Goal: Information Seeking & Learning: Compare options

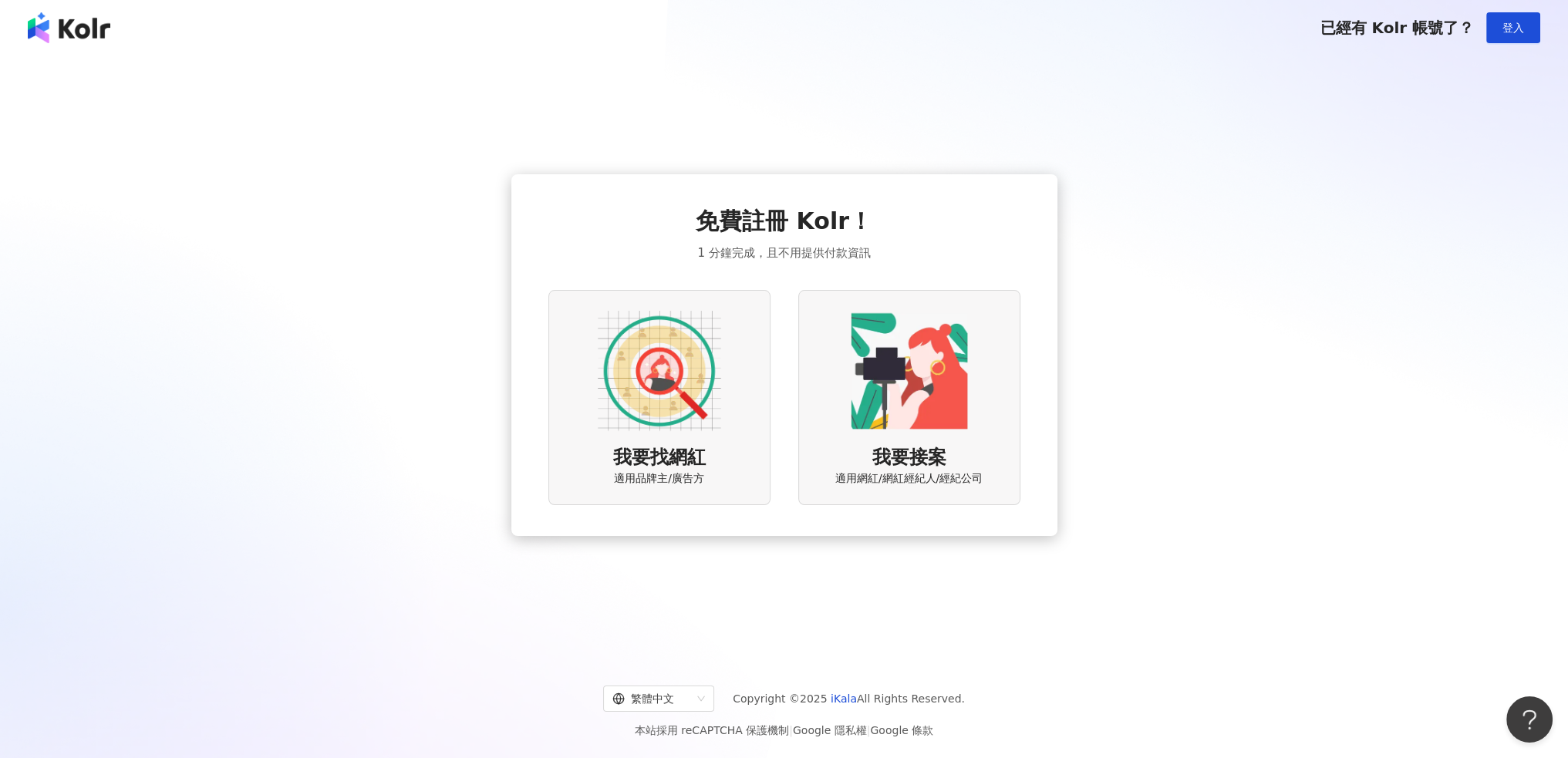
click at [632, 415] on img at bounding box center [660, 371] width 123 height 124
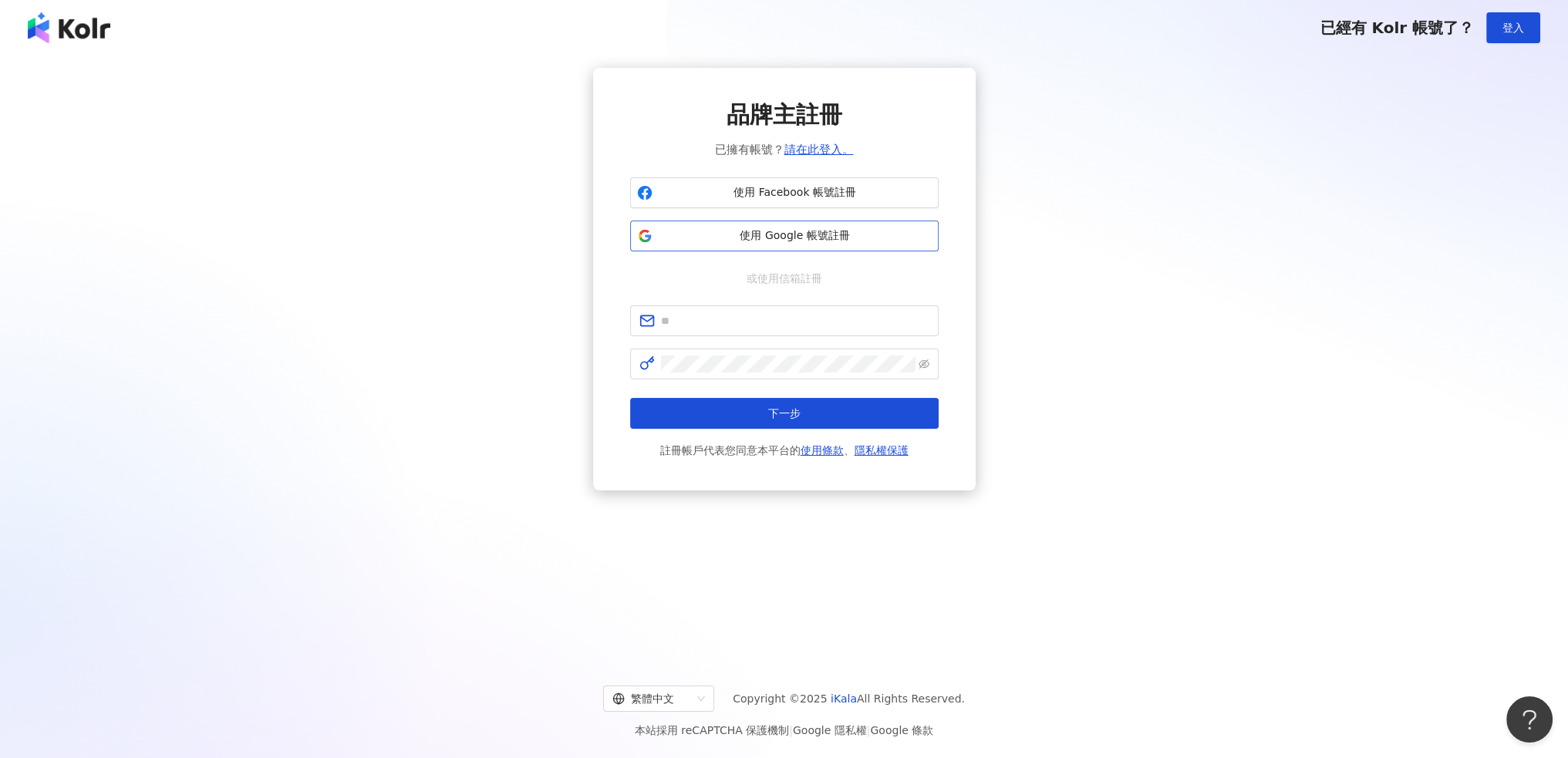
click at [784, 239] on span "使用 Google 帳號註冊" at bounding box center [795, 236] width 273 height 15
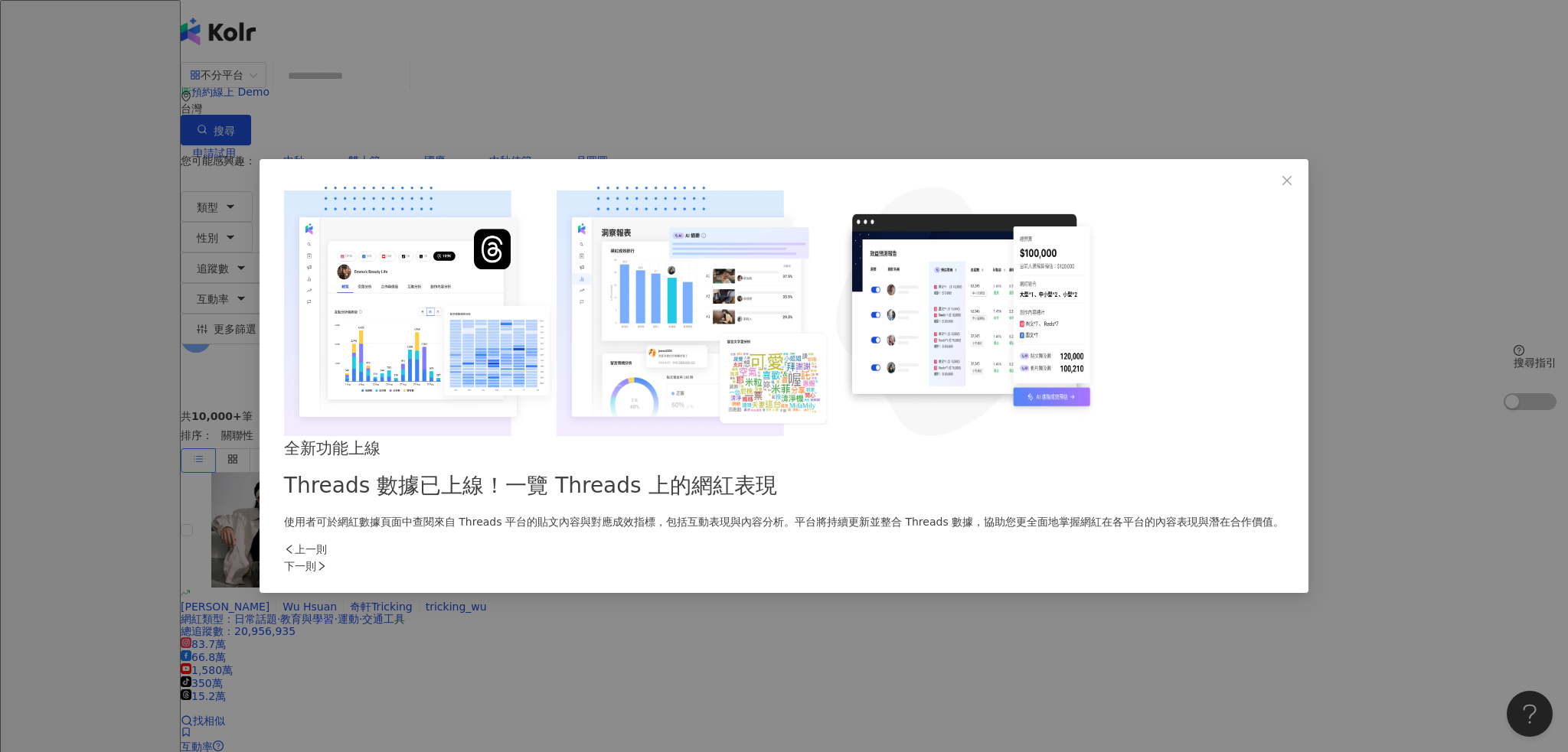
click at [1040, 558] on div "下一則" at bounding box center [784, 566] width 1000 height 17
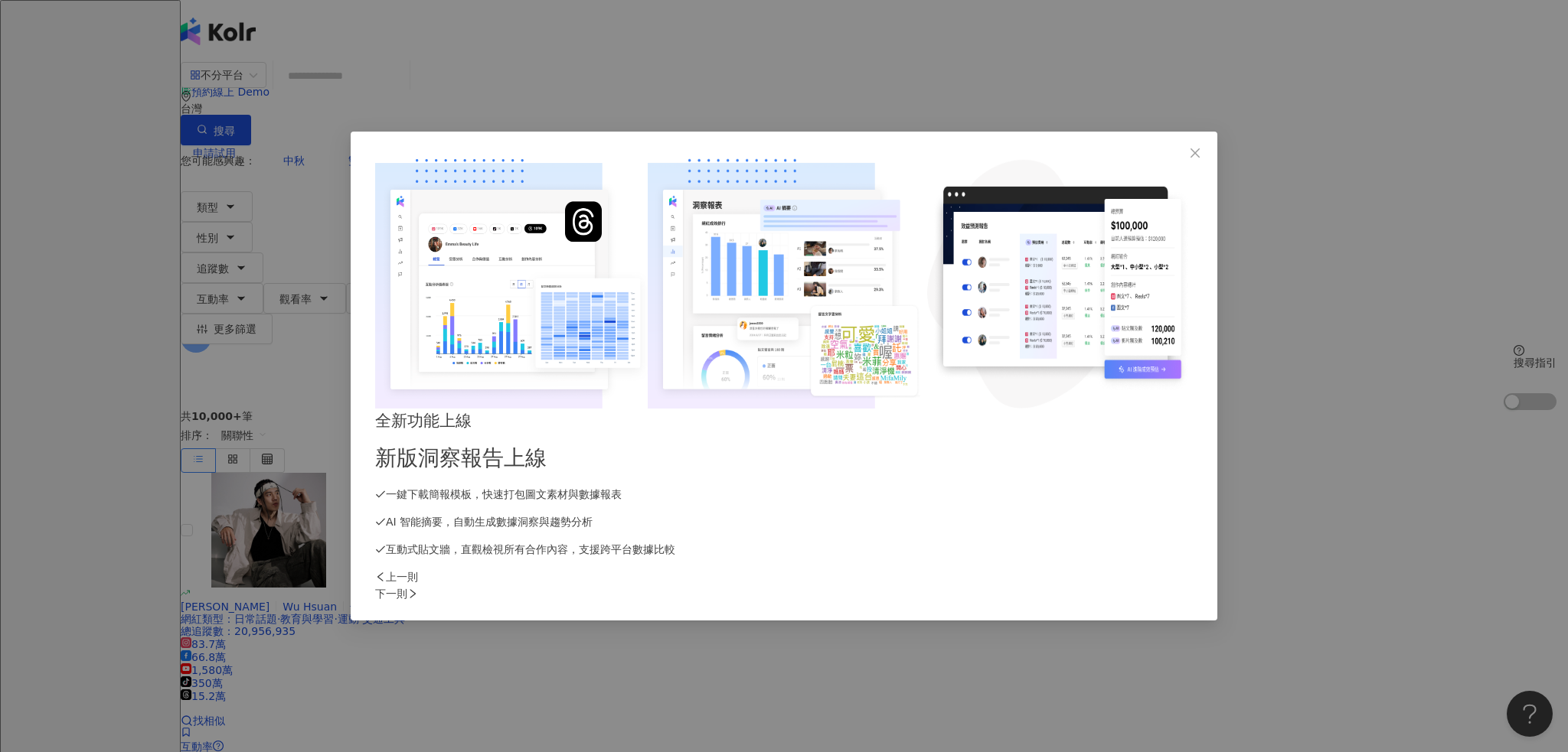
click at [1041, 585] on div "下一則" at bounding box center [784, 593] width 817 height 17
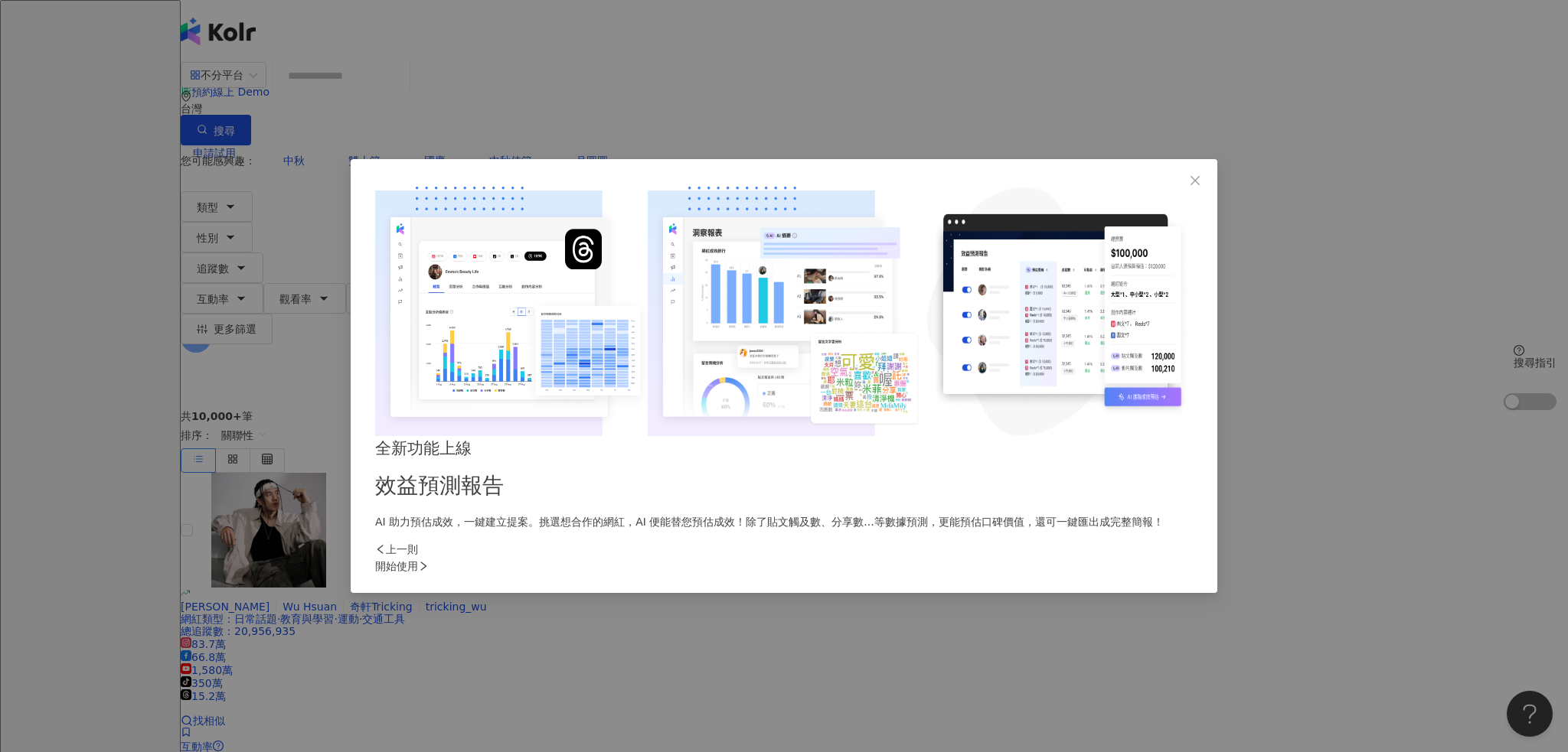
click at [1041, 558] on div "開始使用" at bounding box center [784, 566] width 817 height 17
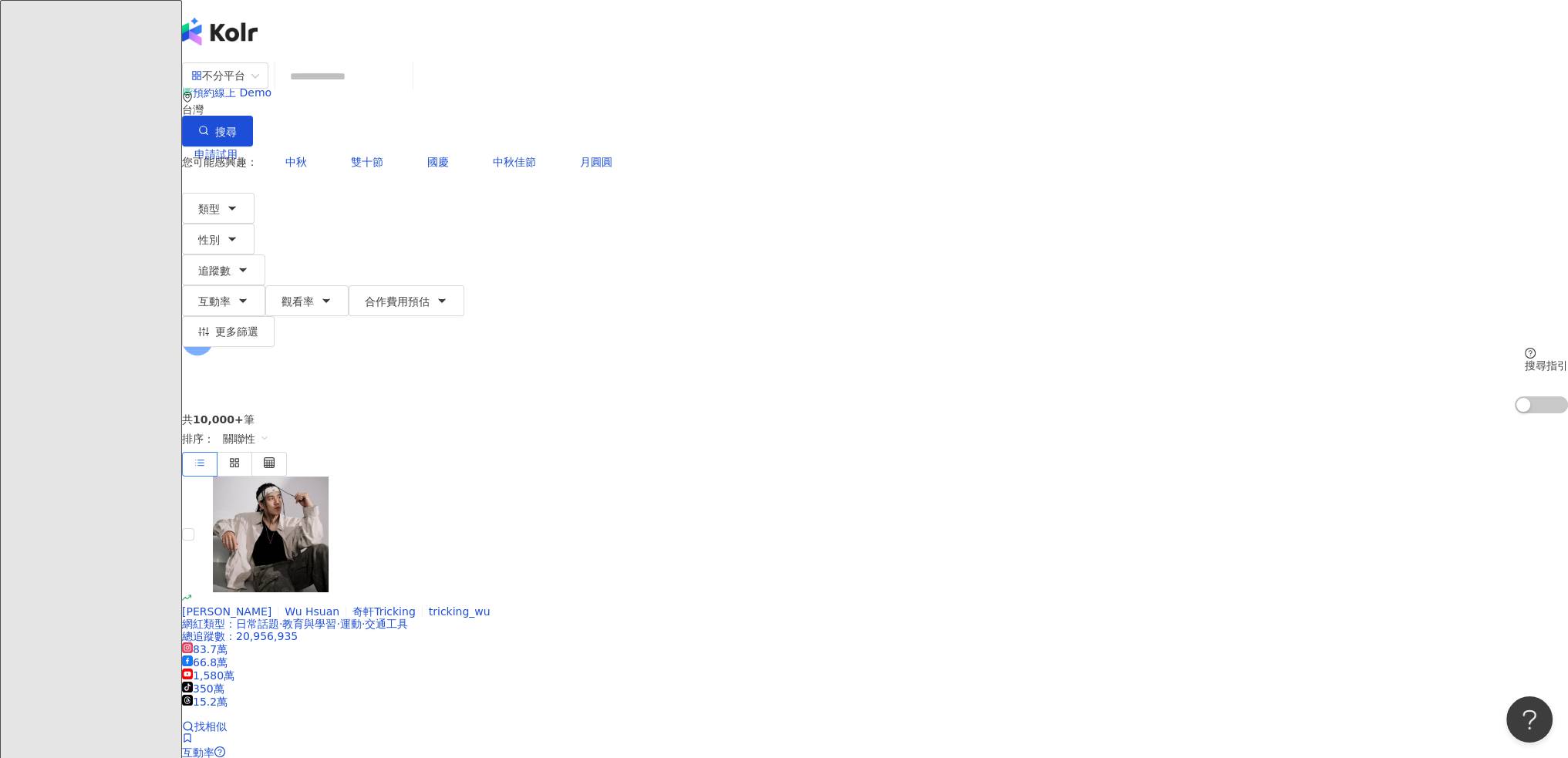
click at [406, 91] on input "search" at bounding box center [344, 76] width 125 height 29
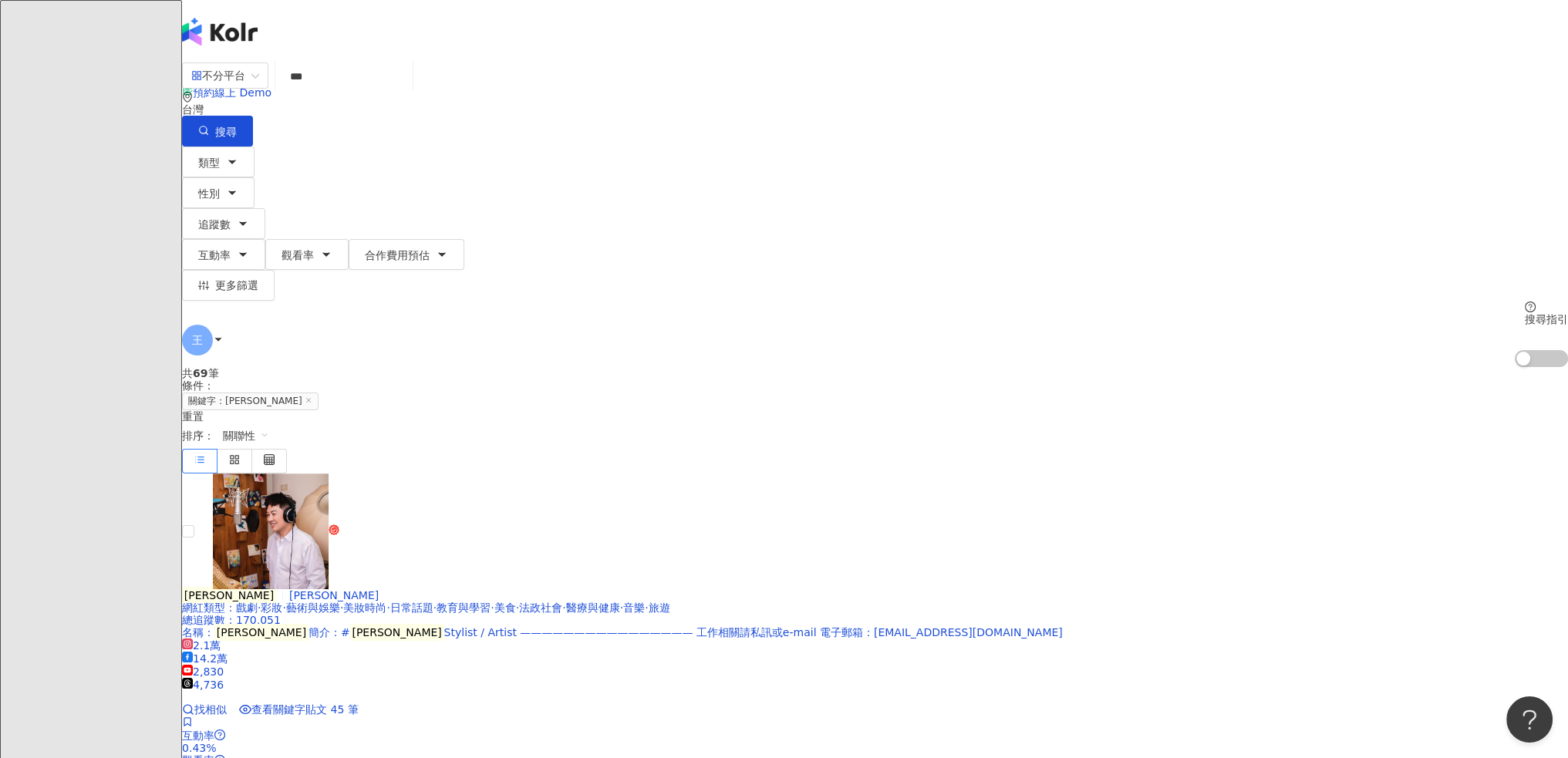
click at [406, 91] on input "***" at bounding box center [344, 76] width 125 height 29
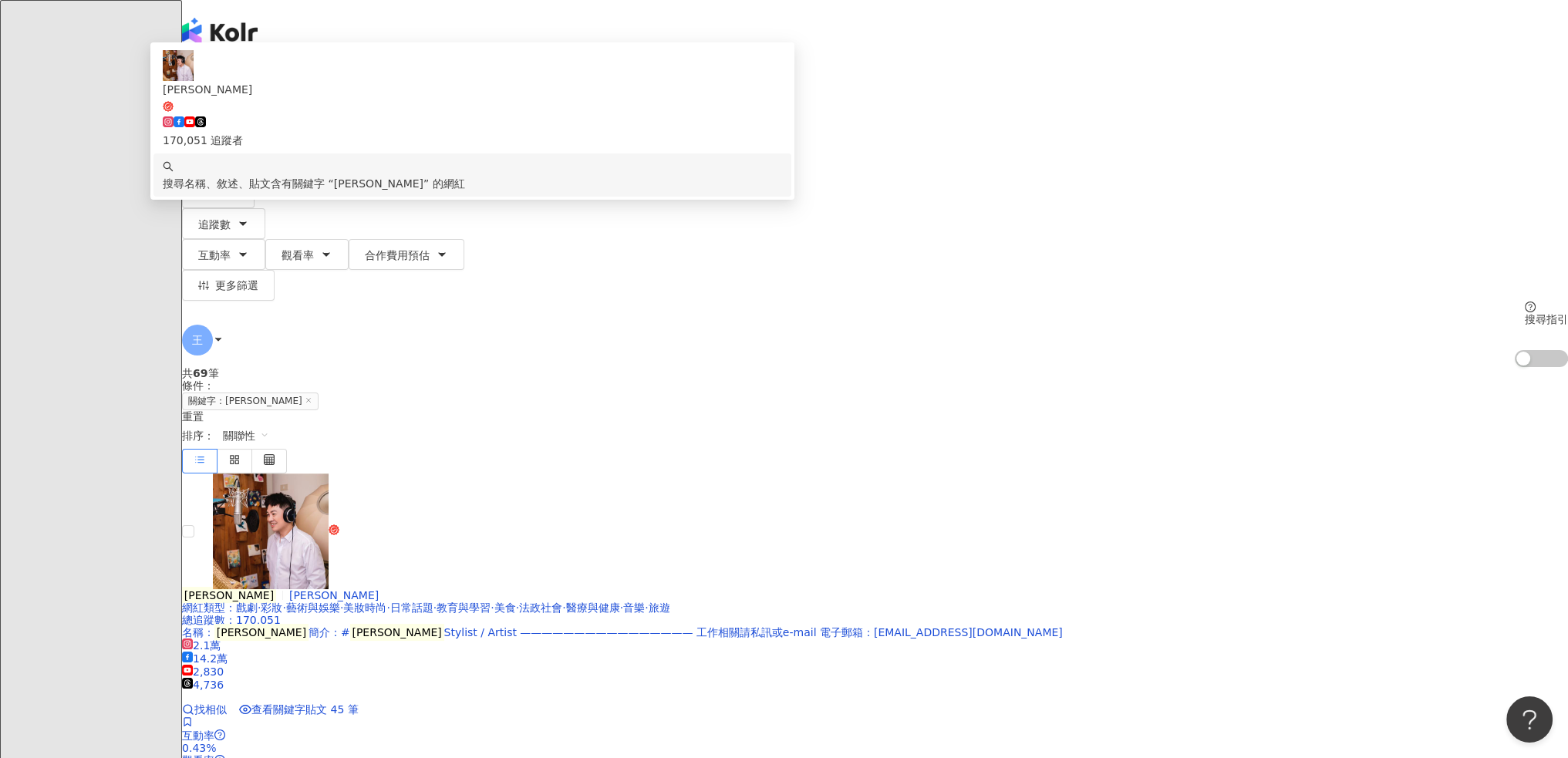
type input "*"
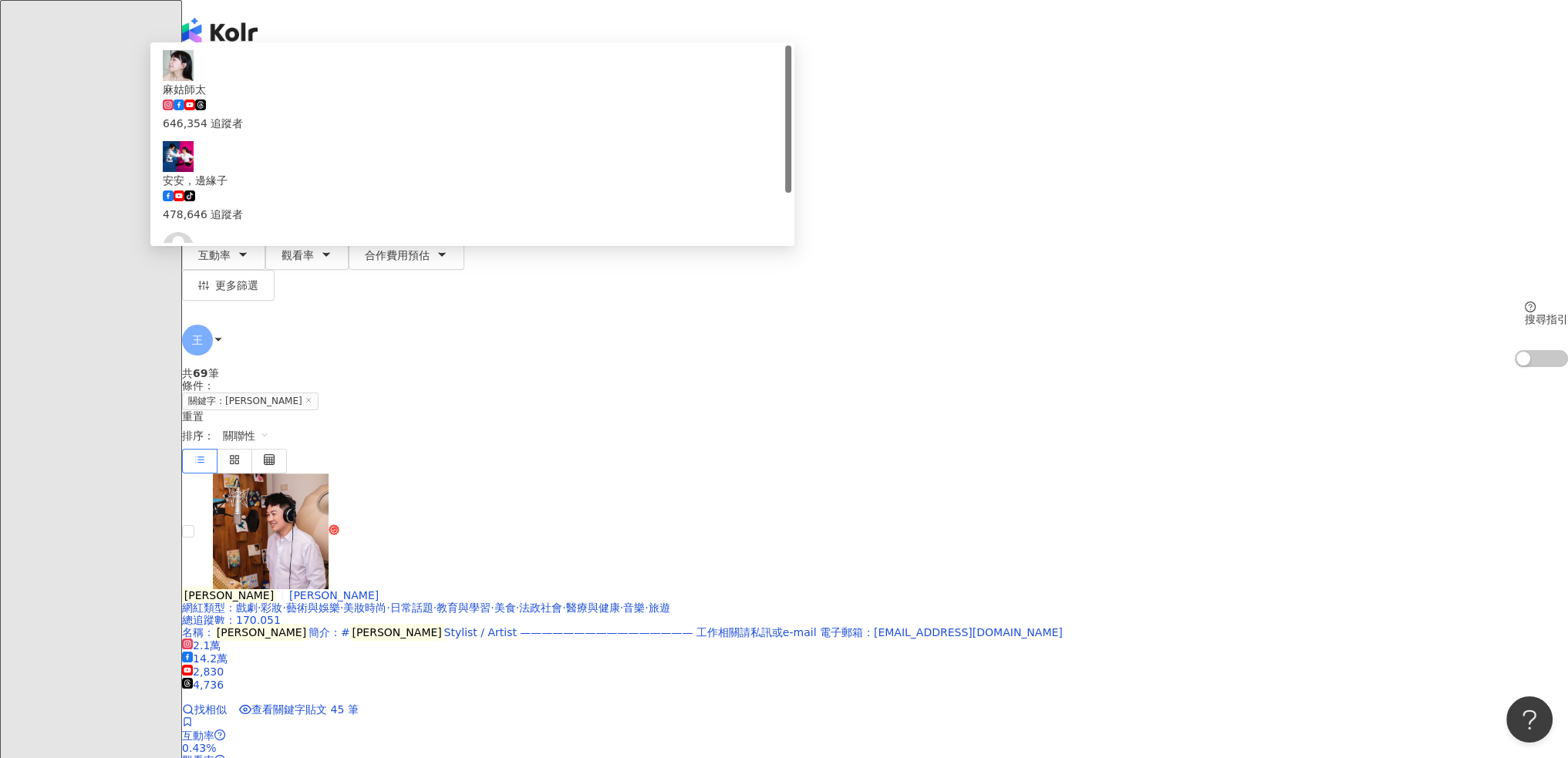
type input "****"
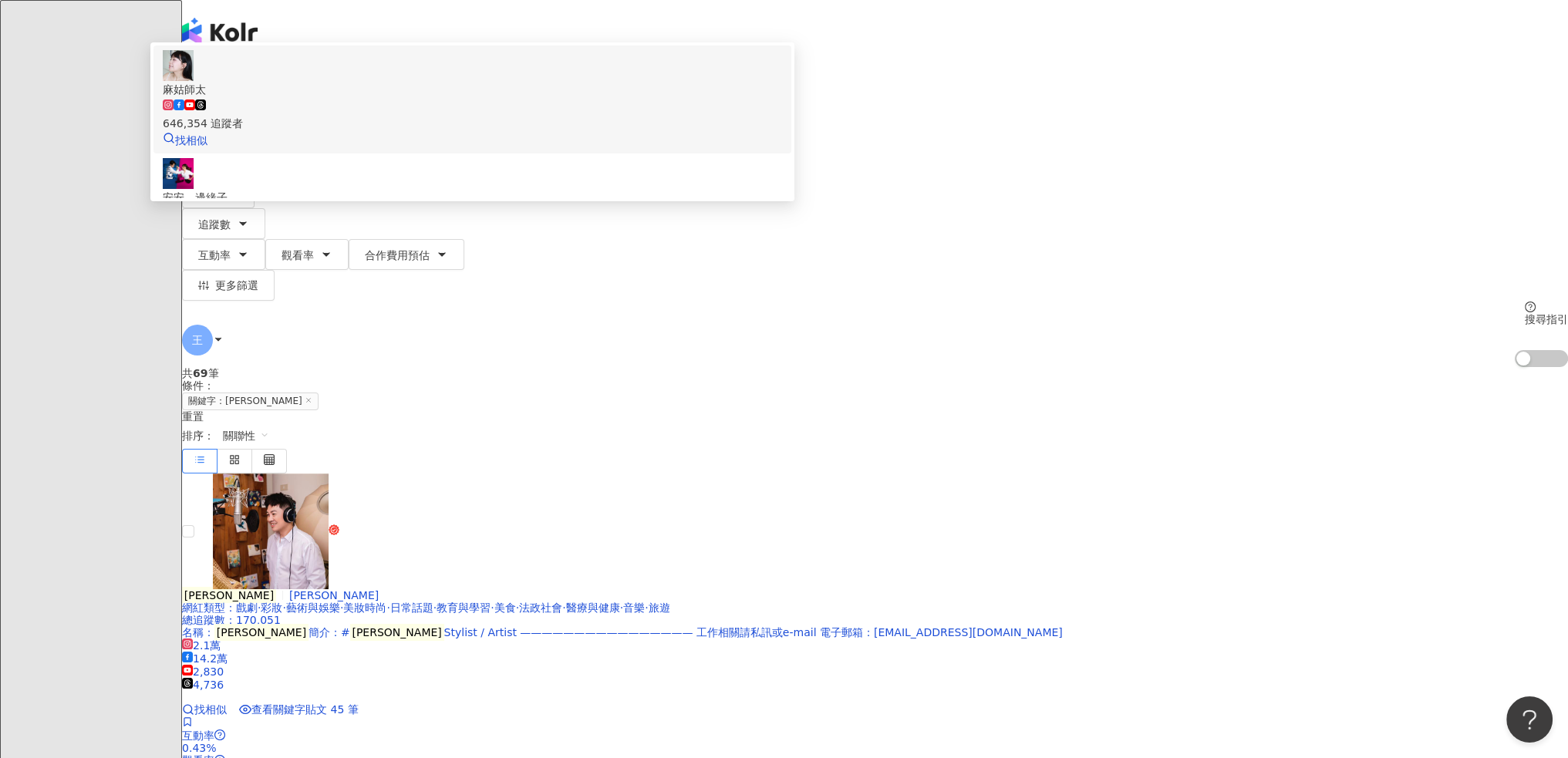
click at [627, 98] on span "麻姑師太" at bounding box center [472, 90] width 619 height 17
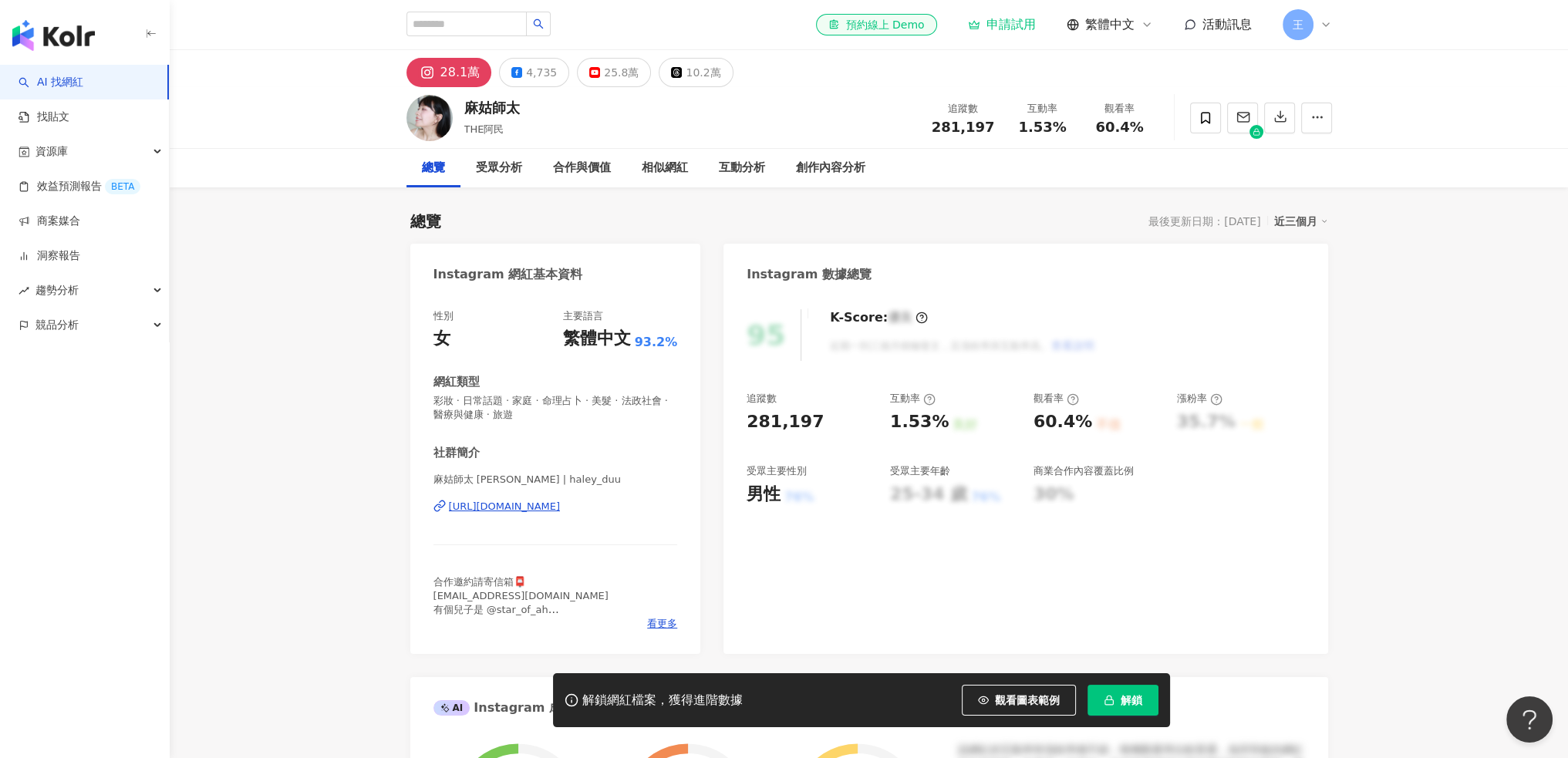
click at [423, 108] on img at bounding box center [428, 117] width 46 height 46
click at [495, 182] on div "受眾分析" at bounding box center [499, 168] width 77 height 38
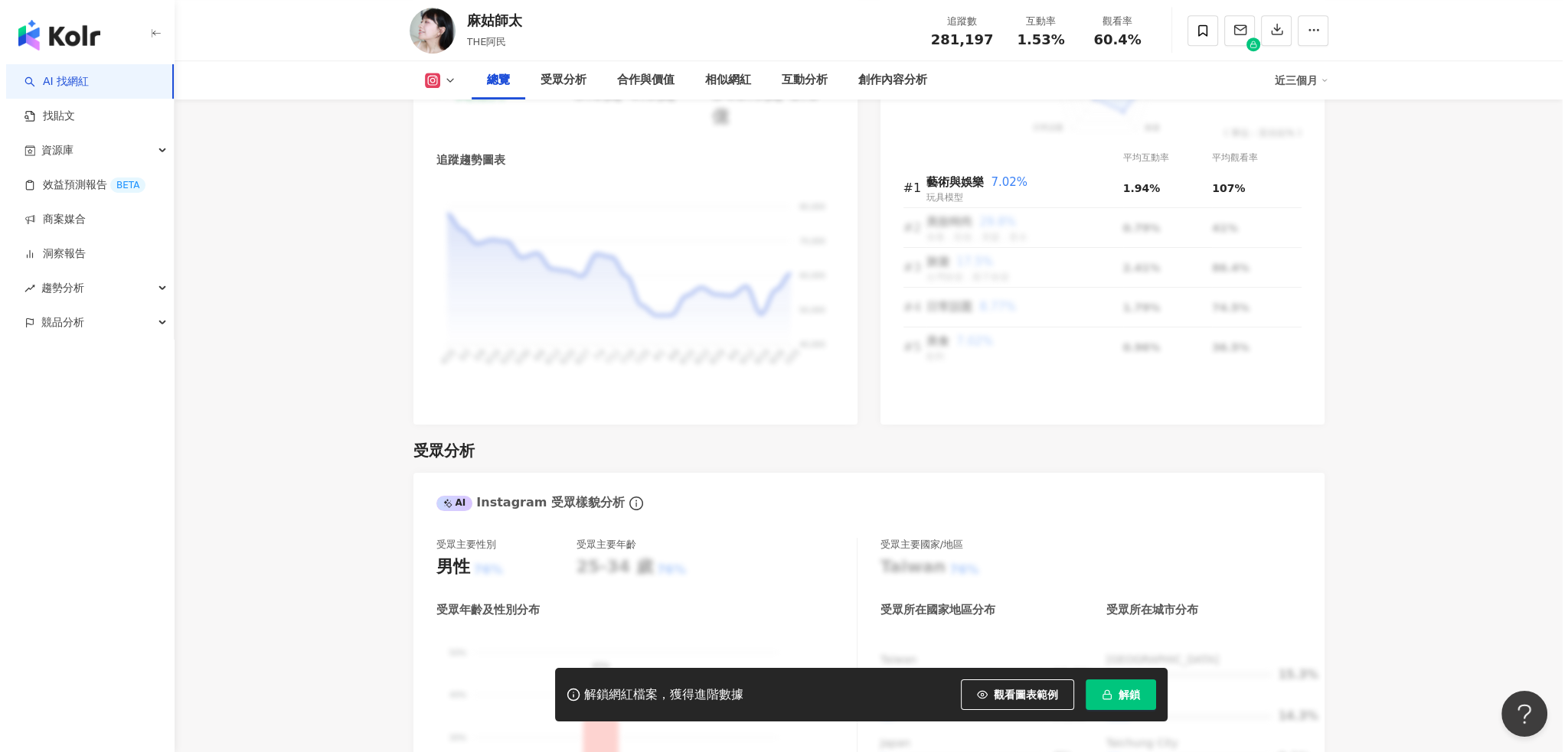
scroll to position [811, 0]
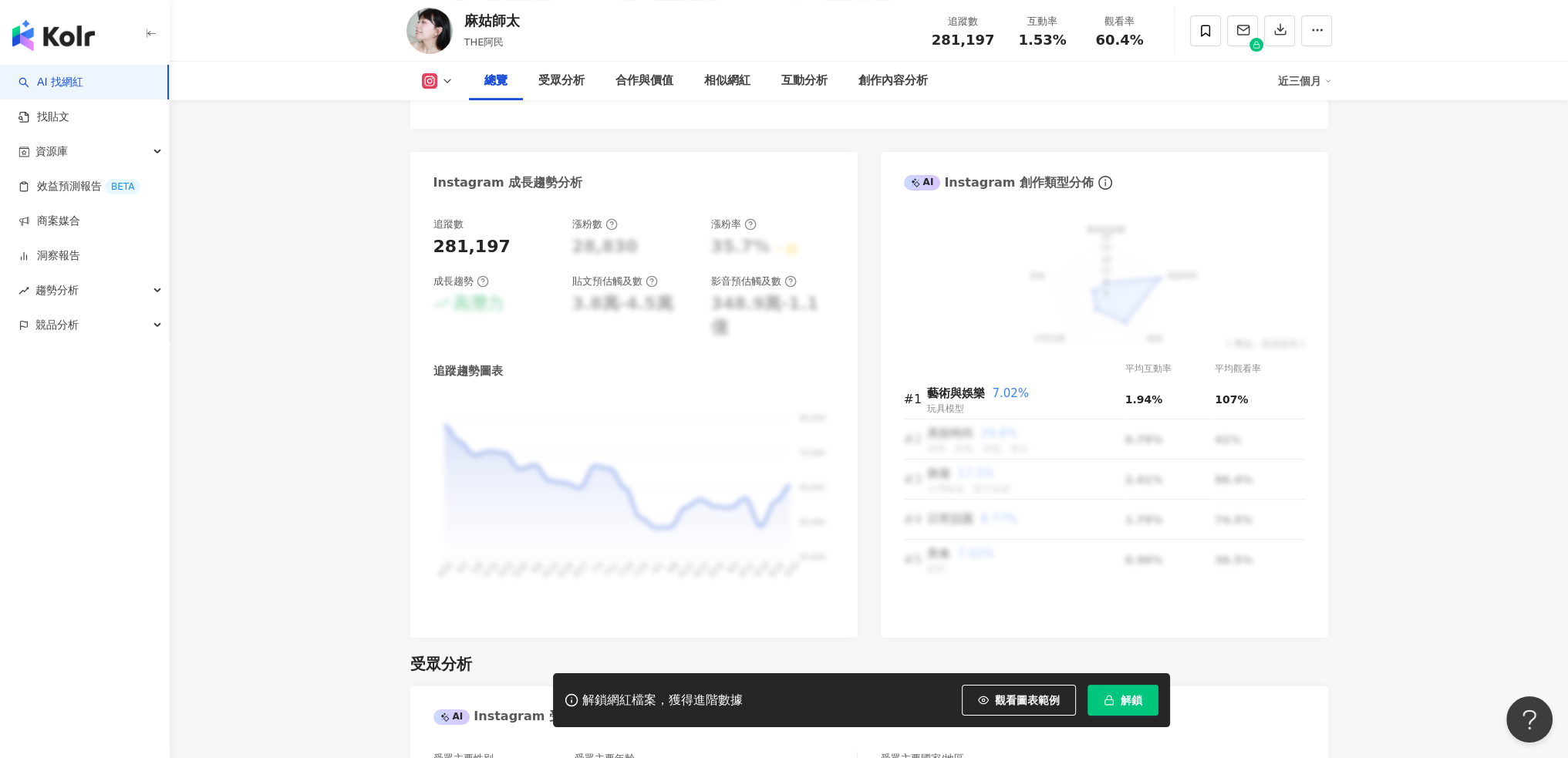
click at [1113, 696] on icon "button" at bounding box center [1109, 701] width 11 height 11
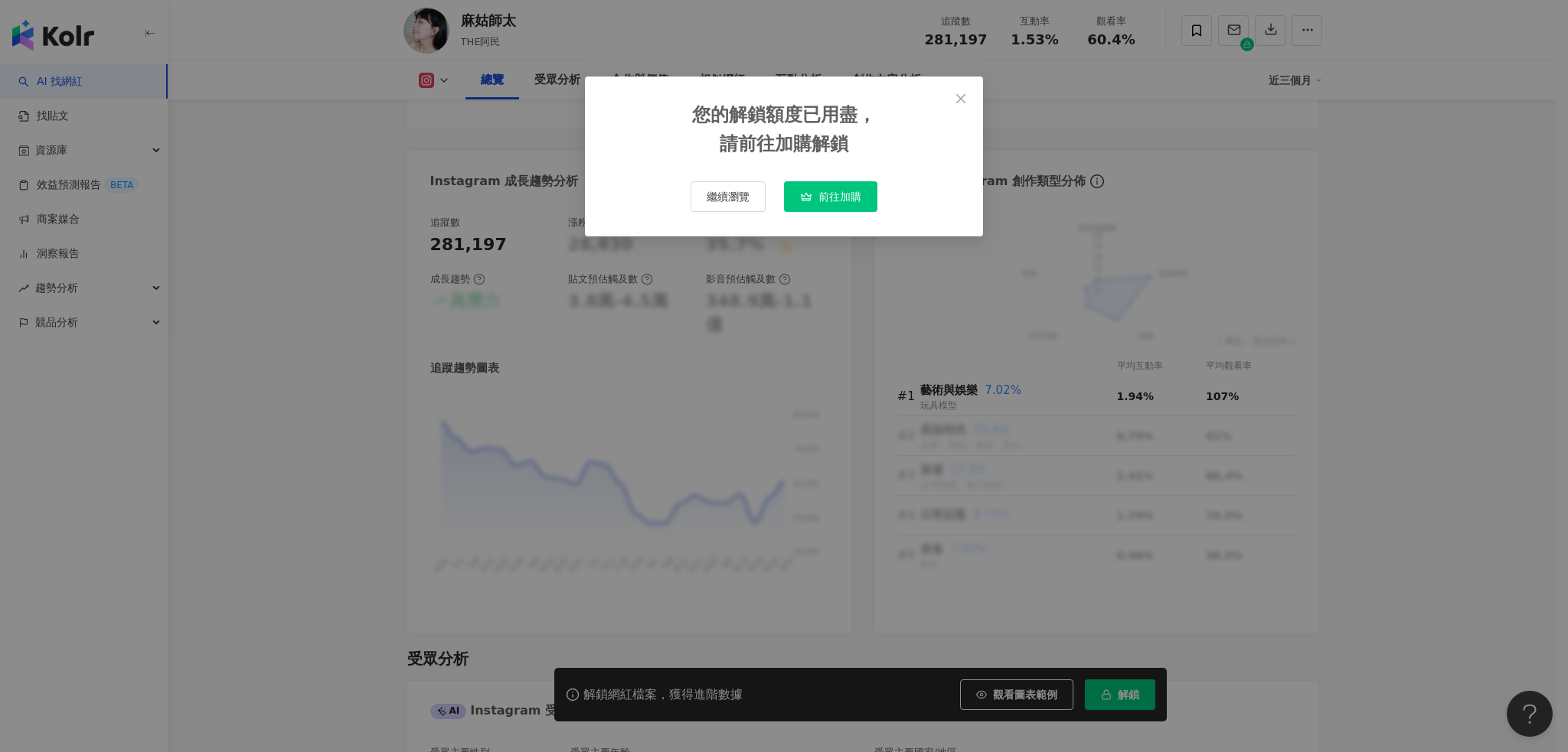
click at [836, 200] on span "前往加購" at bounding box center [840, 196] width 43 height 12
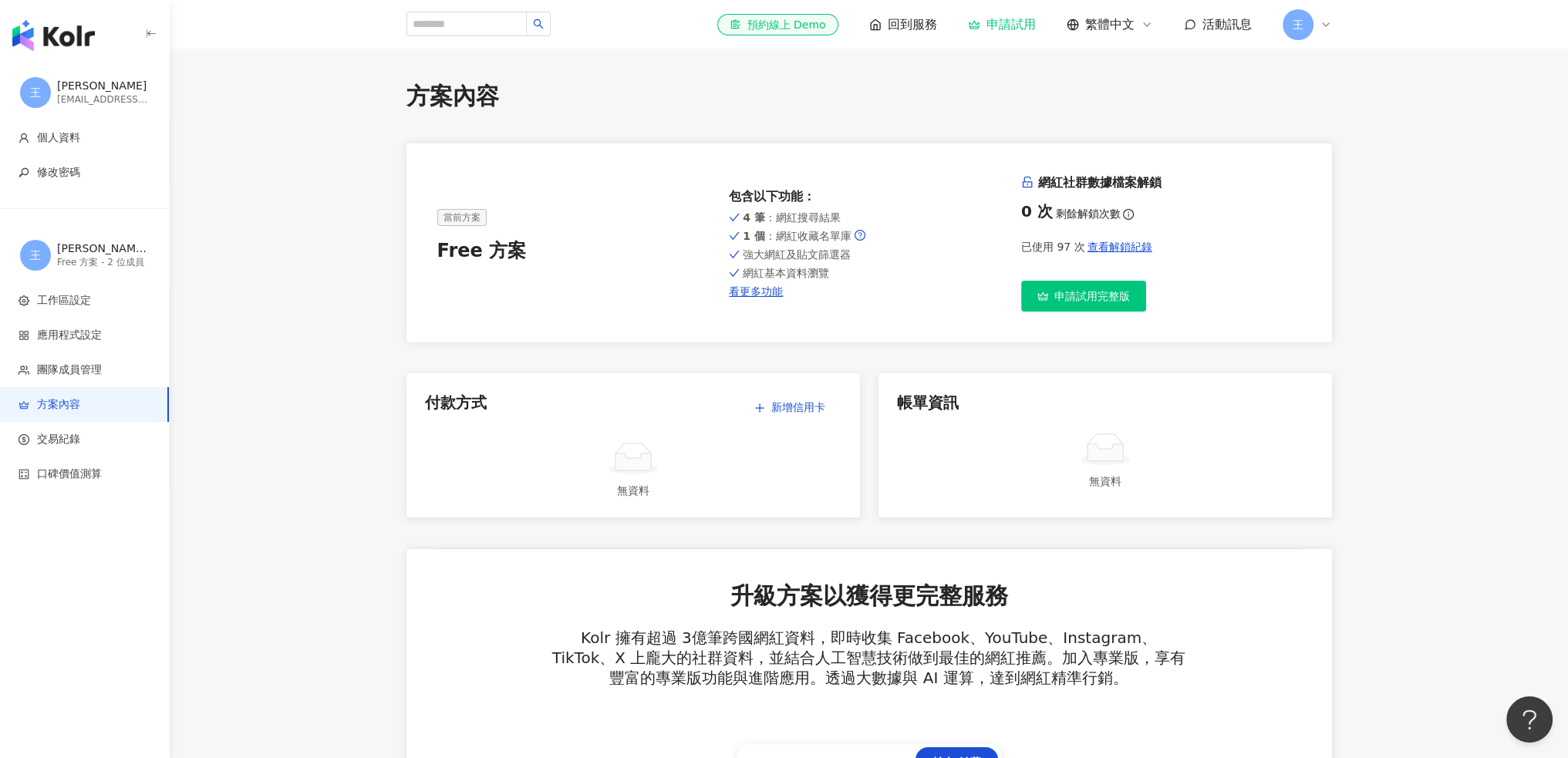
click at [1049, 293] on button "申請試用完整版" at bounding box center [1083, 296] width 125 height 31
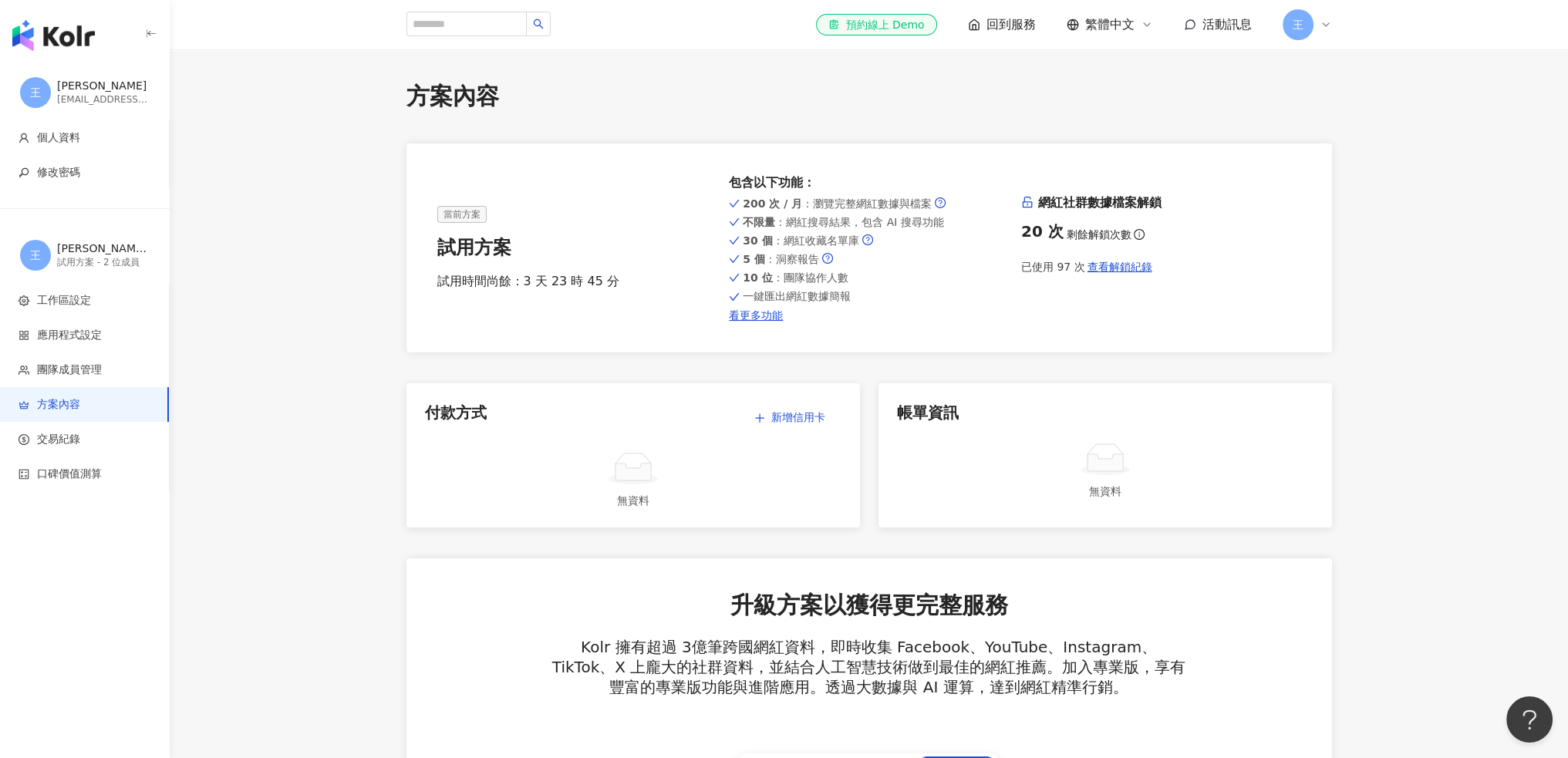
click at [80, 264] on div "試用方案 - 2 位成員" at bounding box center [103, 263] width 93 height 13
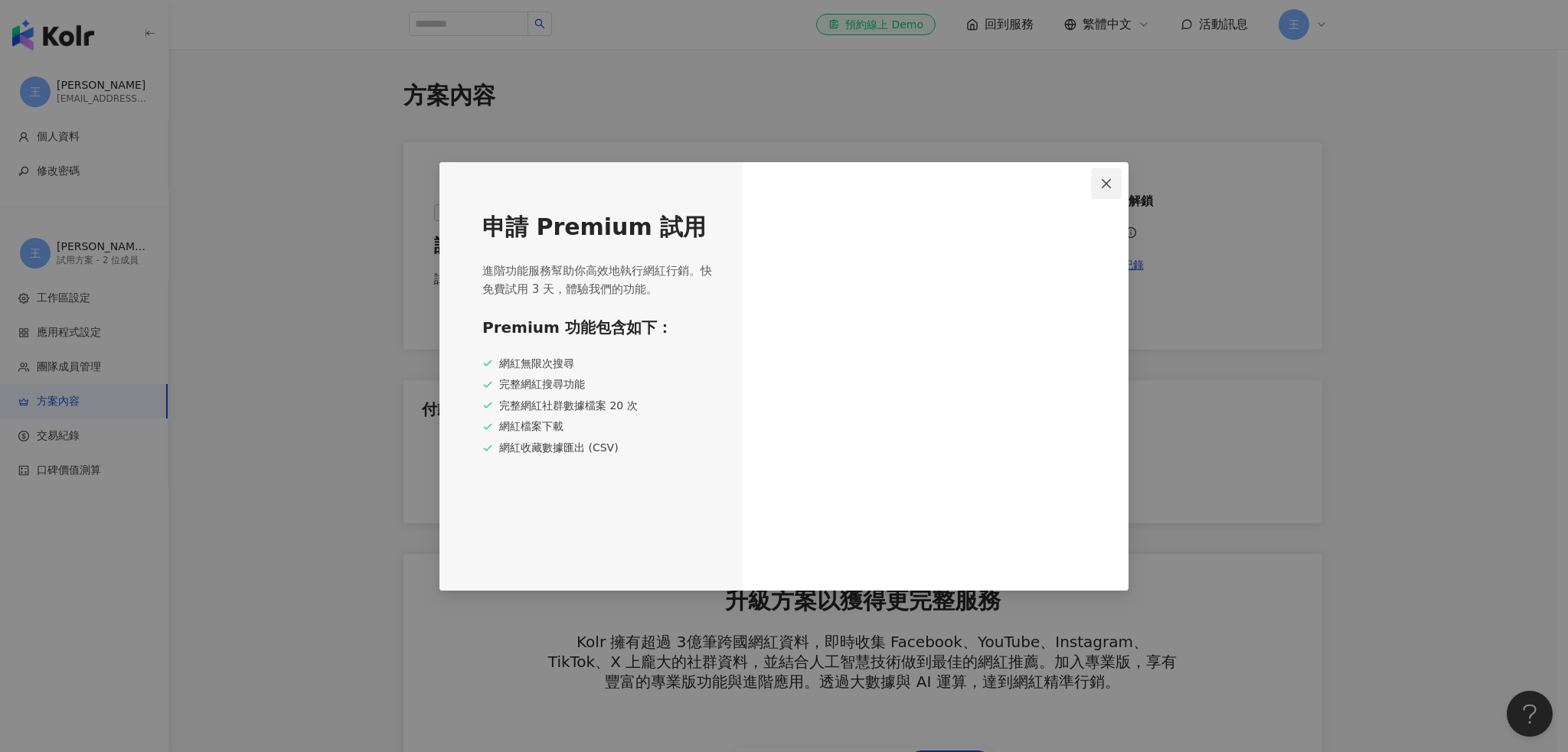
click at [1100, 186] on span "Close" at bounding box center [1105, 183] width 31 height 12
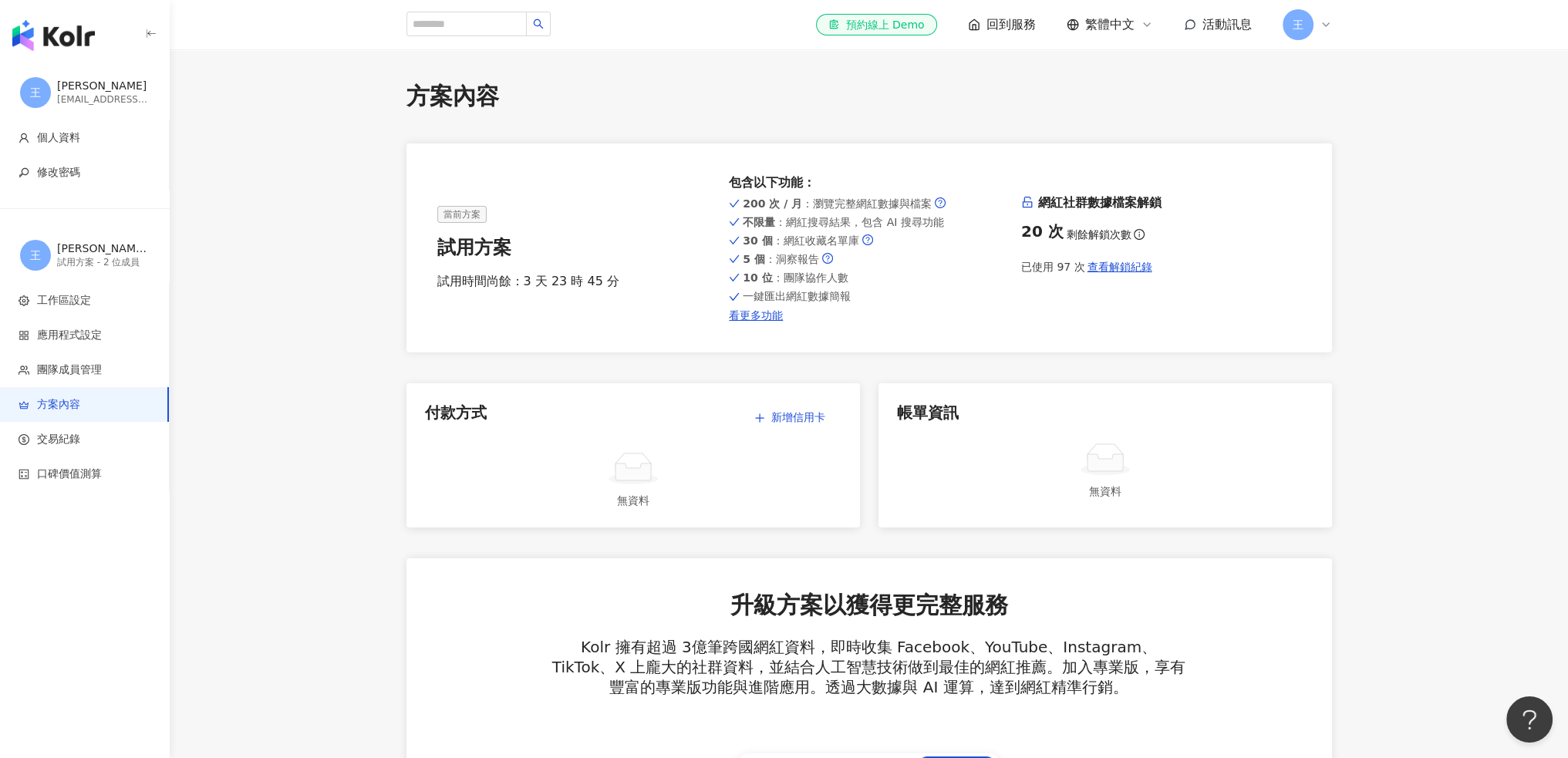
click at [994, 24] on span "回到服務" at bounding box center [1010, 24] width 50 height 17
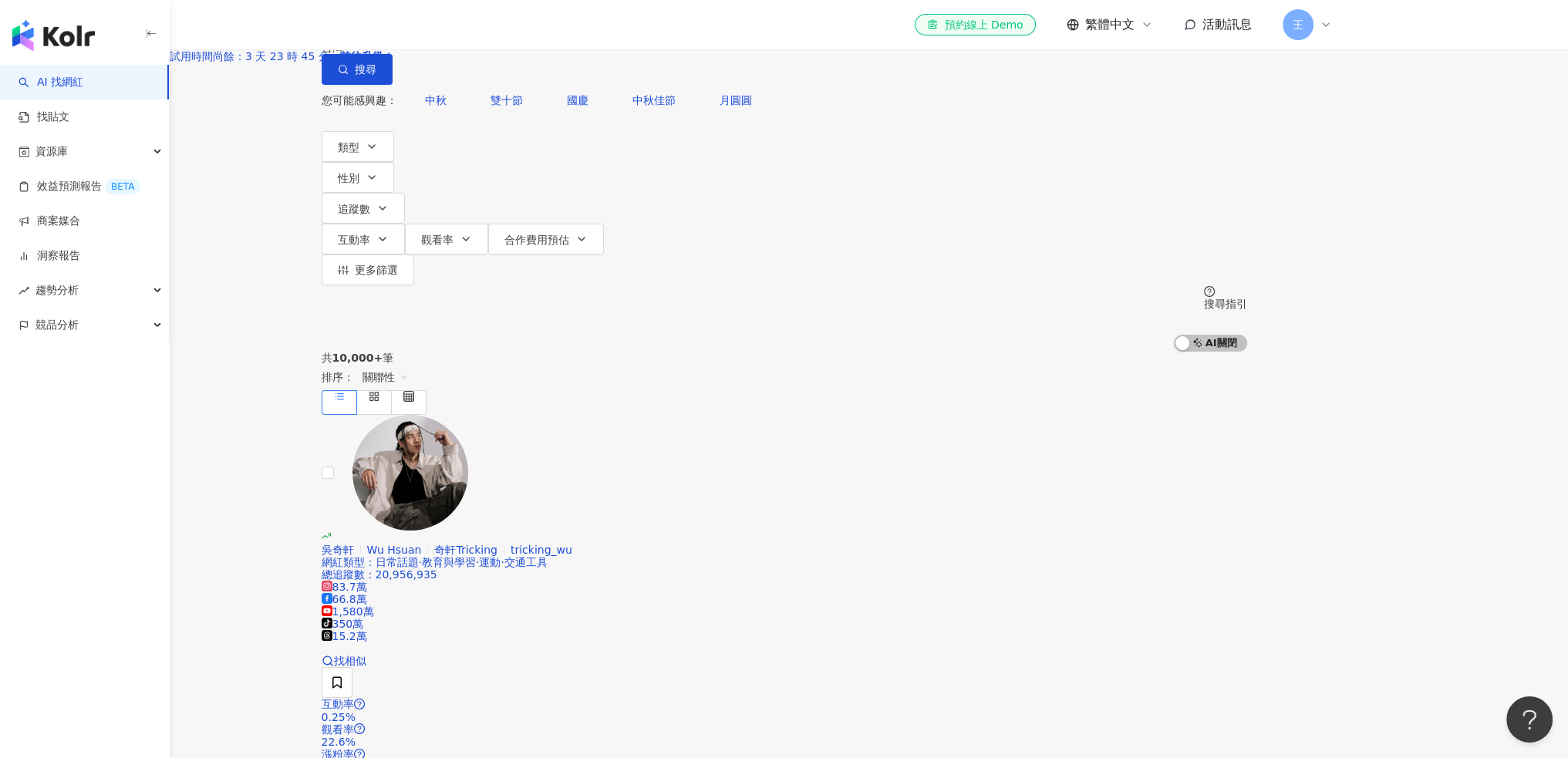
click at [546, 29] on input "search" at bounding box center [484, 14] width 125 height 29
type input "****"
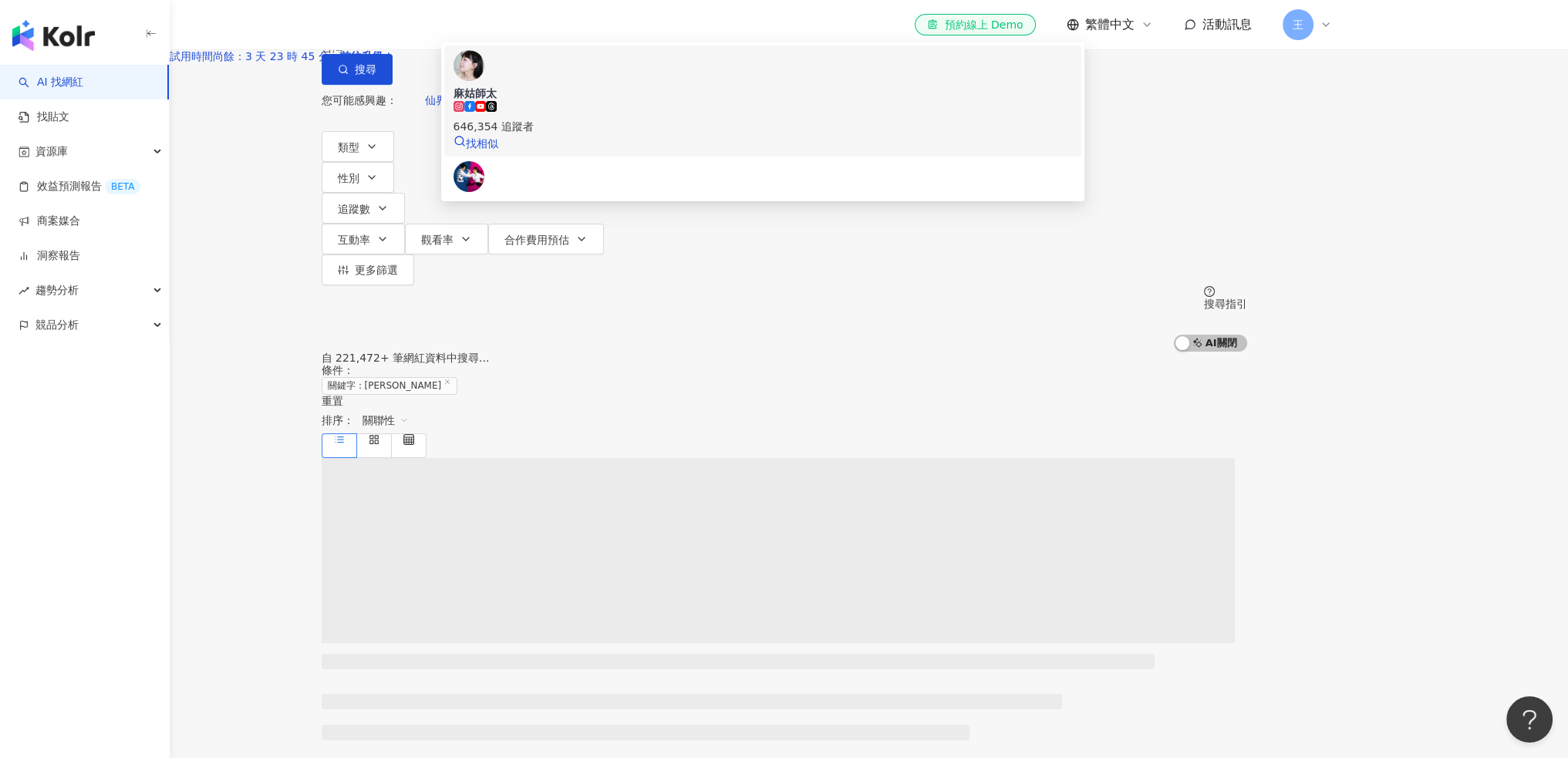
click at [697, 101] on span "麻姑師太" at bounding box center [763, 93] width 619 height 15
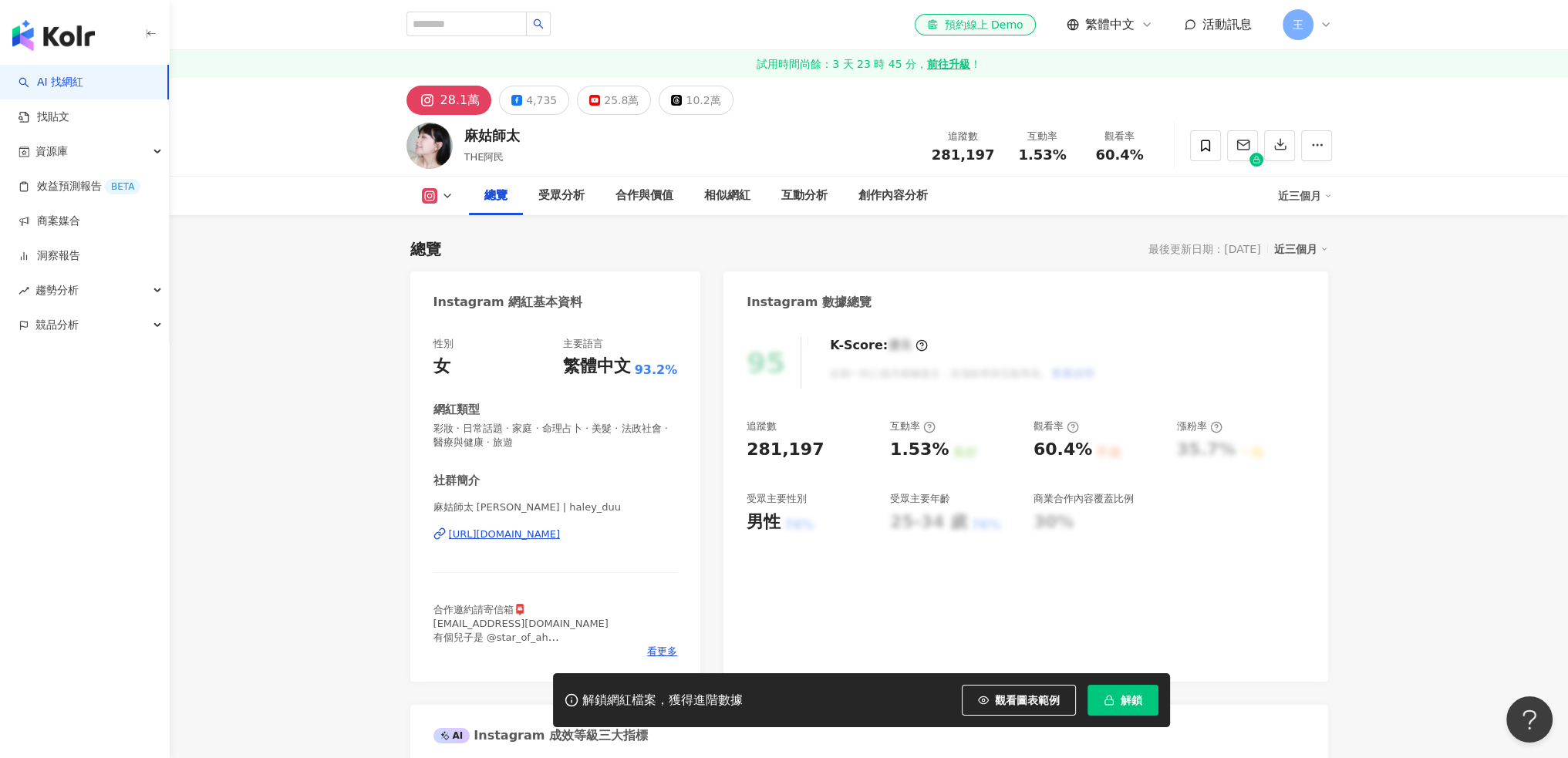
click at [1144, 696] on button "解鎖" at bounding box center [1123, 700] width 71 height 31
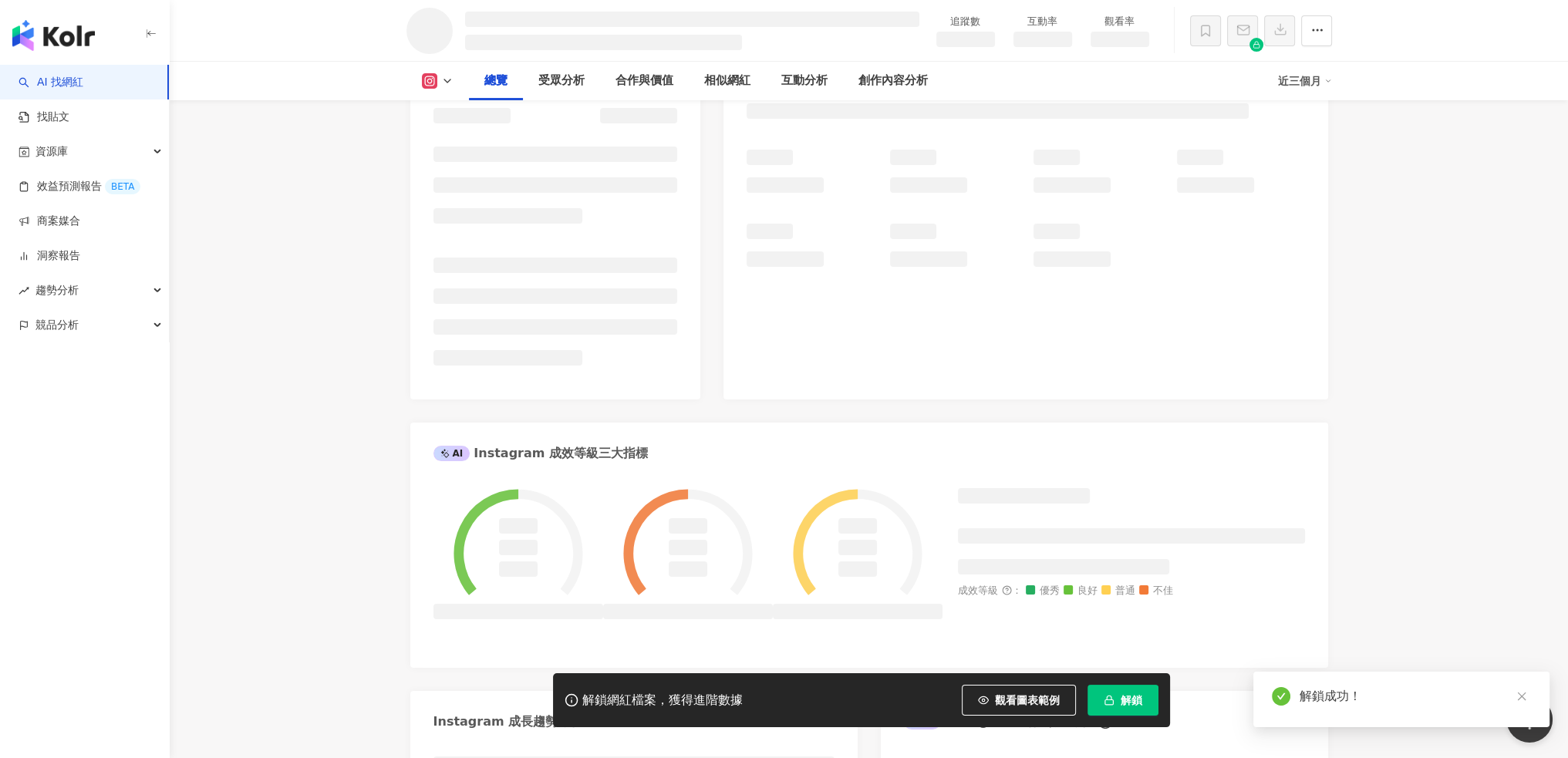
scroll to position [514, 0]
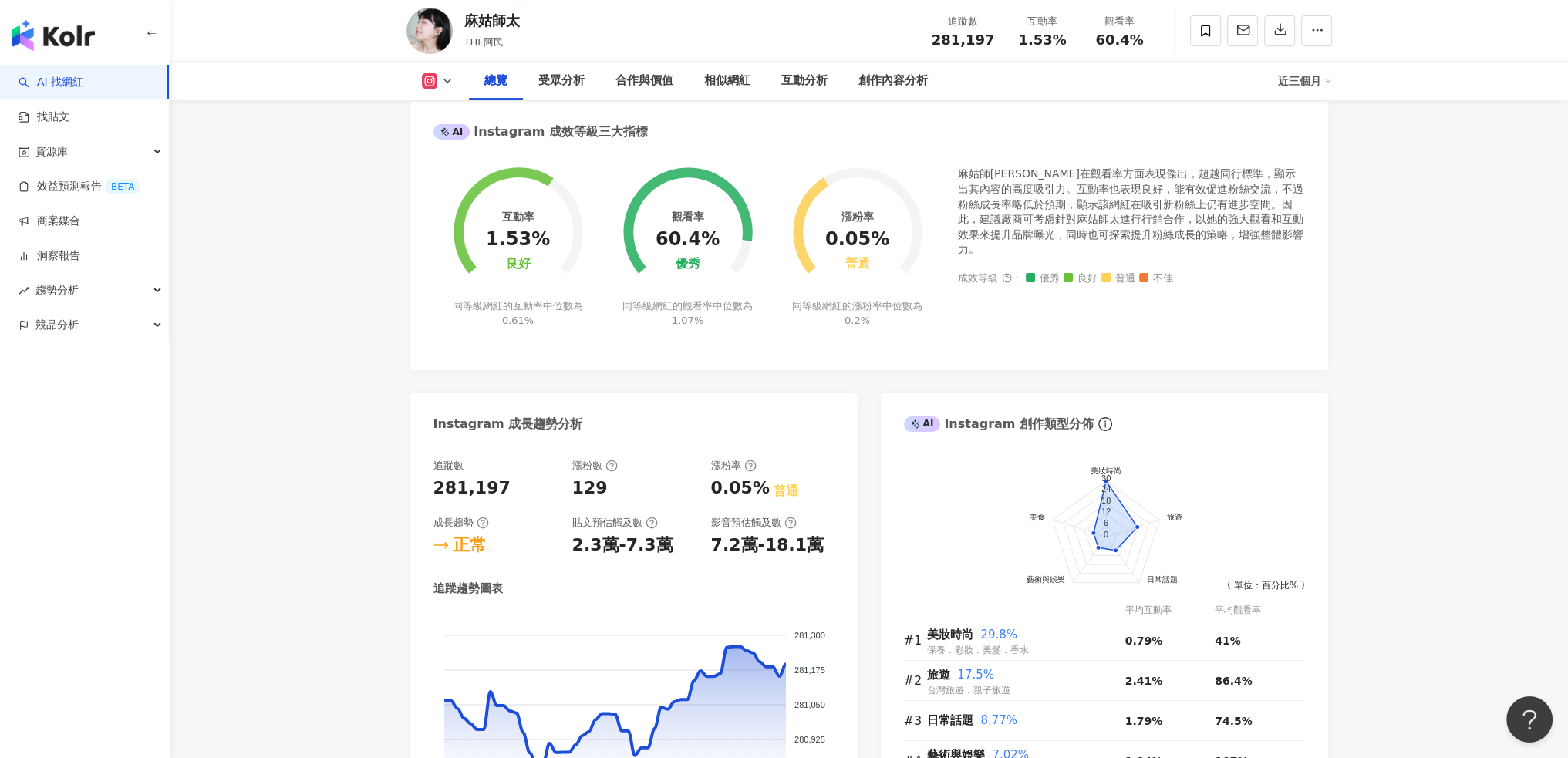
scroll to position [472, 0]
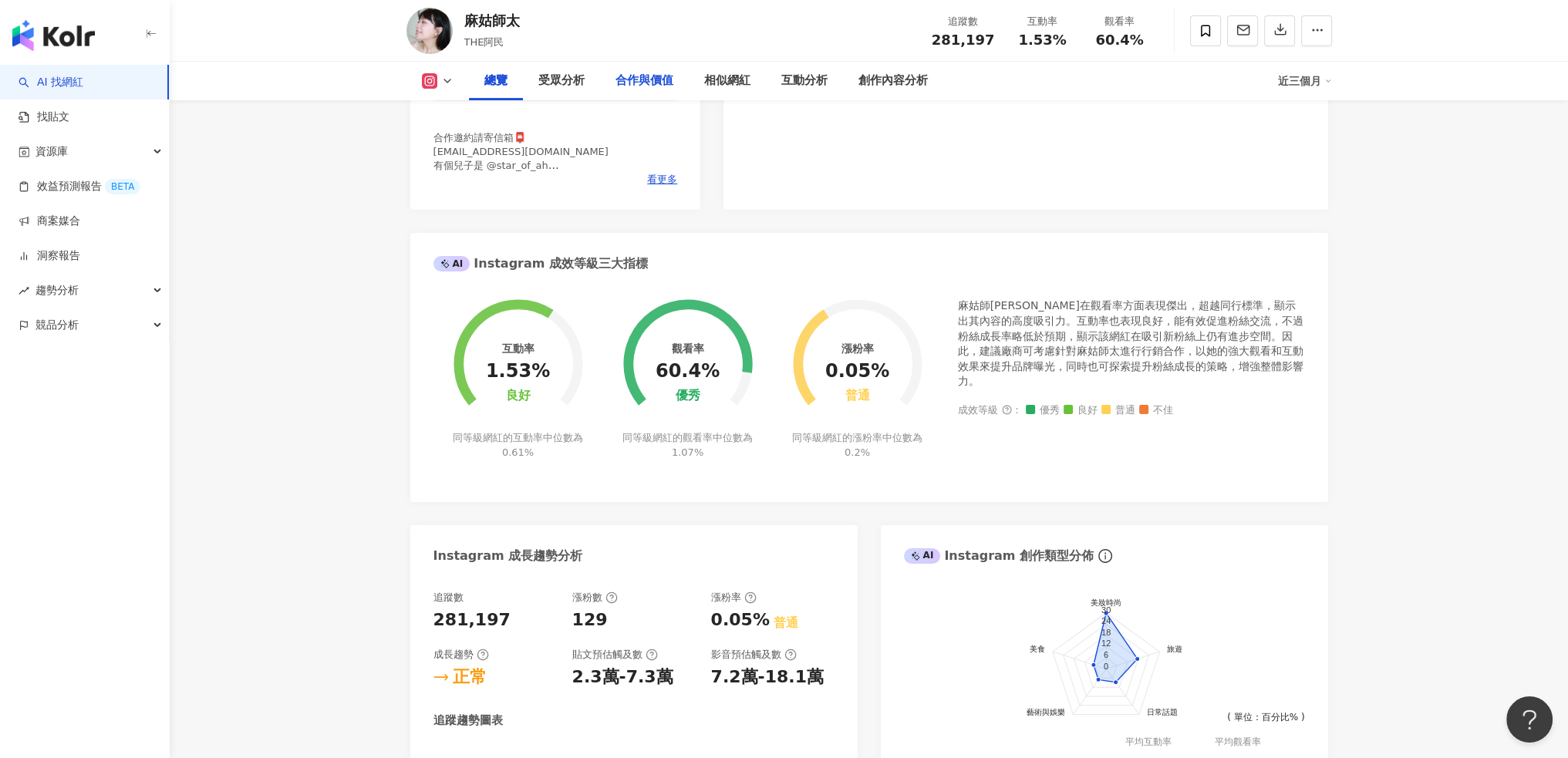
click at [626, 81] on div "合作與價值" at bounding box center [645, 81] width 58 height 19
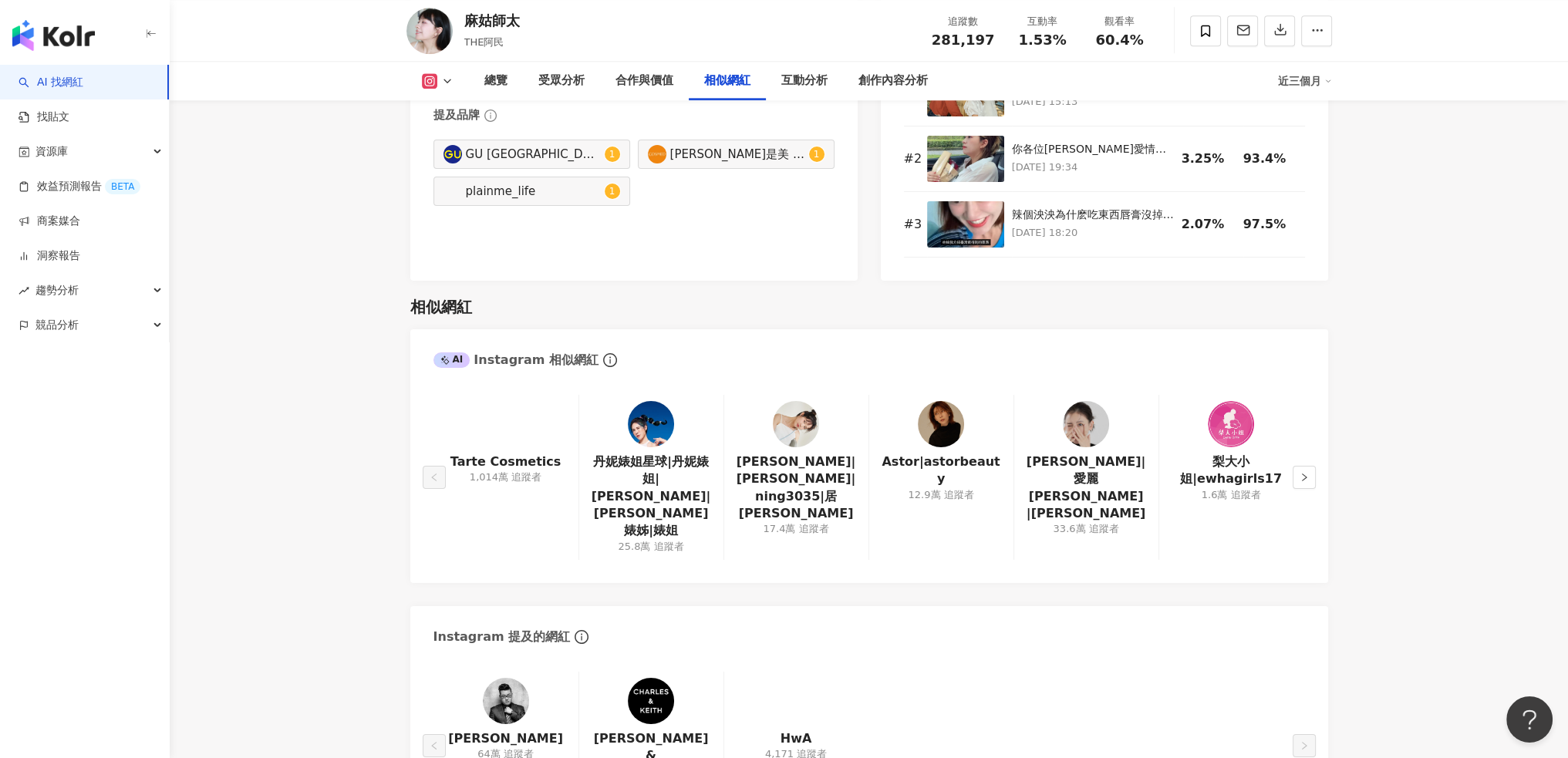
scroll to position [2645, 0]
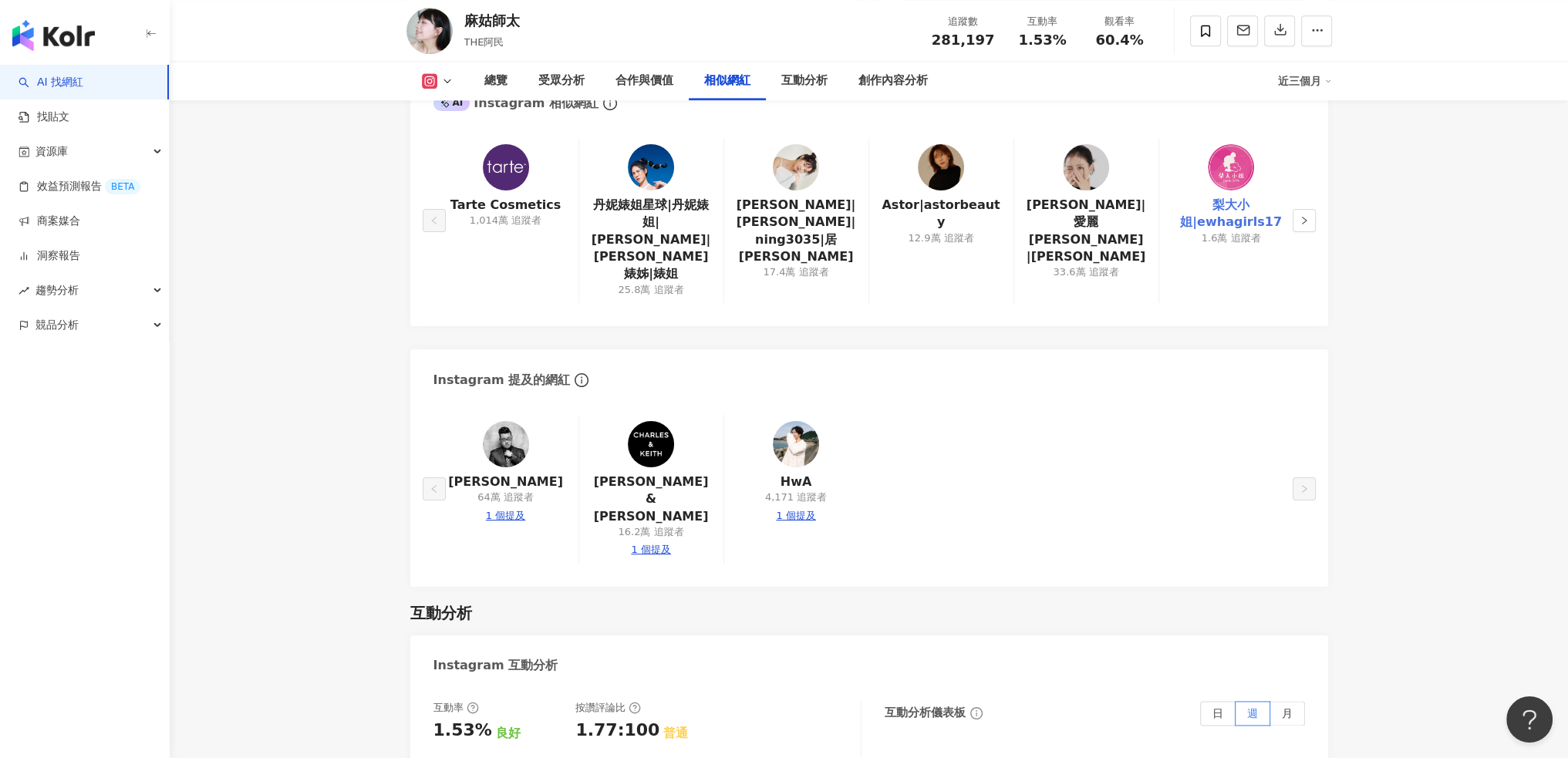
click at [1250, 222] on link "梨大小姐|ewhagirls17" at bounding box center [1231, 213] width 120 height 35
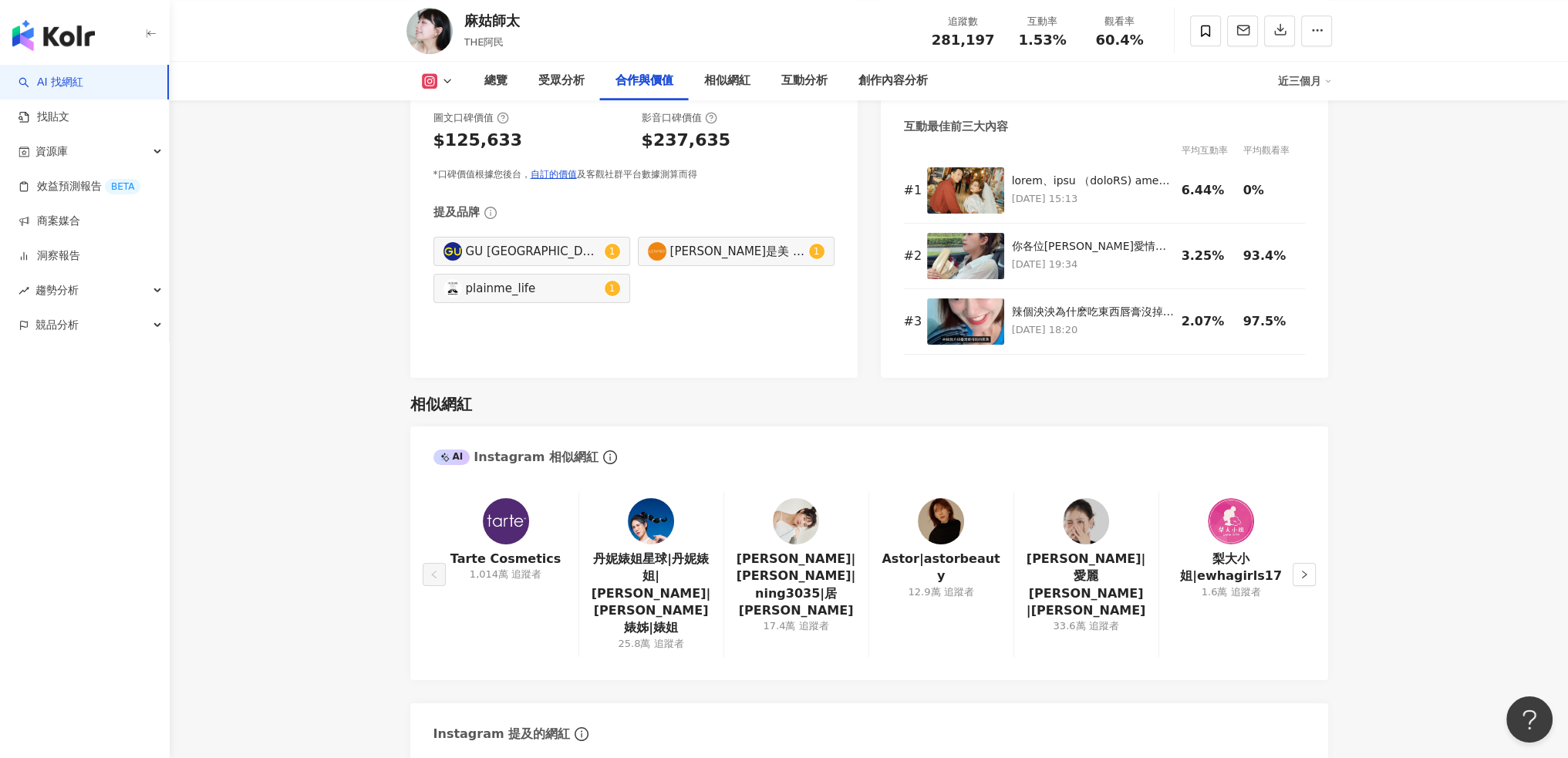
scroll to position [2130, 0]
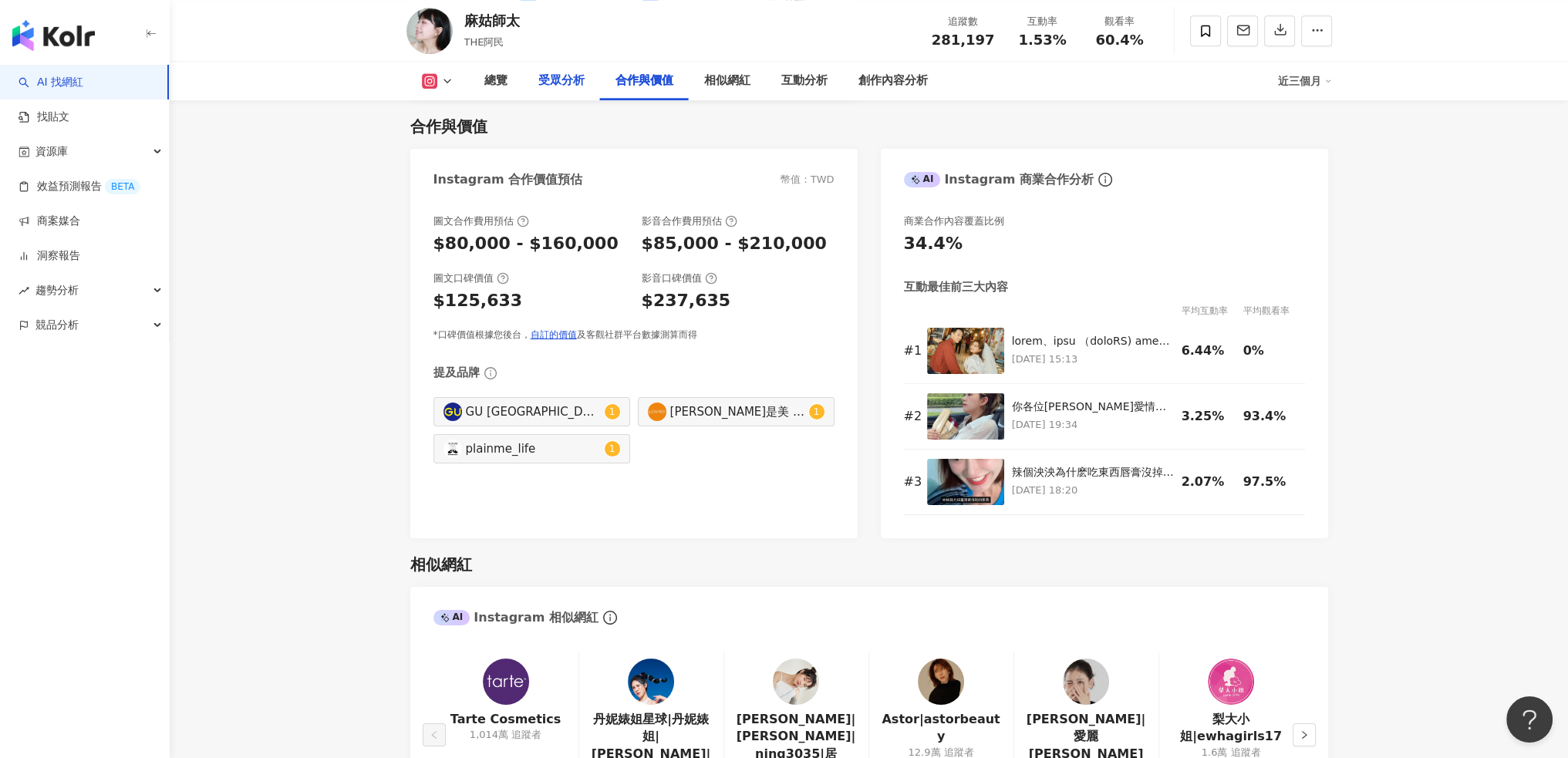
click at [569, 80] on div "受眾分析" at bounding box center [560, 81] width 46 height 19
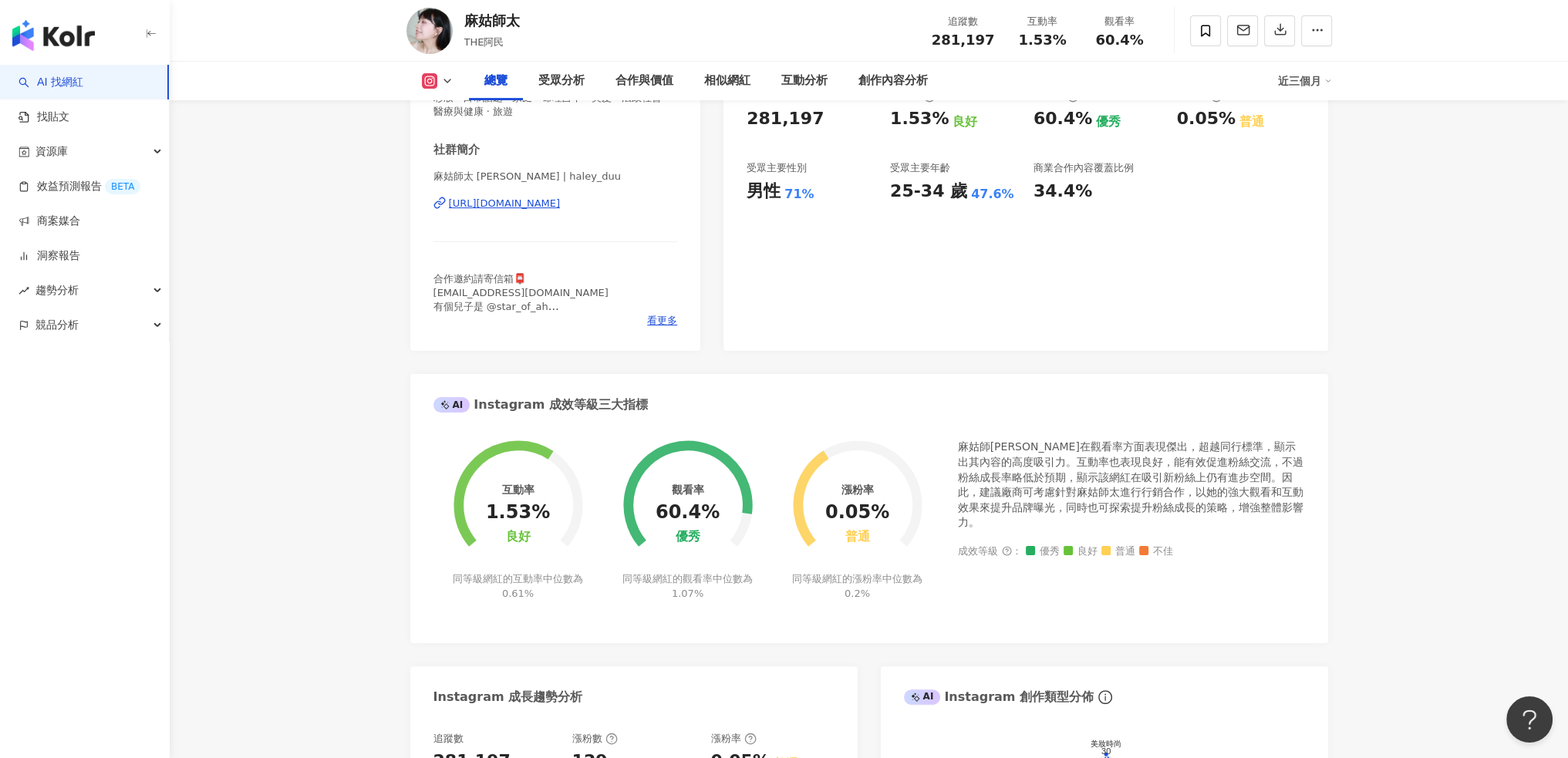
scroll to position [74, 0]
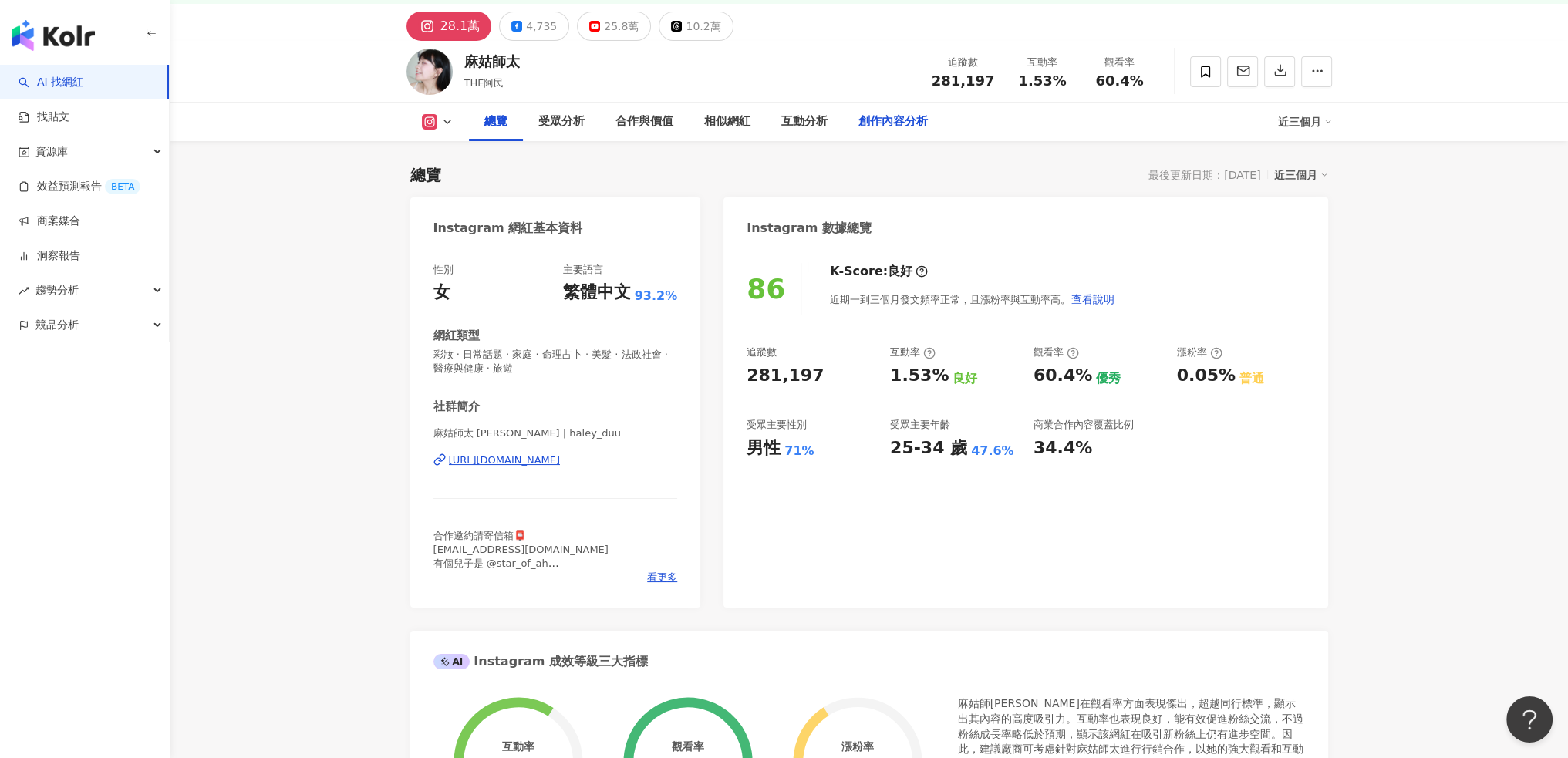
click at [888, 122] on div "創作內容分析" at bounding box center [893, 122] width 69 height 19
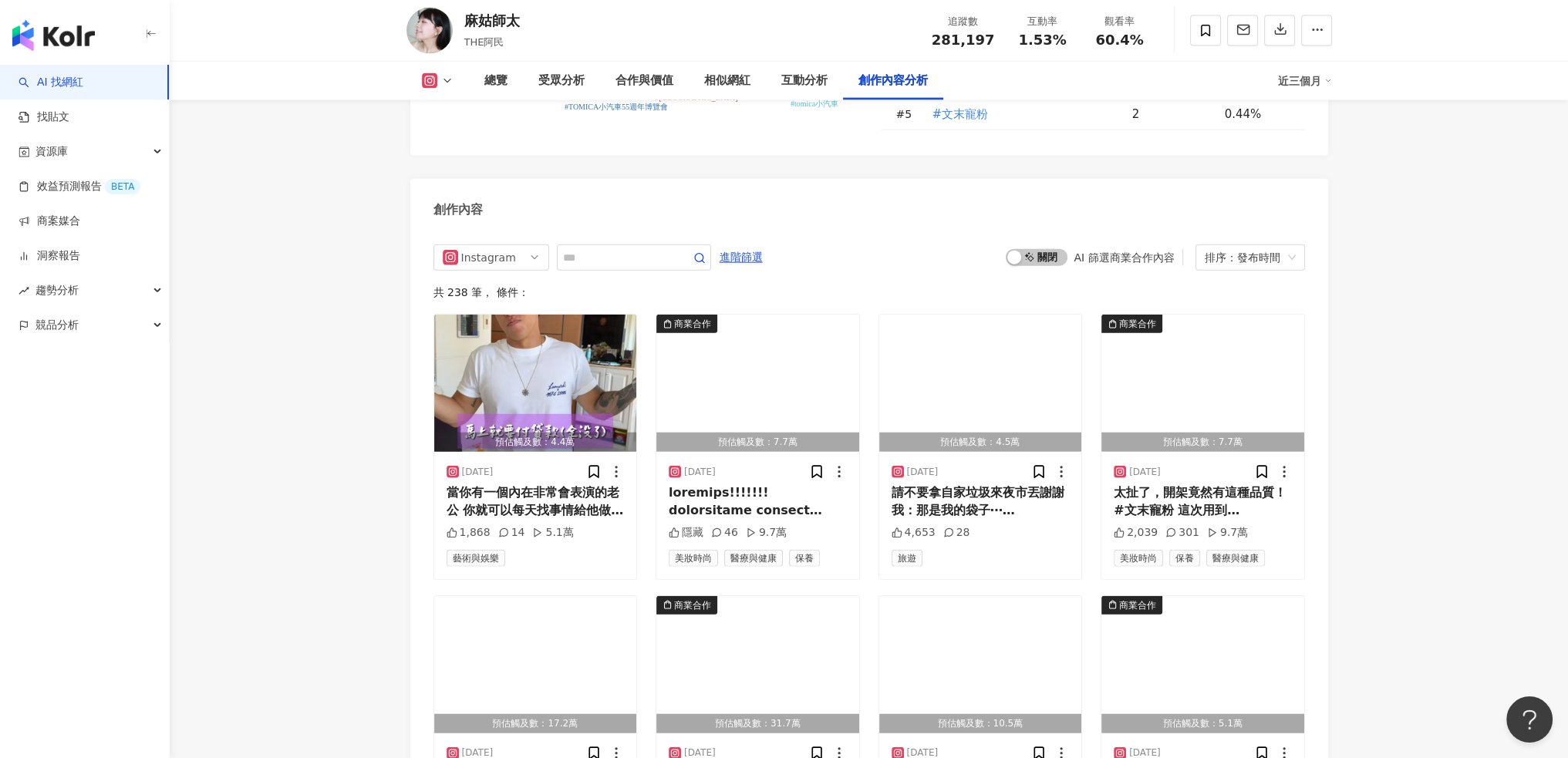
scroll to position [4700, 0]
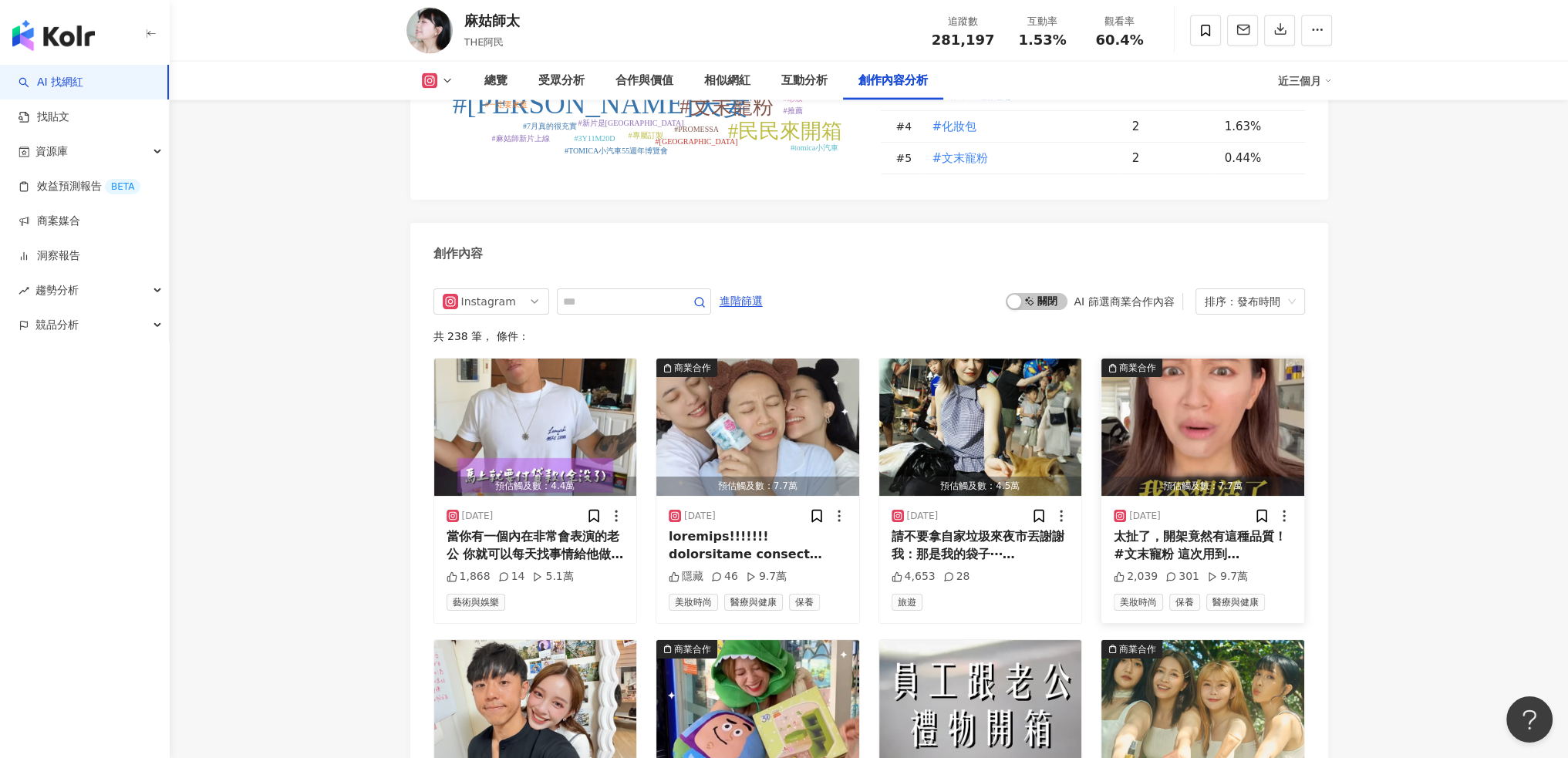
click at [1227, 529] on div "太扯了，開架竟然有這種品質！ #文末寵粉 這次用到SKINTIFIC金氣墊真的大驚艷🤩🤩🤩 有多種色號可以選擇 我用的是01色號! 上臉完全不像帶著面具顏色 …" at bounding box center [1202, 546] width 178 height 35
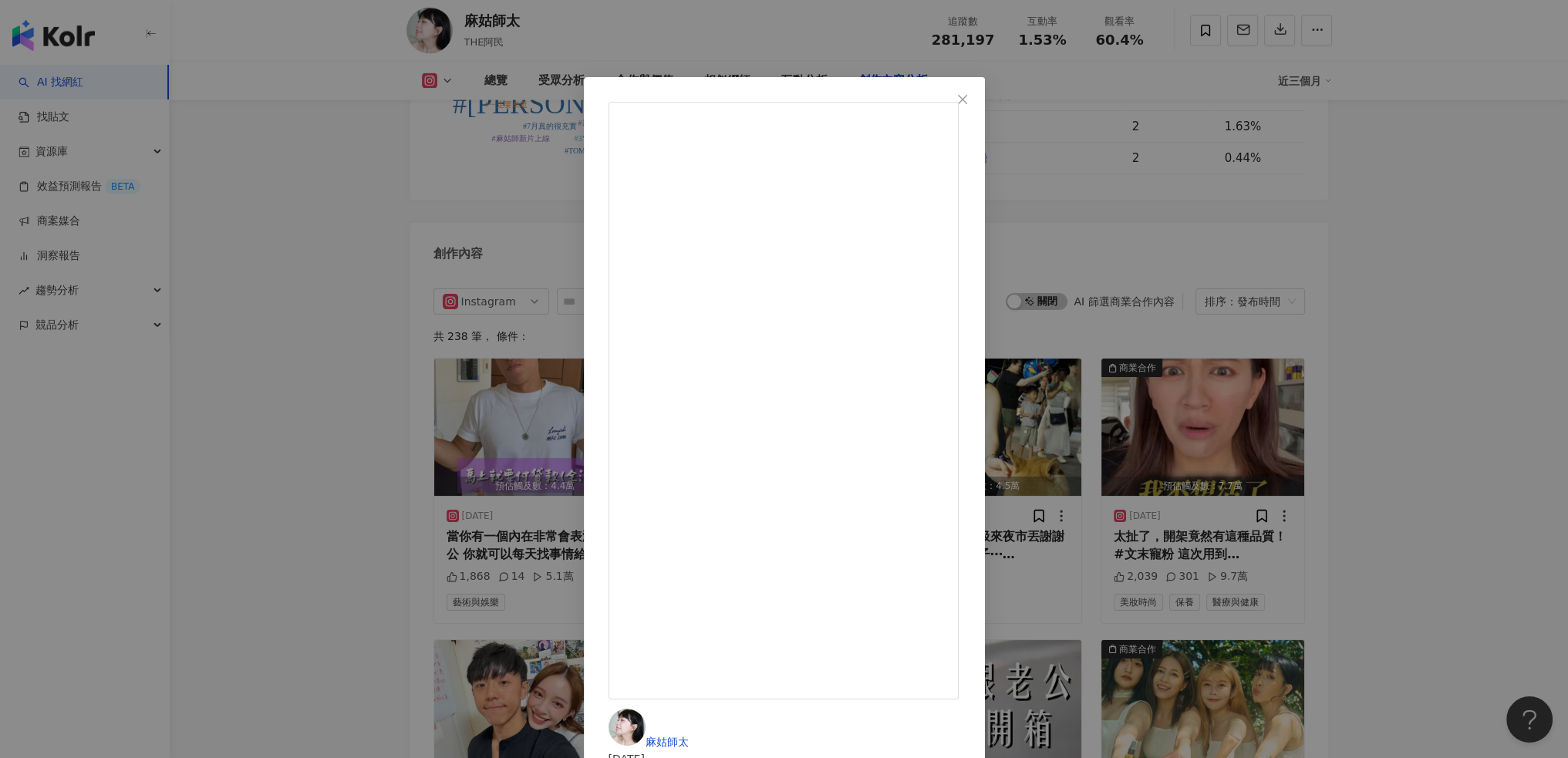
scroll to position [0, 0]
click at [968, 99] on icon "close" at bounding box center [962, 99] width 12 height 12
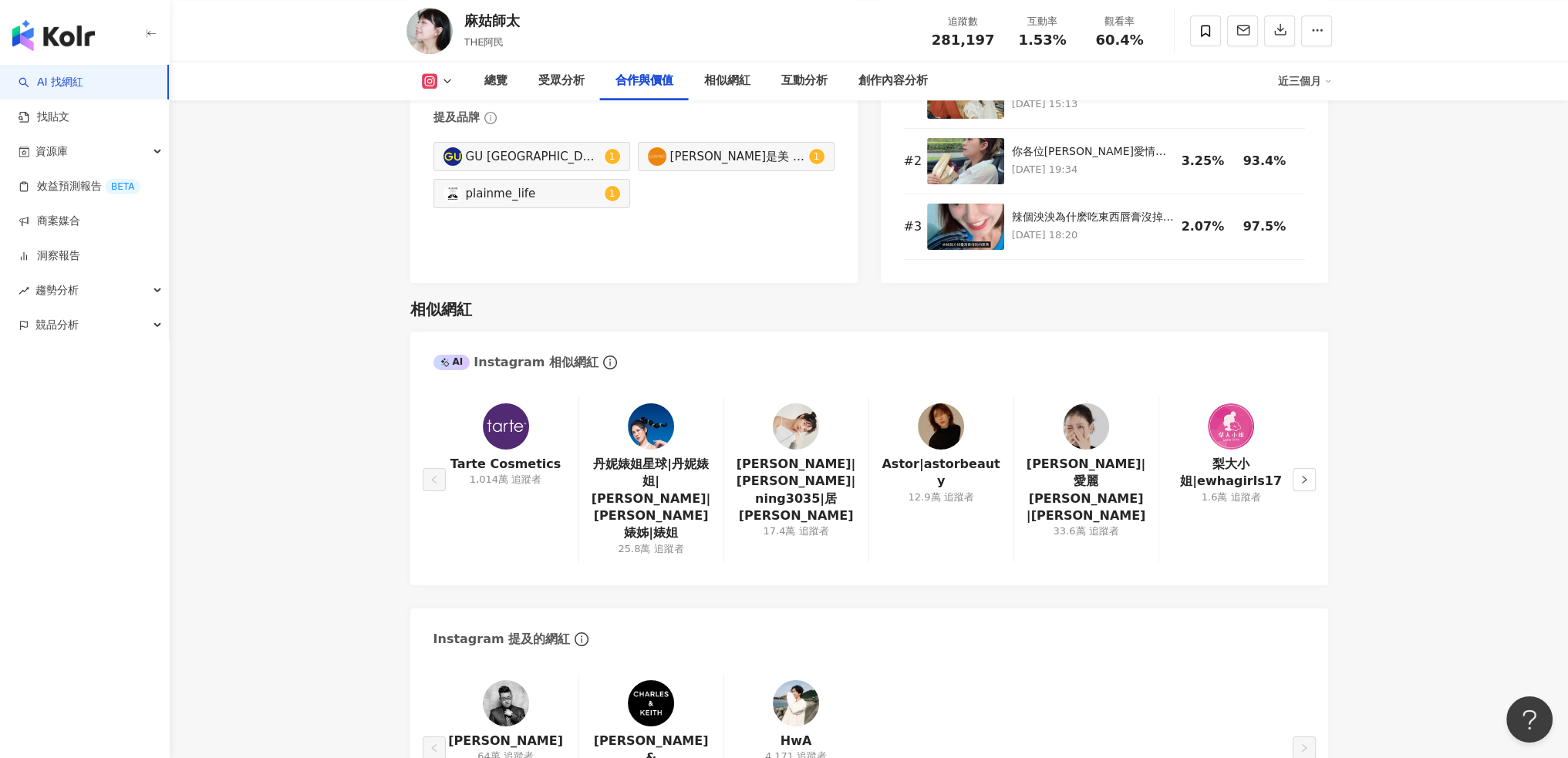
scroll to position [2129, 0]
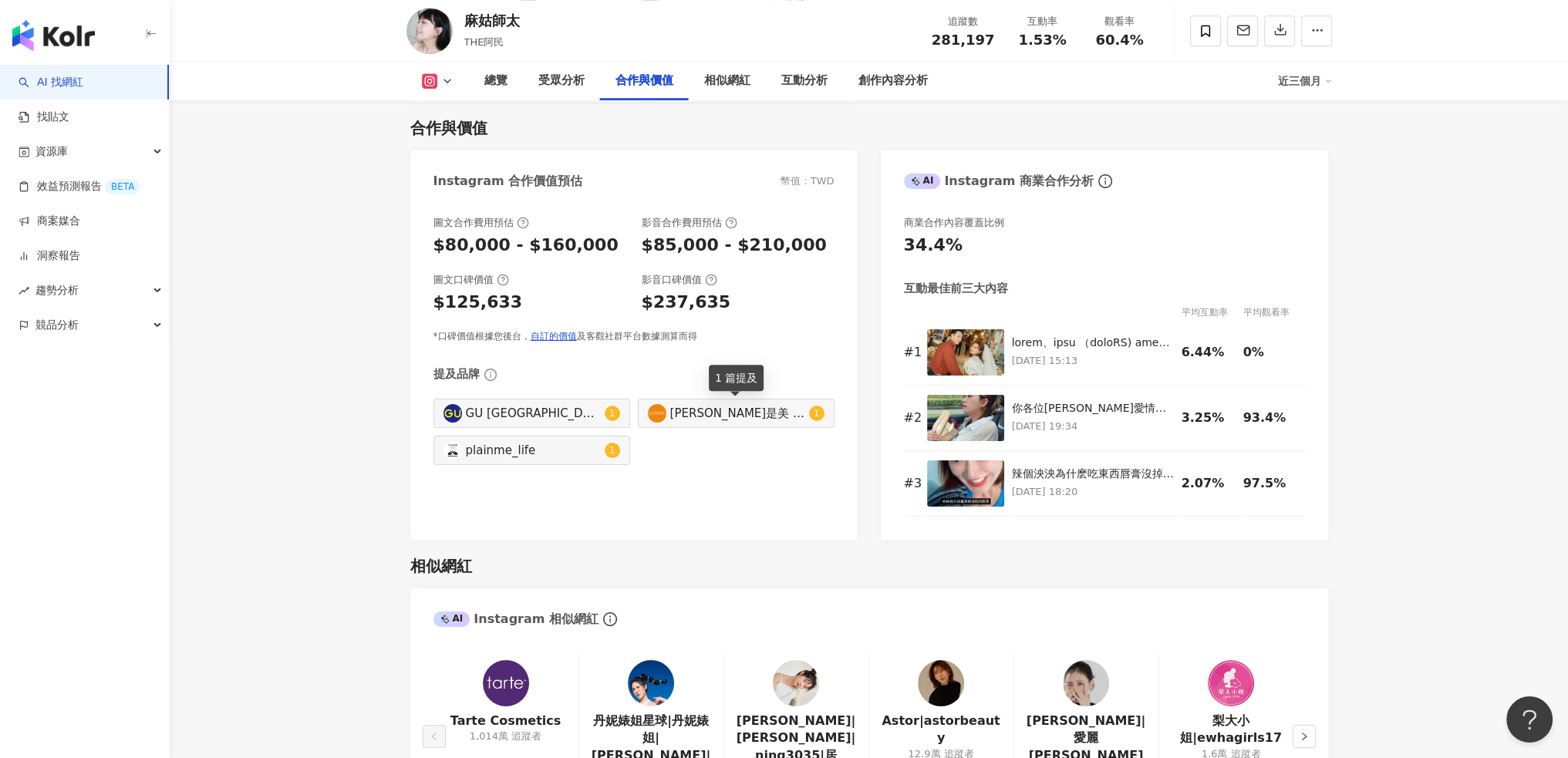
click at [737, 407] on div "[PERSON_NAME]是美 COSMED" at bounding box center [737, 414] width 135 height 17
type input "********"
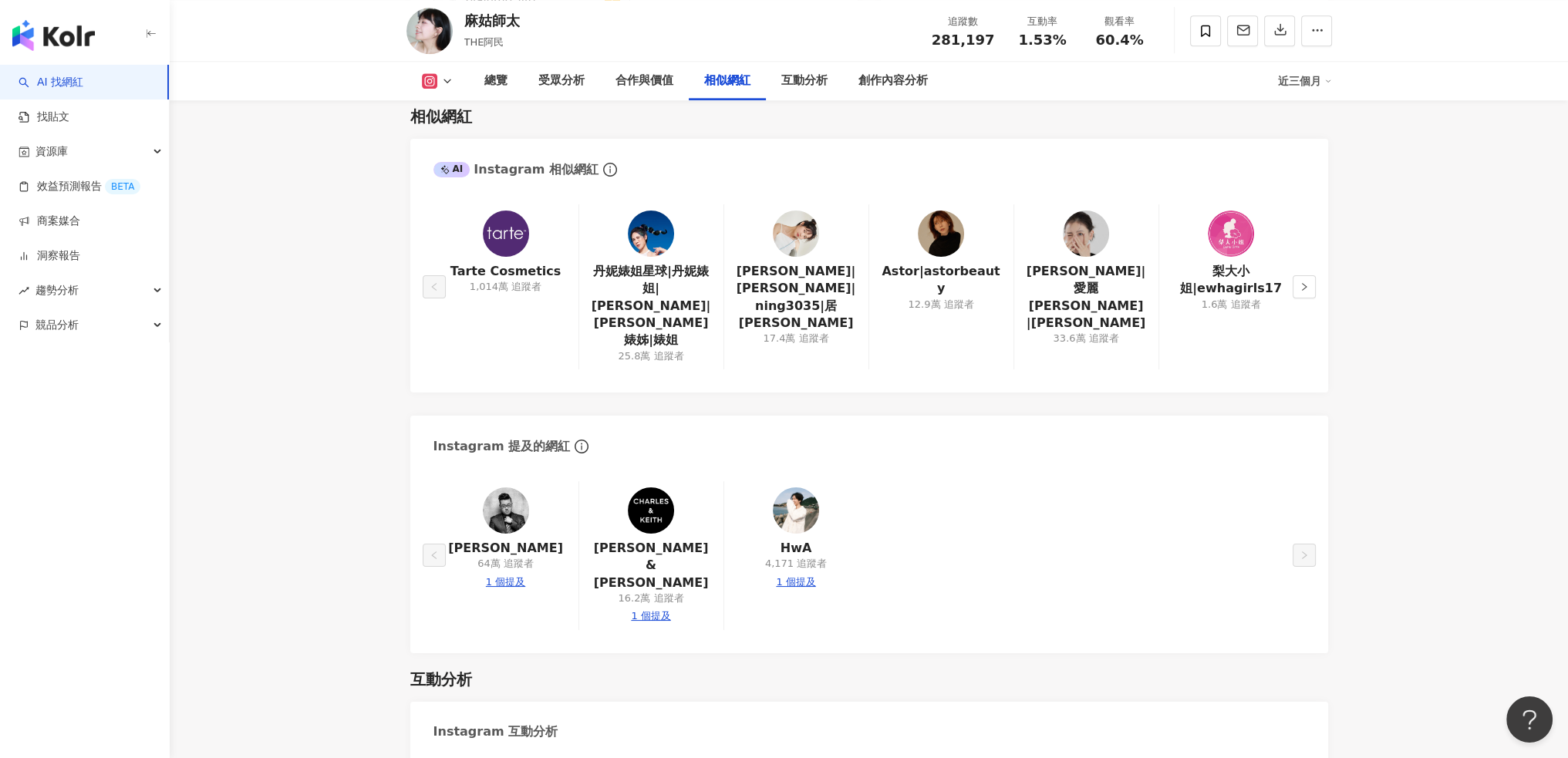
scroll to position [2517, 0]
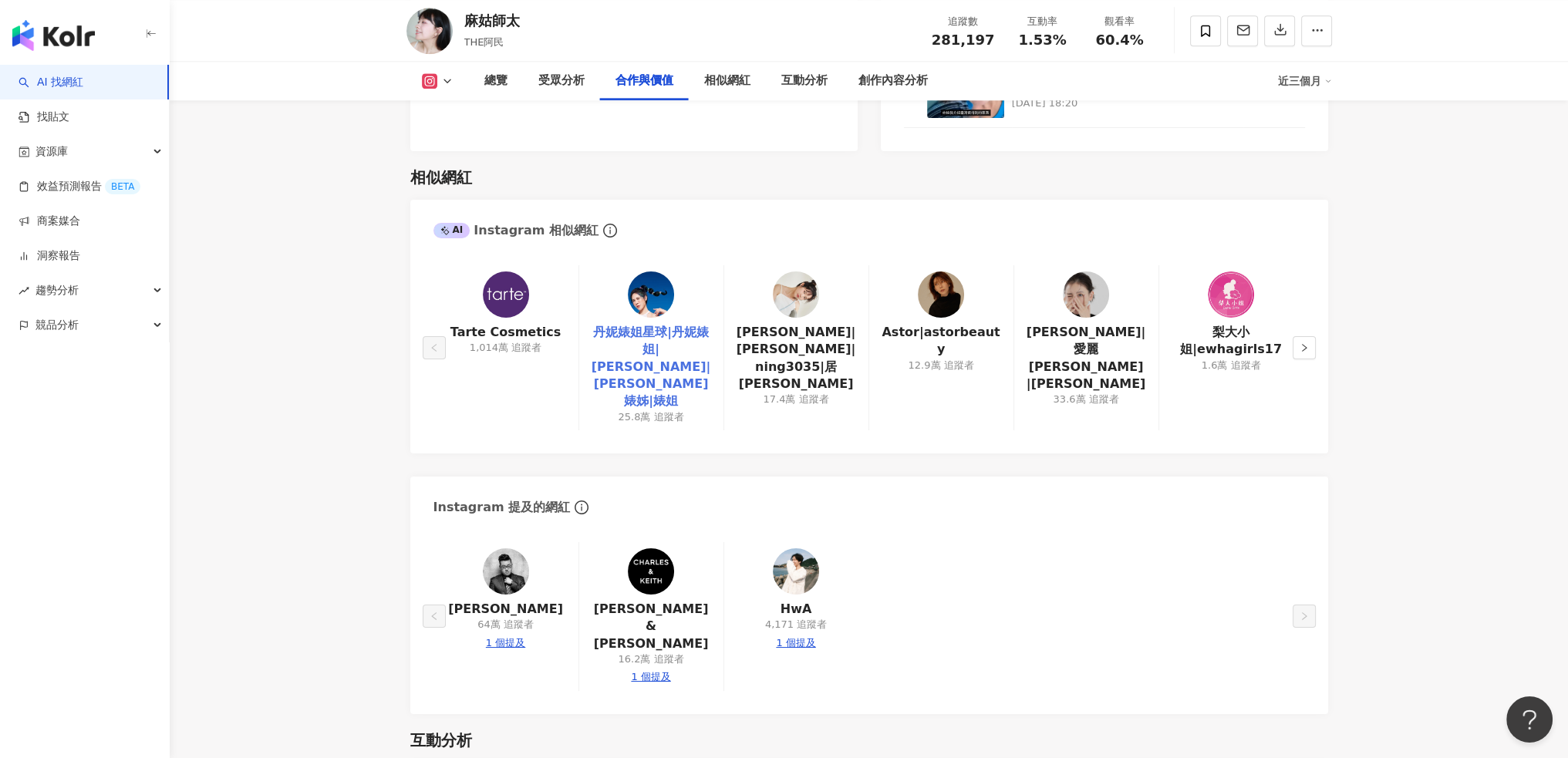
click at [641, 352] on link "丹妮婊姐星球|丹妮婊姐|dannybeeech|丹妮婊姊|婊姐" at bounding box center [651, 367] width 120 height 86
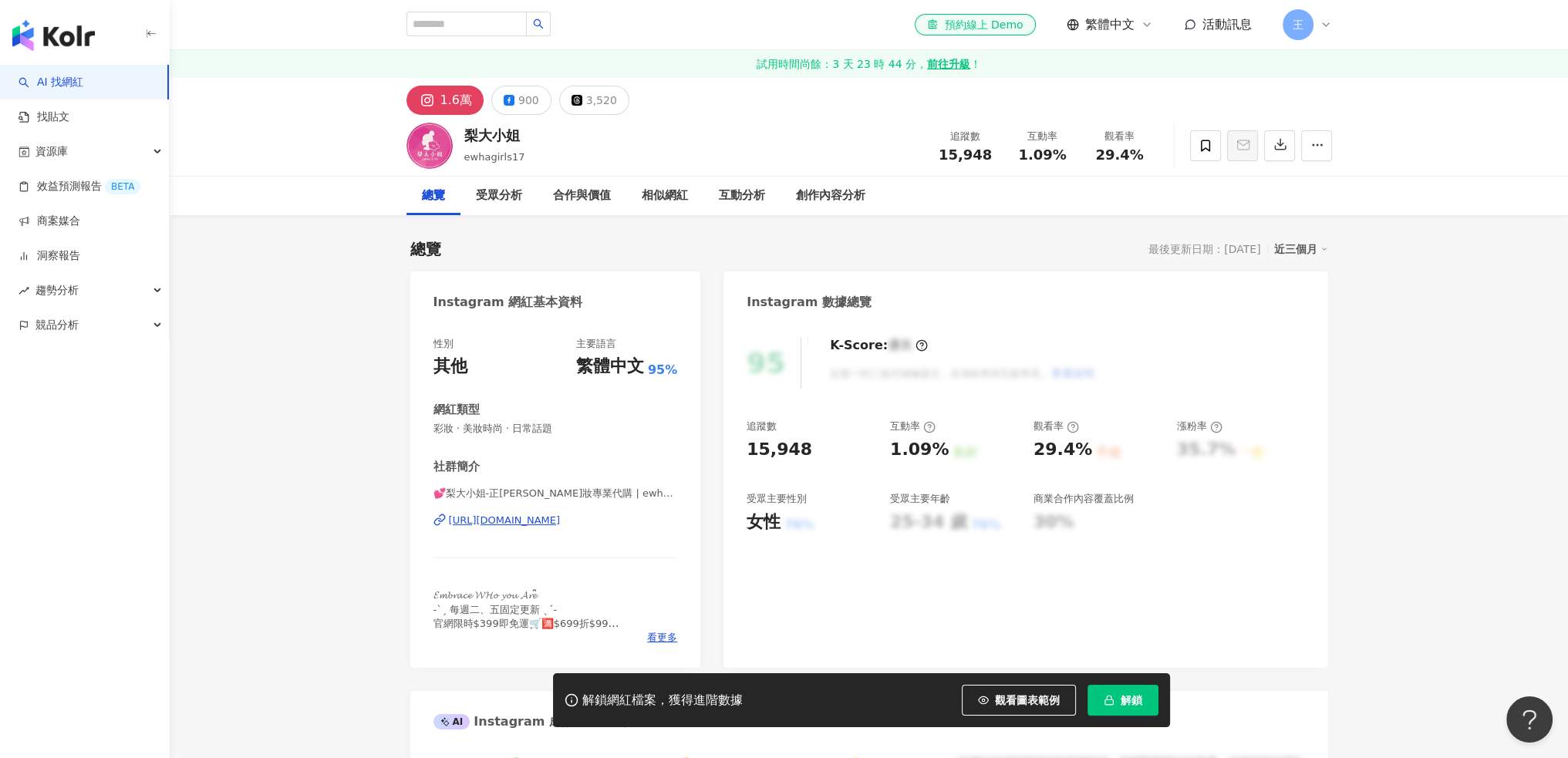
click at [1123, 684] on div "解鎖網紅檔案，獲得進階數據 觀看圖表範例 解鎖" at bounding box center [861, 701] width 617 height 54
click at [1131, 707] on span "解鎖" at bounding box center [1131, 700] width 22 height 12
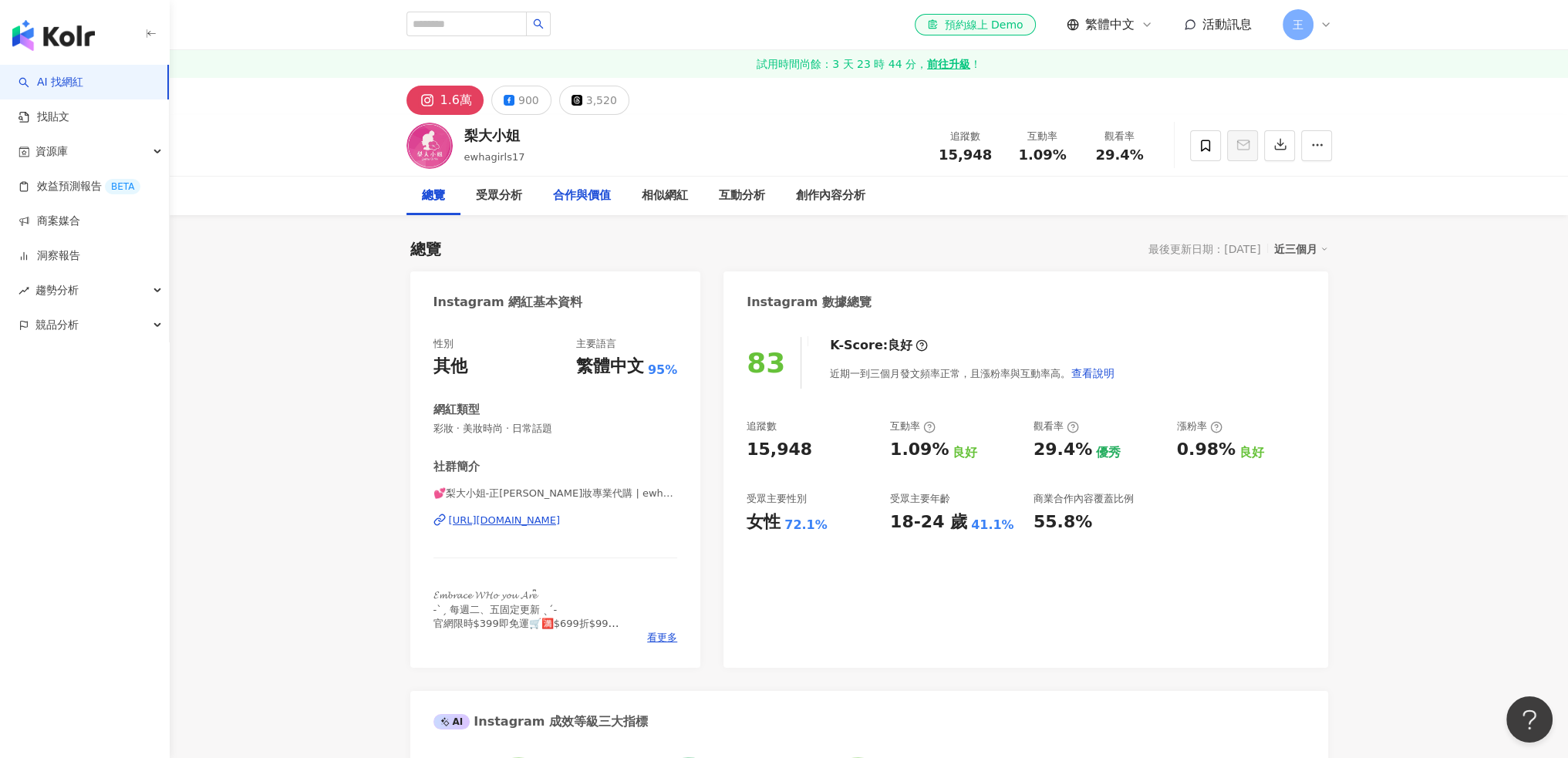
click at [571, 197] on div "合作與價值" at bounding box center [582, 196] width 58 height 19
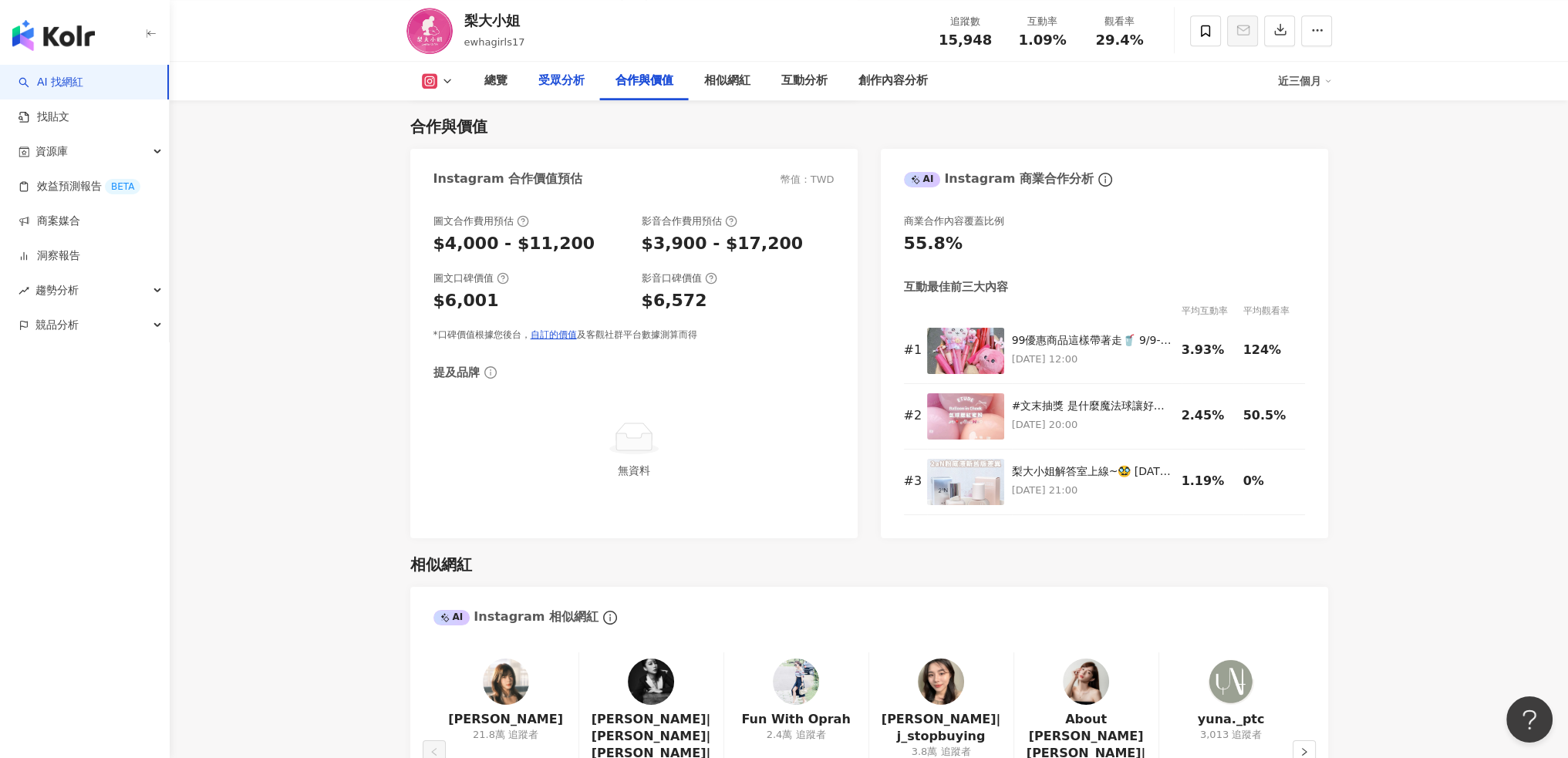
click at [555, 78] on div "受眾分析" at bounding box center [560, 81] width 46 height 19
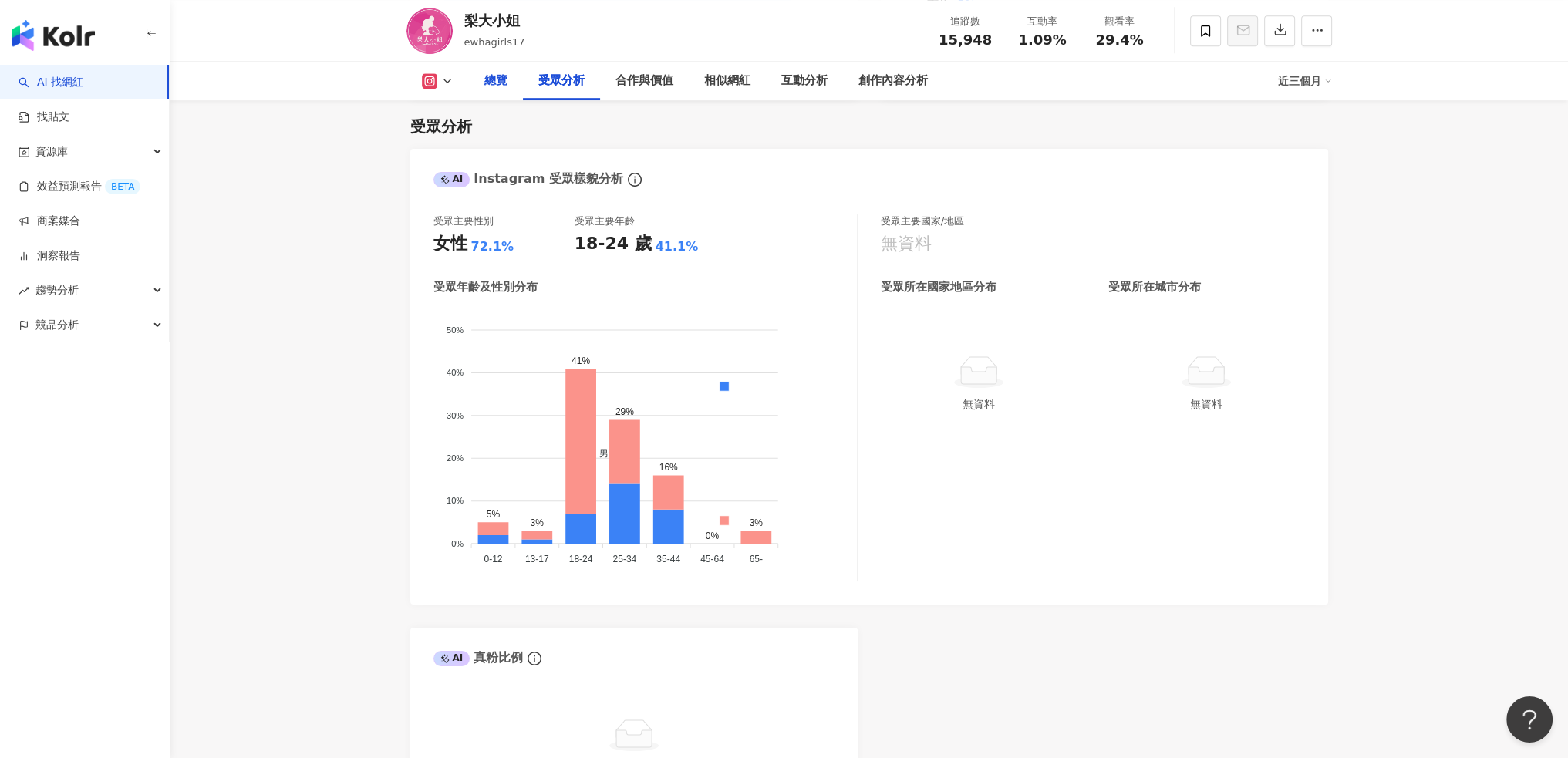
click at [502, 78] on div "總覽" at bounding box center [496, 81] width 23 height 19
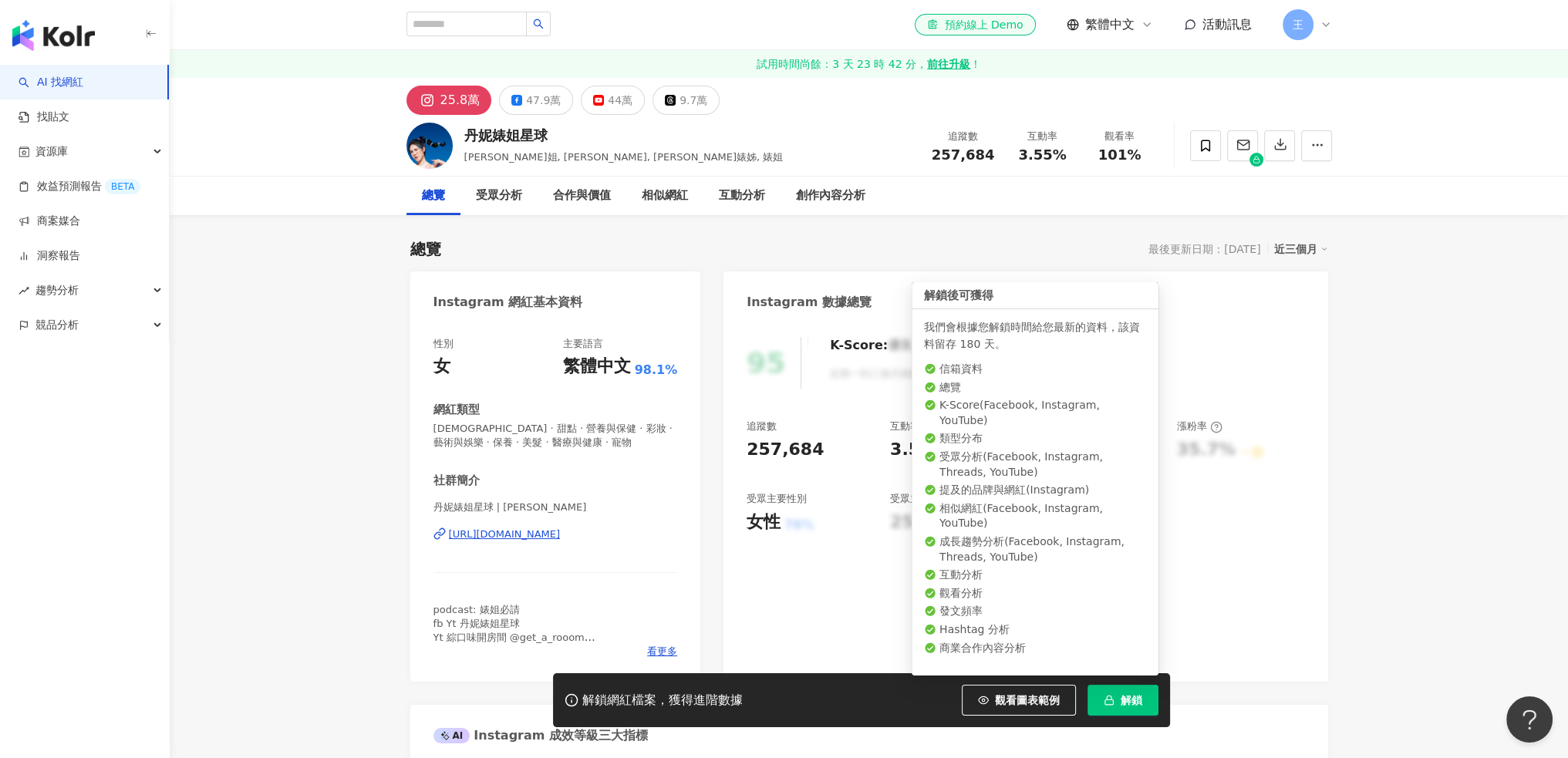
click at [1121, 696] on span "解鎖" at bounding box center [1131, 700] width 22 height 12
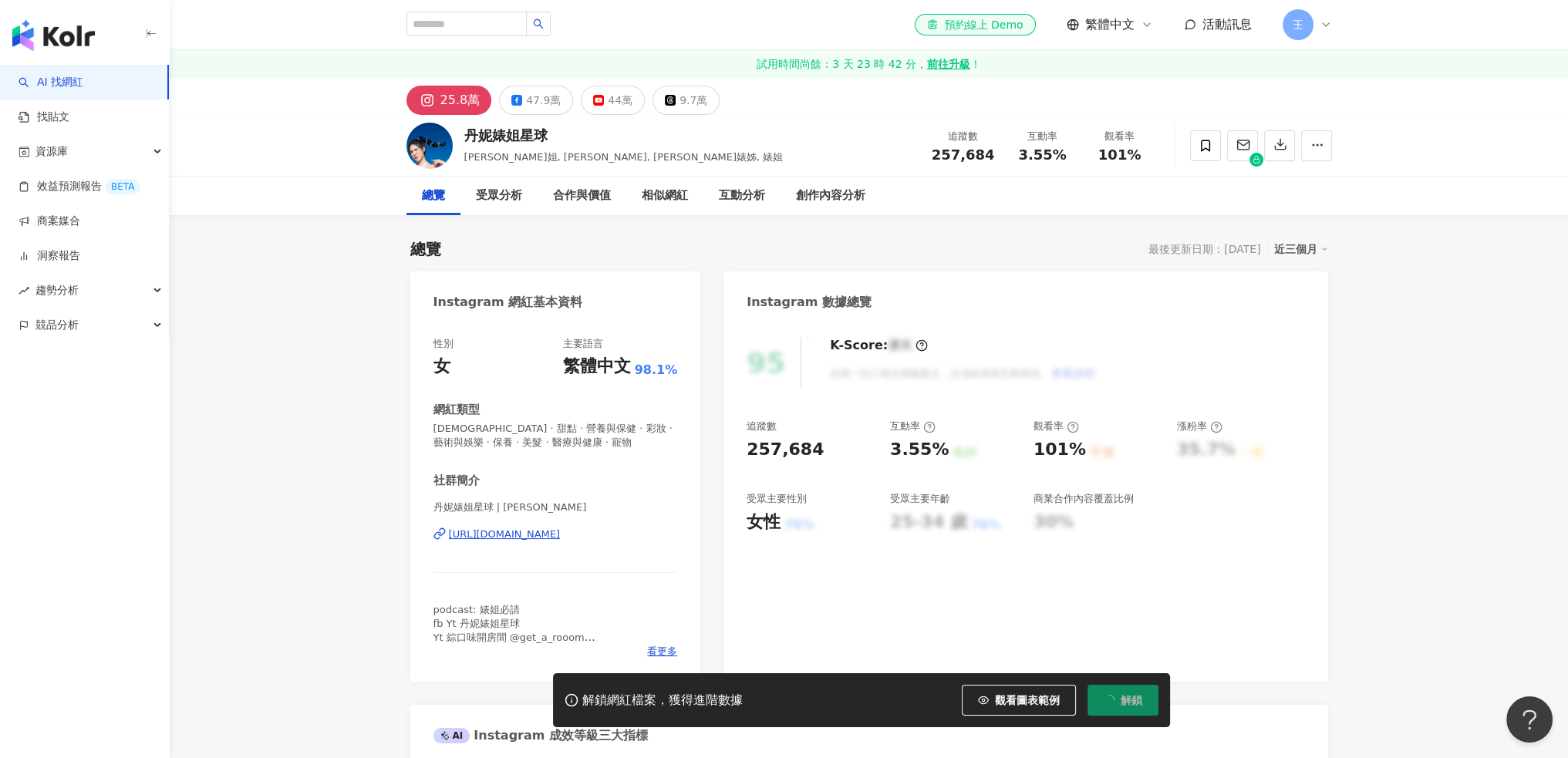
click at [669, 643] on div "podcast: 婊姐必請 fb Yt 丹妮婊姐星球 Yt 綜口味開房間 @get_a_rooom 出過3本書給大家蓋泡麵 工作請 melonxo0425@h…" at bounding box center [555, 624] width 244 height 42
click at [663, 649] on span "看更多" at bounding box center [661, 651] width 30 height 14
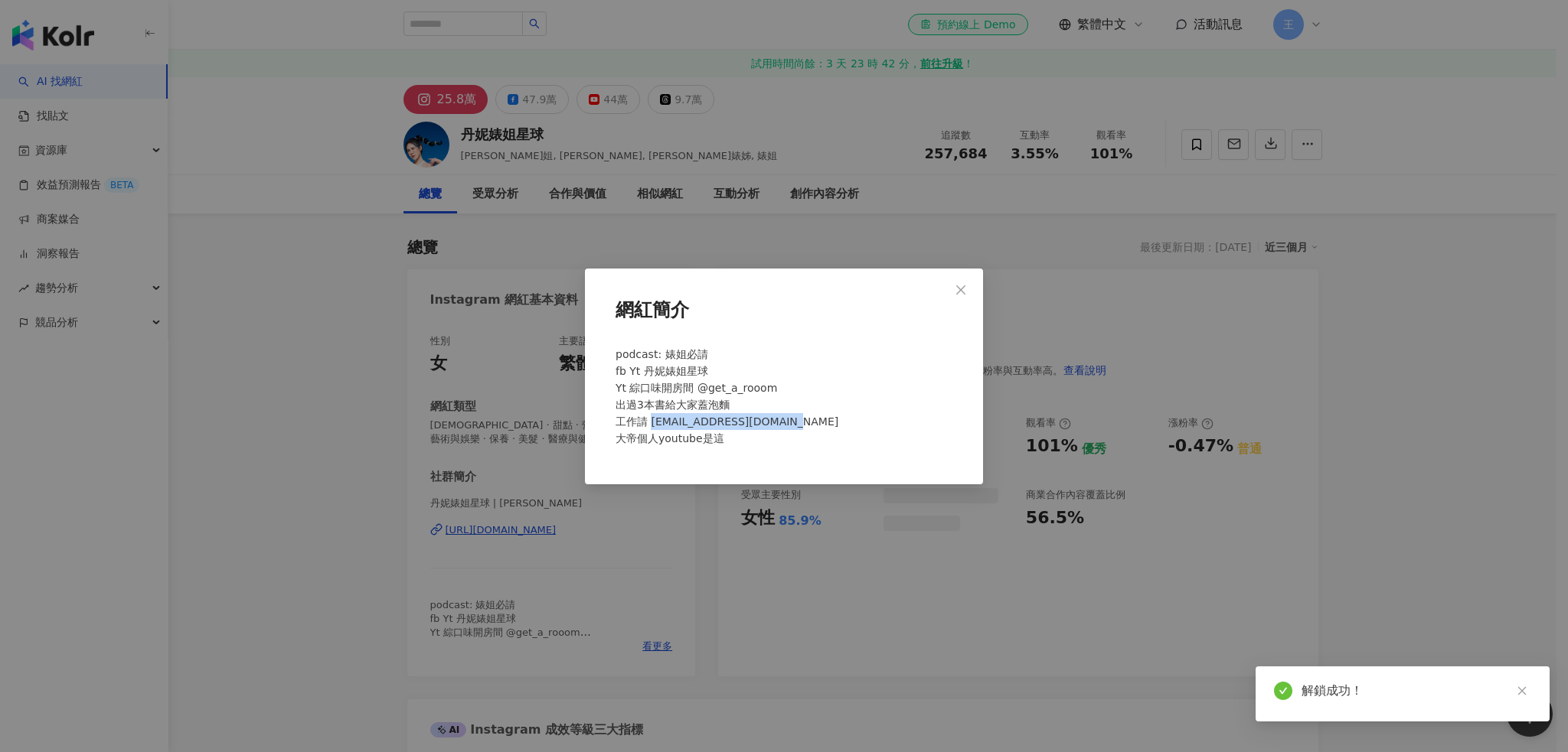
drag, startPoint x: 649, startPoint y: 423, endPoint x: 811, endPoint y: 428, distance: 162.1
click at [811, 428] on div "podcast: 婊姐必請 fb Yt 丹妮婊姐星球 Yt 綜口味開房間 @get_a_rooom 出過3本書給大家蓋泡麵 工作請 melonxo0425@h…" at bounding box center [784, 403] width 349 height 126
click at [965, 290] on icon "close" at bounding box center [960, 290] width 12 height 12
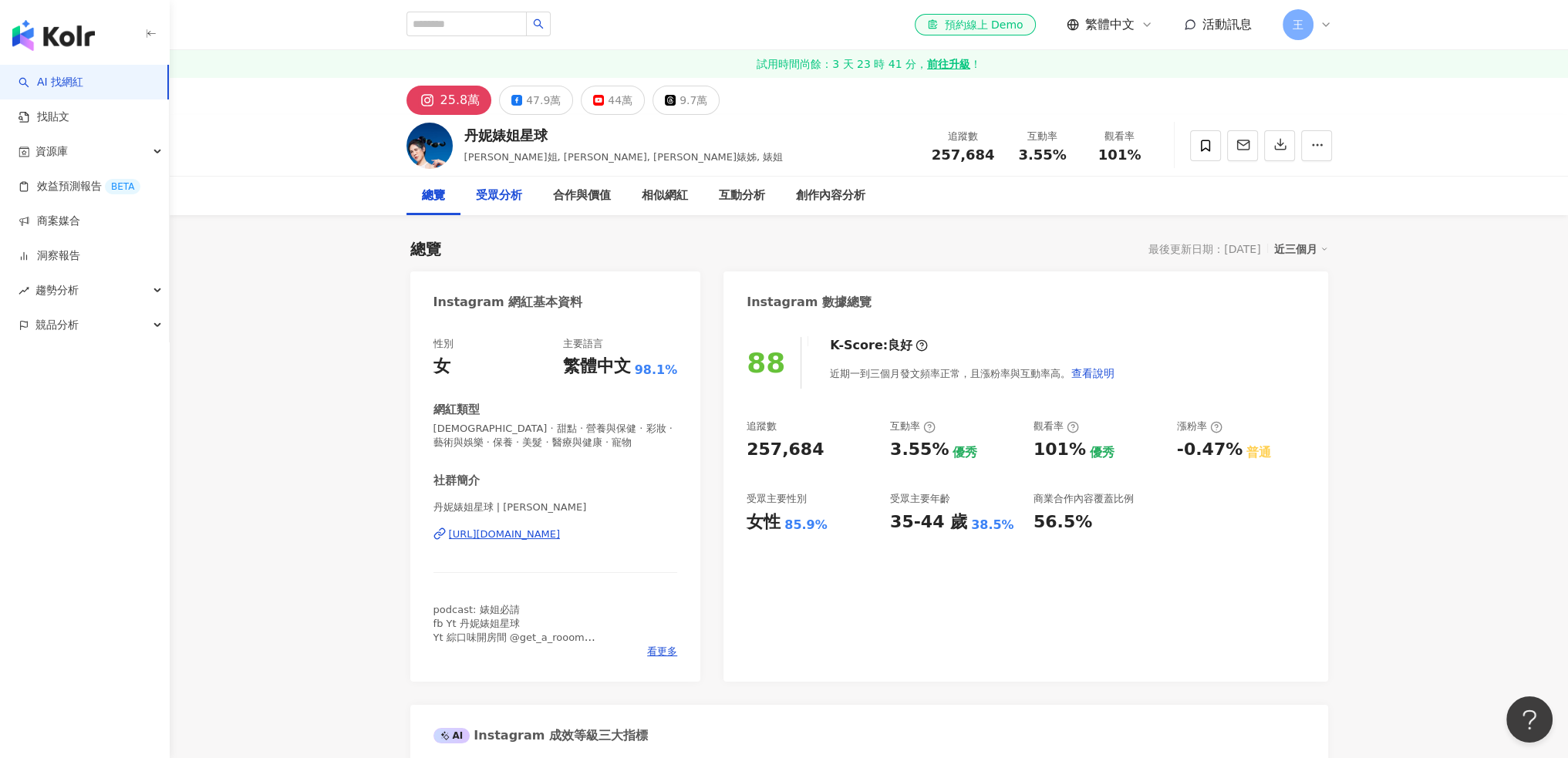
click at [502, 191] on div "受眾分析" at bounding box center [499, 196] width 46 height 19
click at [863, 188] on div "創作內容分析" at bounding box center [831, 196] width 69 height 19
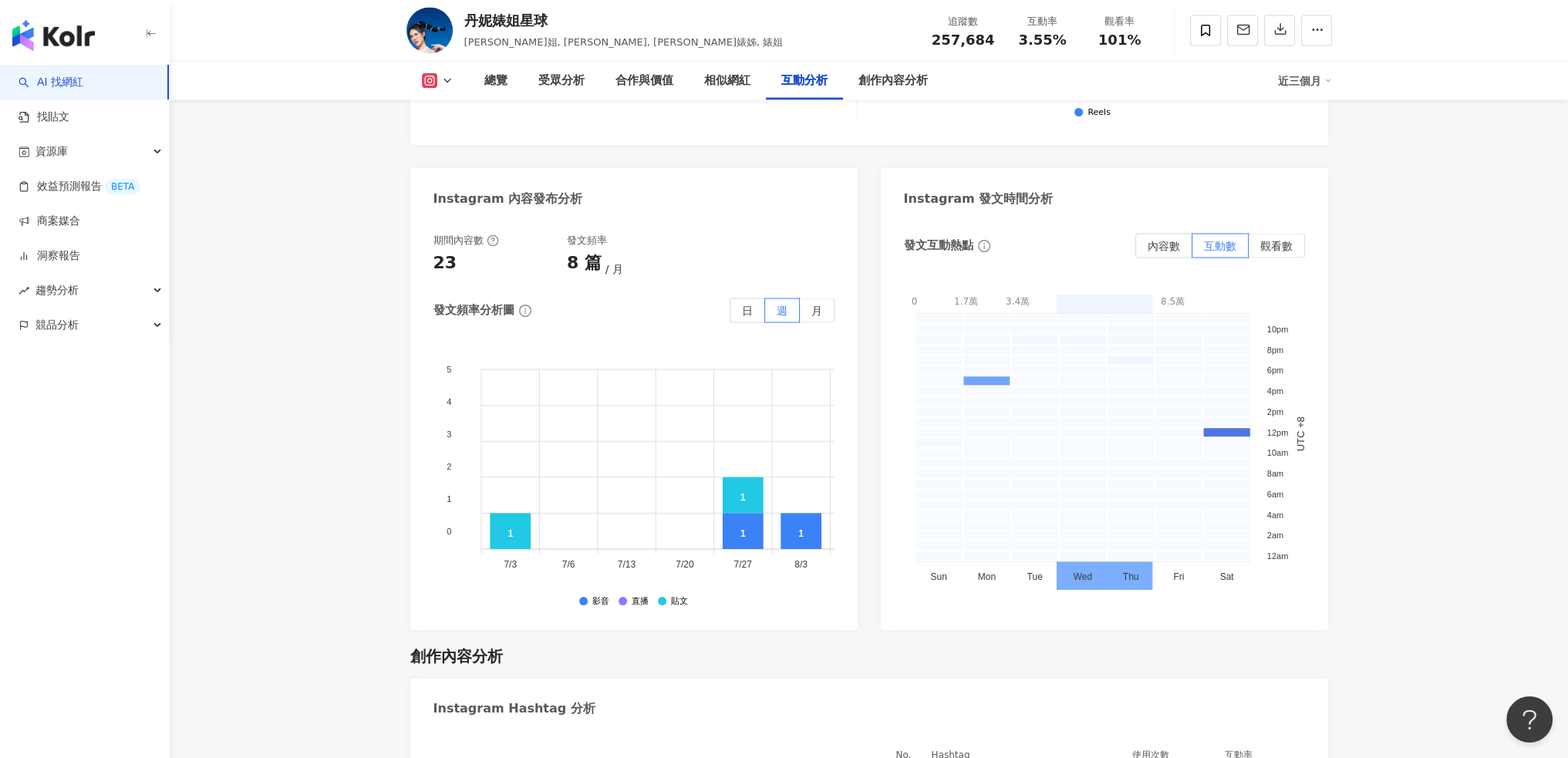
scroll to position [3804, 0]
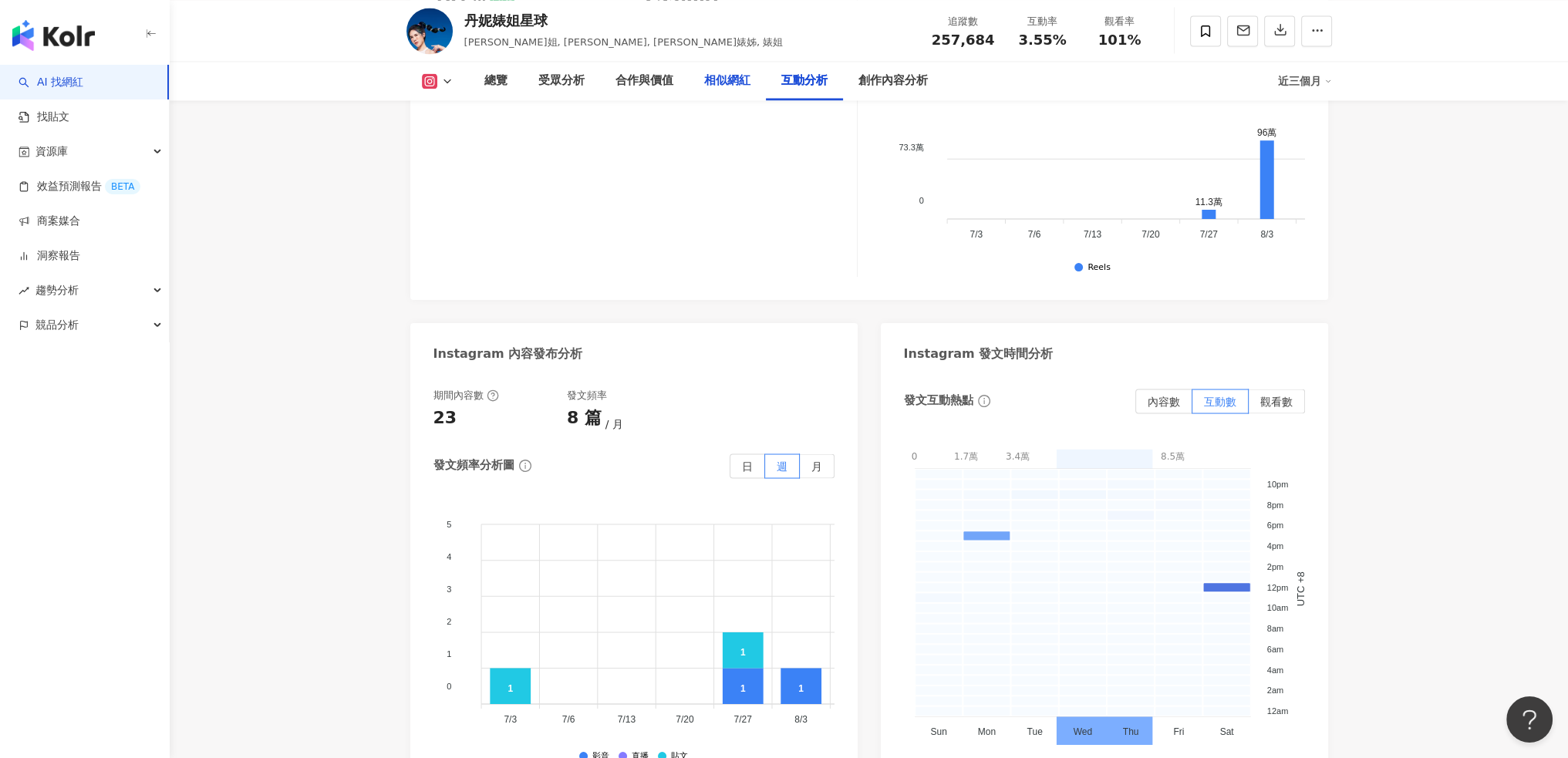
click at [727, 88] on div "相似網紅" at bounding box center [726, 81] width 46 height 19
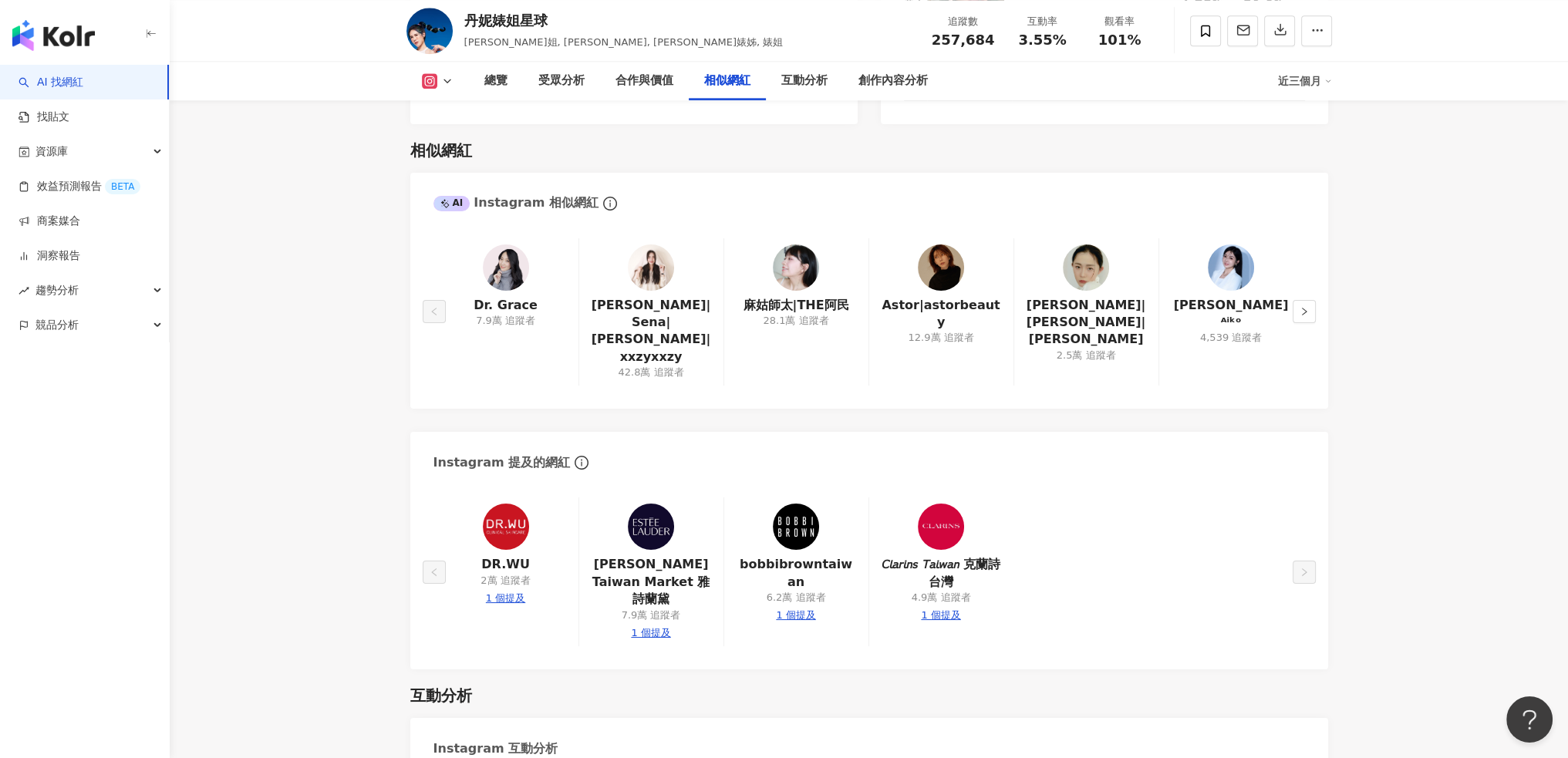
click at [661, 244] on img at bounding box center [650, 267] width 46 height 46
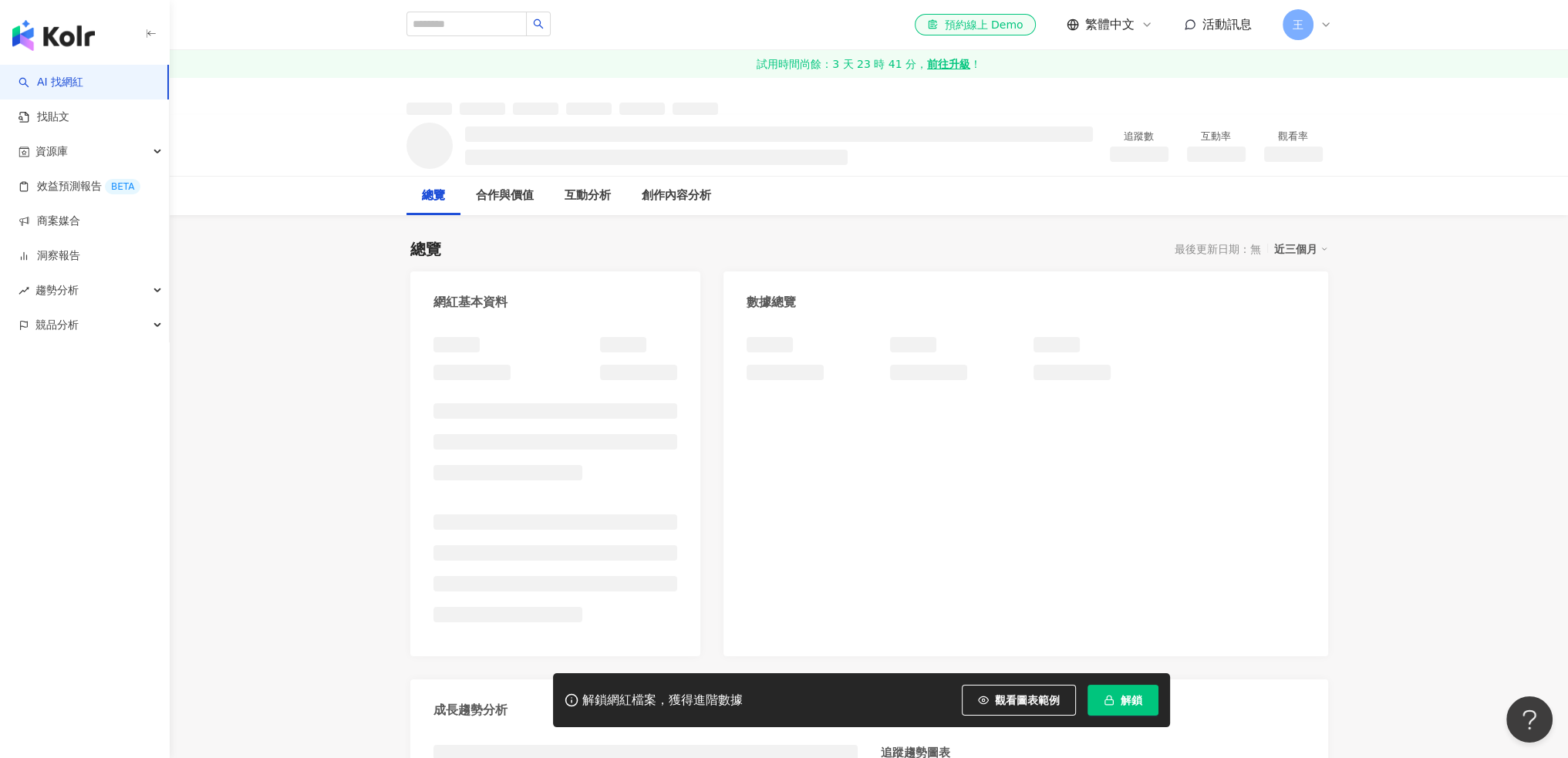
click at [1129, 703] on span "解鎖" at bounding box center [1131, 700] width 22 height 12
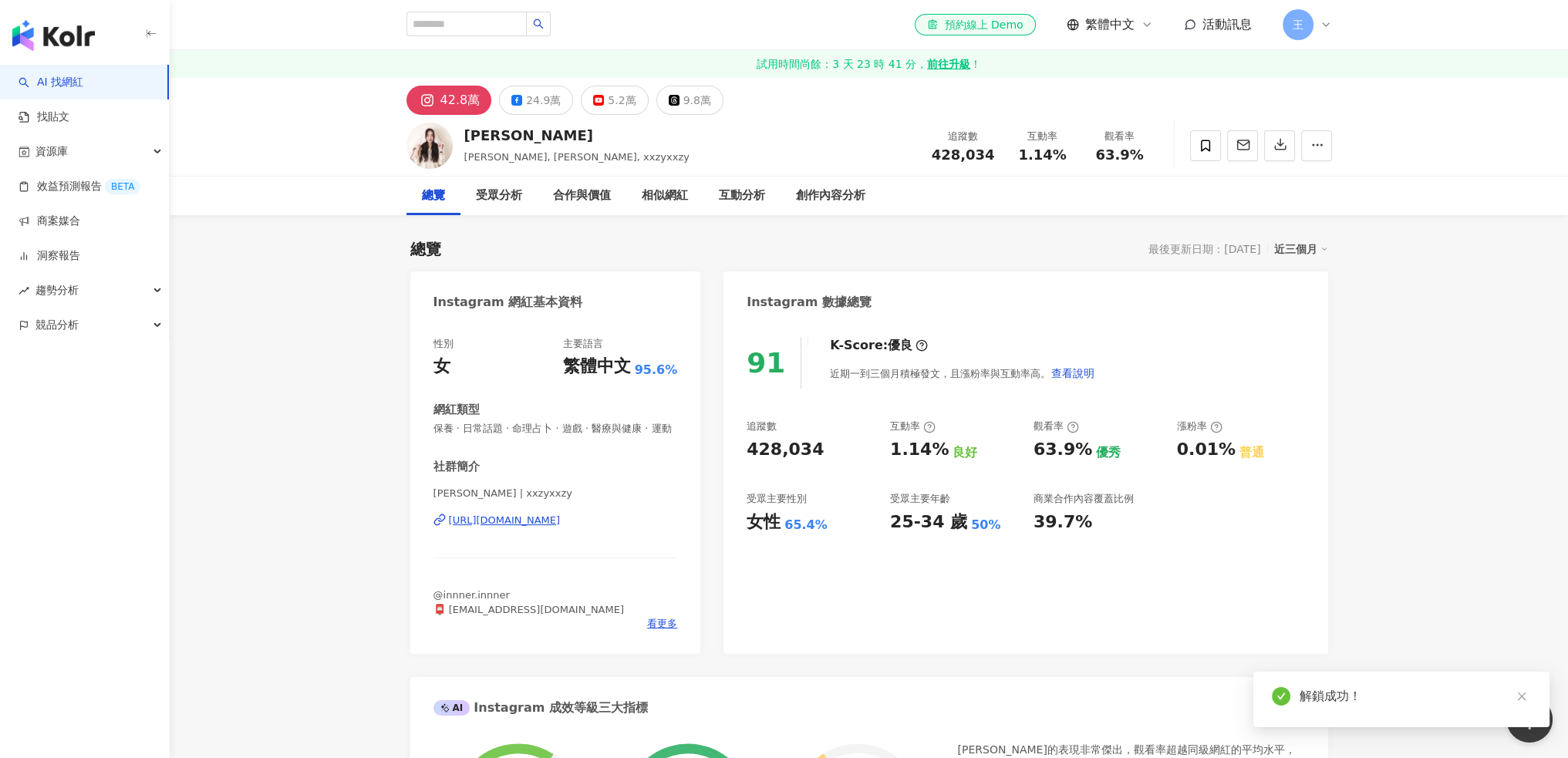
scroll to position [256, 0]
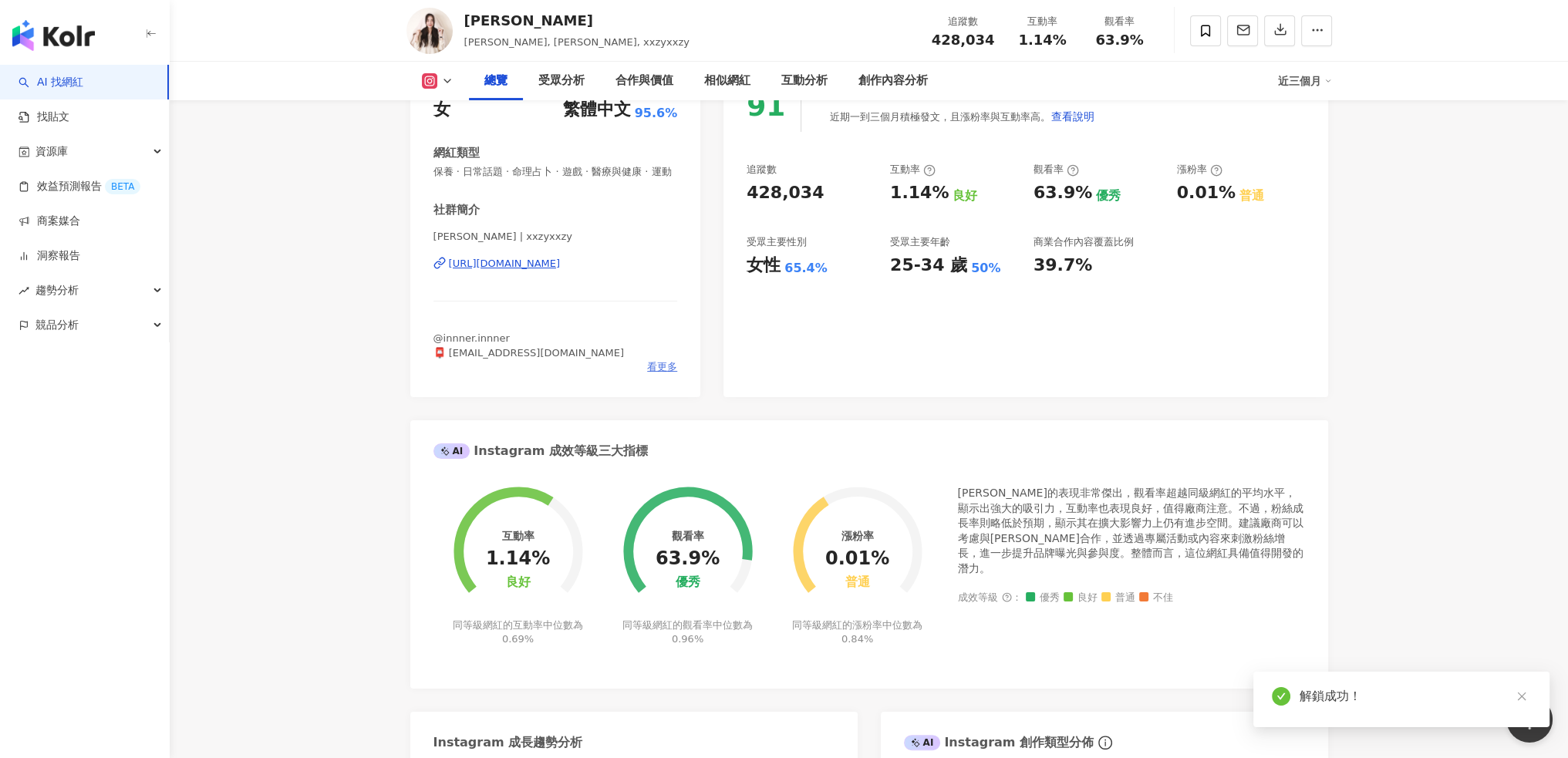
click at [667, 374] on span "看更多" at bounding box center [661, 367] width 30 height 14
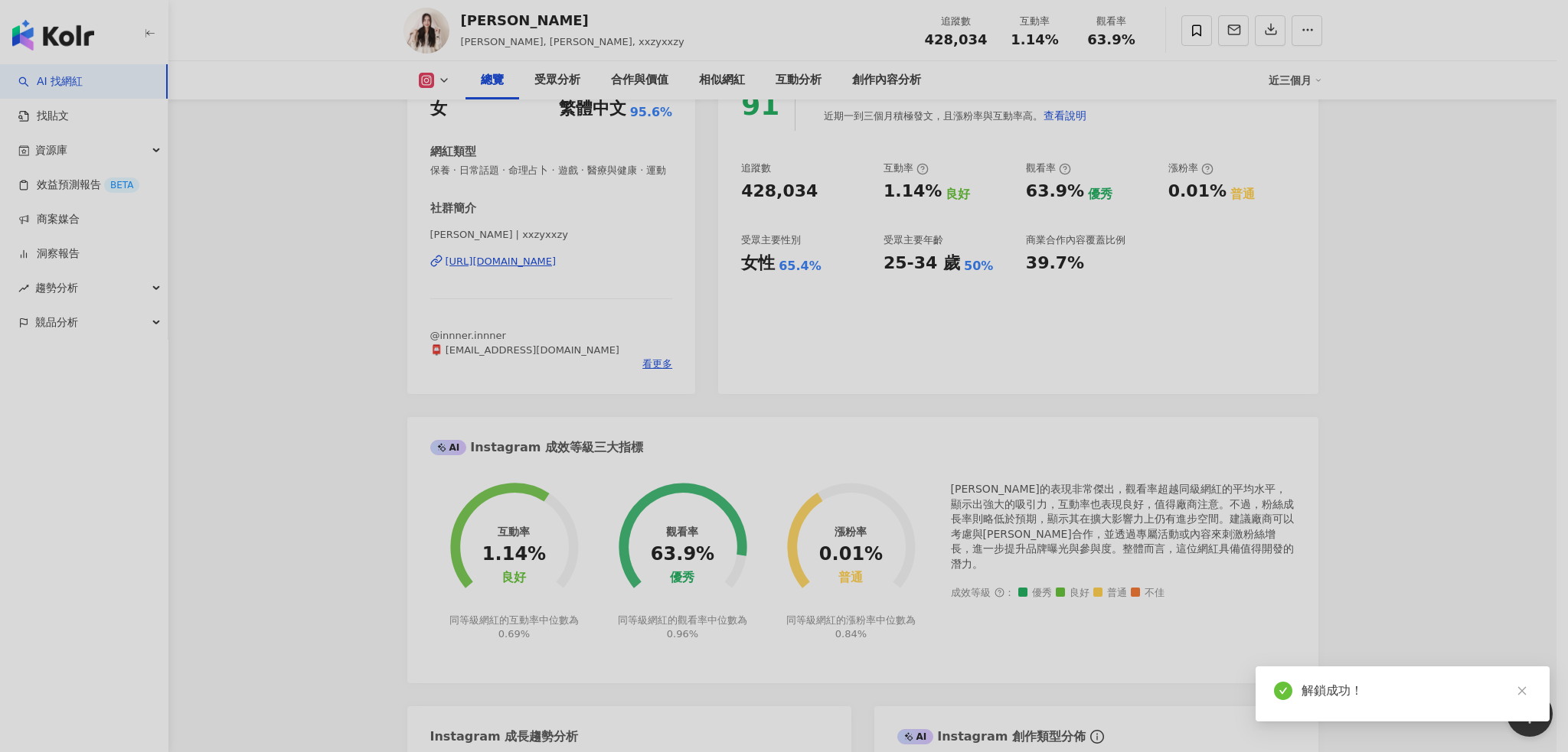
click at [660, 378] on div "網紅簡介 @innner.innner 📮 xxzyxxzytw@gmail.com" at bounding box center [784, 380] width 349 height 106
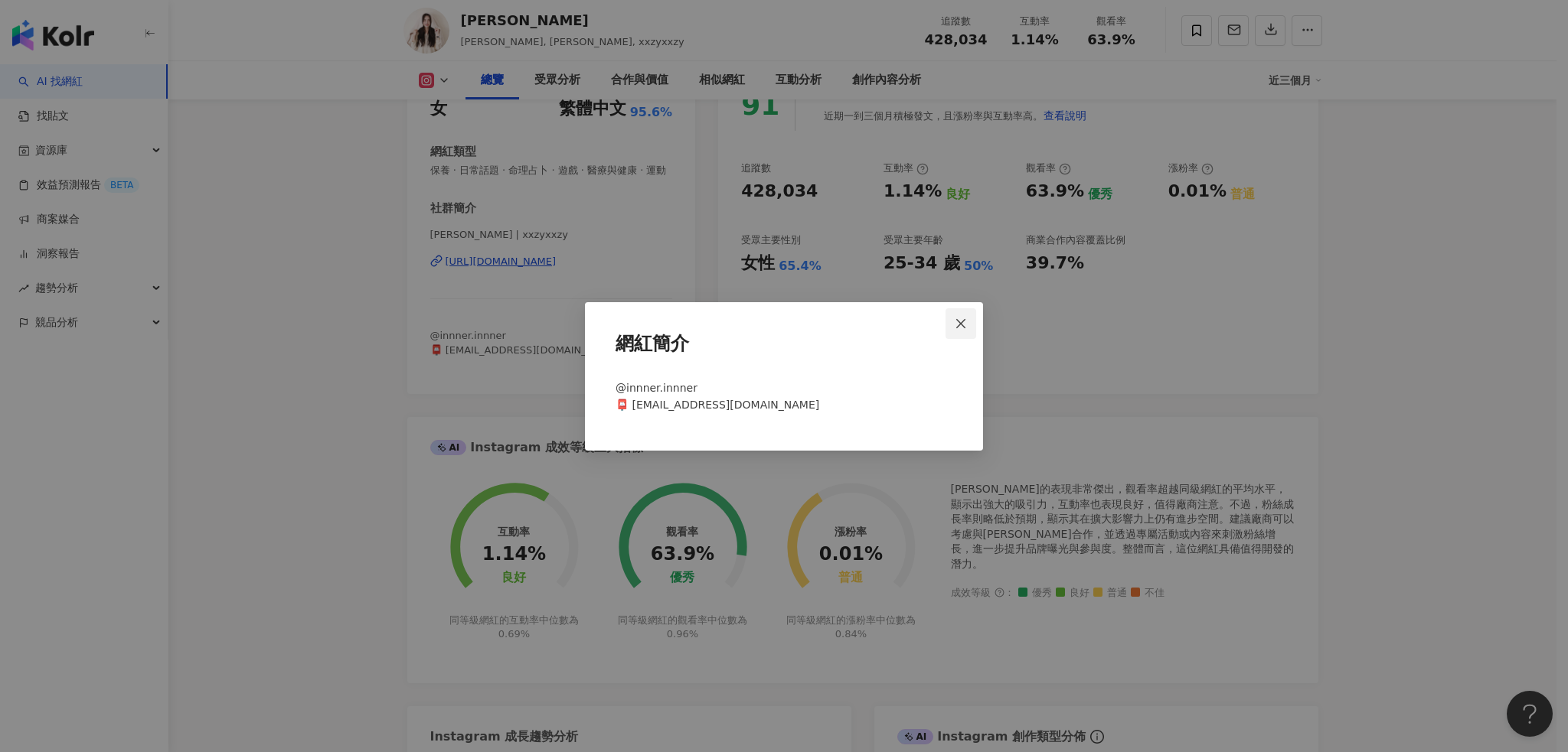
click at [956, 329] on icon "close" at bounding box center [960, 323] width 12 height 12
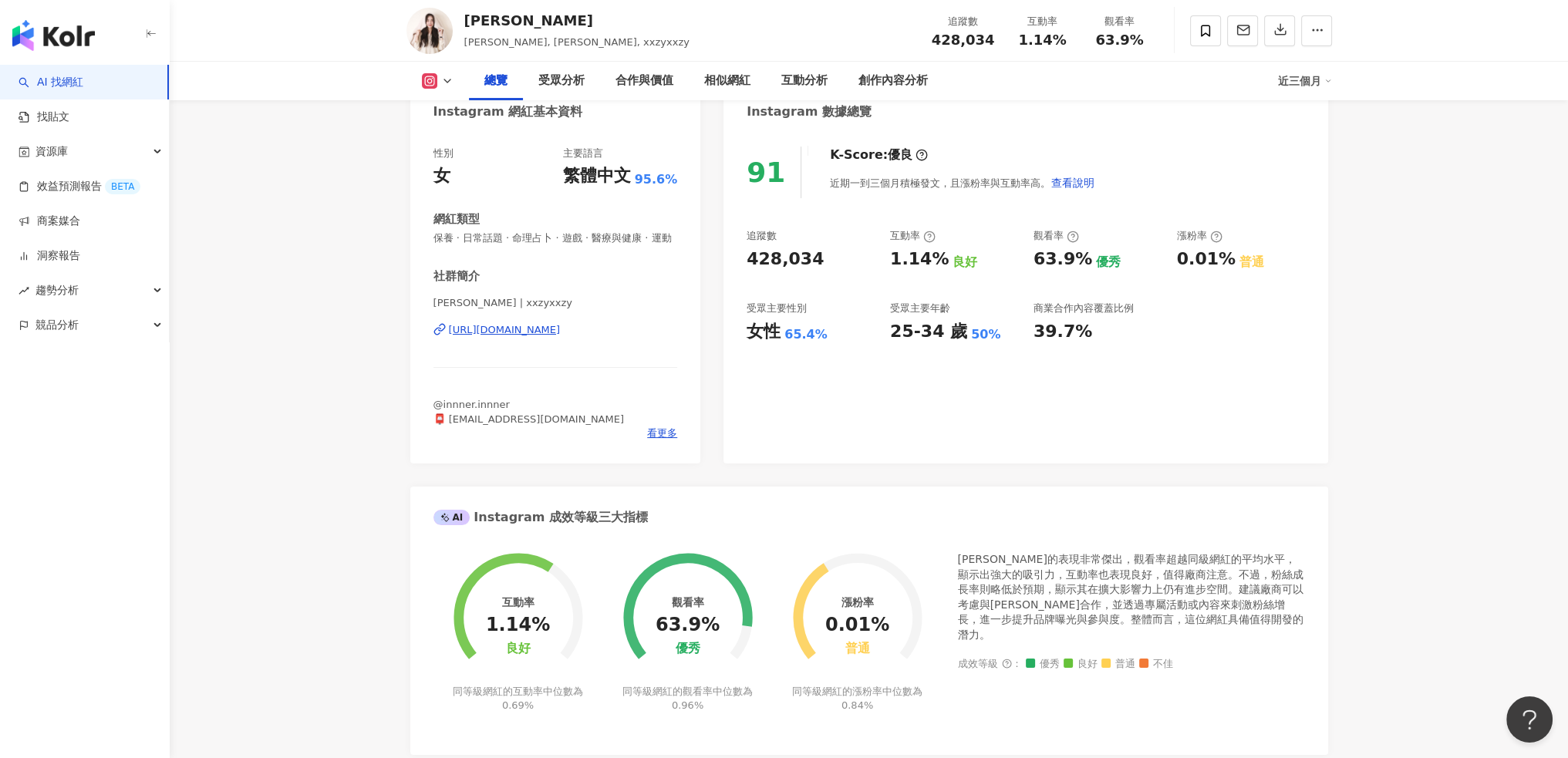
scroll to position [0, 0]
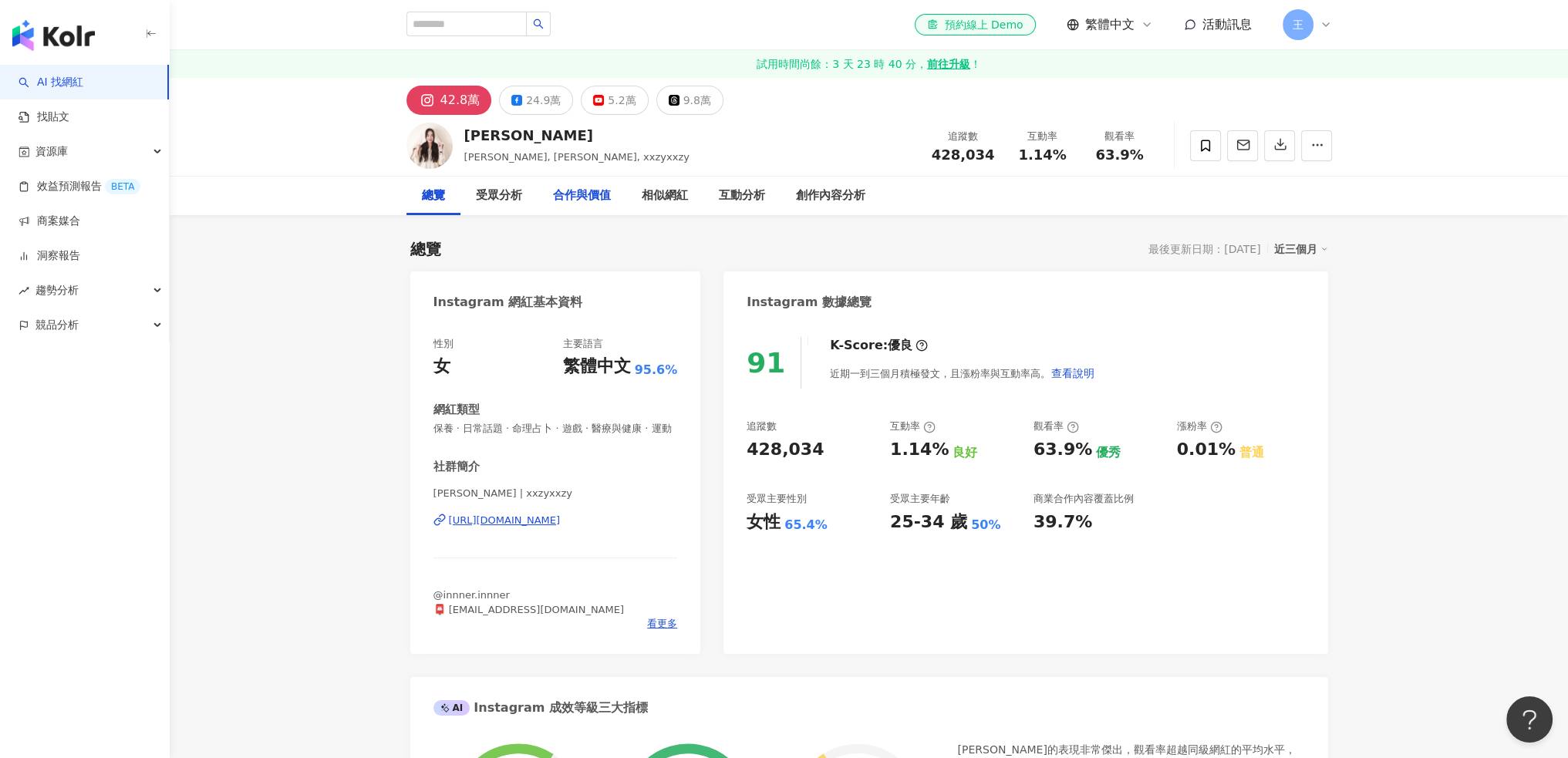
click at [575, 199] on div "合作與價值" at bounding box center [582, 196] width 58 height 19
click at [1209, 138] on icon at bounding box center [1205, 145] width 14 height 14
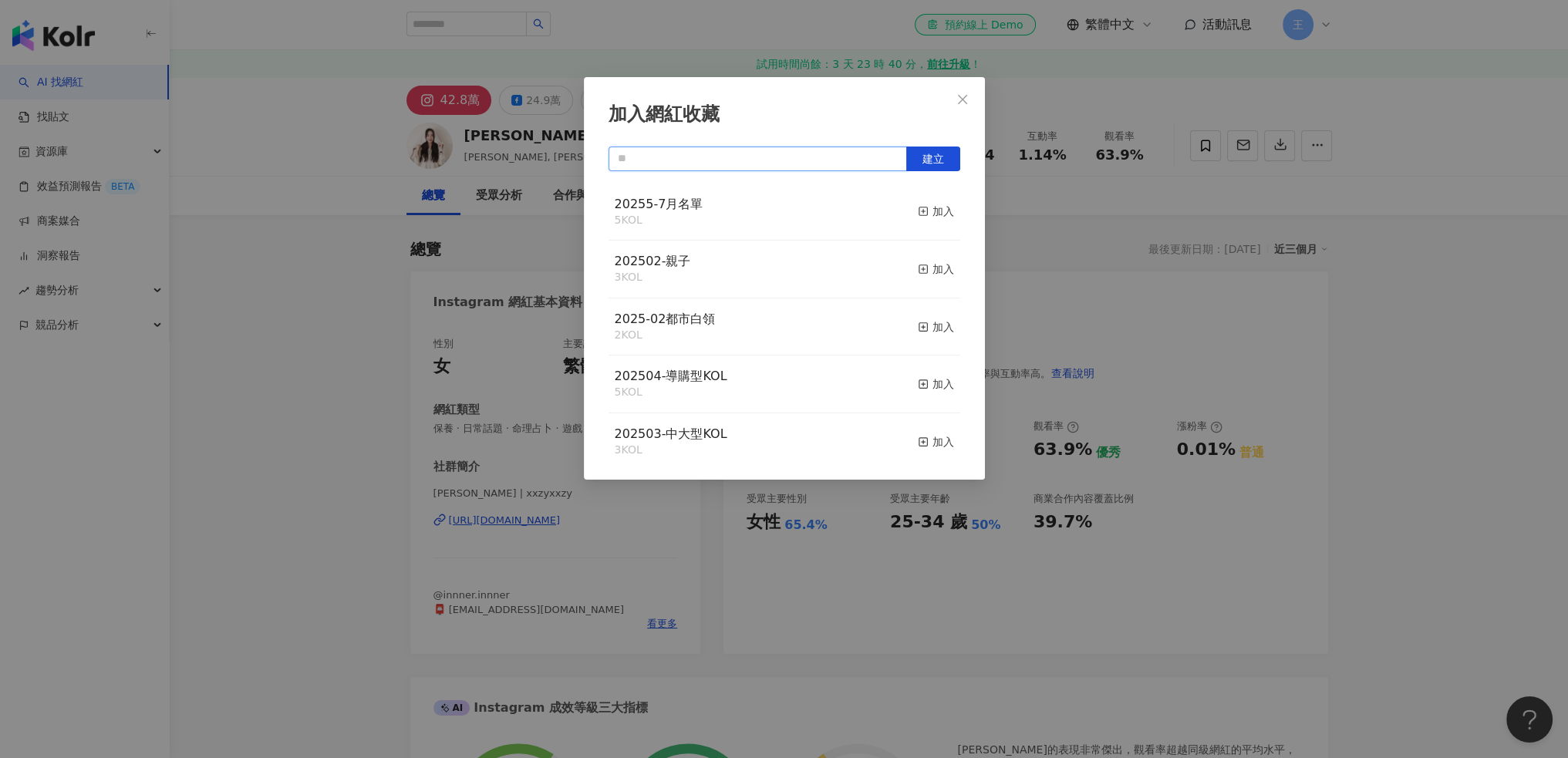
click at [803, 156] on input "text" at bounding box center [757, 159] width 298 height 24
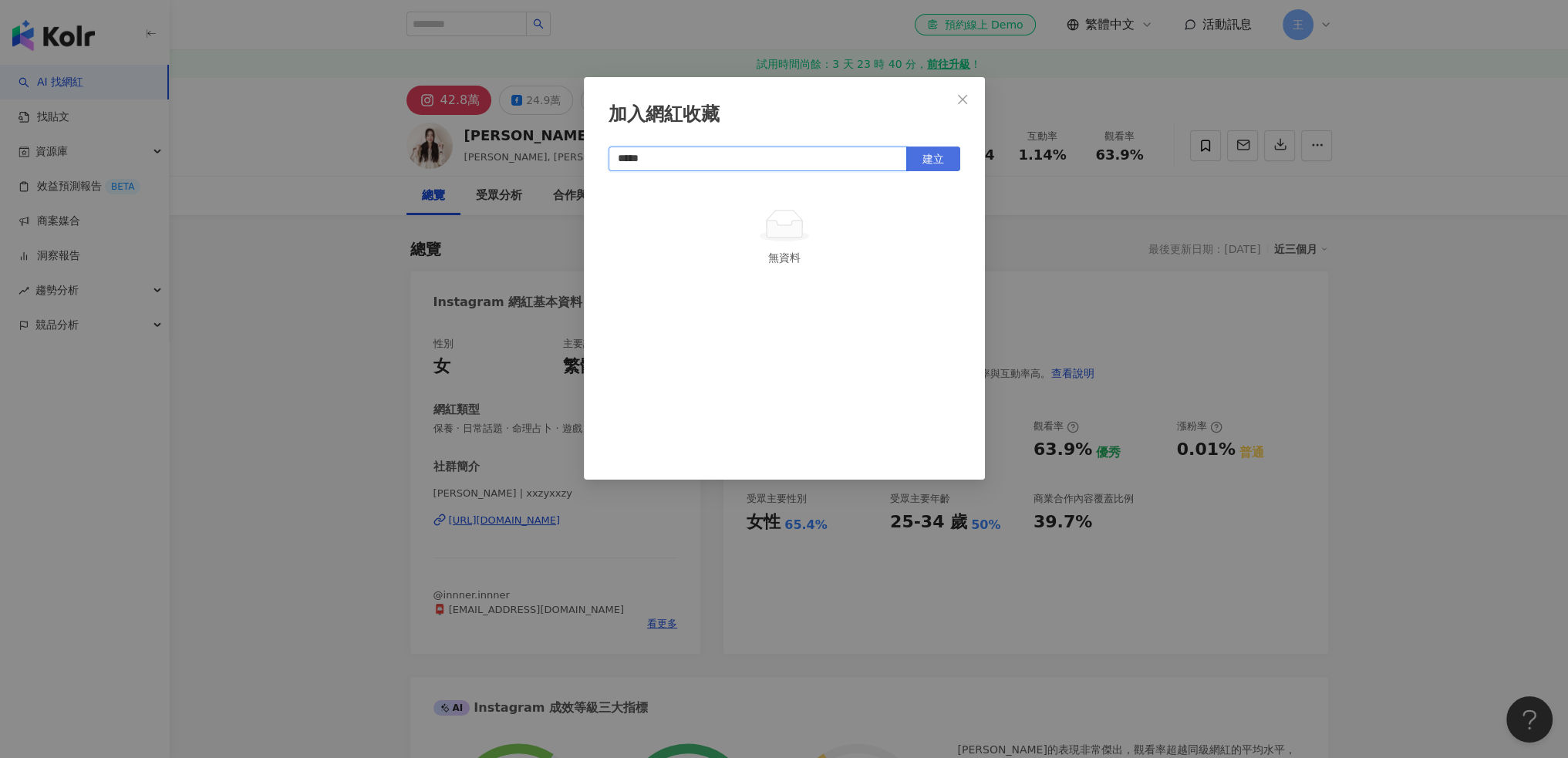
click at [940, 156] on span "建立" at bounding box center [933, 158] width 22 height 12
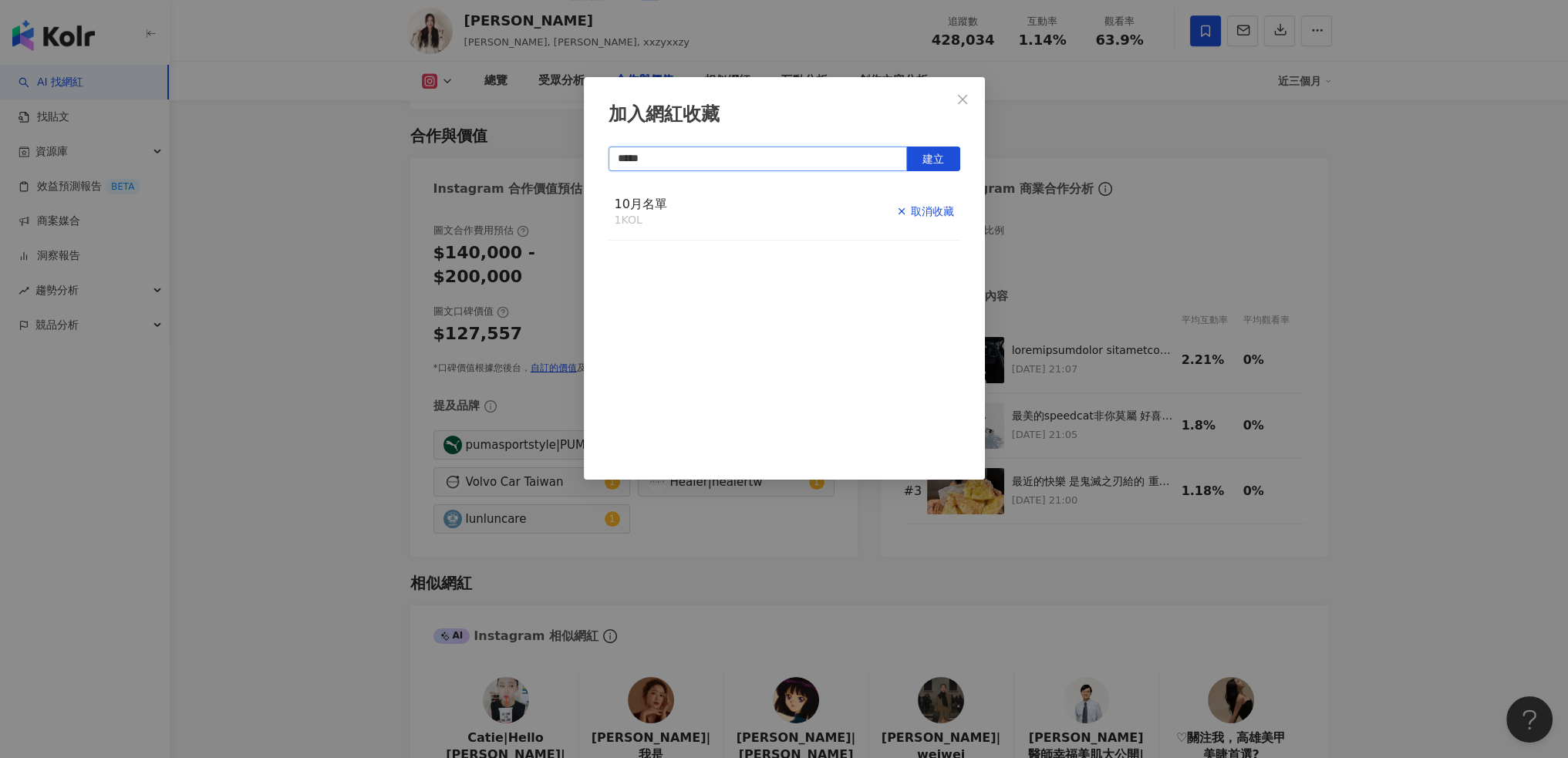
type input "*****"
click at [898, 212] on div "取消收藏" at bounding box center [925, 211] width 58 height 17
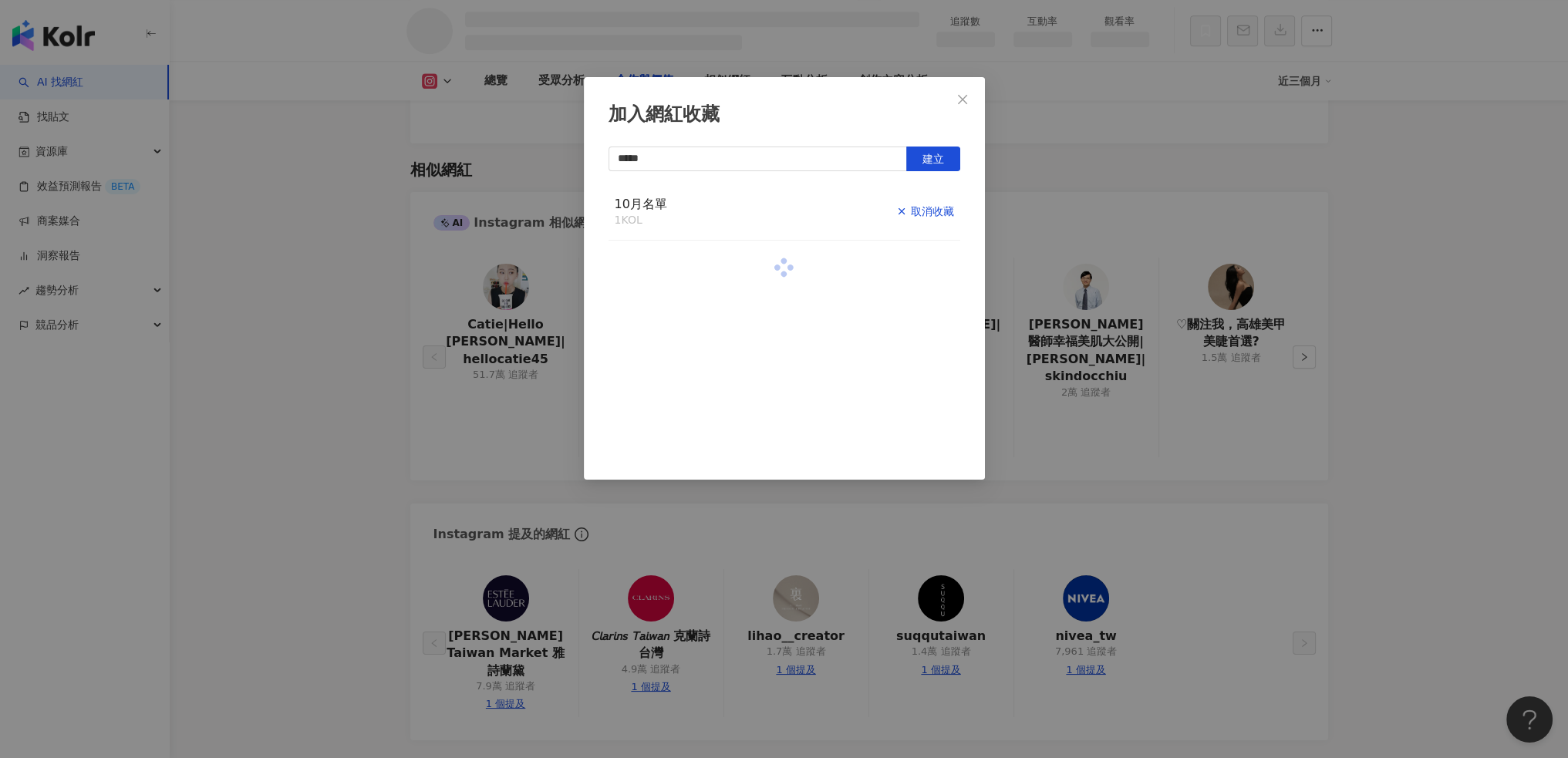
scroll to position [1815, 0]
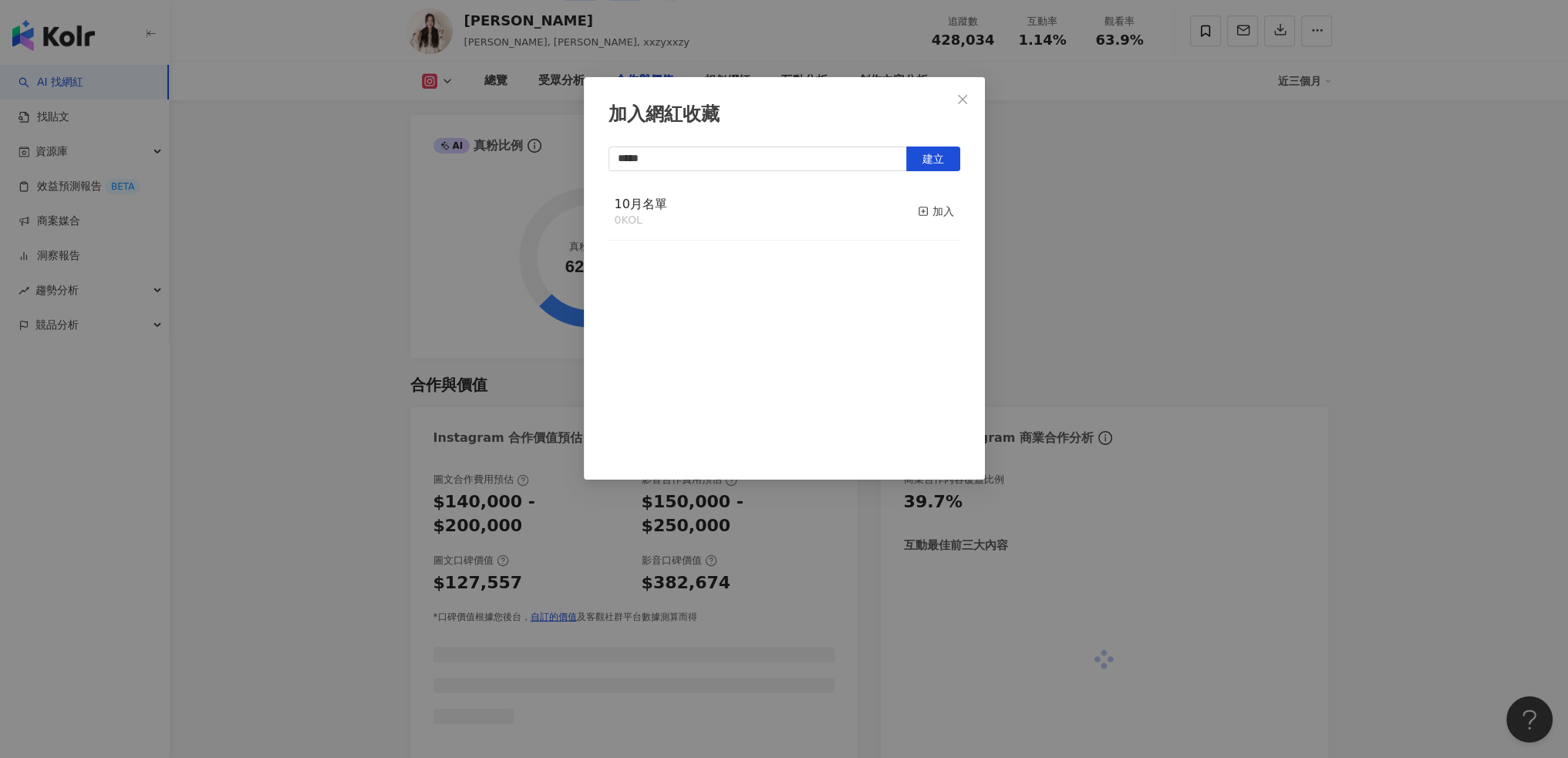
click at [918, 209] on icon "button" at bounding box center [923, 211] width 11 height 11
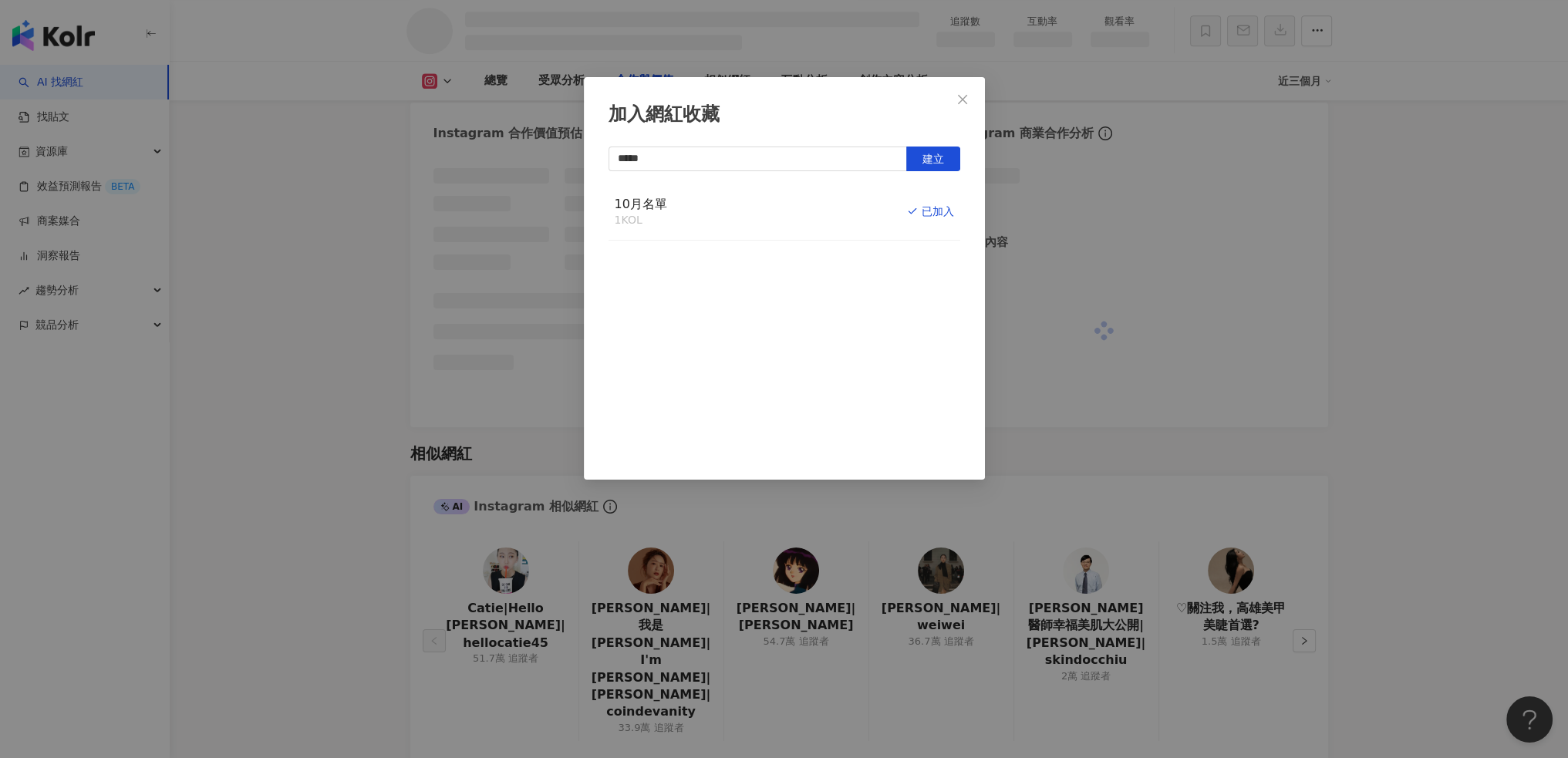
click at [1342, 302] on div "加入網紅收藏 ***** 建立 10月名單 1 KOL 已加入" at bounding box center [784, 379] width 1568 height 758
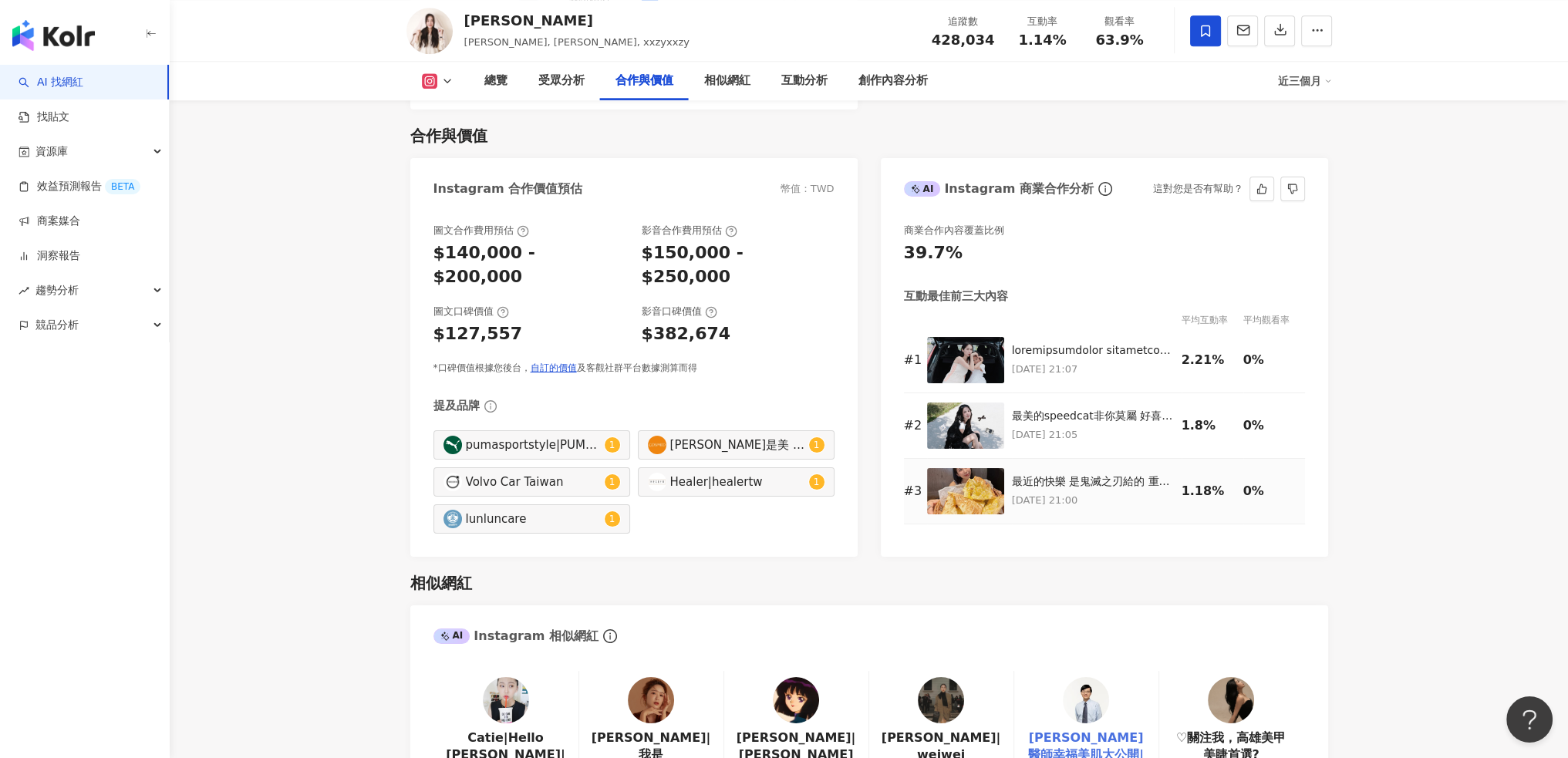
scroll to position [2356, 0]
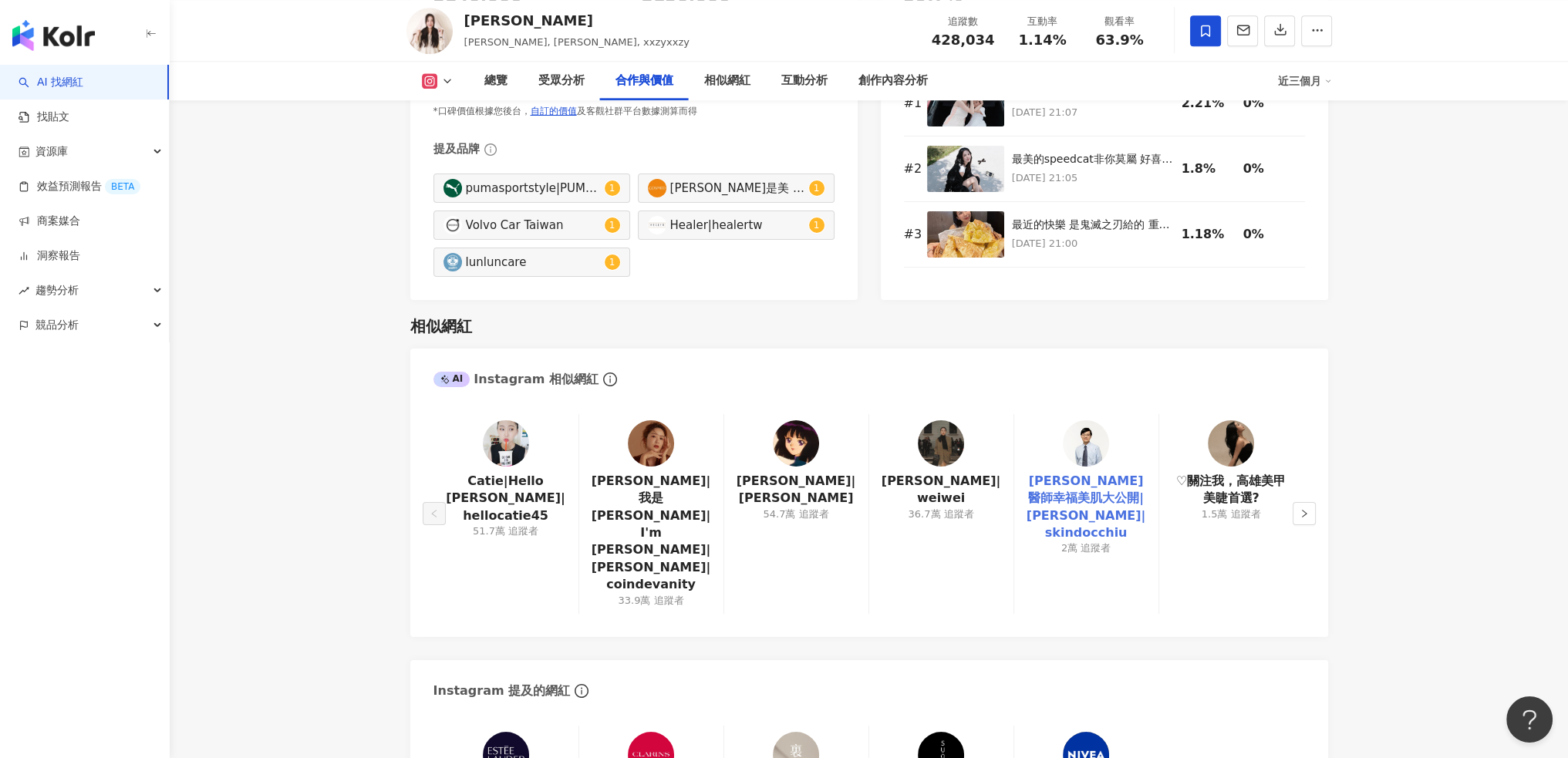
click at [1088, 473] on link "邱品齊醫師幸福美肌大公開|邱品齊|skindocchiu" at bounding box center [1086, 507] width 120 height 69
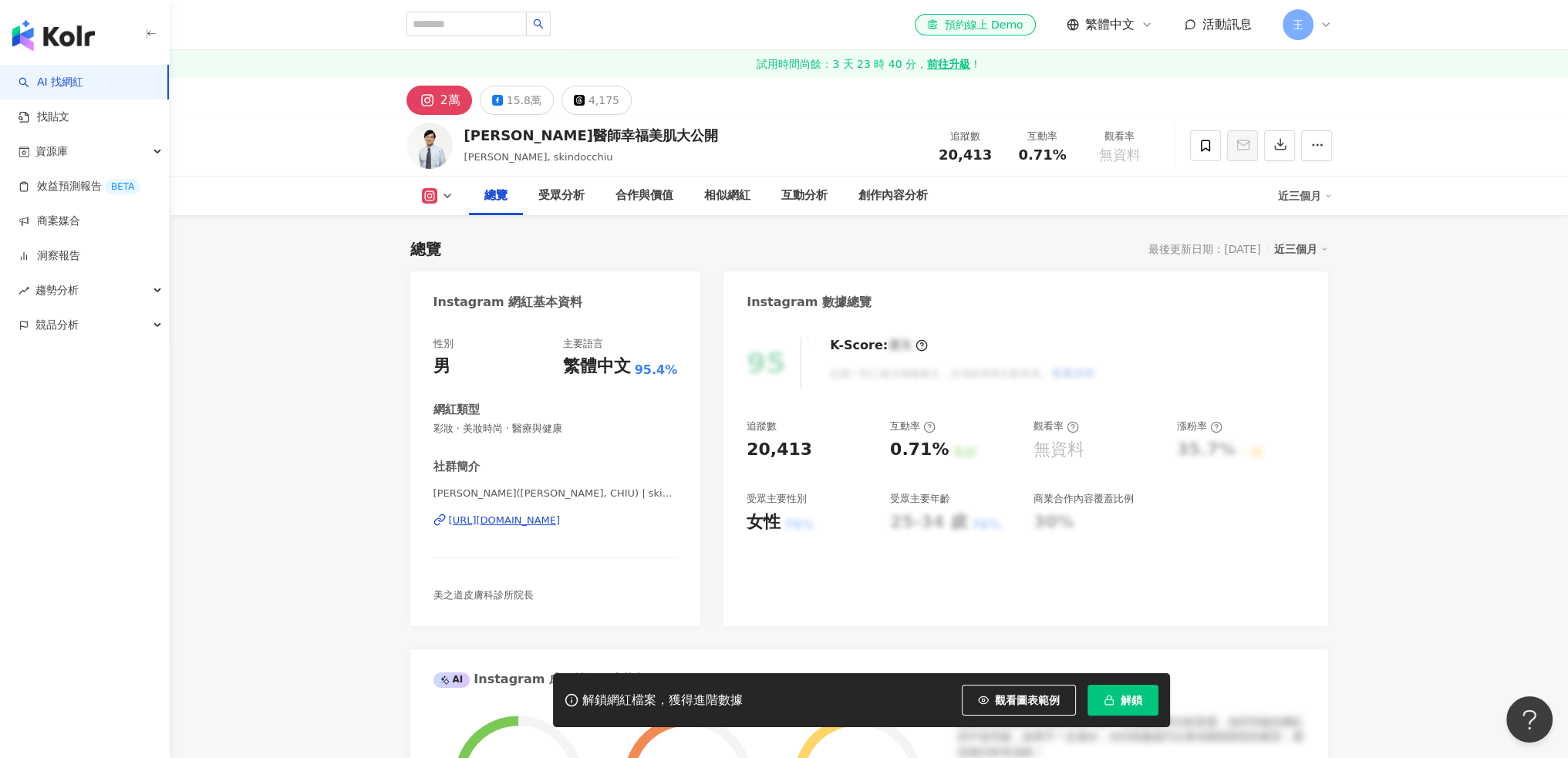
click at [1142, 703] on button "解鎖" at bounding box center [1123, 700] width 71 height 31
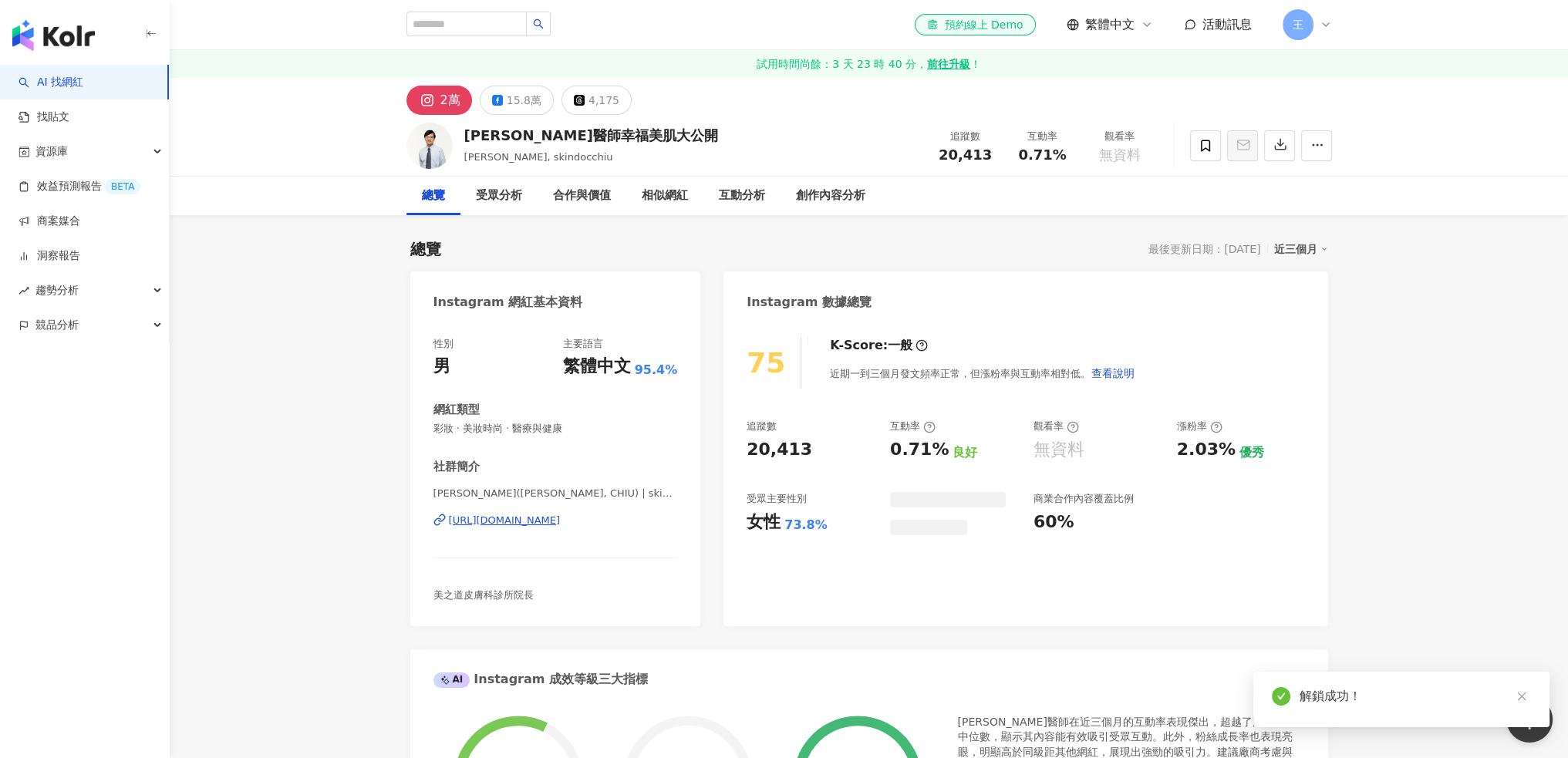
click at [1519, 685] on div "解鎖成功！" at bounding box center [1401, 699] width 296 height 55
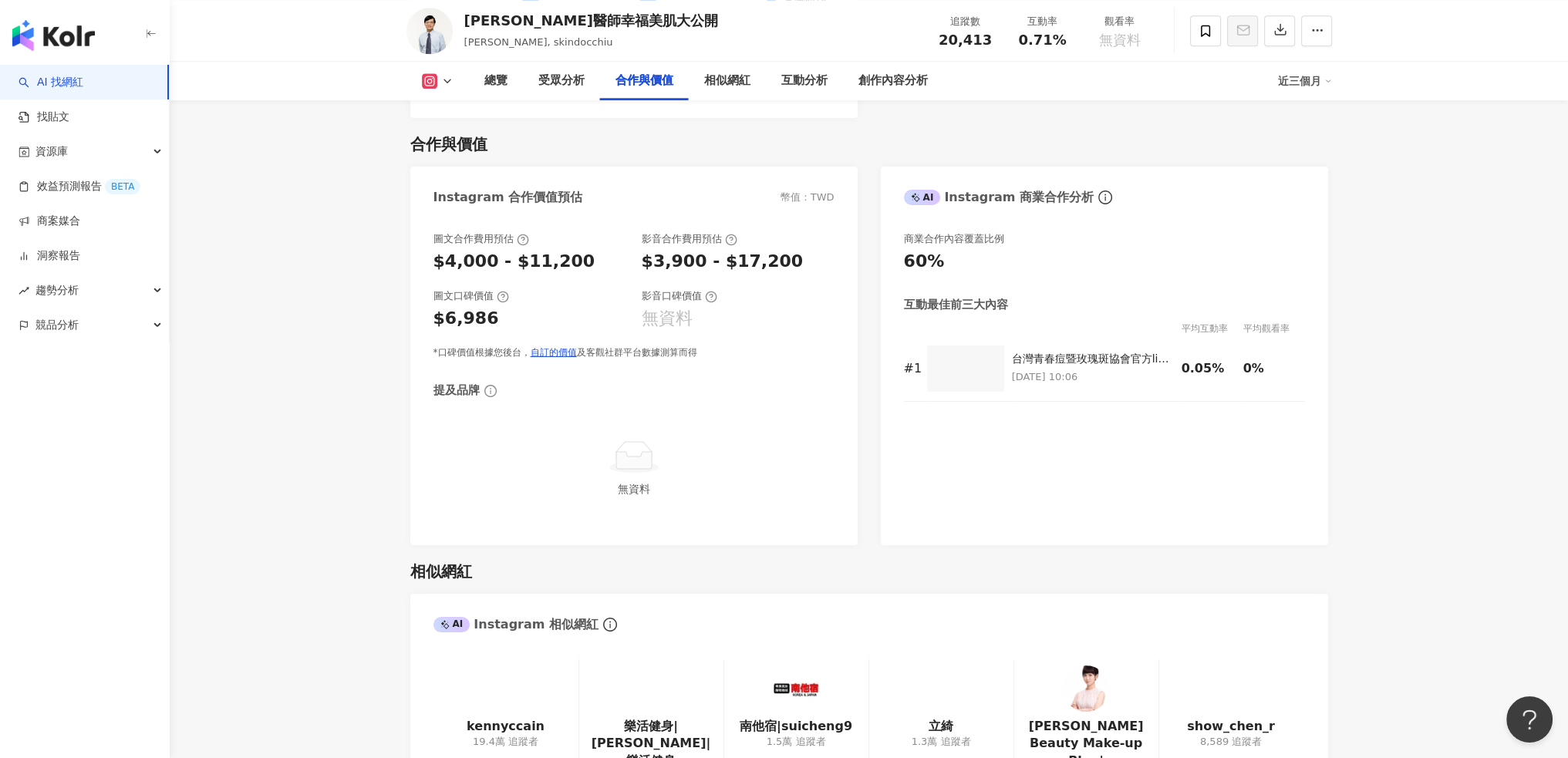
scroll to position [2314, 0]
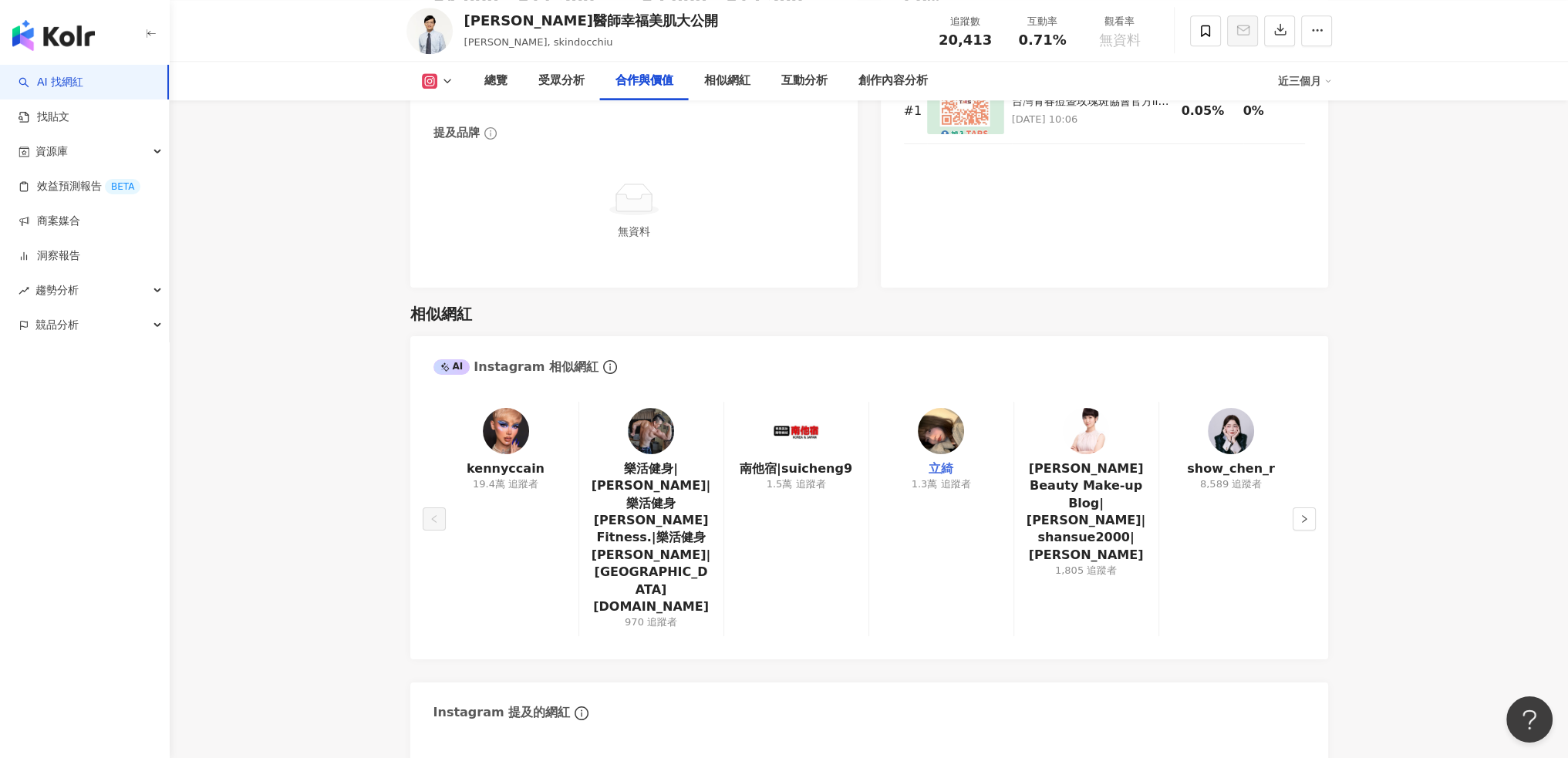
click at [937, 471] on link "立綺" at bounding box center [940, 469] width 24 height 17
click at [1301, 507] on button "button" at bounding box center [1303, 518] width 23 height 23
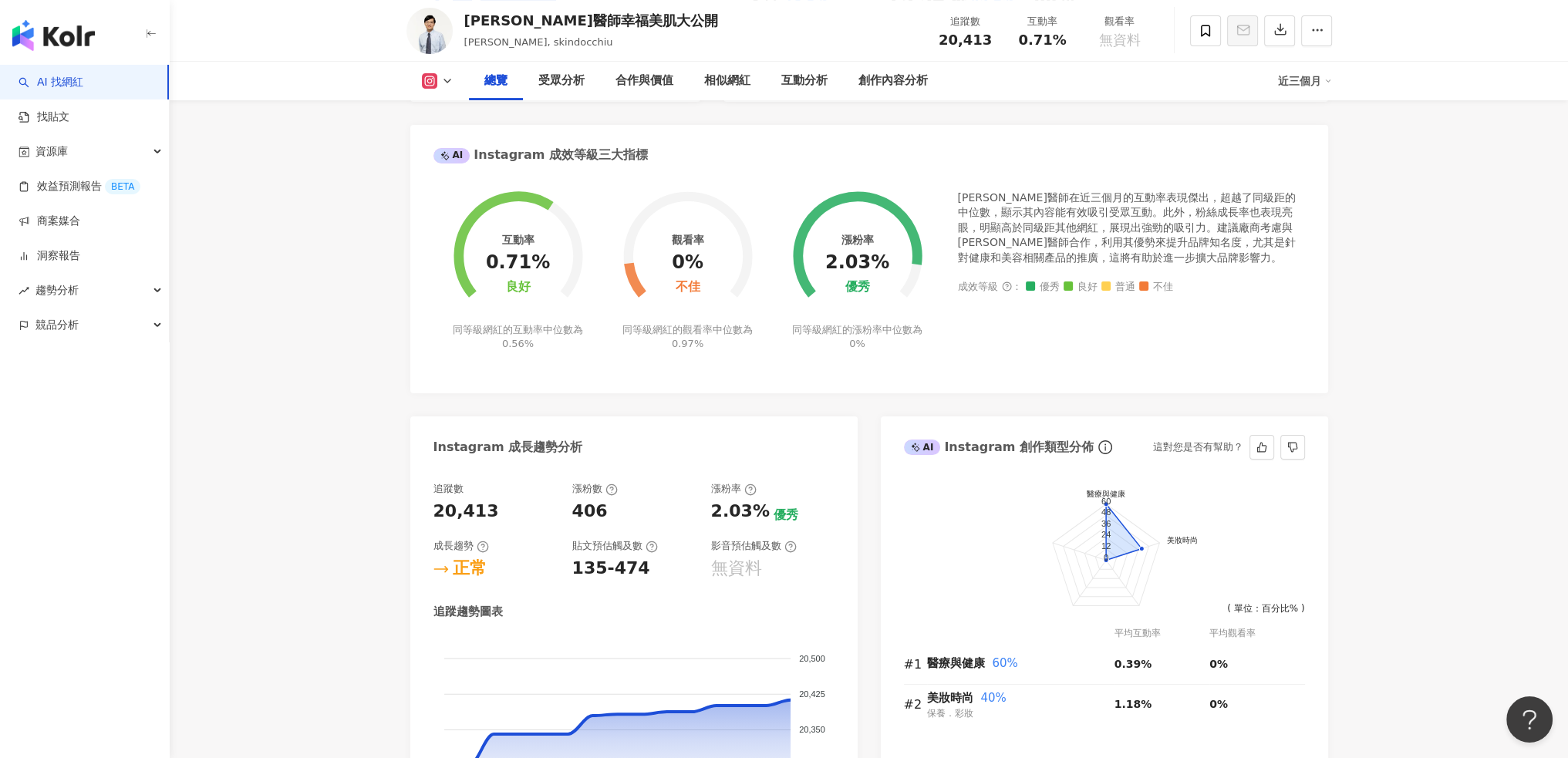
scroll to position [514, 0]
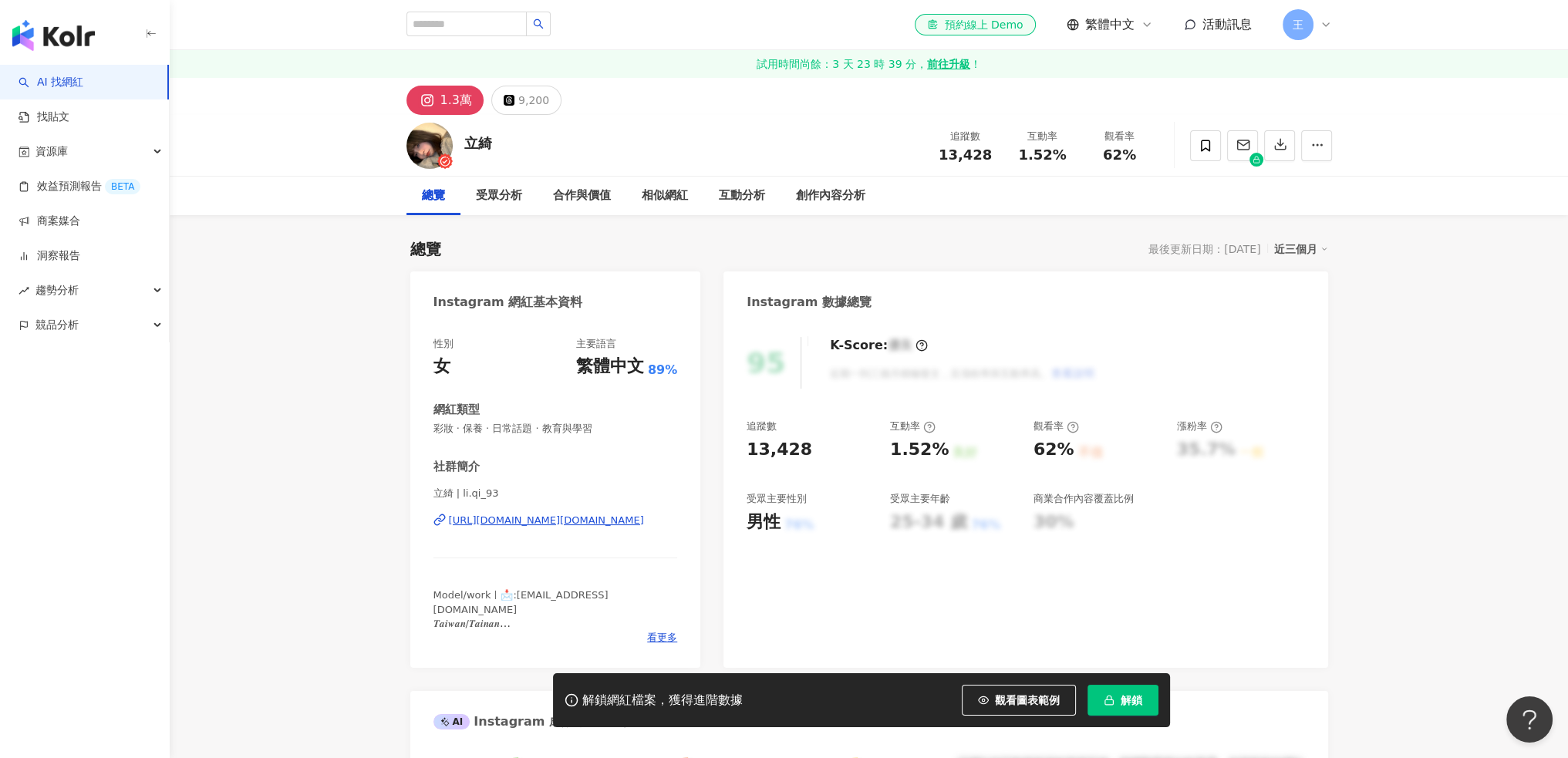
click at [1140, 700] on span "解鎖" at bounding box center [1131, 700] width 22 height 12
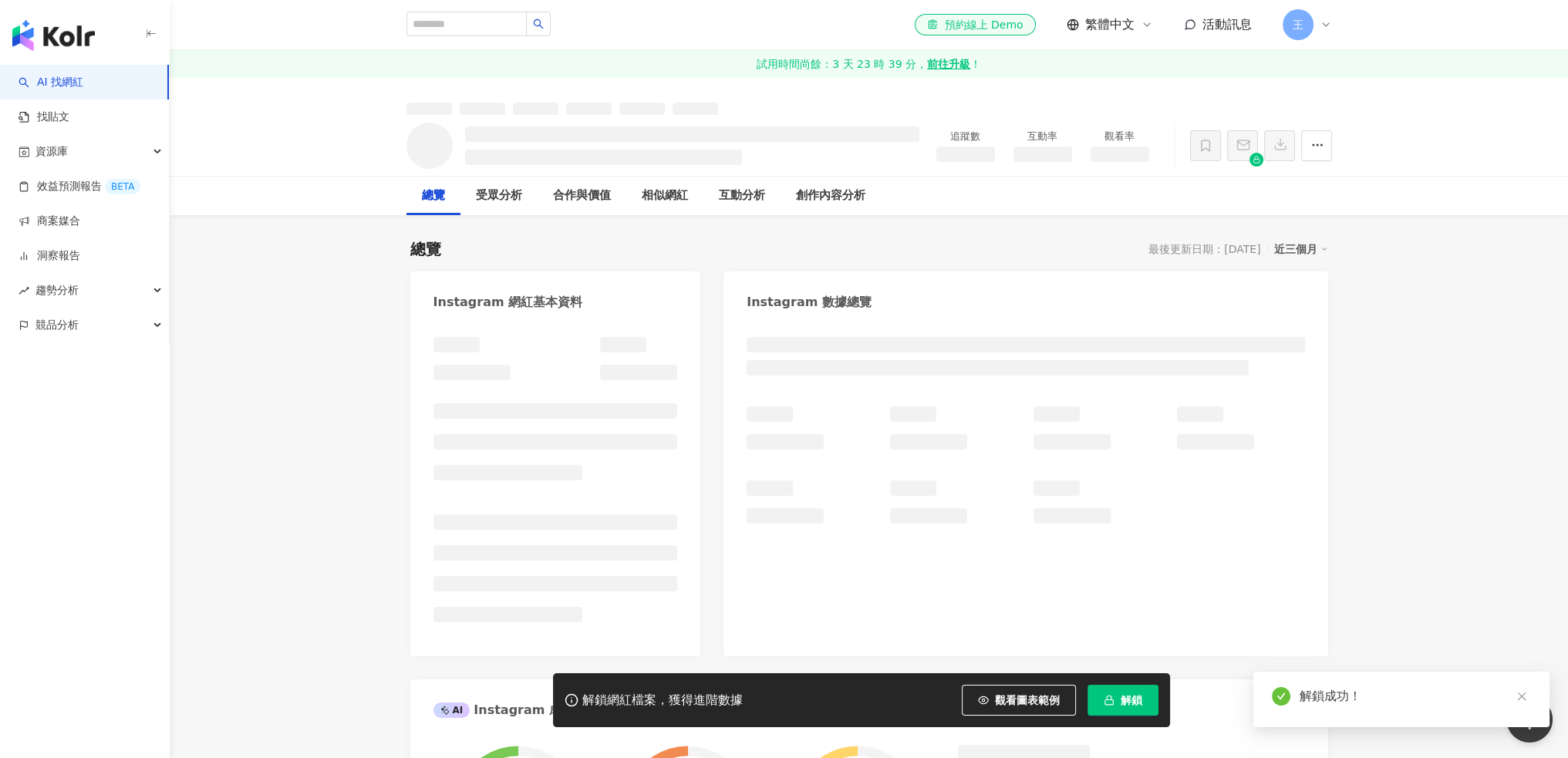
scroll to position [514, 0]
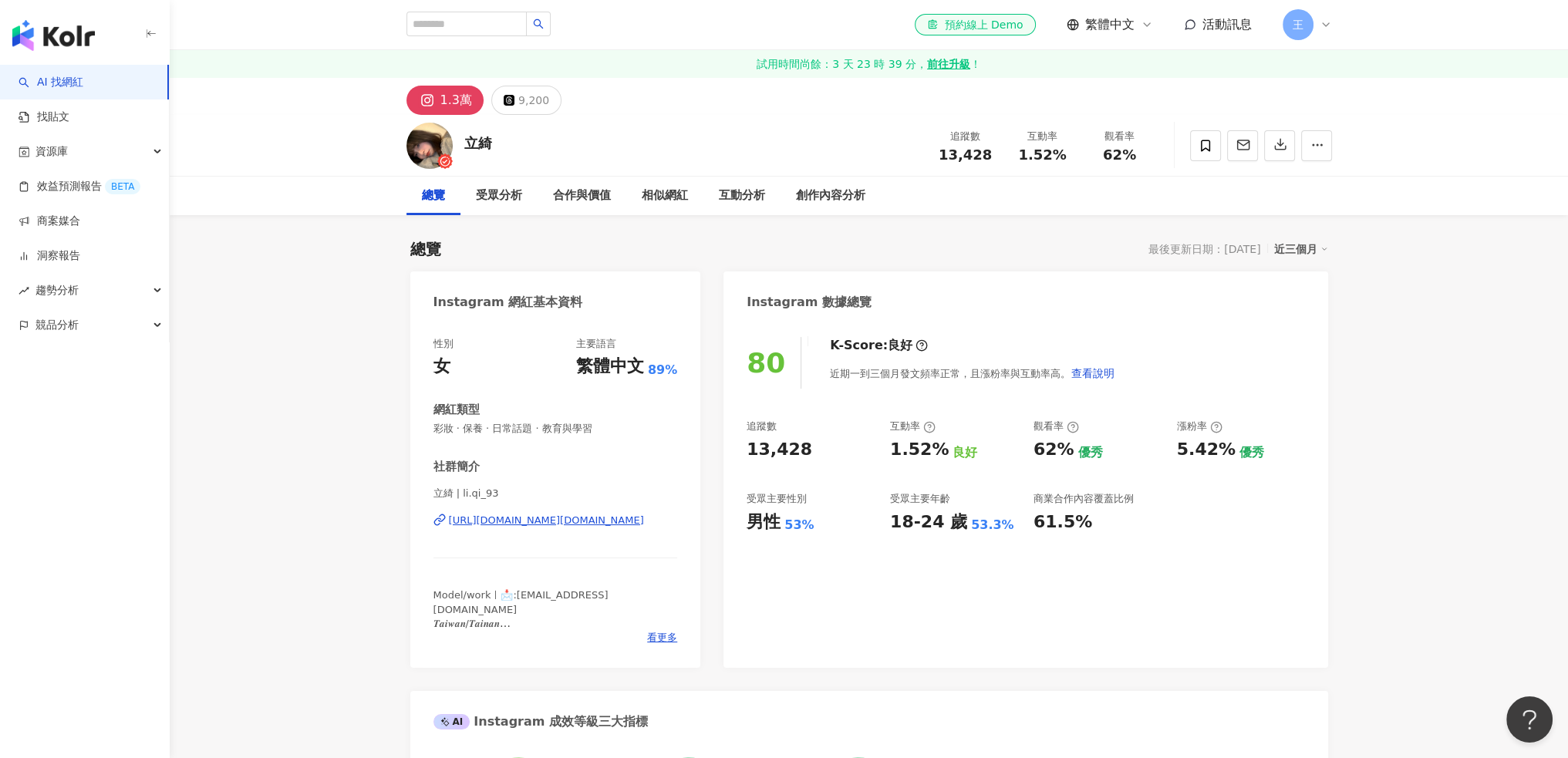
click at [553, 519] on div "[URL][DOMAIN_NAME][DOMAIN_NAME]" at bounding box center [546, 520] width 196 height 14
drag, startPoint x: 515, startPoint y: 594, endPoint x: 625, endPoint y: 594, distance: 110.0
click at [608, 594] on span "Model/workㅣ📩:[EMAIL_ADDRESS][DOMAIN_NAME] 𝑻𝒂𝒊𝒘𝒂𝒏/𝑻𝒂𝒊𝒏𝒂𝒏 🐰🌷🤍🥚 #04" at bounding box center [520, 623] width 175 height 68
copy span "[EMAIL_ADDRESS][DOMAIN_NAME]"
click at [678, 634] on div "性別 女 主要語言 繁體中文 89% 網紅類型 彩妝 · 保養 · 日常話題 · 教育與學習 社群簡介 立綺 | li.qi_93 [URL][DOMAIN_…" at bounding box center [555, 495] width 291 height 346
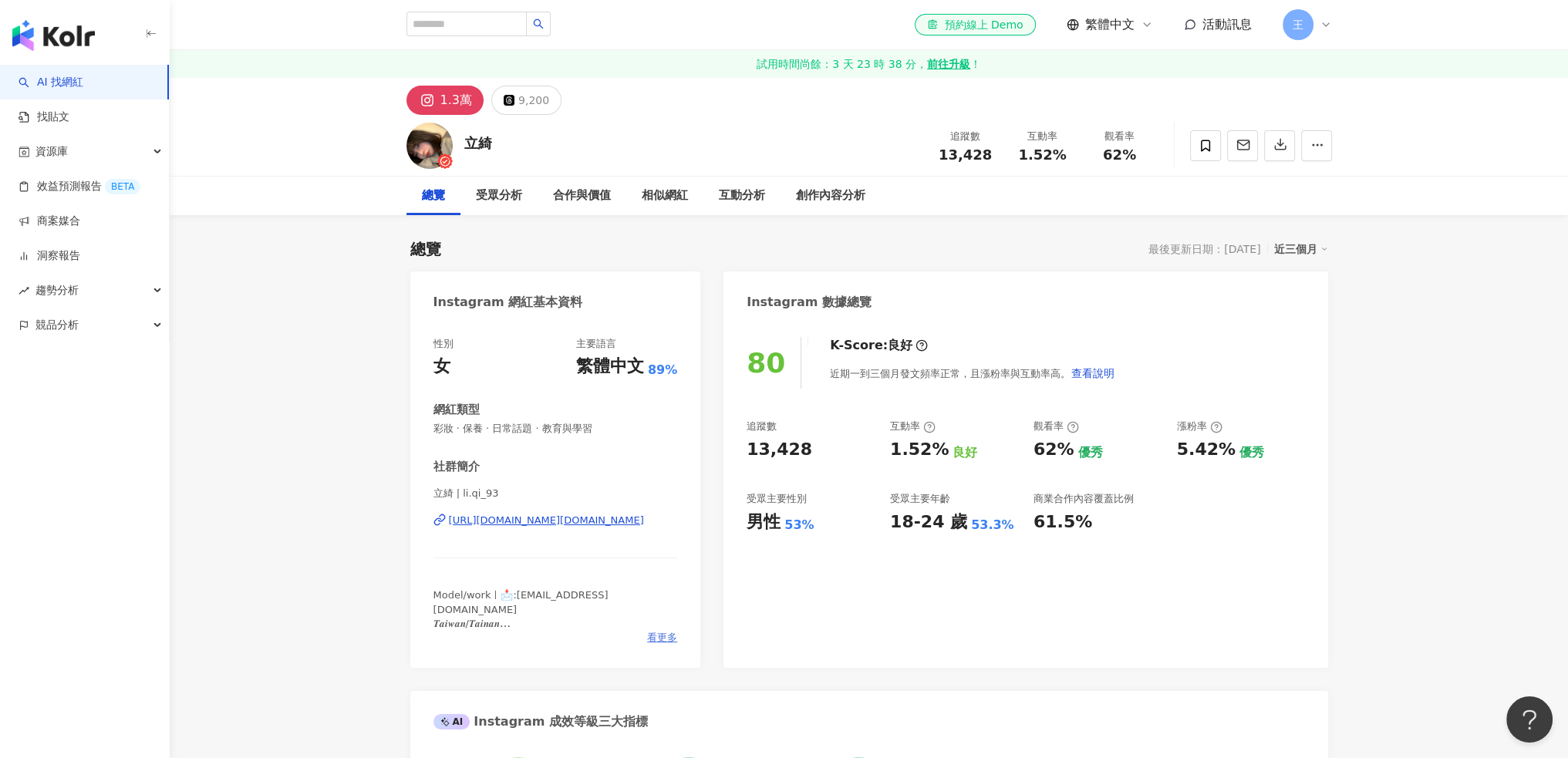
click at [660, 636] on span "看更多" at bounding box center [661, 637] width 30 height 14
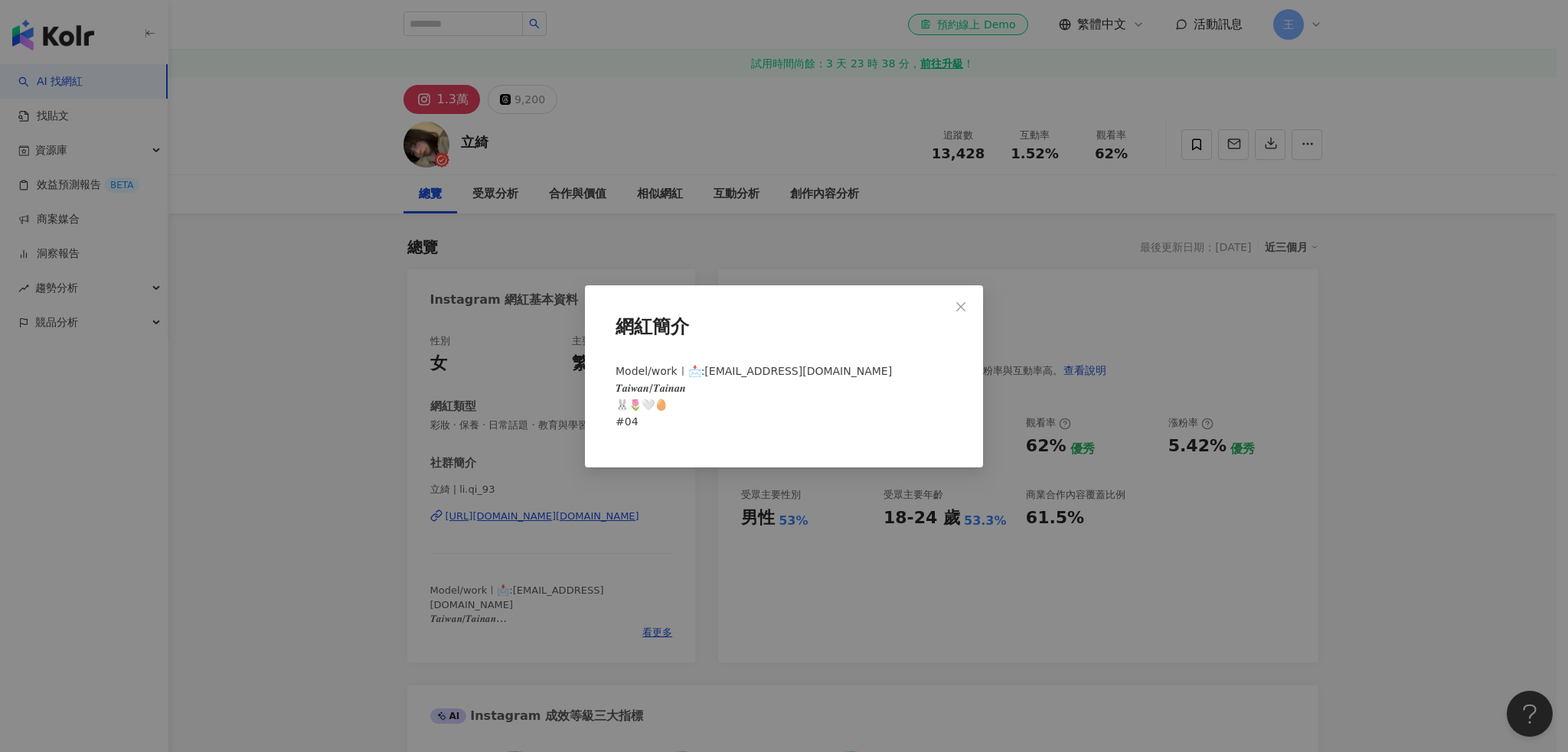
click at [980, 593] on div "網紅簡介 Model/workㅣ📩:clair930903@gmail.com 𝑻𝒂𝒊𝒘𝒂𝒏/𝑻𝒂𝒊𝒏𝒂𝒏 🐰🌷🤍🥚 #04" at bounding box center [784, 376] width 1568 height 752
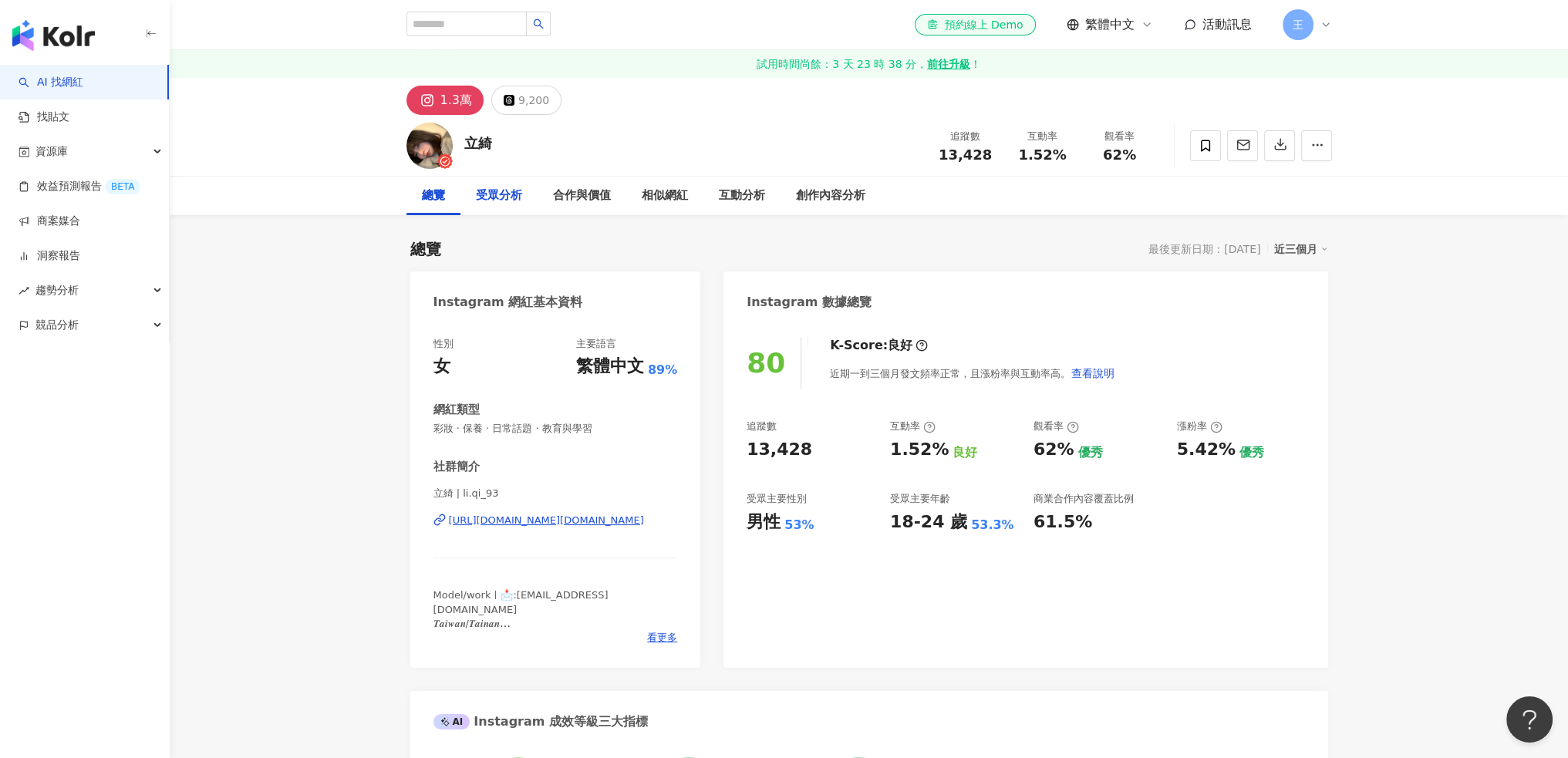
click at [498, 206] on div "受眾分析" at bounding box center [499, 196] width 77 height 38
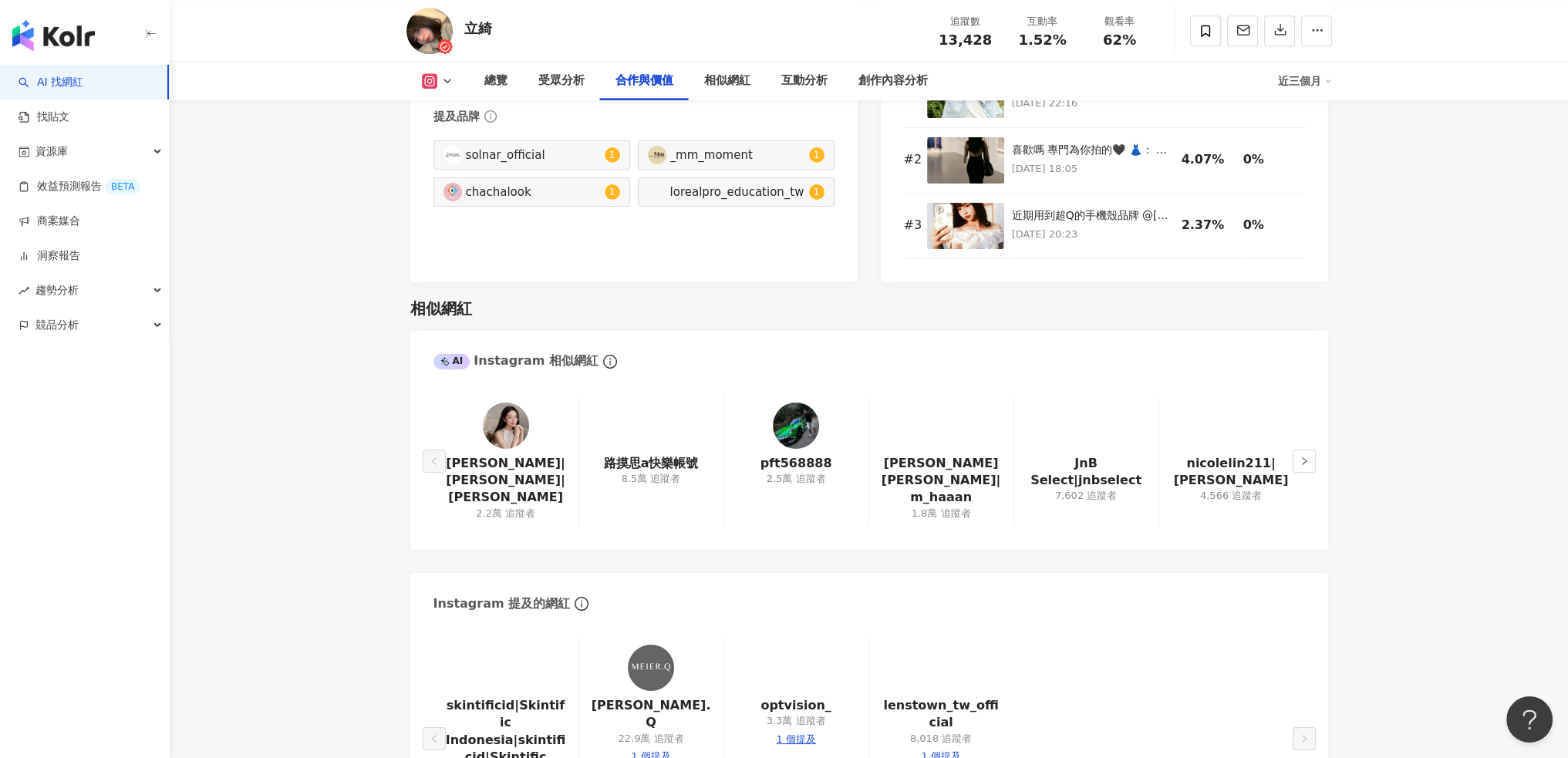
scroll to position [2374, 0]
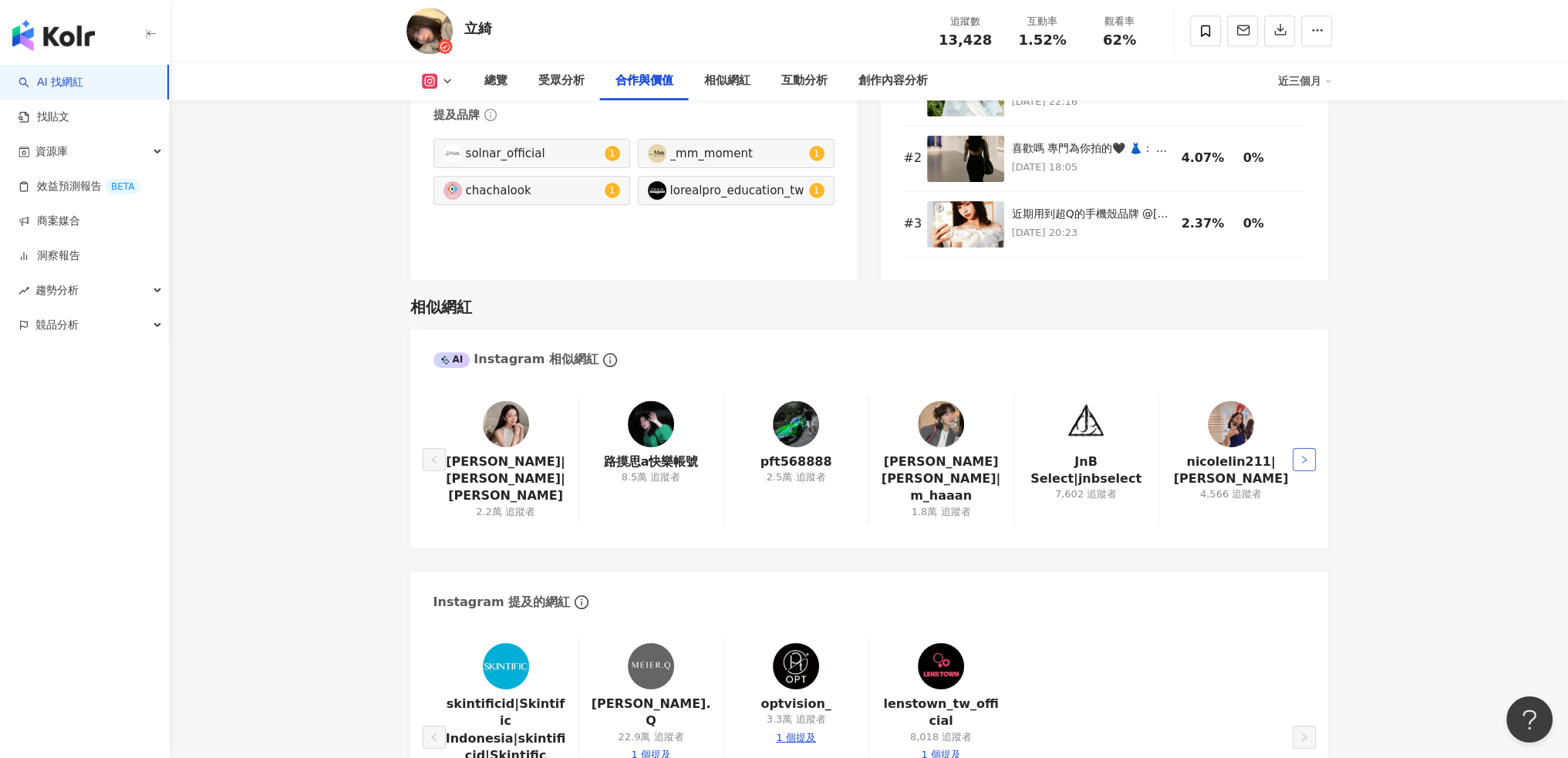
click at [1296, 448] on button "button" at bounding box center [1303, 459] width 23 height 23
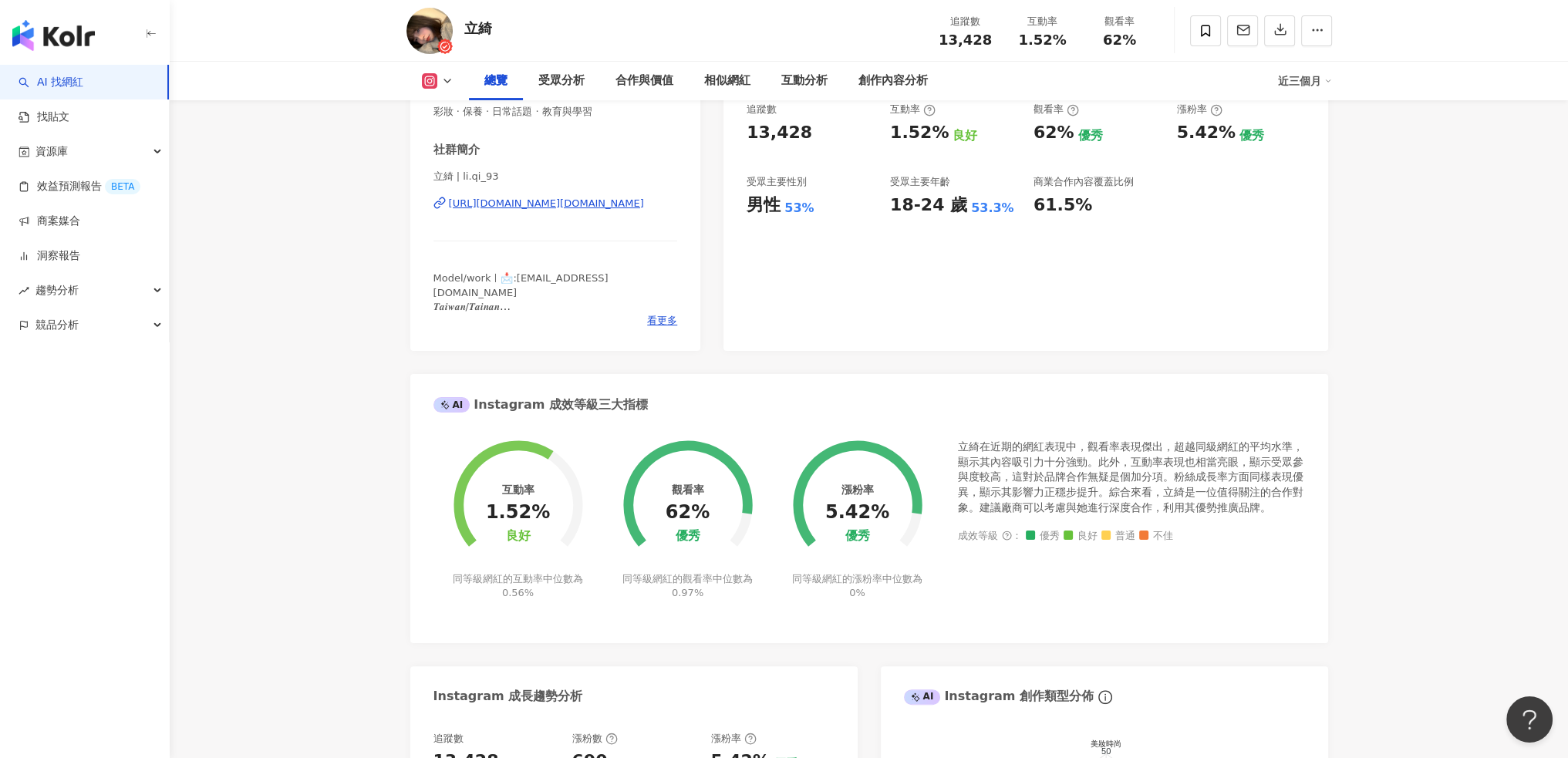
scroll to position [60, 0]
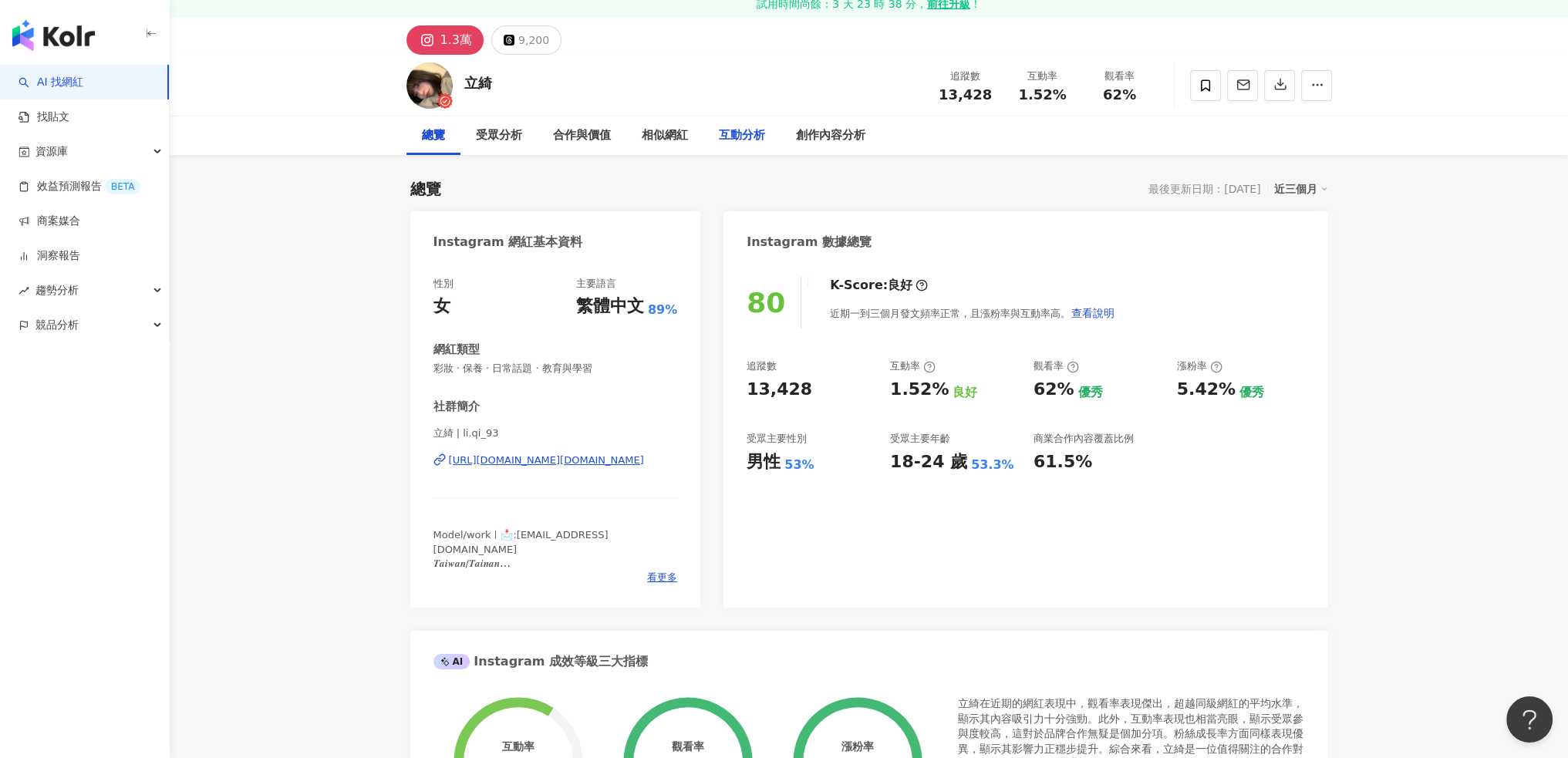
click at [761, 140] on div "互動分析" at bounding box center [741, 136] width 46 height 19
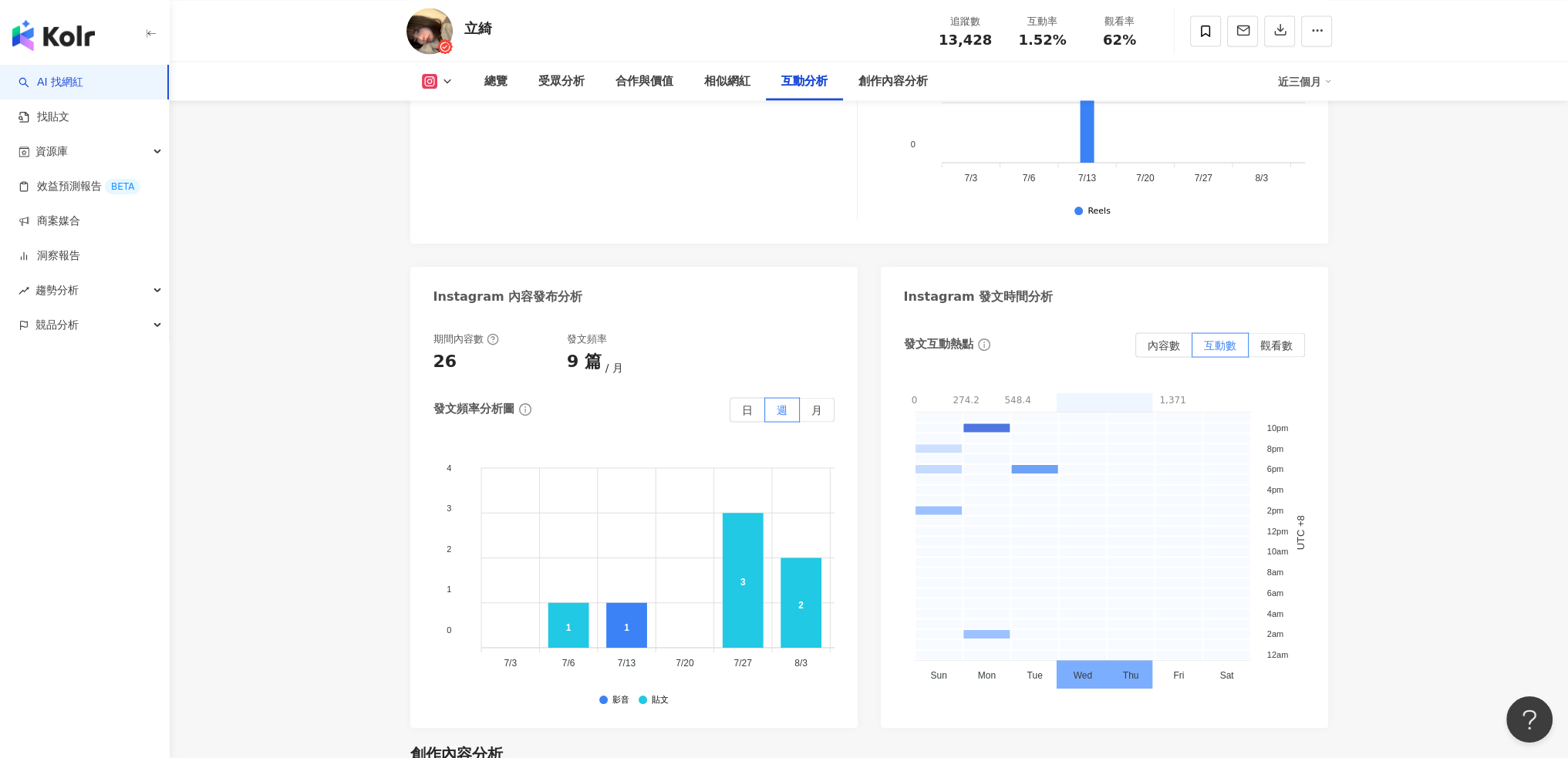
scroll to position [4110, 0]
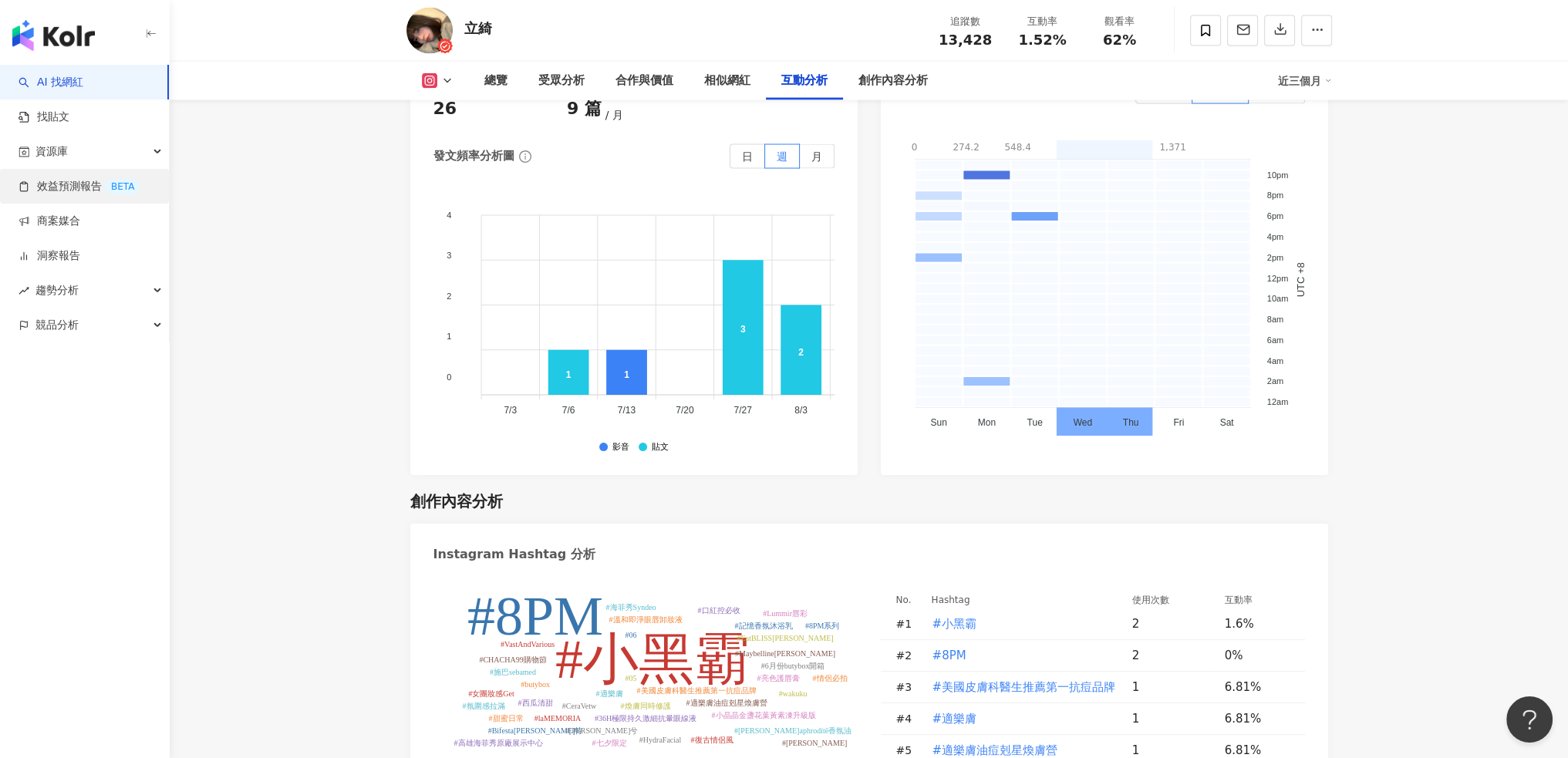
click at [81, 185] on link "效益預測報告 BETA" at bounding box center [80, 186] width 122 height 15
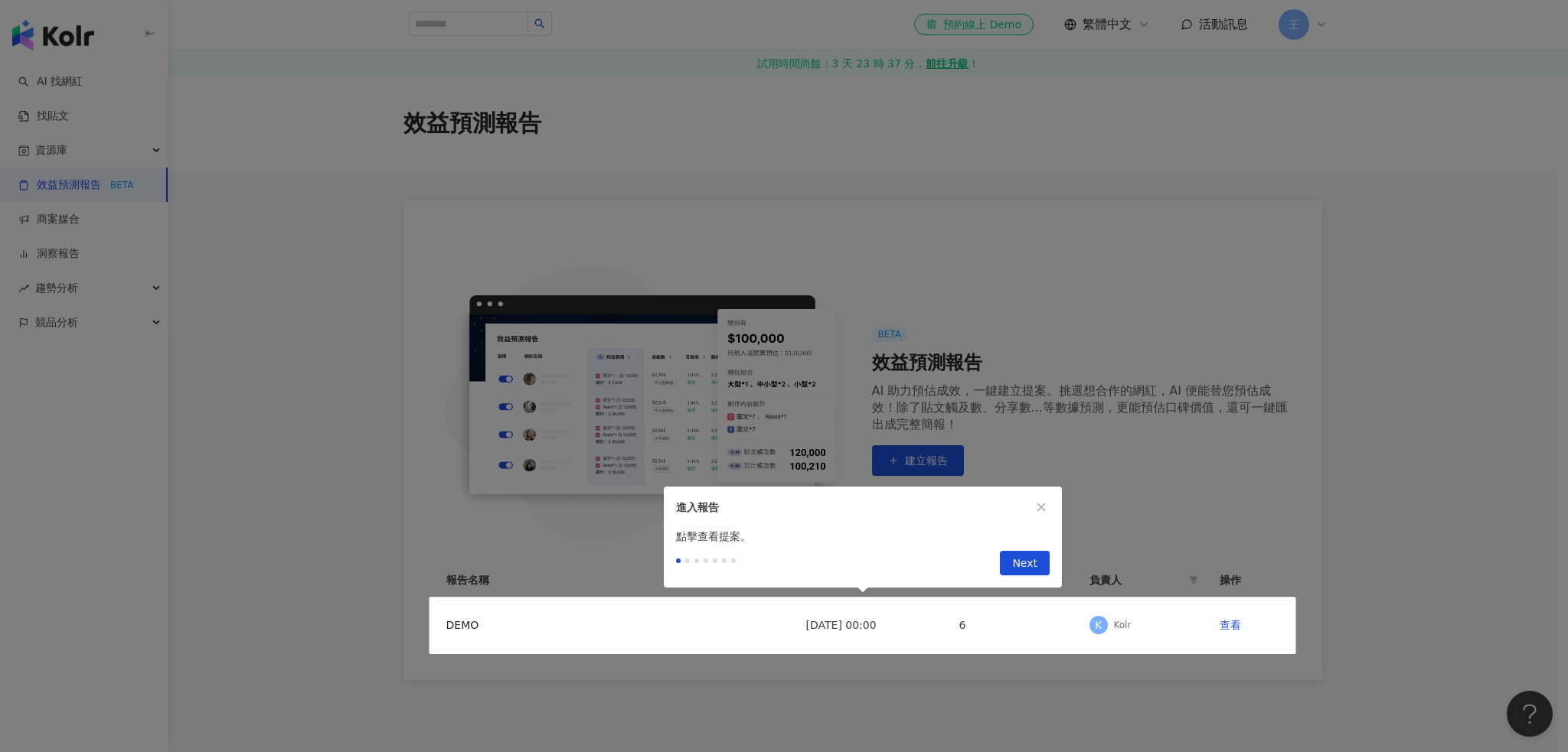
click at [1049, 515] on div "進入報告" at bounding box center [863, 507] width 399 height 42
click at [1045, 500] on button "button" at bounding box center [1041, 507] width 17 height 17
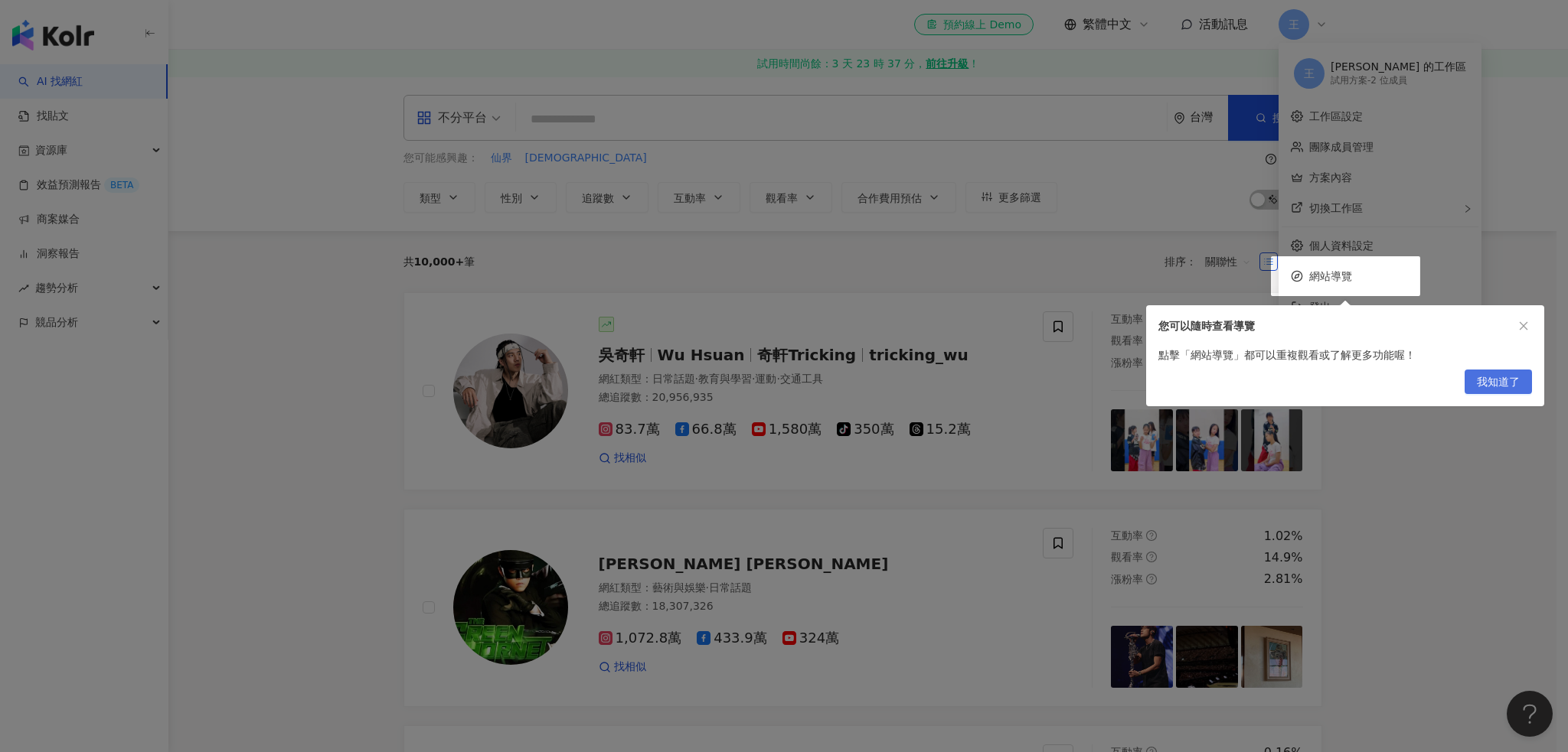
click at [1491, 378] on span "我知道了" at bounding box center [1498, 382] width 43 height 24
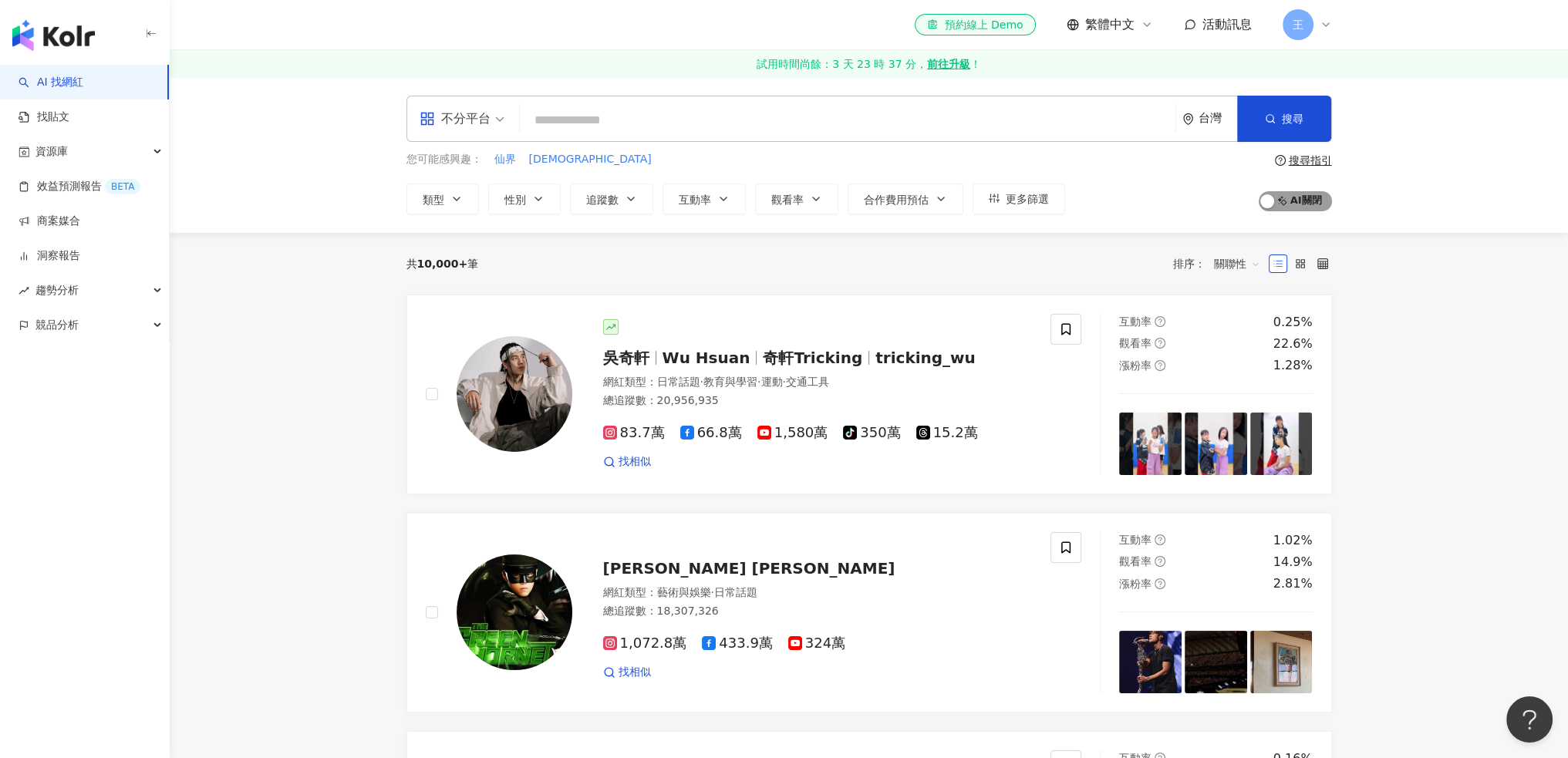
click at [1308, 203] on span "AI 開啟 AI 關閉" at bounding box center [1295, 200] width 73 height 20
click at [607, 123] on input "search" at bounding box center [847, 120] width 643 height 29
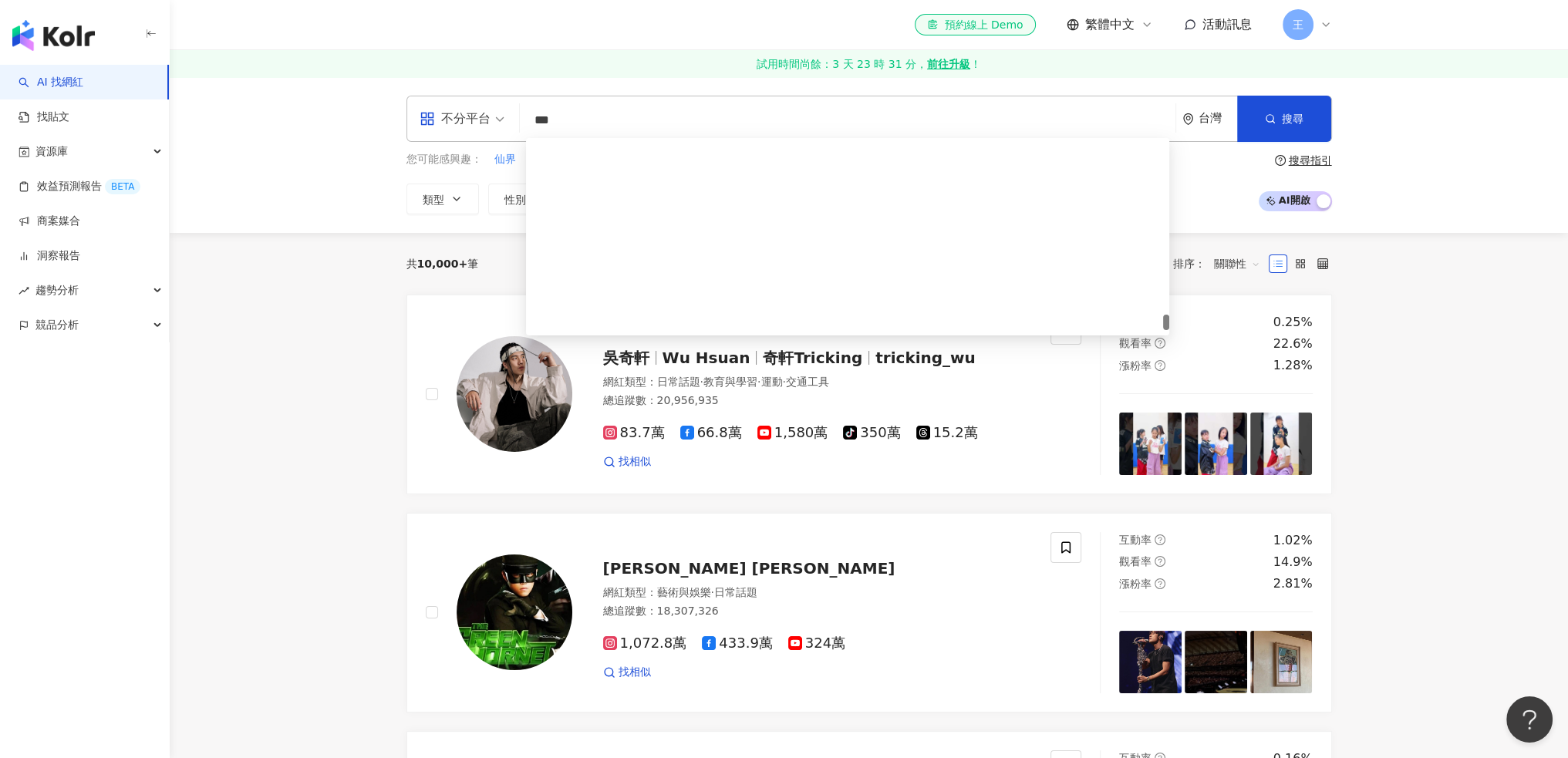
scroll to position [3087, 0]
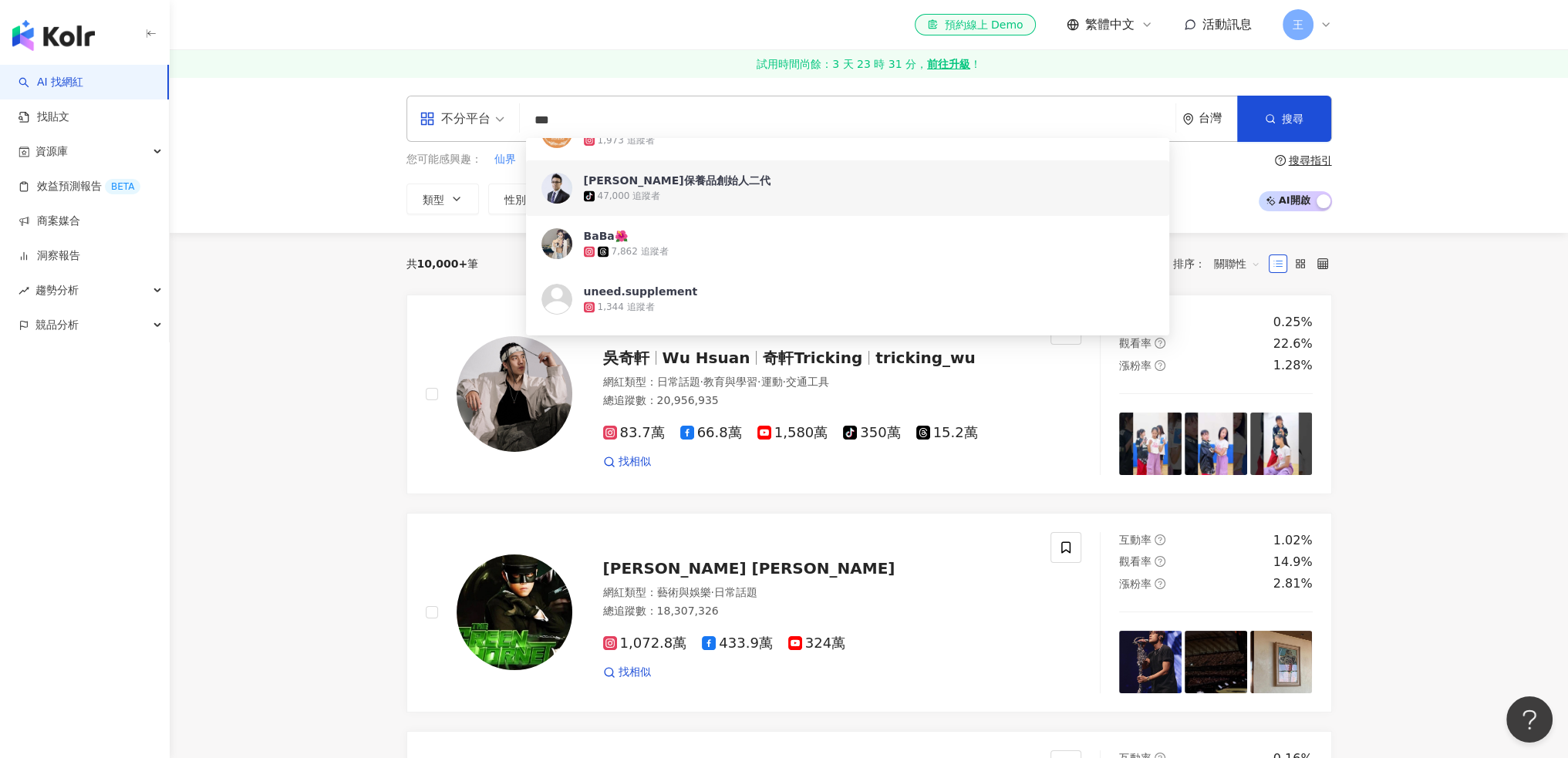
click at [589, 116] on input "***" at bounding box center [847, 120] width 643 height 29
type input "*"
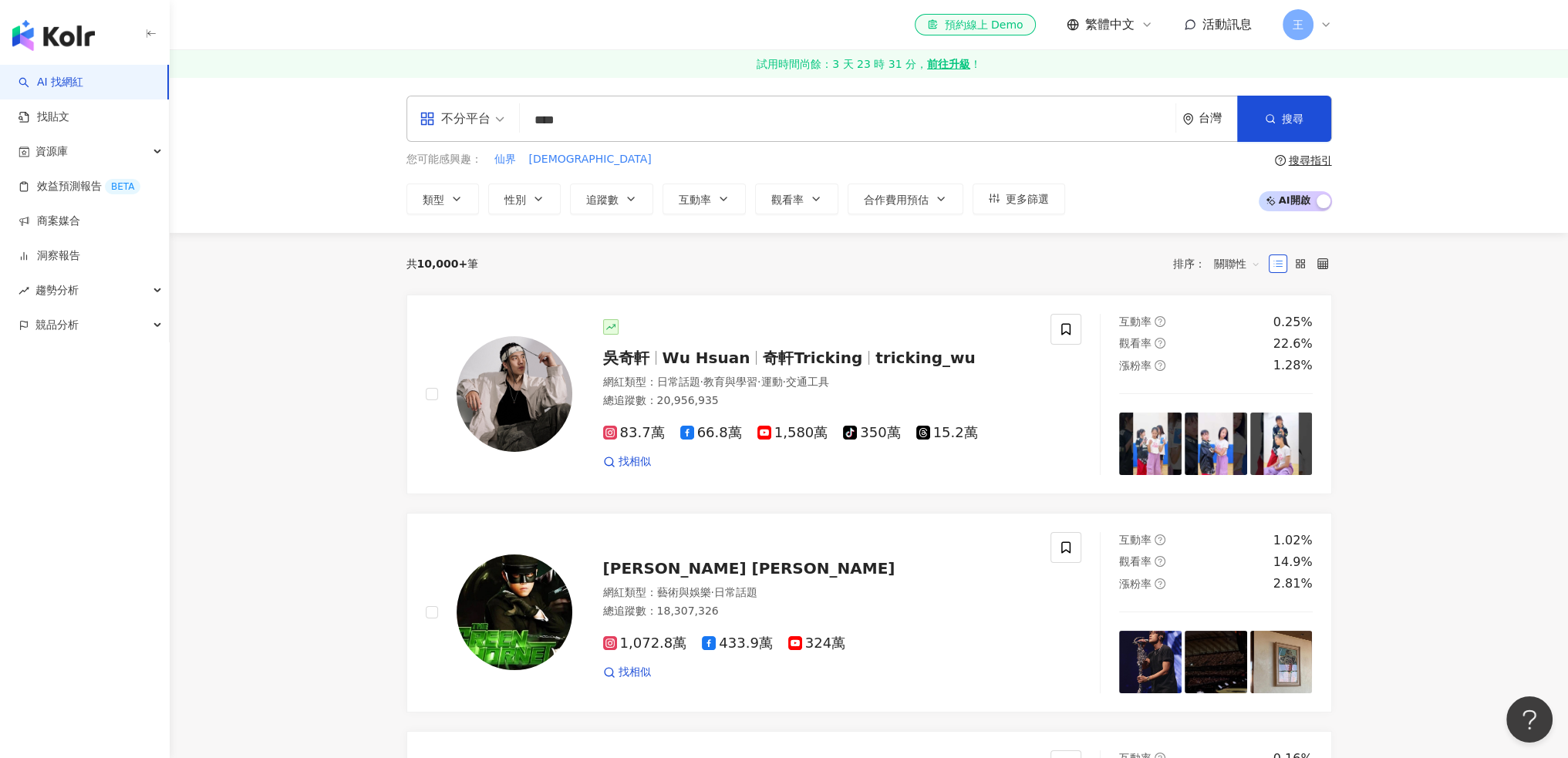
type input "****"
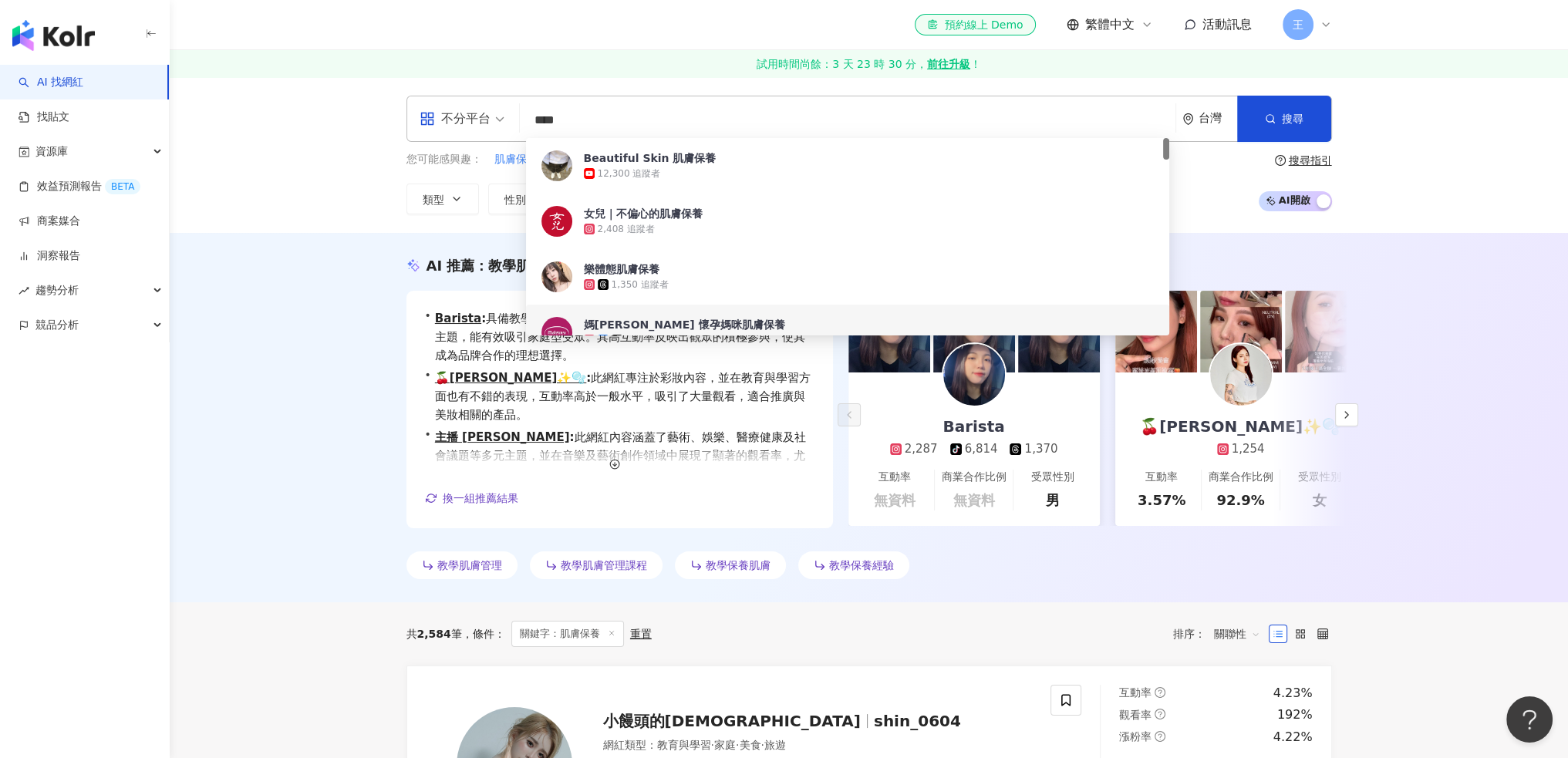
click at [269, 310] on div "AI 推薦 ： 教學肌膚保養的網紅 • Barista : 具備教學與肌膚保養內容的網紅，擁有豐富的親子、美食及旅遊主題，能有效吸引家庭型受眾。其高互動率反映…" at bounding box center [868, 417] width 1398 height 370
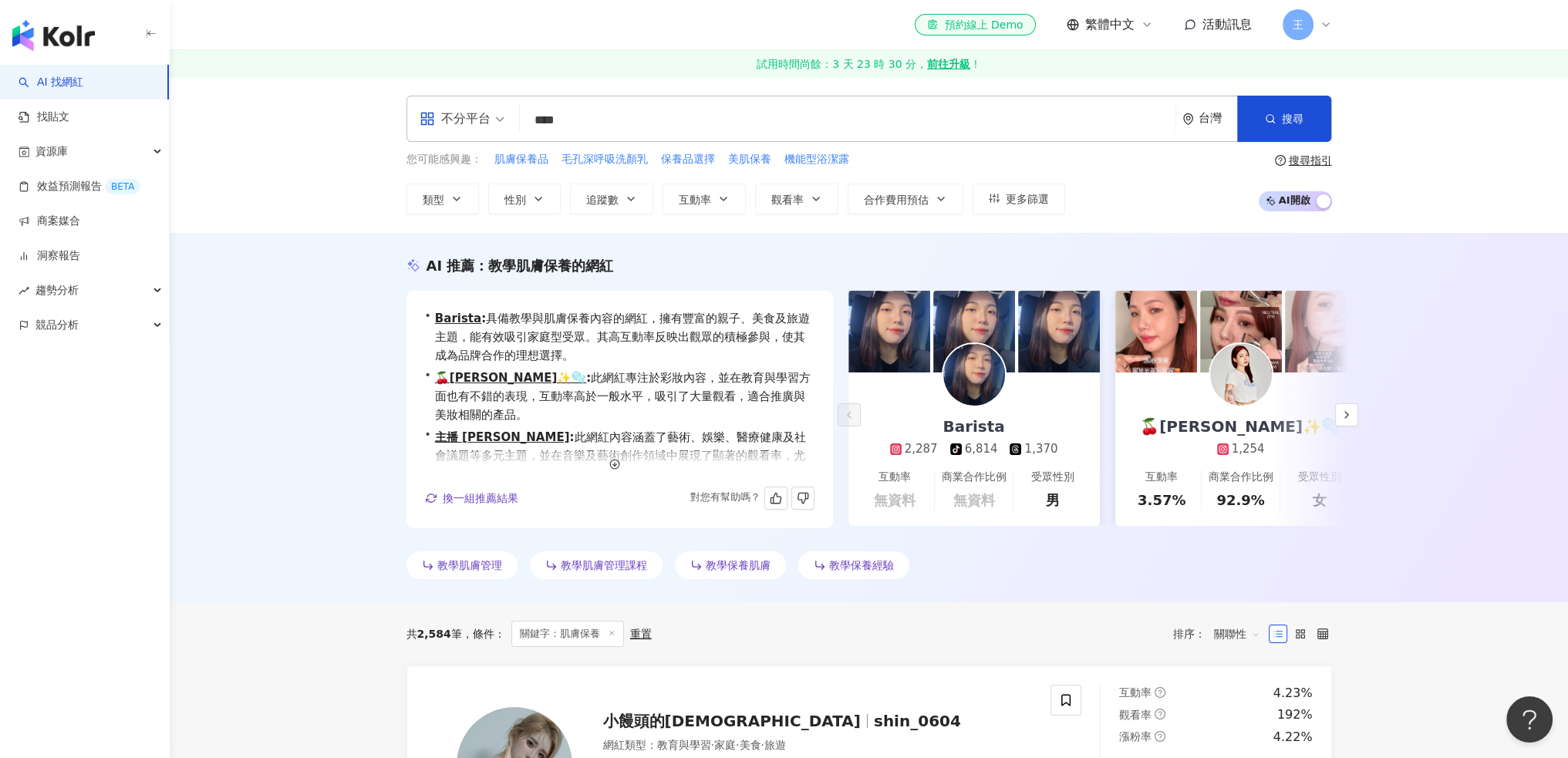
scroll to position [37, 0]
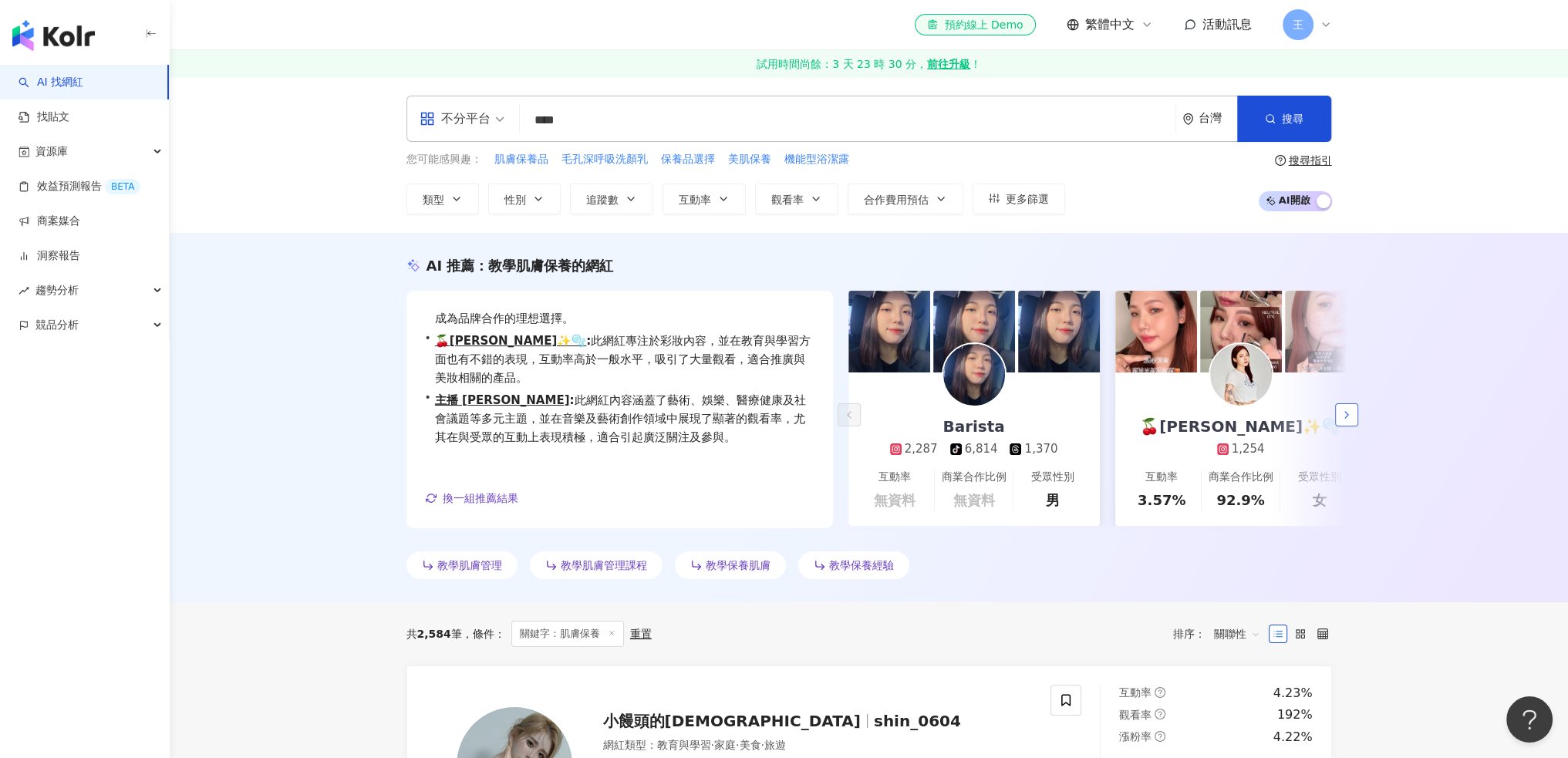
click at [1344, 410] on icon "button" at bounding box center [1345, 415] width 12 height 12
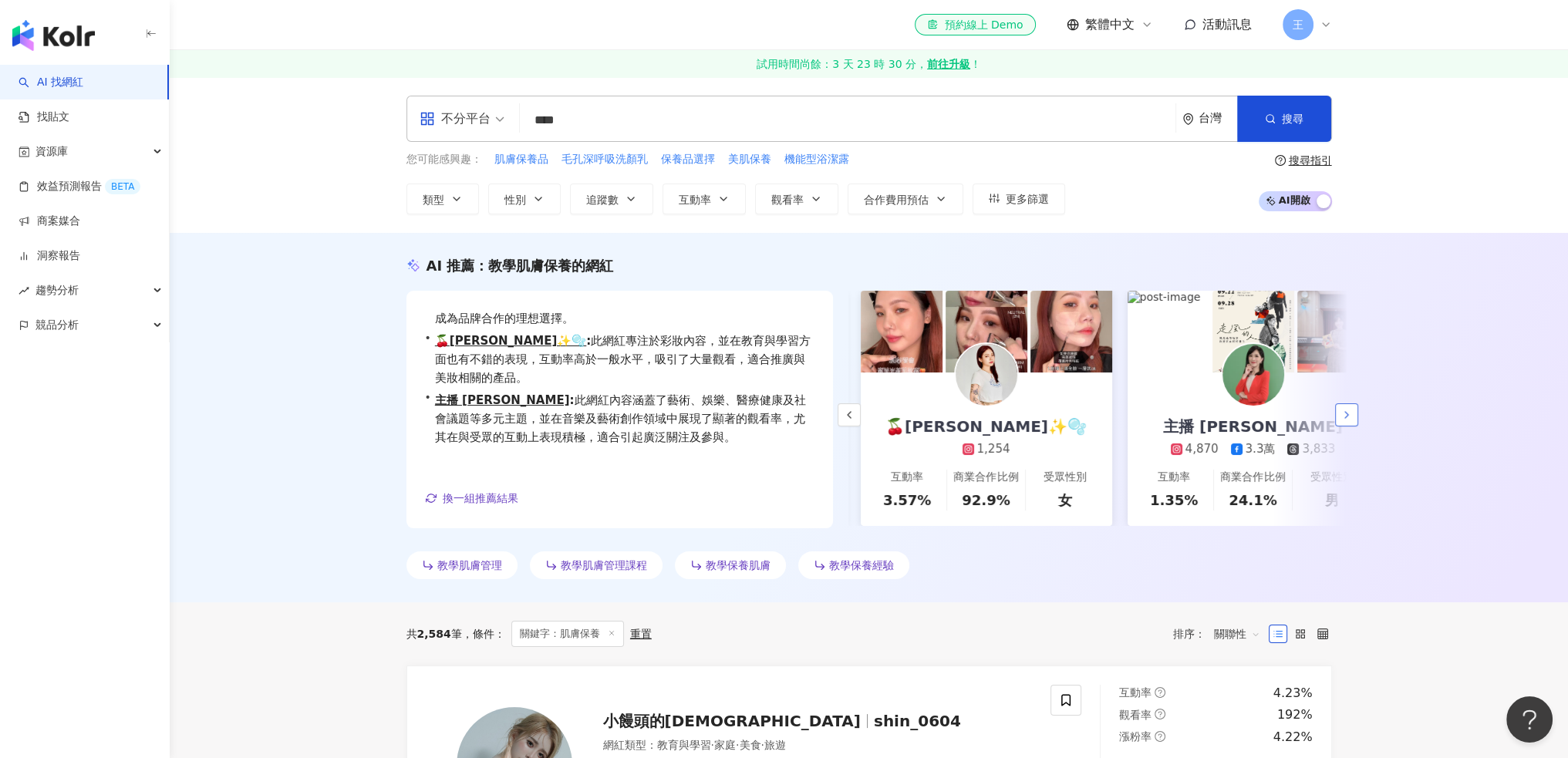
scroll to position [0, 267]
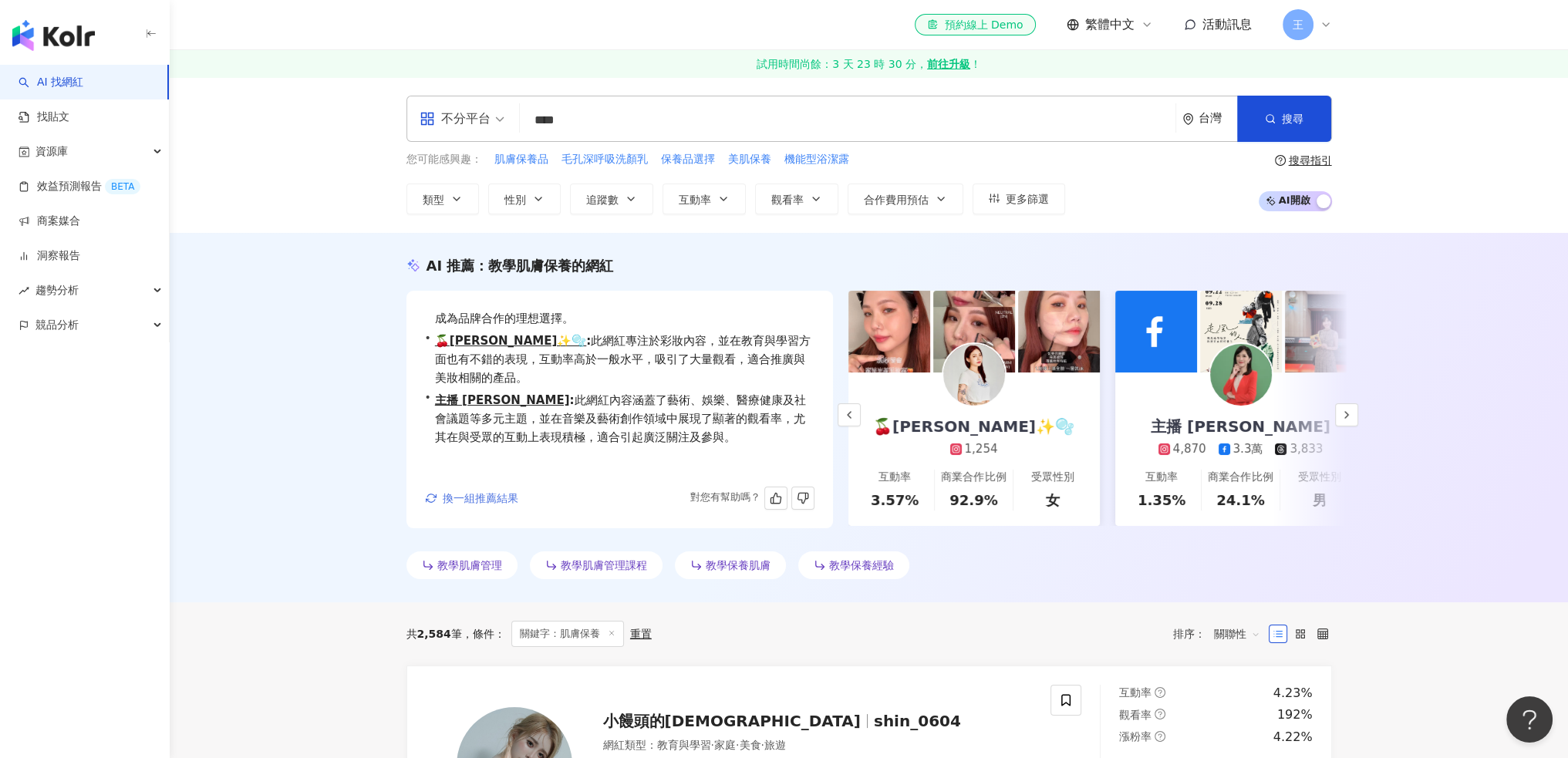
click at [472, 493] on span "換一組推薦結果" at bounding box center [480, 498] width 76 height 12
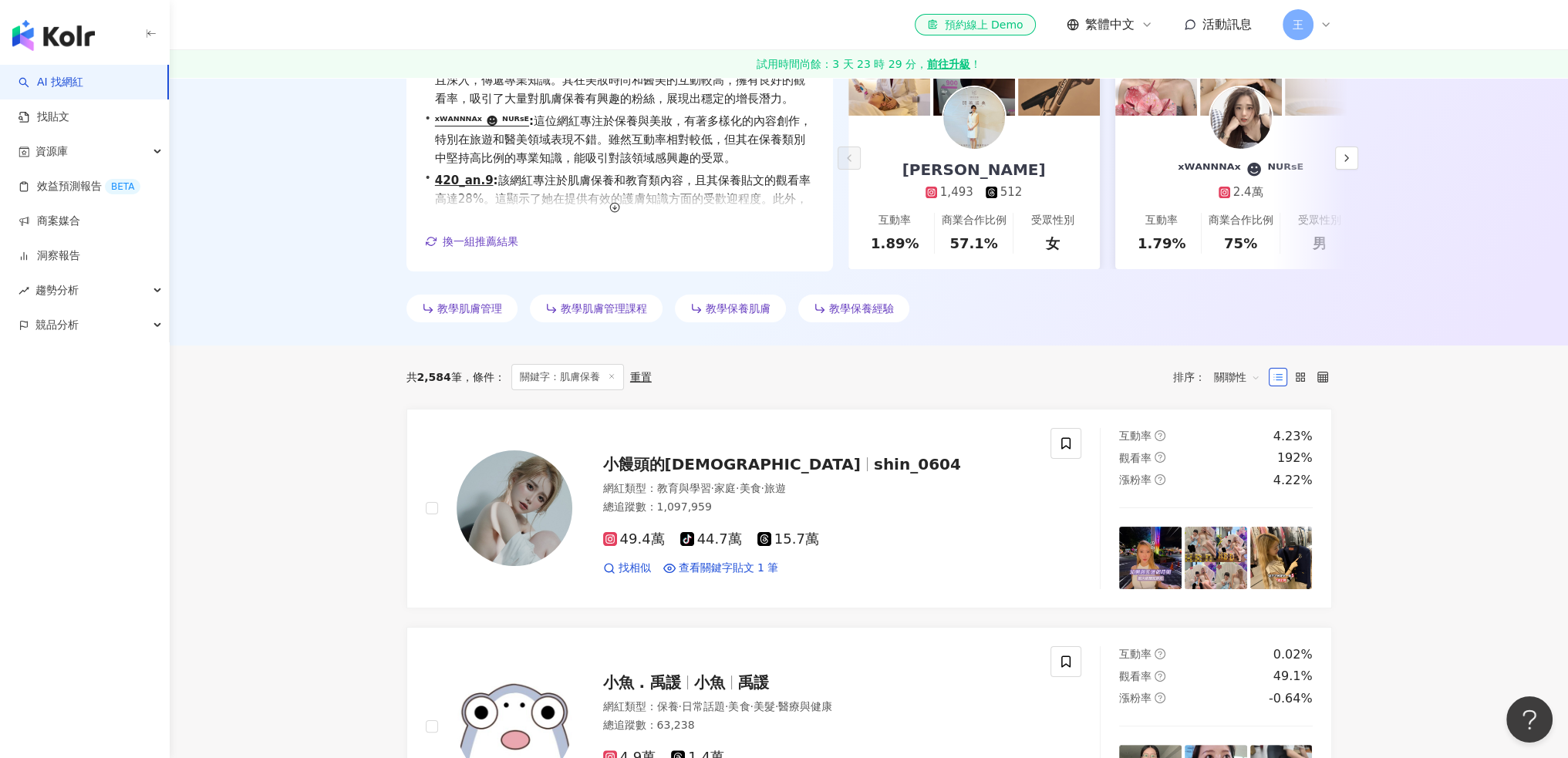
scroll to position [0, 0]
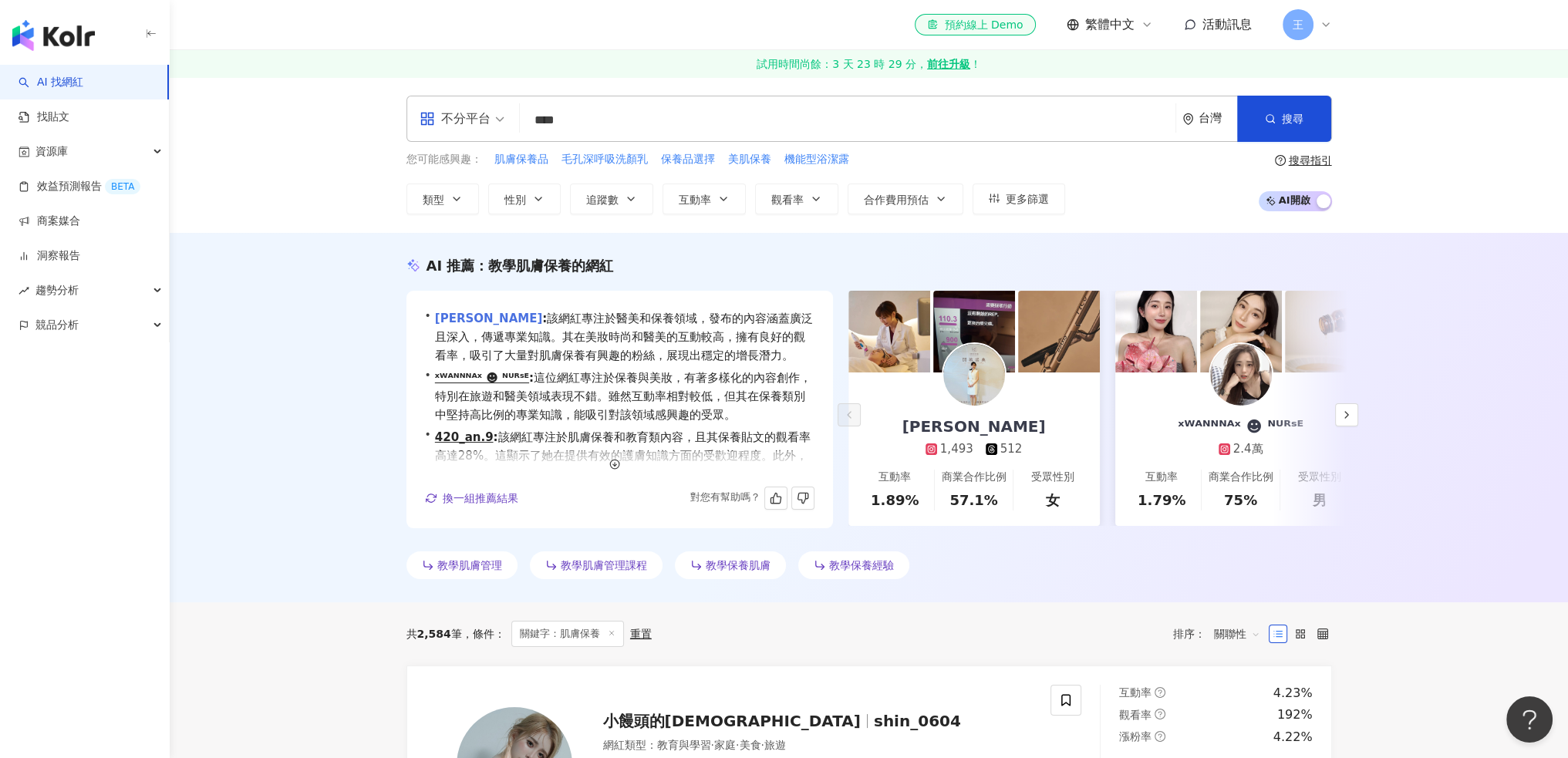
click at [458, 320] on link "Kellyt Kellyt" at bounding box center [488, 318] width 108 height 14
click at [502, 379] on link "ˣᵂᴬᴺᴺᴺᴬˣ ☻ ᴺᵁᴿˢᴱ" at bounding box center [482, 377] width 94 height 14
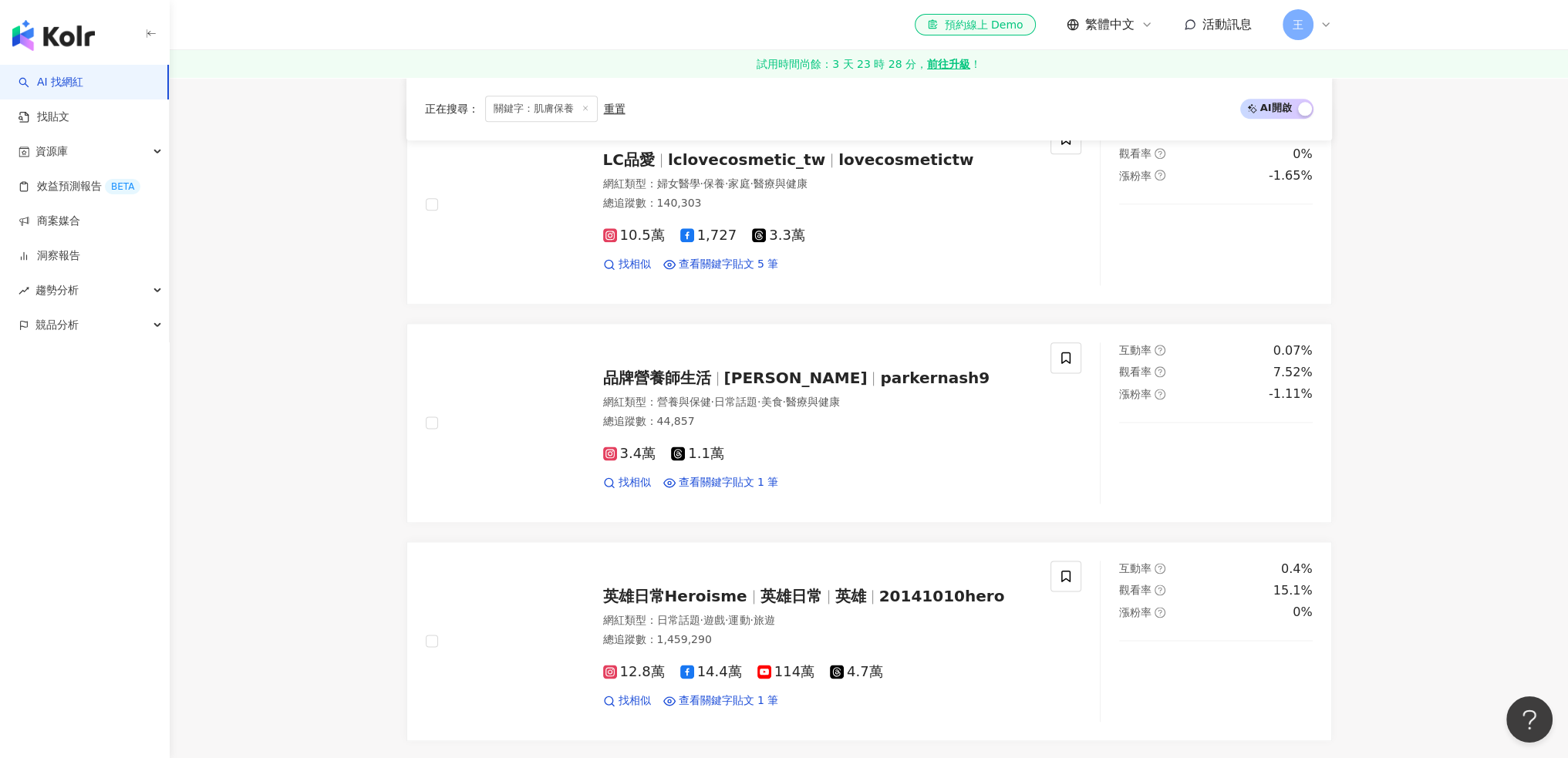
scroll to position [2314, 0]
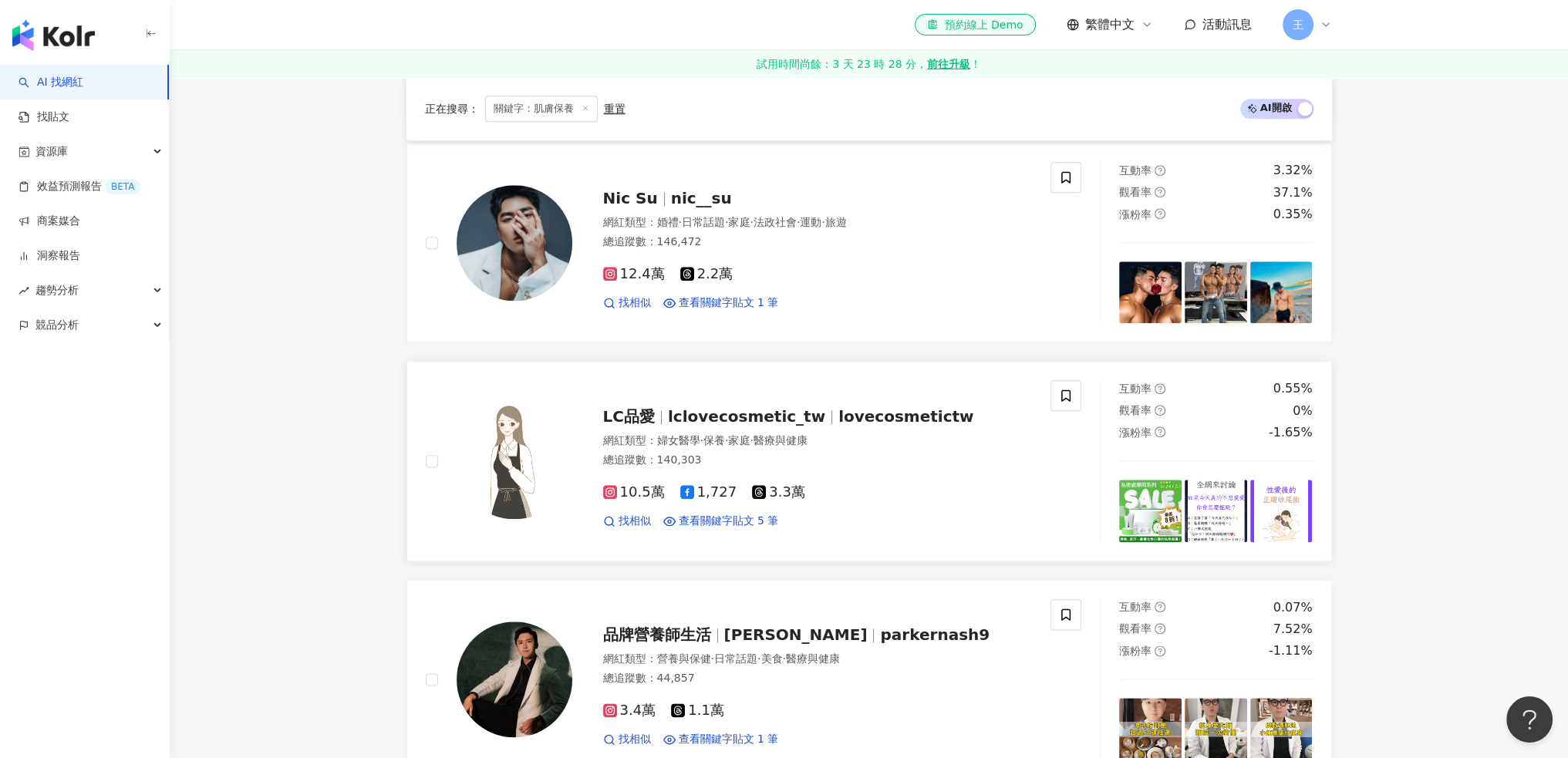
click at [838, 416] on span "lovecosmetictw" at bounding box center [906, 416] width 135 height 19
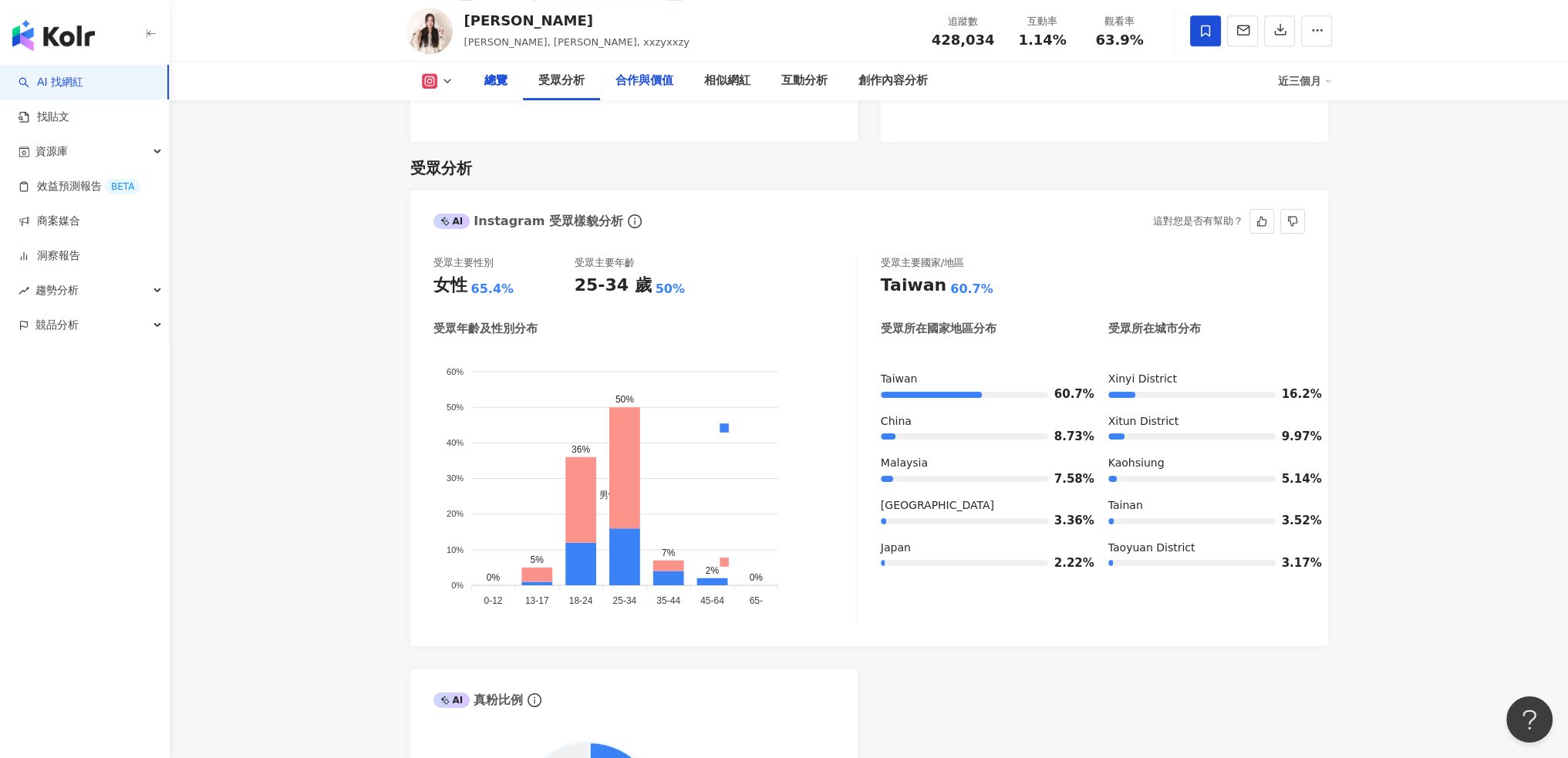
scroll to position [1071, 0]
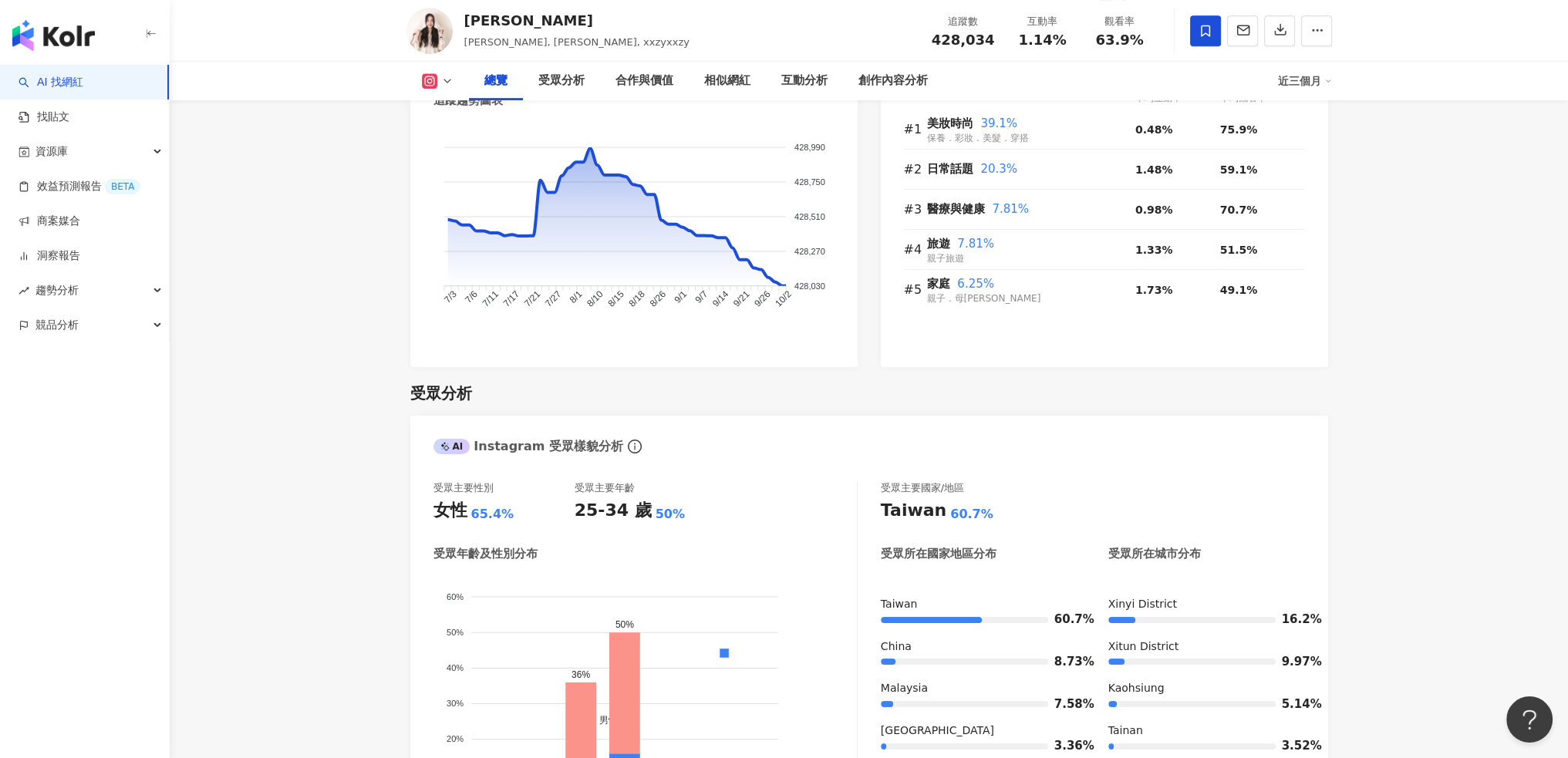
click at [489, 27] on div "曾玄玄" at bounding box center [576, 21] width 225 height 20
click at [438, 23] on img at bounding box center [428, 30] width 46 height 46
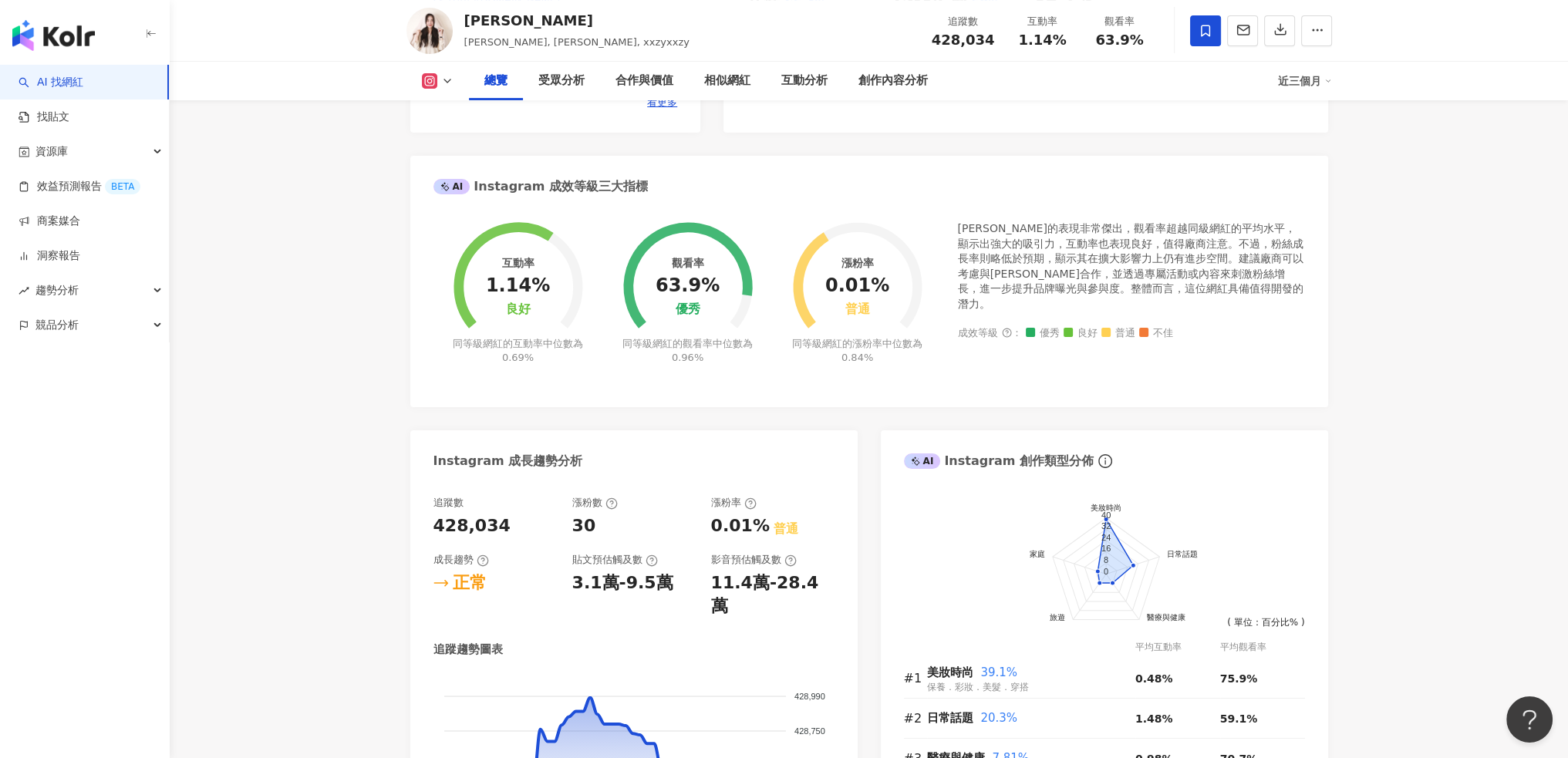
scroll to position [0, 0]
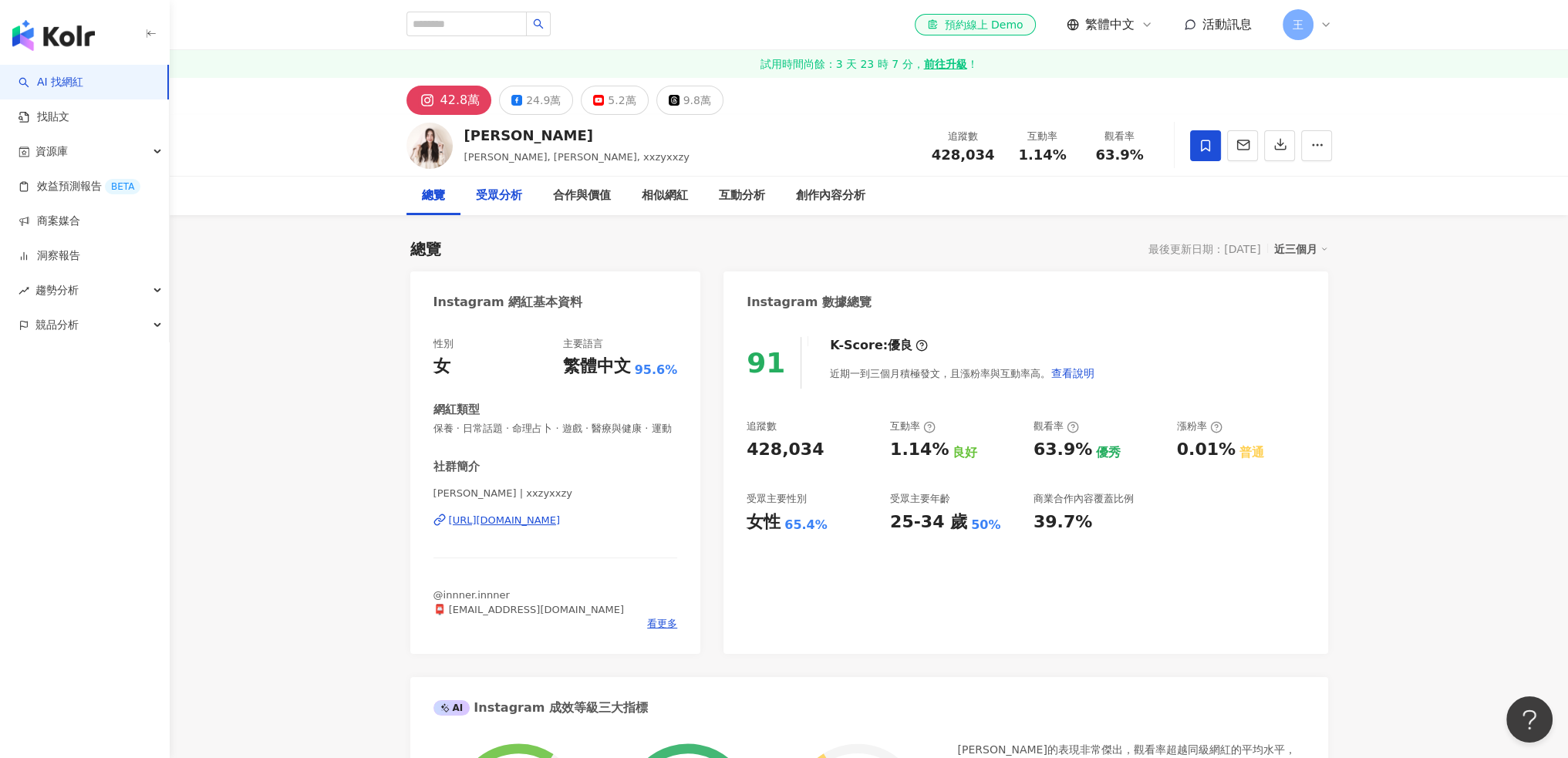
click at [524, 199] on div "受眾分析" at bounding box center [499, 196] width 77 height 38
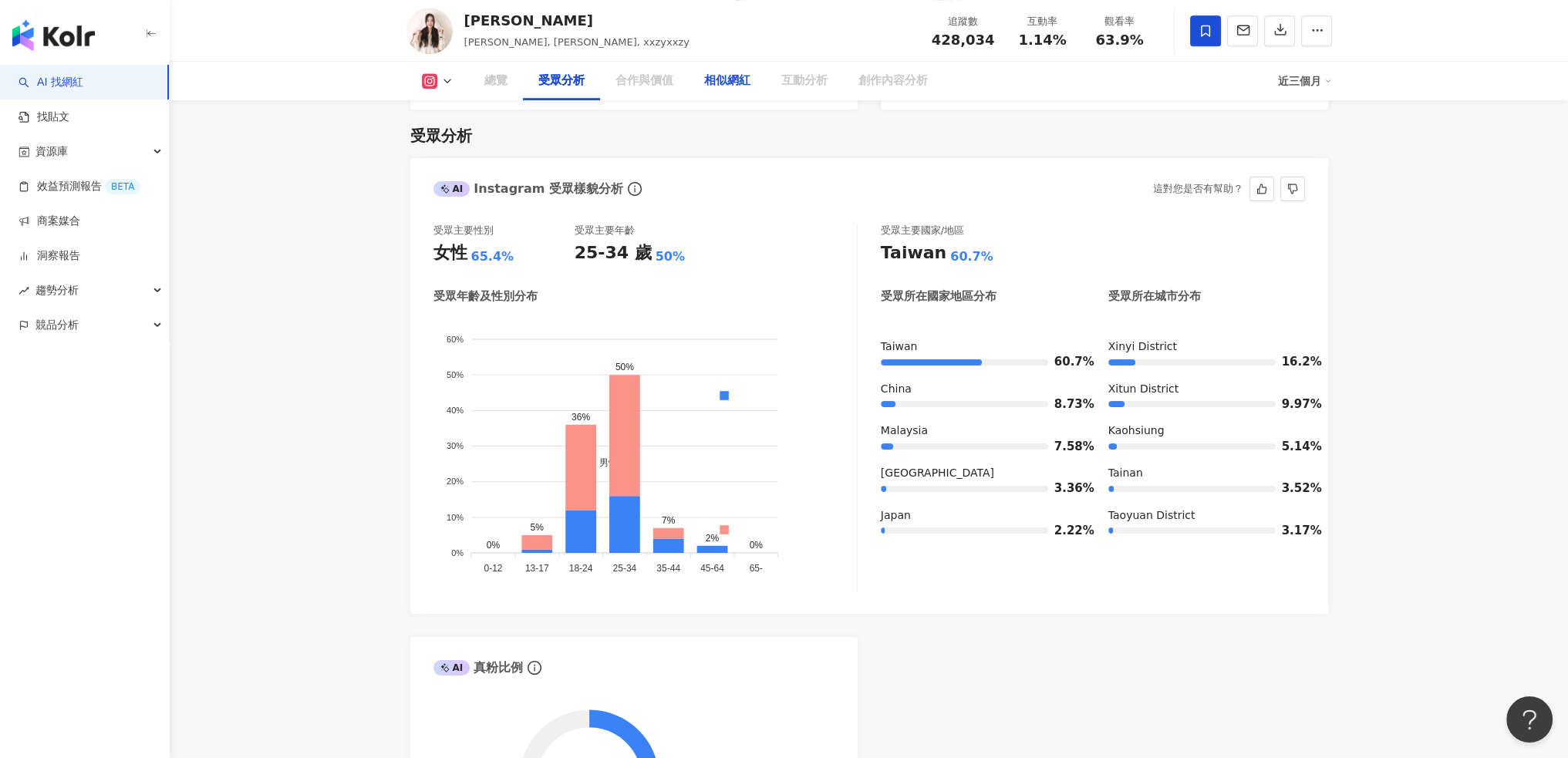
click at [645, 85] on div "合作與價值" at bounding box center [645, 81] width 58 height 19
click at [742, 89] on div "相似網紅" at bounding box center [726, 81] width 46 height 19
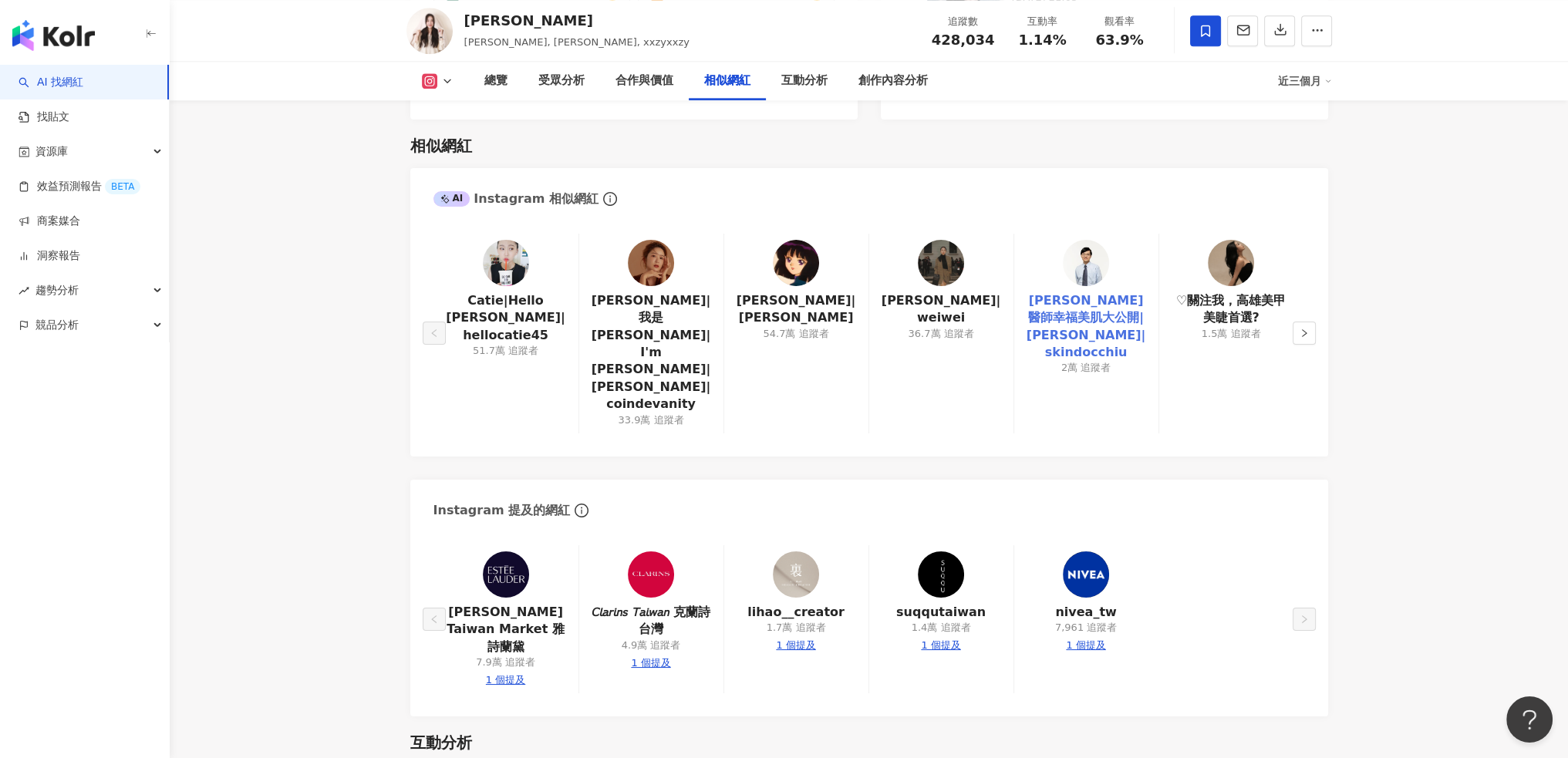
click at [1067, 313] on link "邱品齊醫師幸福美肌大公開|邱品齊|skindocchiu" at bounding box center [1086, 327] width 120 height 69
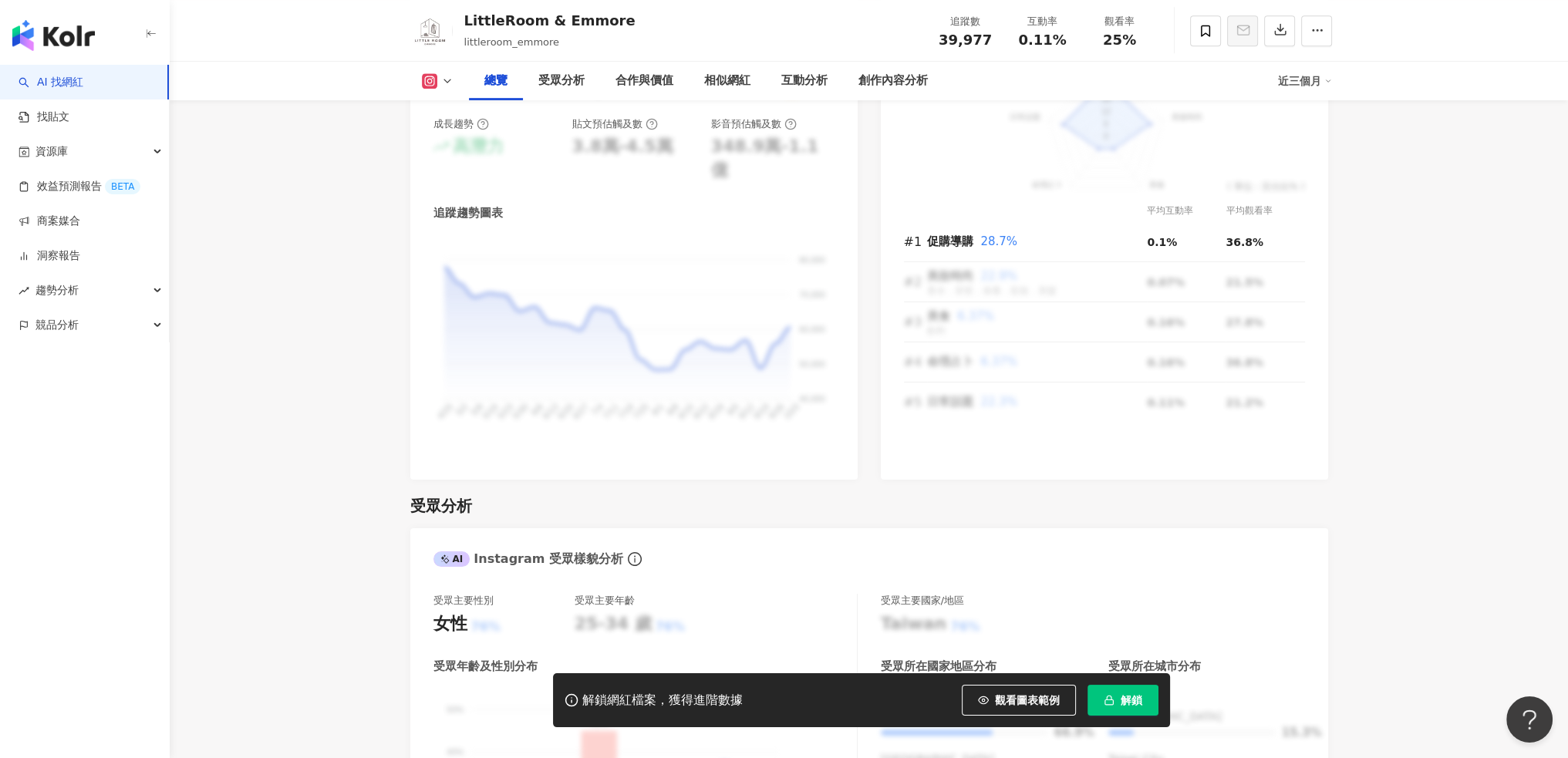
scroll to position [1028, 0]
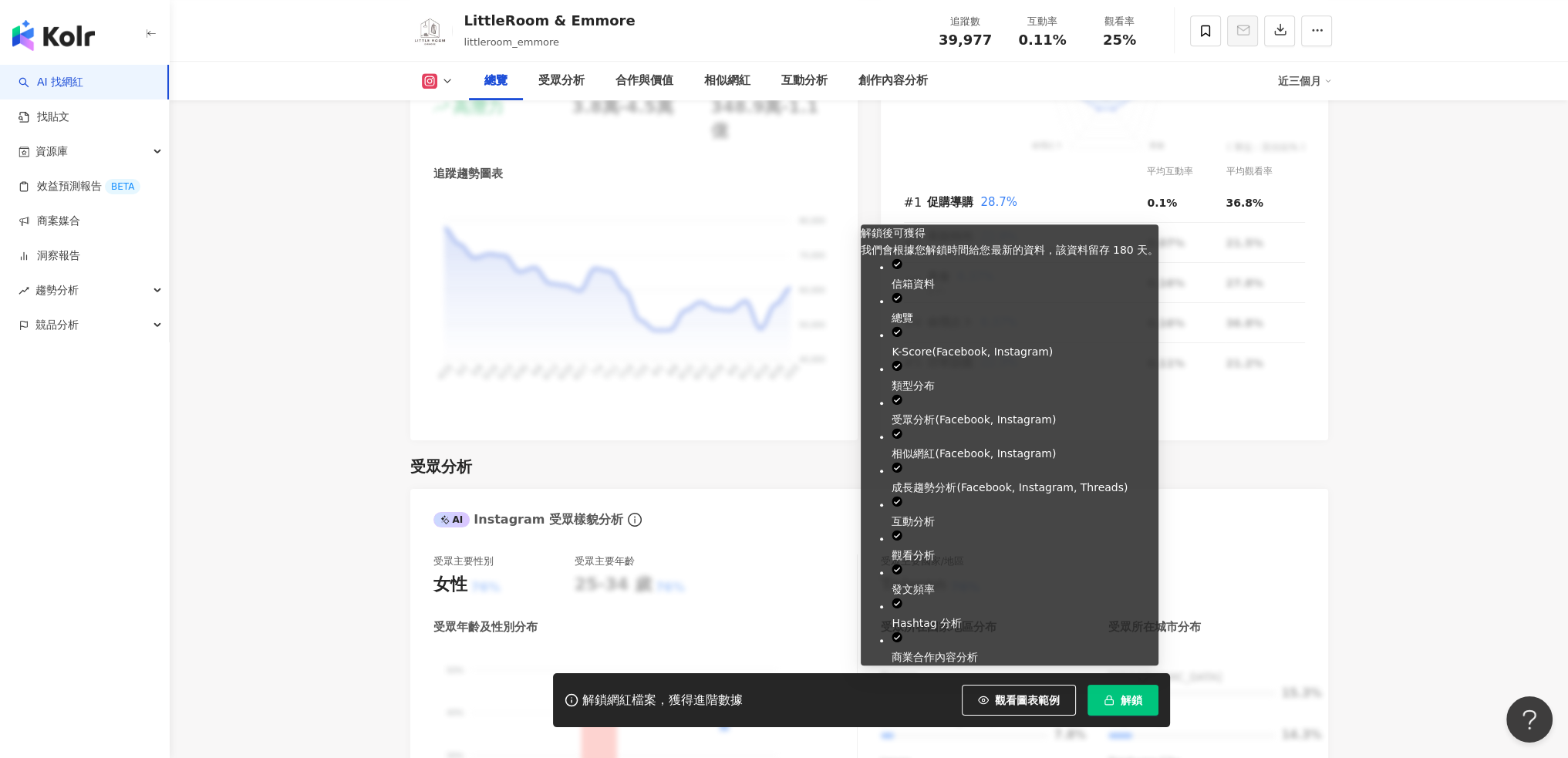
click at [1143, 700] on button "解鎖" at bounding box center [1123, 700] width 71 height 31
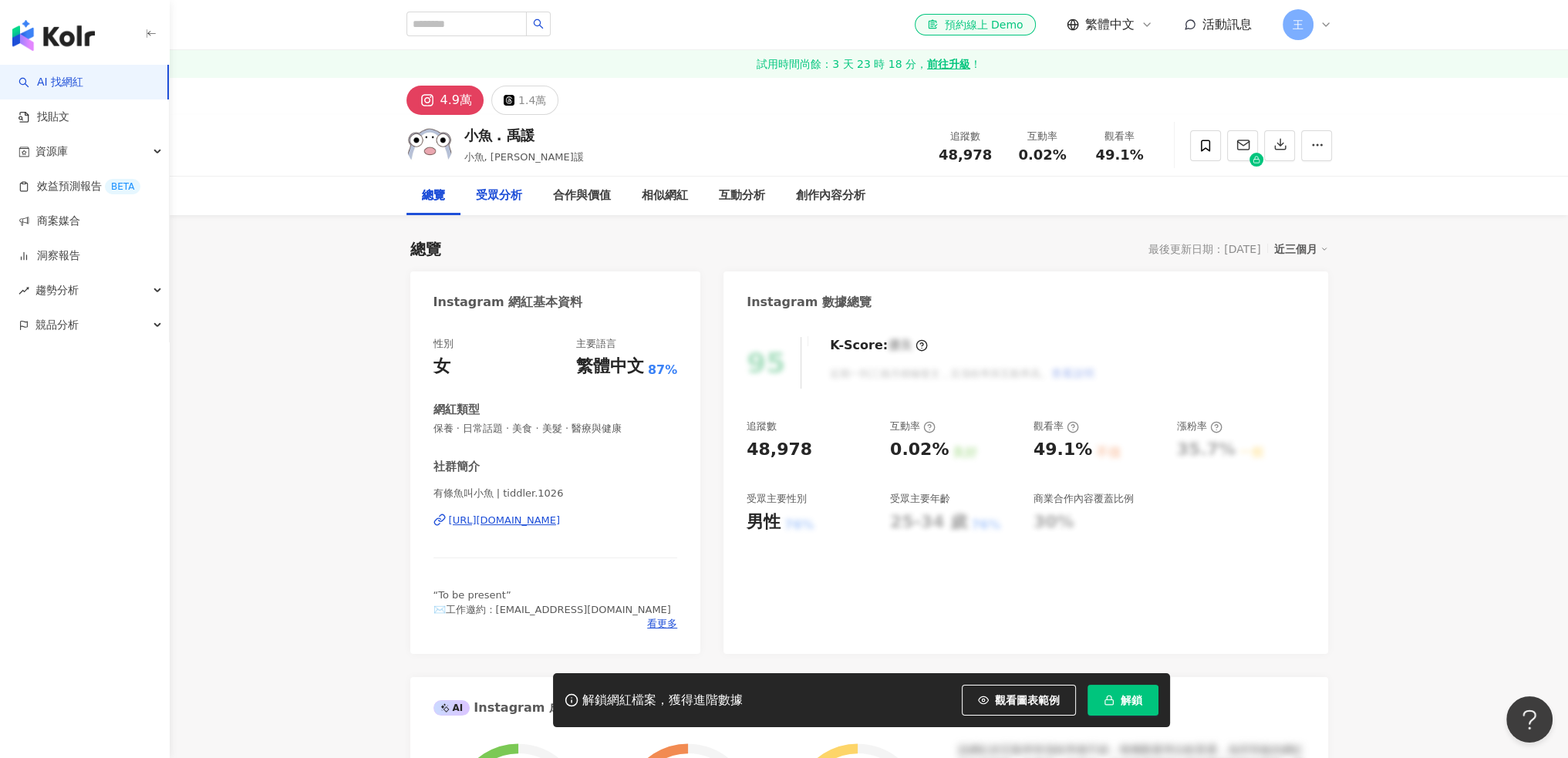
click at [485, 199] on div "受眾分析" at bounding box center [499, 196] width 46 height 19
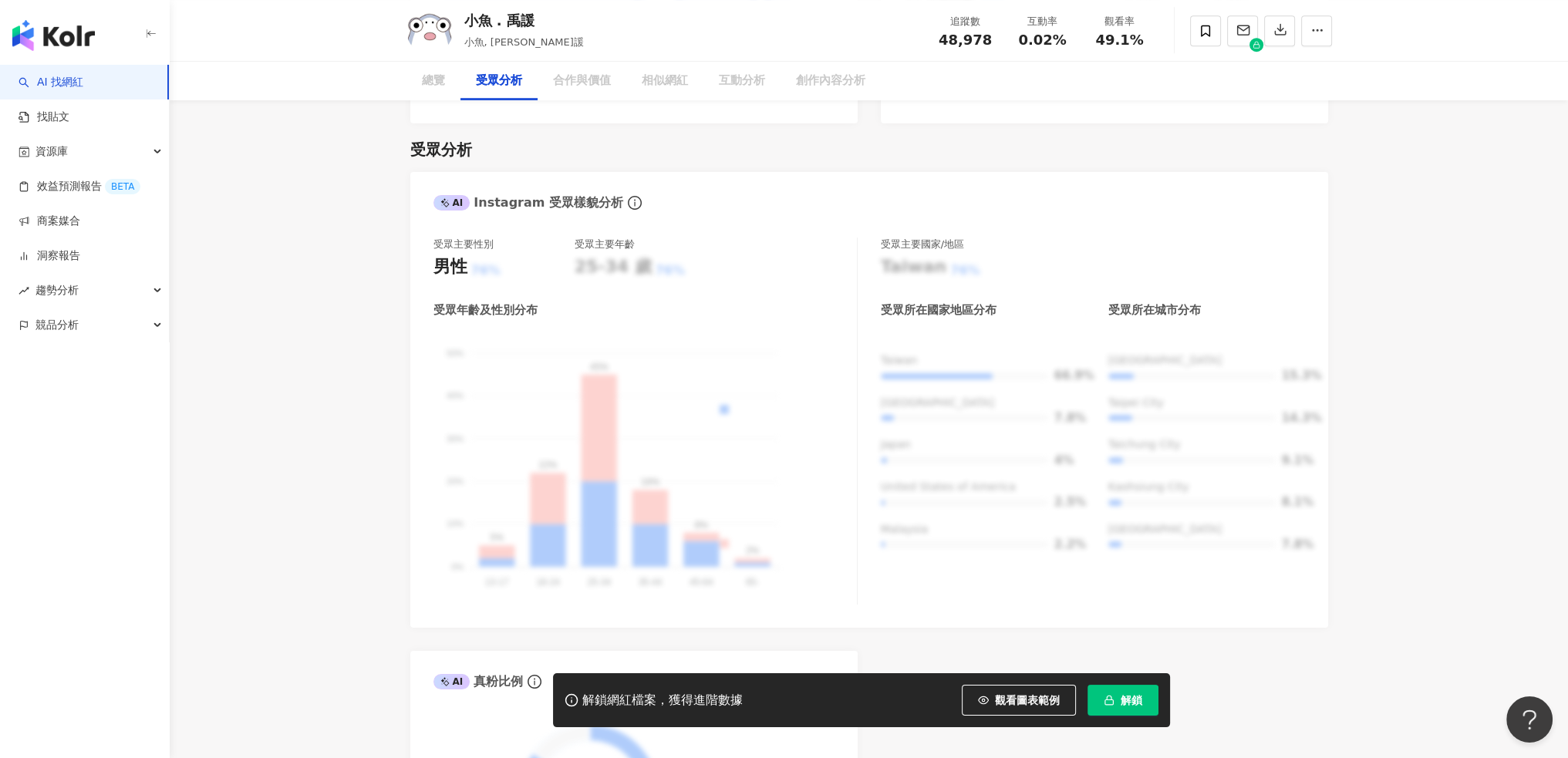
click at [586, 197] on div "AI Instagram 受眾樣貌分析" at bounding box center [868, 197] width 918 height 51
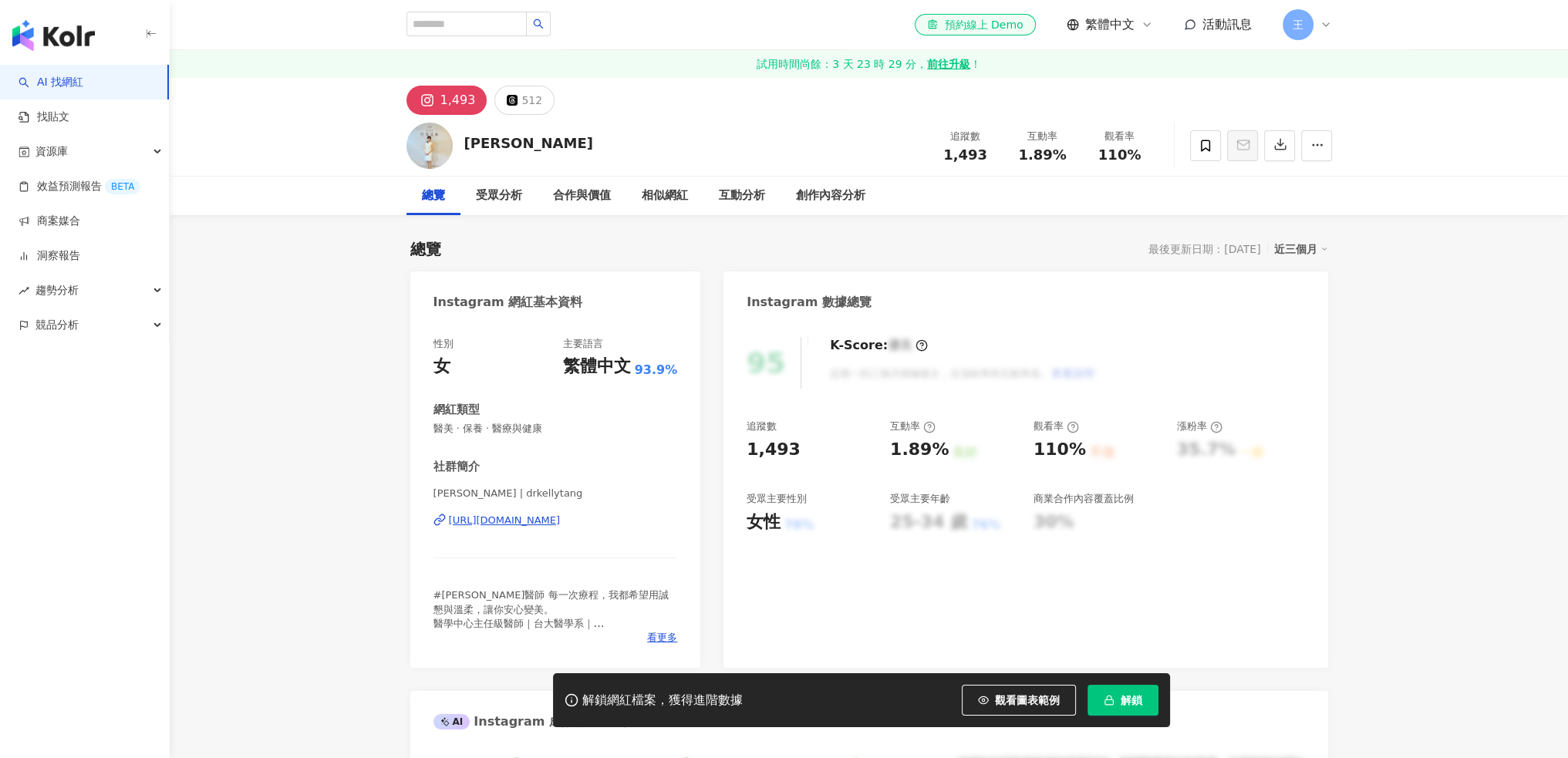
click at [457, 143] on div "Kellyt Kellyt 追蹤數 1,493 互動率 1.89% 觀看率 110%" at bounding box center [868, 145] width 987 height 61
click at [435, 138] on img at bounding box center [428, 145] width 46 height 46
click at [500, 139] on div "Kellyt Kellyt" at bounding box center [529, 143] width 129 height 20
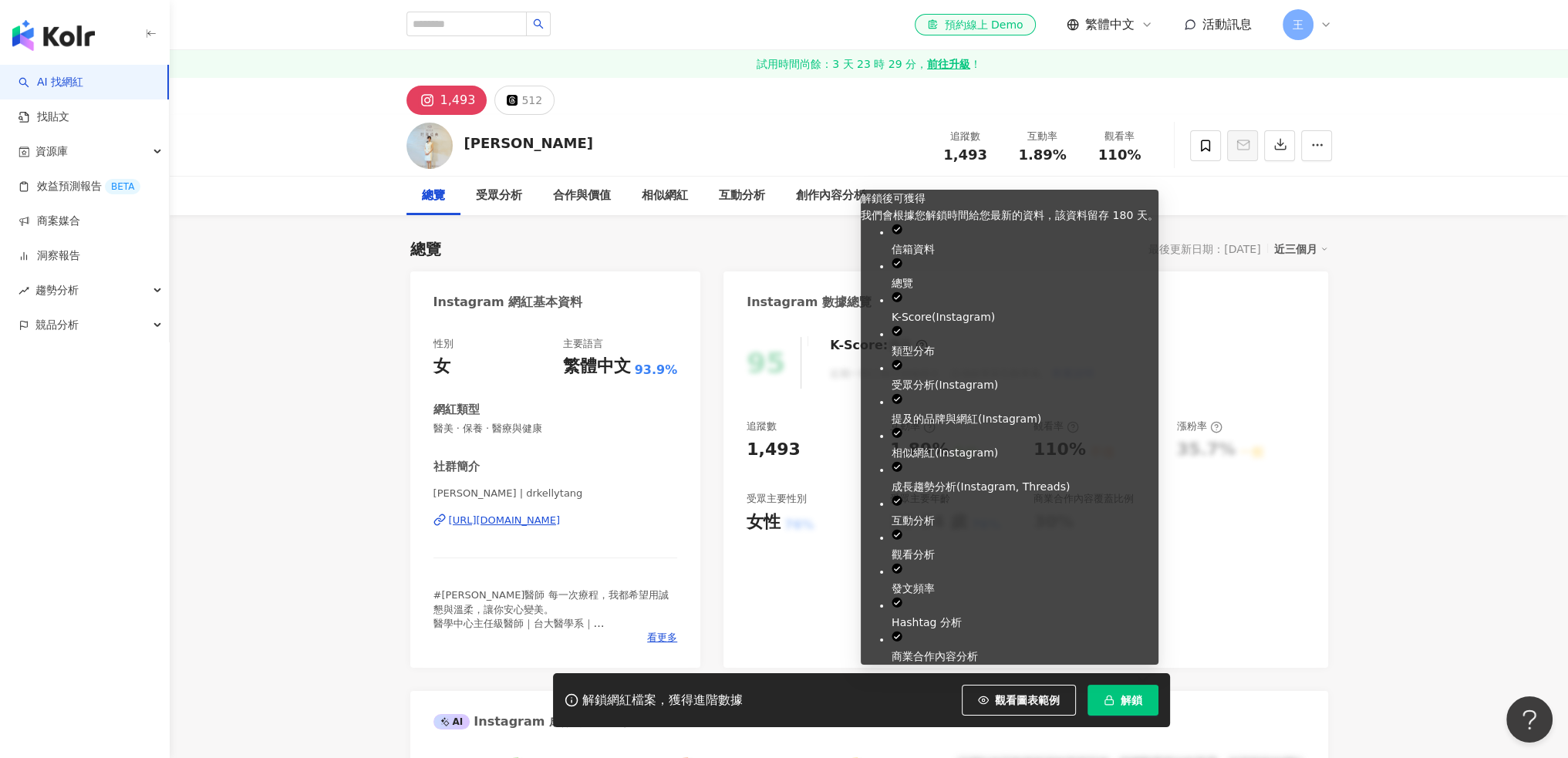
click at [1114, 702] on button "解鎖" at bounding box center [1123, 700] width 71 height 31
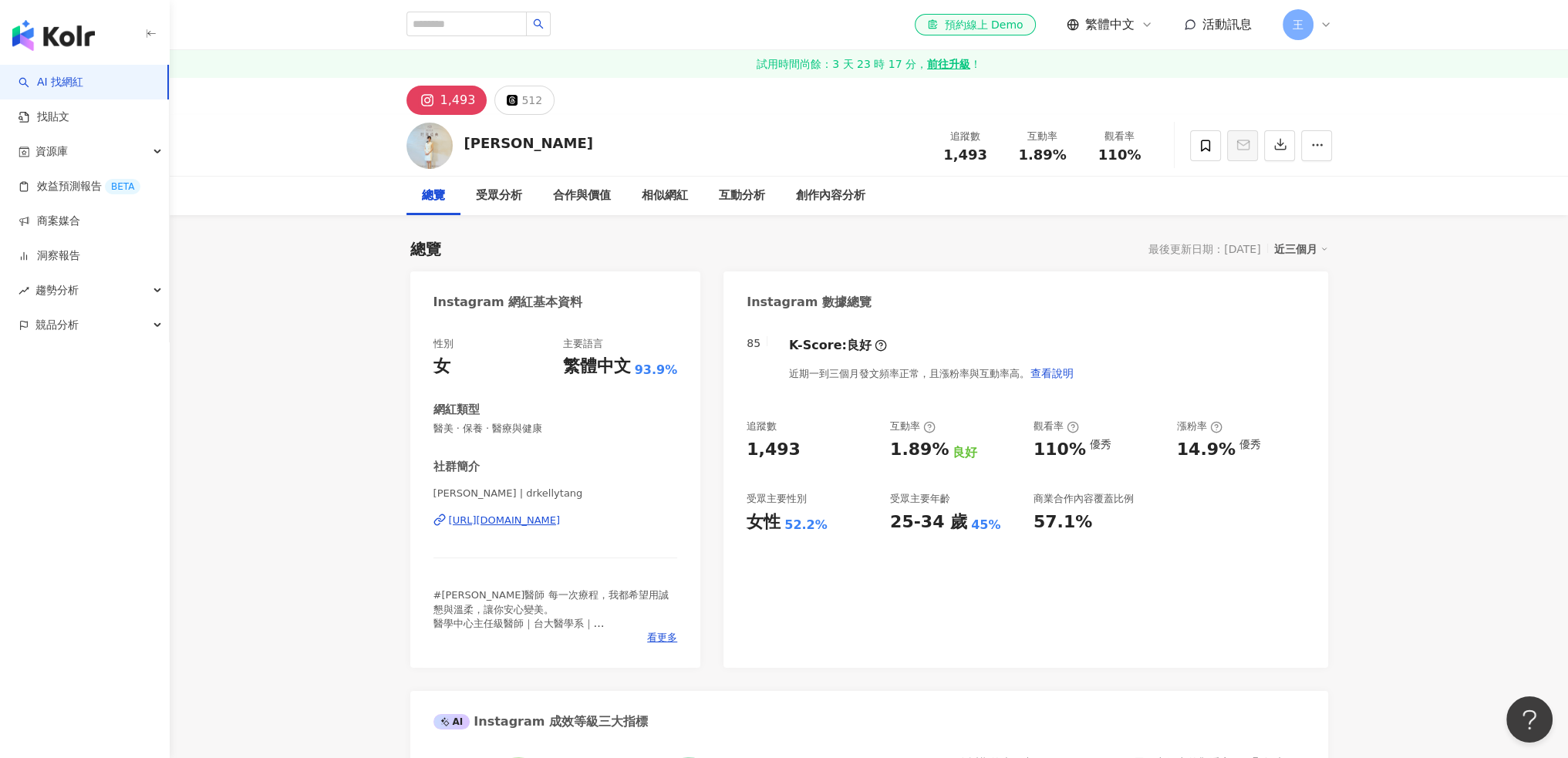
click at [560, 523] on div "[URL][DOMAIN_NAME]" at bounding box center [505, 520] width 112 height 14
click at [1210, 144] on icon at bounding box center [1205, 145] width 14 height 14
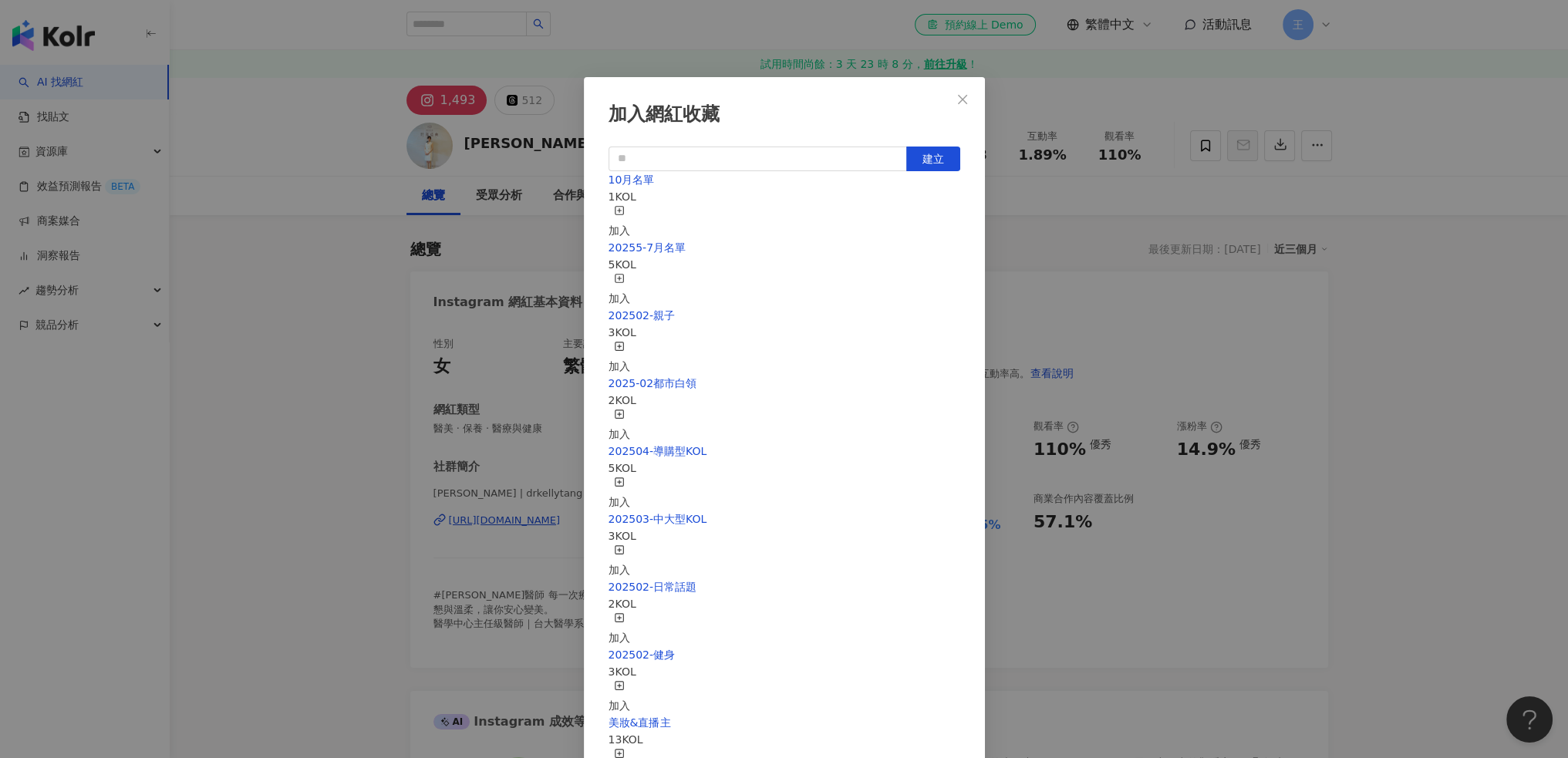
click at [675, 217] on div "10月名單 1 KOL 加入" at bounding box center [784, 205] width 352 height 68
click at [630, 205] on div "加入" at bounding box center [618, 222] width 22 height 34
click at [966, 95] on icon "close" at bounding box center [962, 99] width 12 height 12
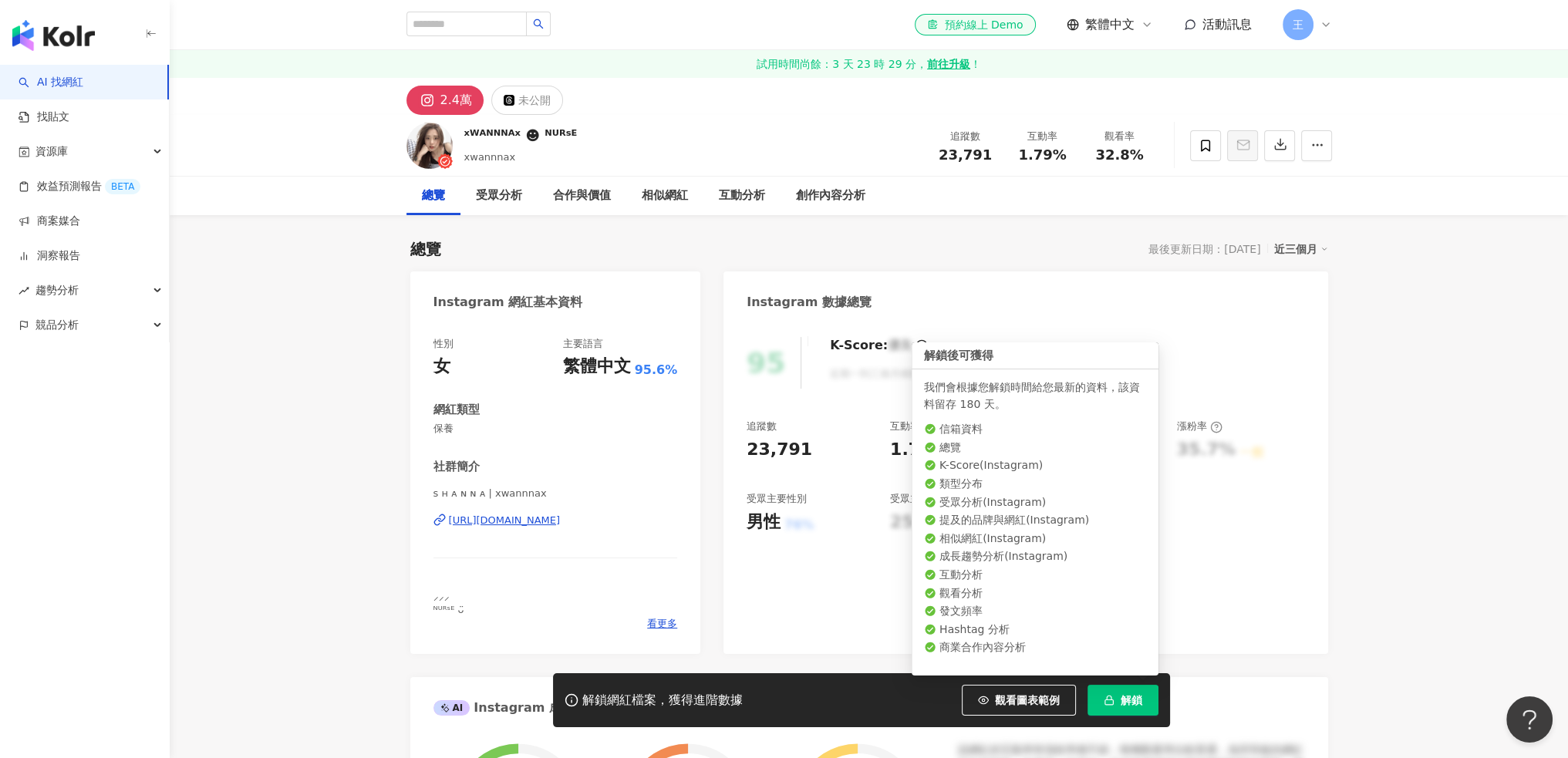
drag, startPoint x: 1140, startPoint y: 700, endPoint x: 1130, endPoint y: 561, distance: 139.4
click at [1140, 700] on span "解鎖" at bounding box center [1131, 700] width 22 height 12
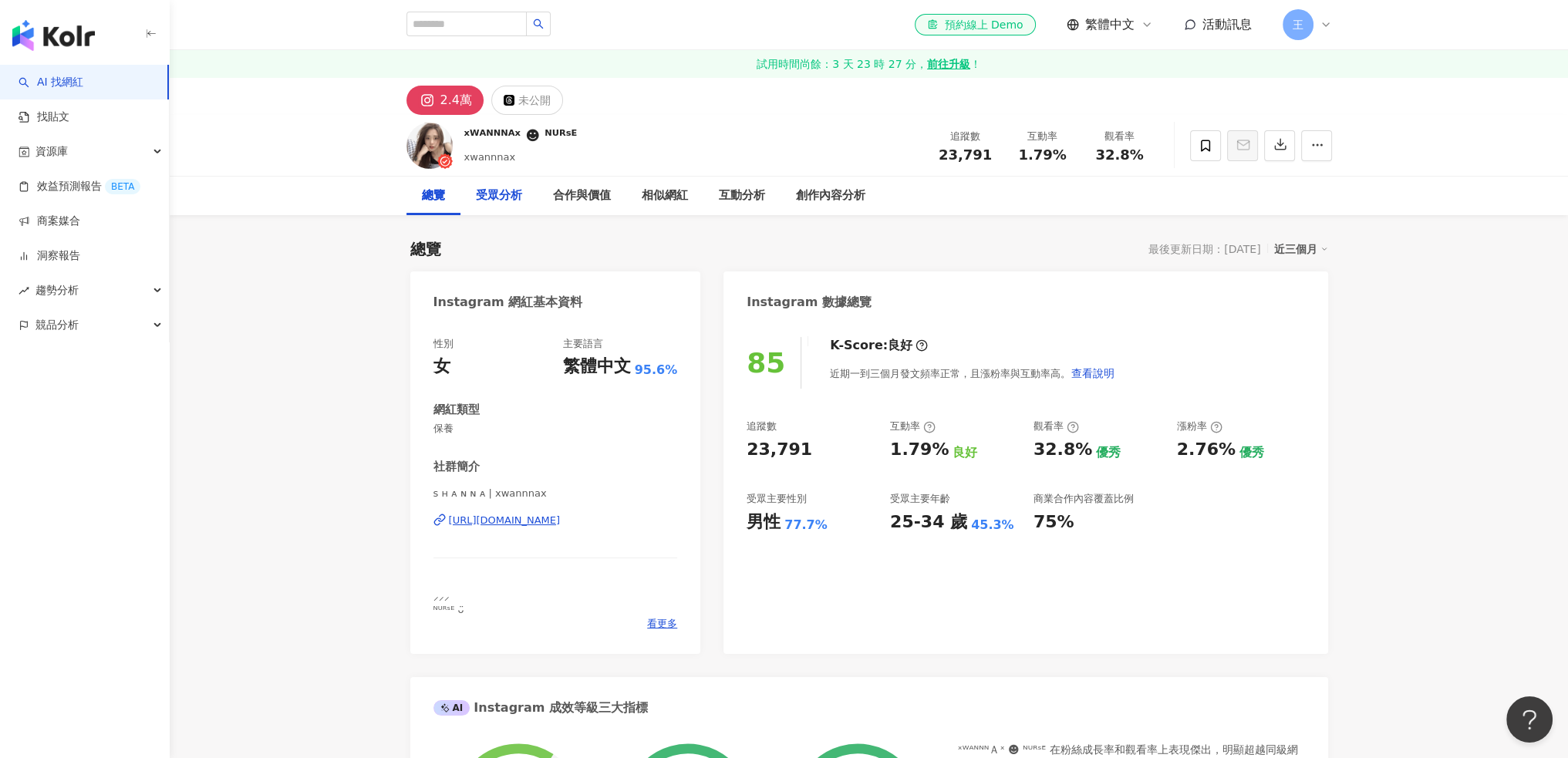
click at [495, 211] on div "受眾分析" at bounding box center [499, 196] width 77 height 38
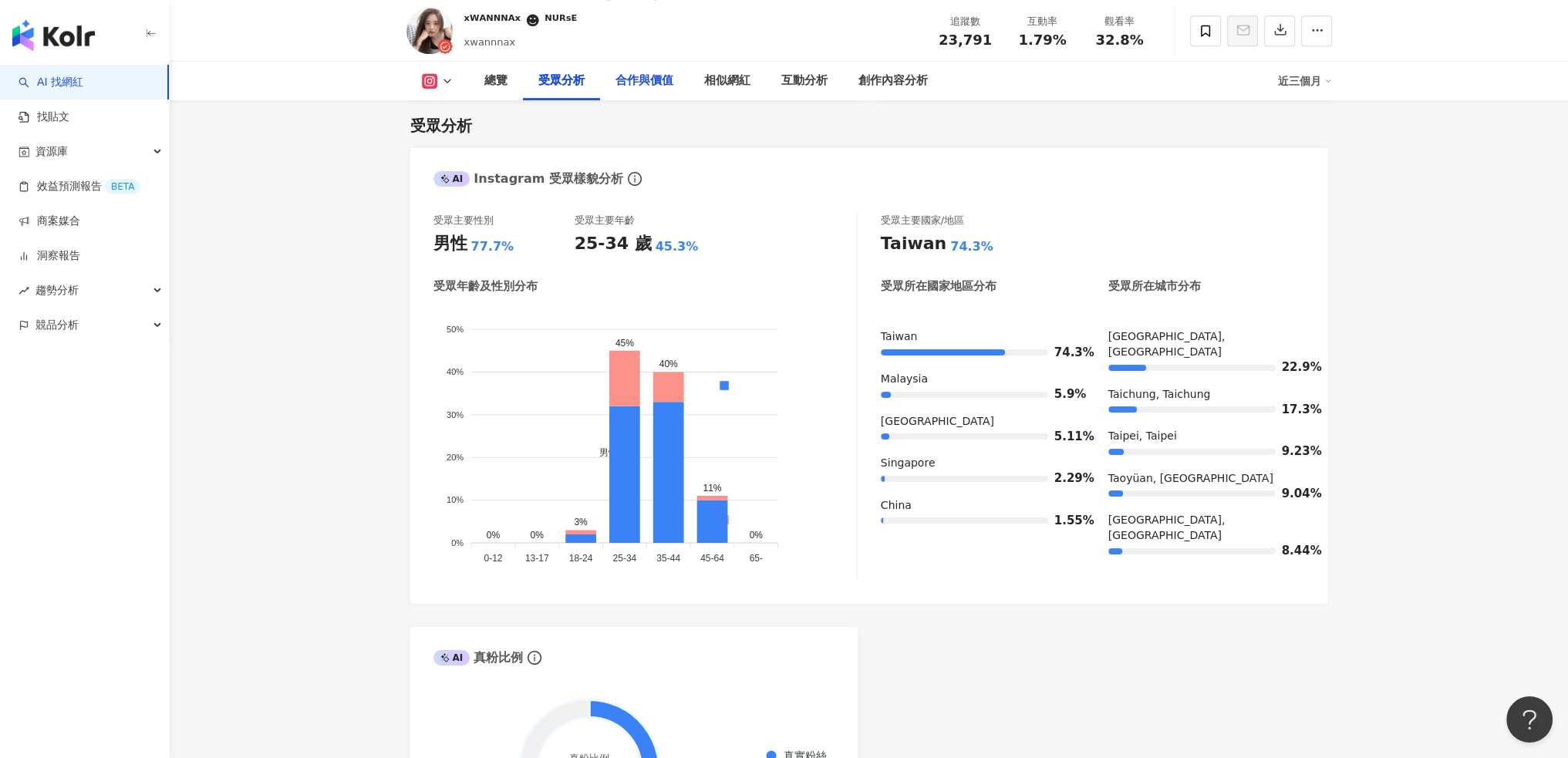
click at [641, 77] on div "合作與價值" at bounding box center [645, 81] width 58 height 19
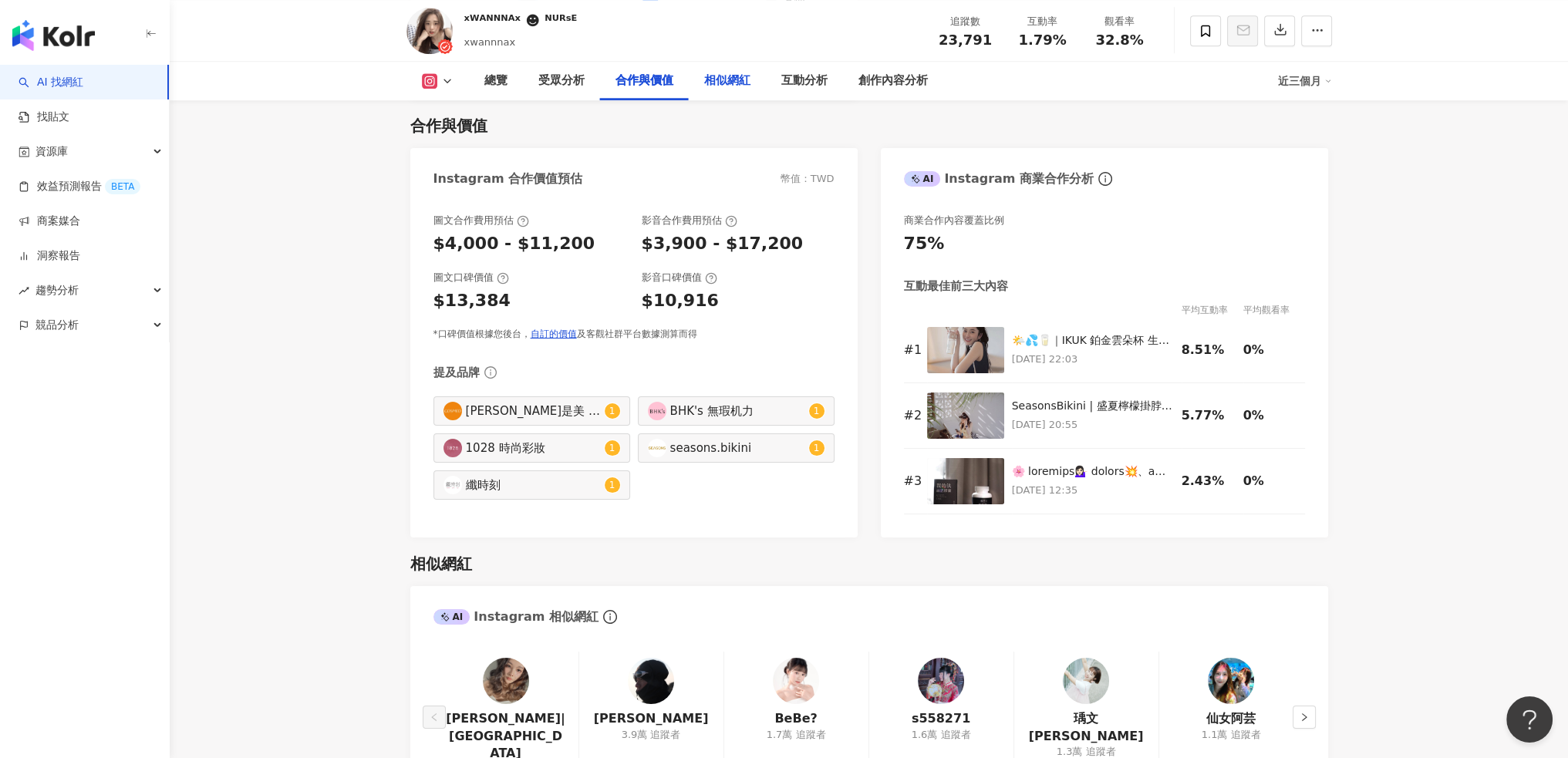
click at [744, 90] on div "相似網紅" at bounding box center [727, 80] width 77 height 38
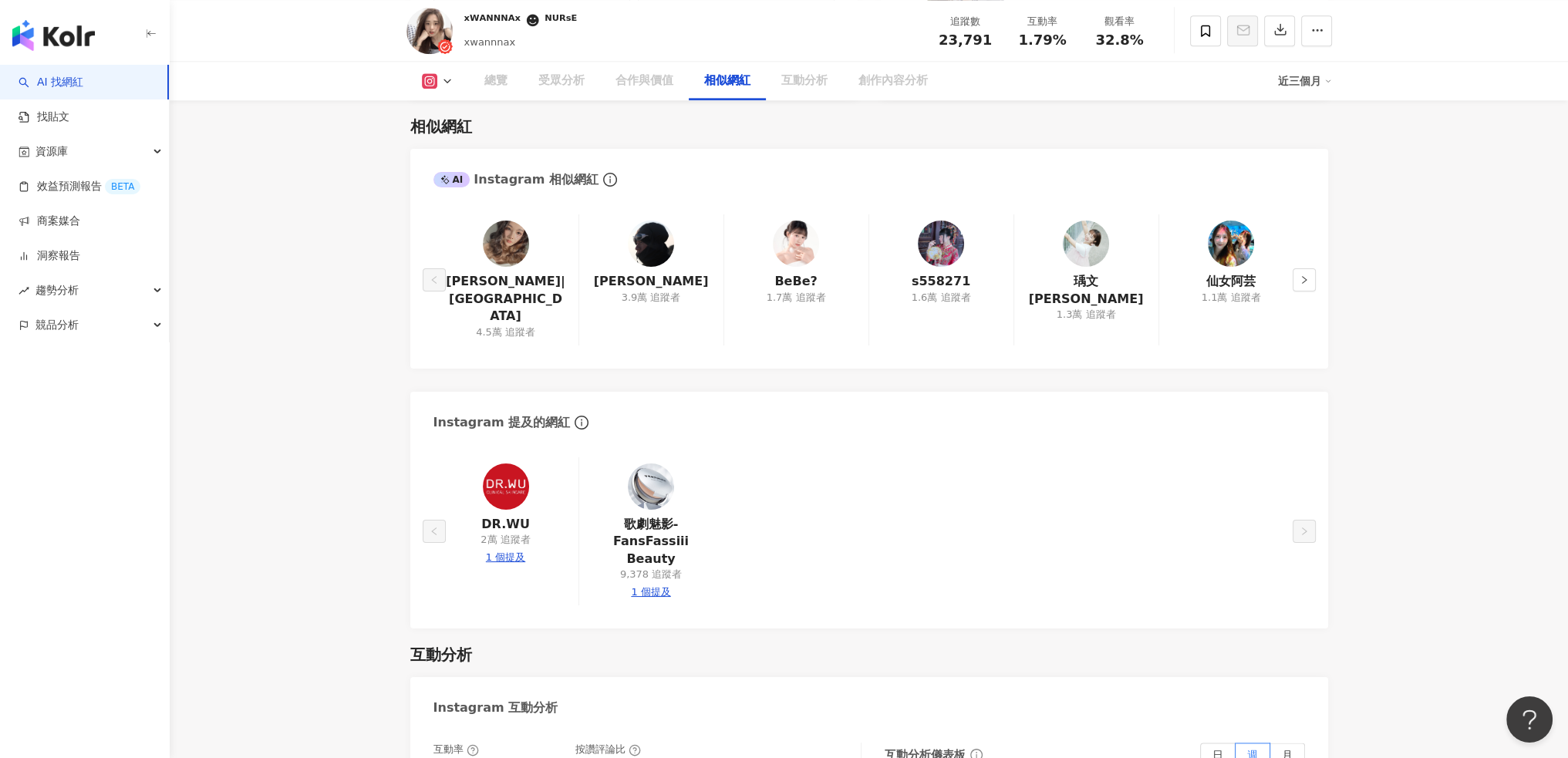
click at [665, 86] on div "合作與價值" at bounding box center [645, 81] width 58 height 19
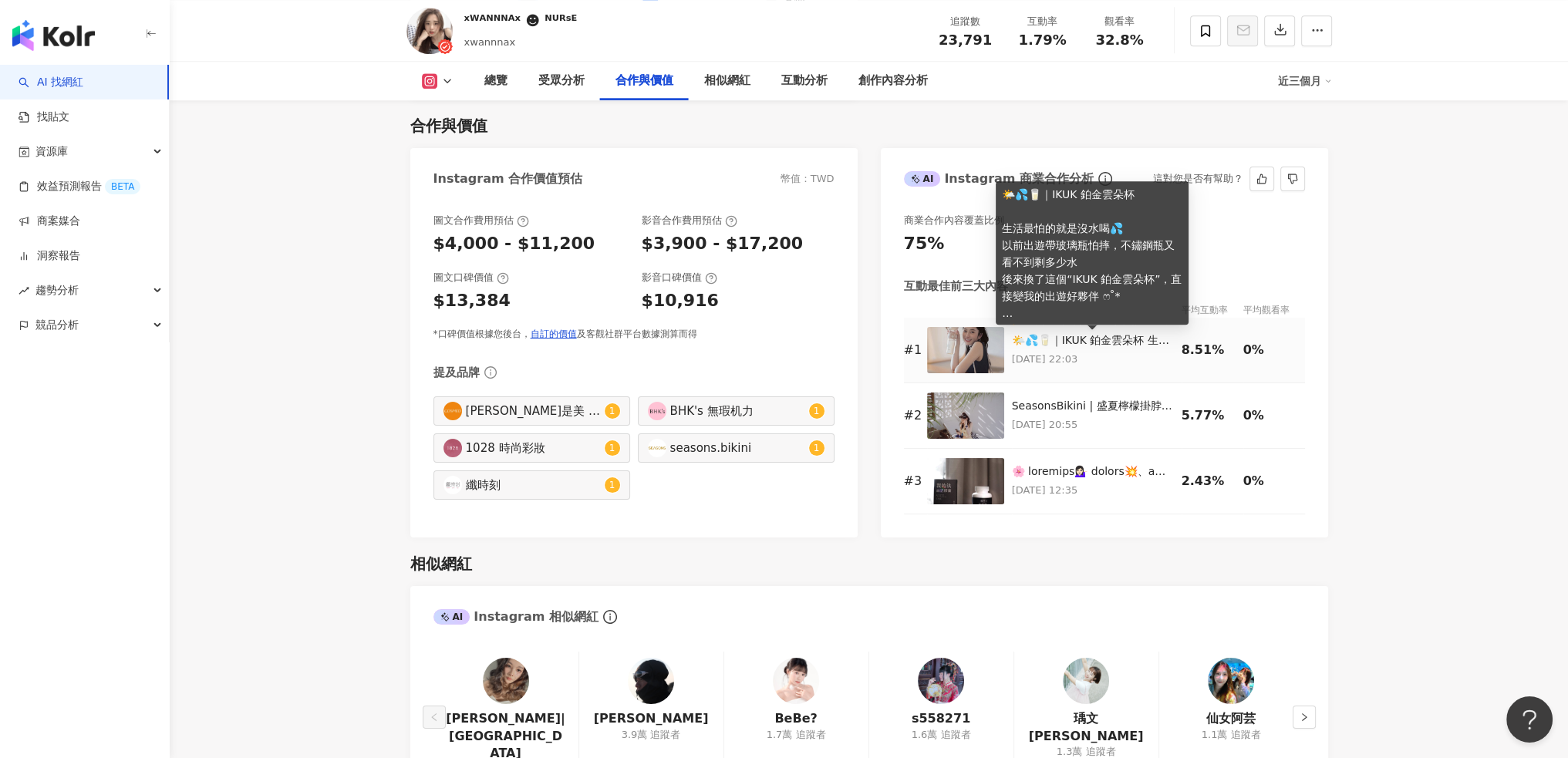
click at [1108, 343] on div "🌤️💦🥛｜IKUK 鉑金雲朵杯 生活最怕的就是沒水喝💦 以前出遊帶玻璃瓶怕摔，不鏽鋼瓶又看不到剩多少水 後來換了這個“IKUK 鉑金雲朵杯”，直接變我的出遊好…" at bounding box center [1092, 341] width 162 height 15
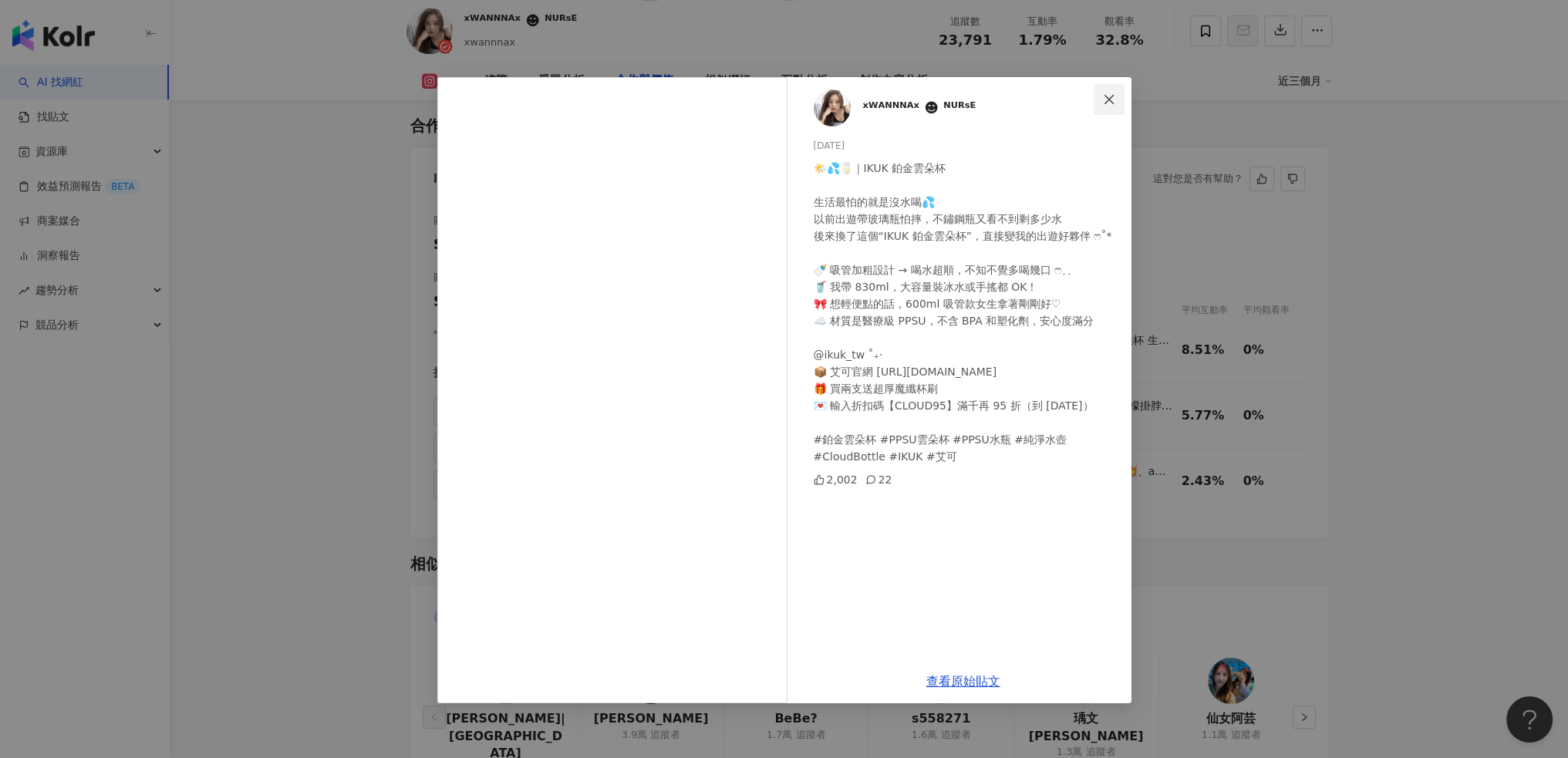
click at [1111, 98] on icon "close" at bounding box center [1109, 99] width 12 height 12
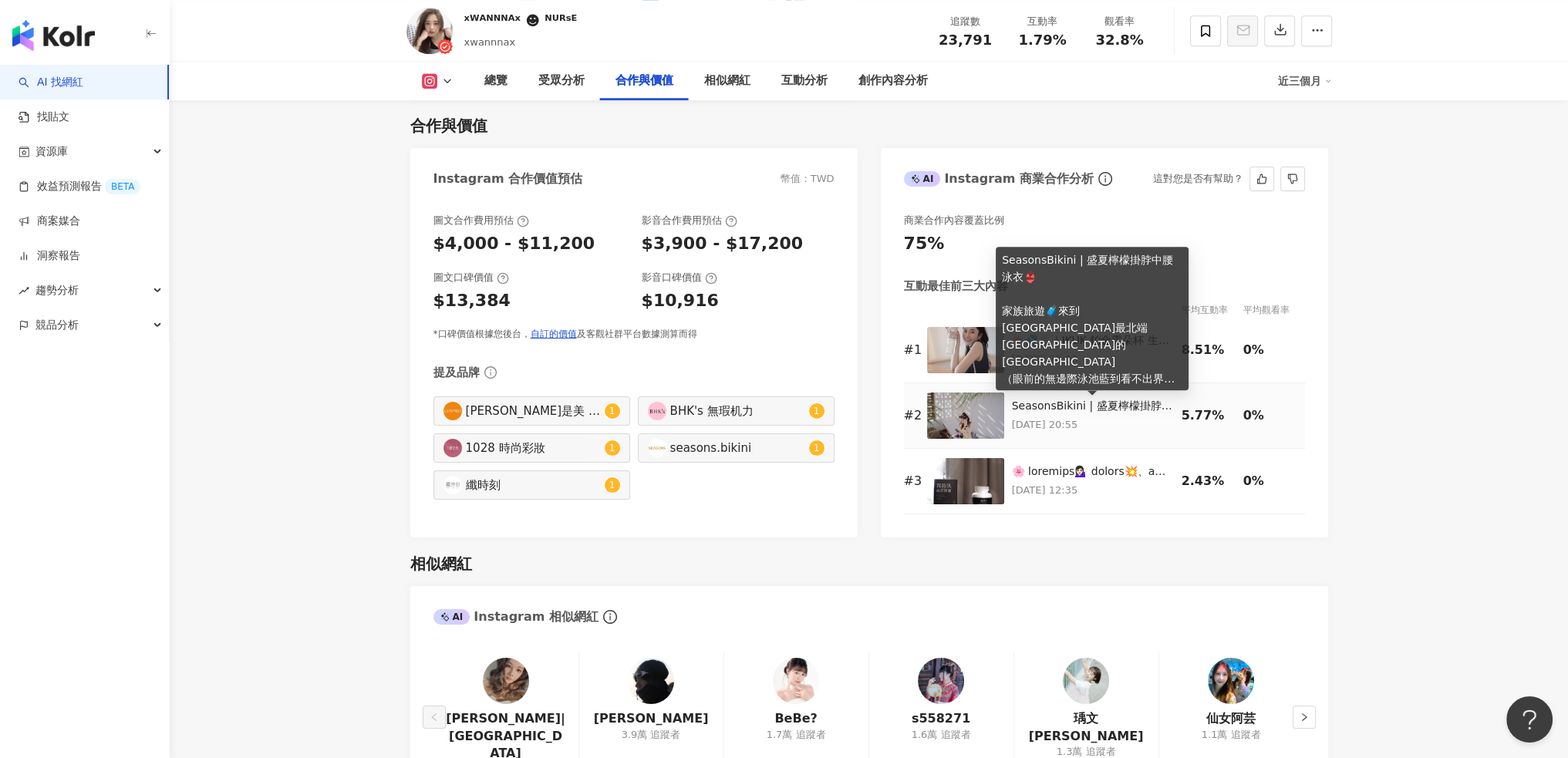
click at [1098, 402] on div "SeasonsBikini | 盛夏檸檬掛脖中腰泳衣👙 家族旅遊🧳來到[GEOGRAPHIC_DATA]最北端 [GEOGRAPHIC_DATA]的[GEOG…" at bounding box center [1092, 406] width 162 height 15
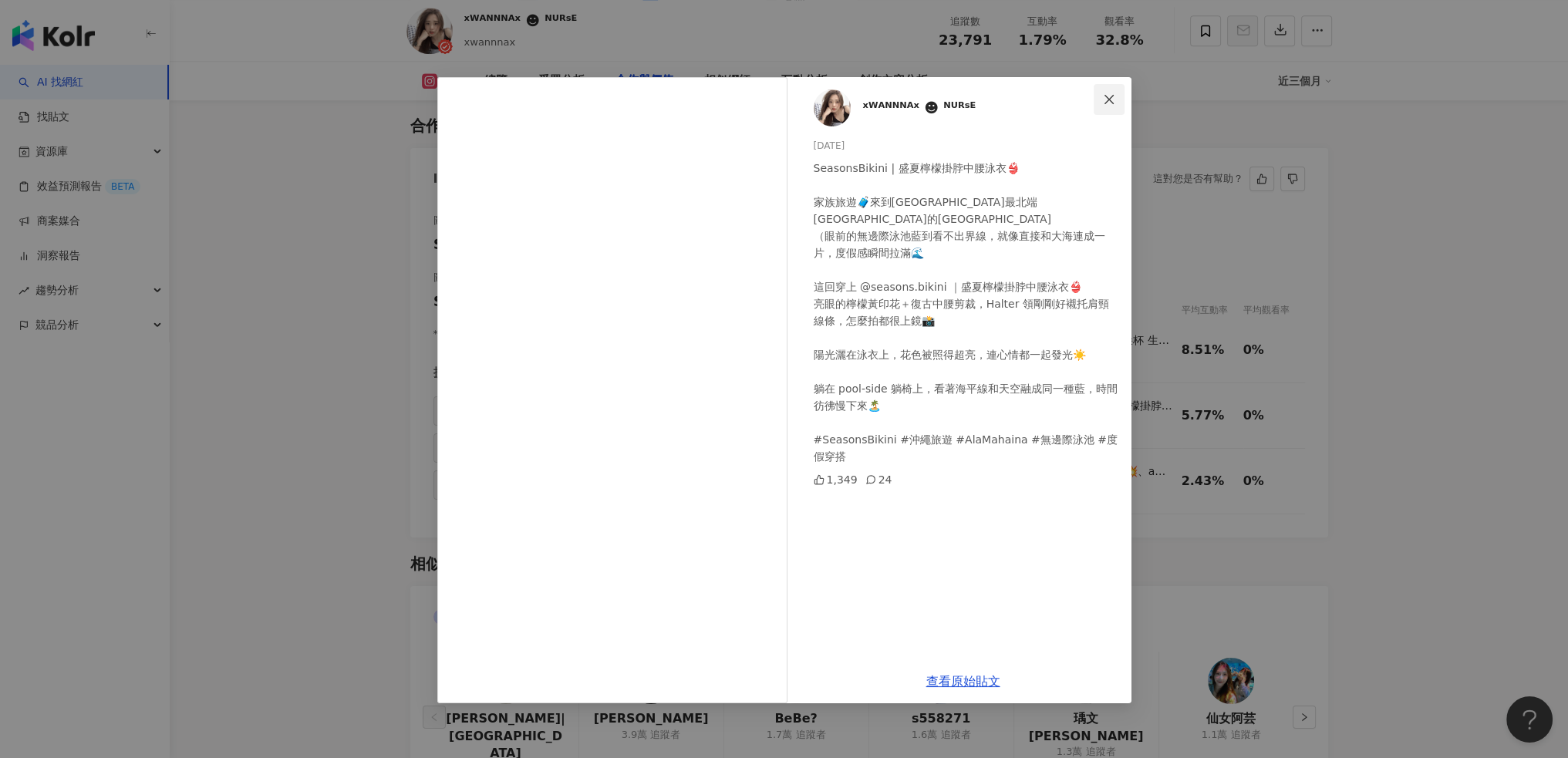
click at [1103, 94] on icon "close" at bounding box center [1109, 99] width 12 height 12
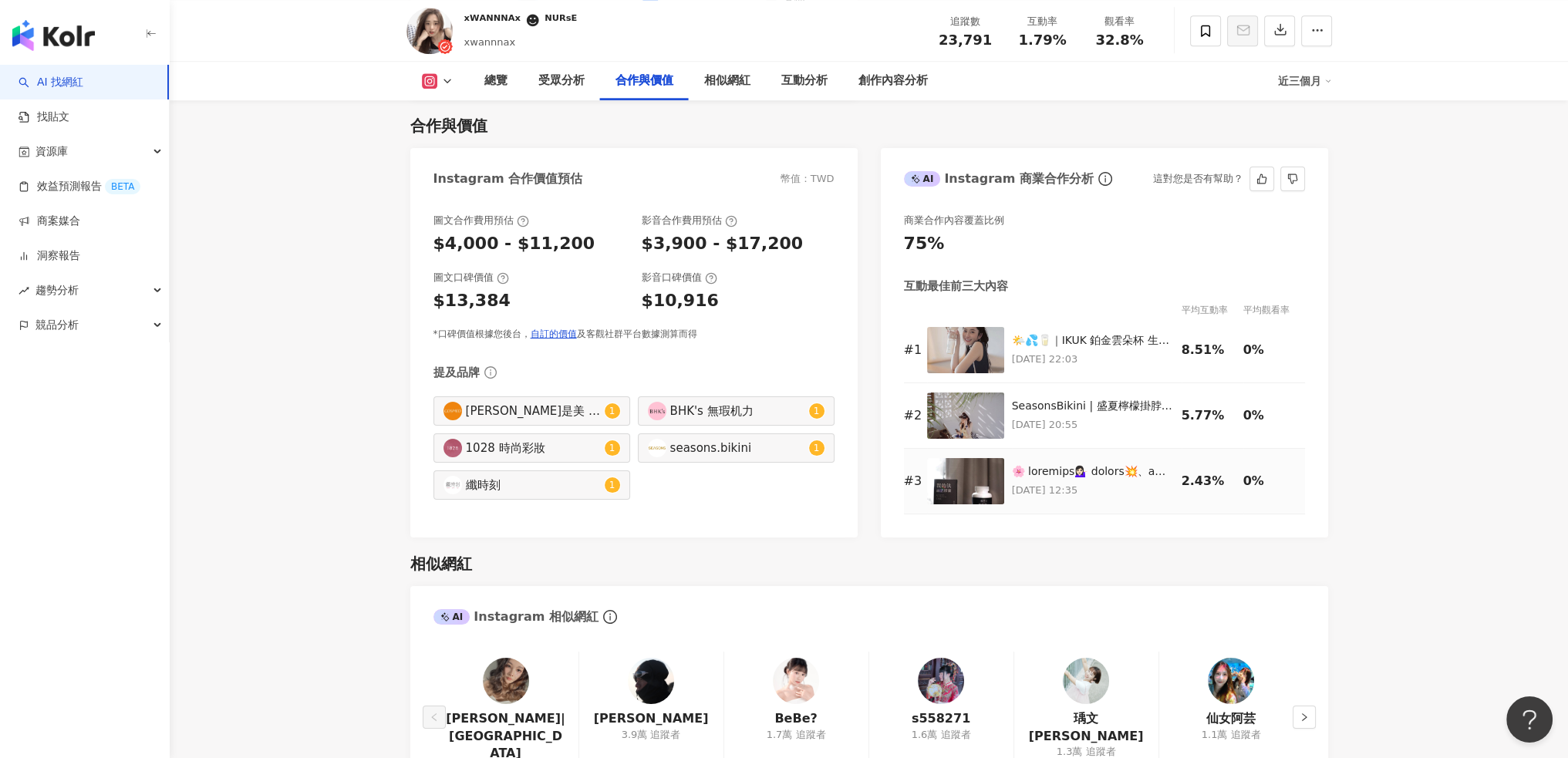
click at [1089, 480] on div "[DATE] 12:35" at bounding box center [1092, 481] width 162 height 35
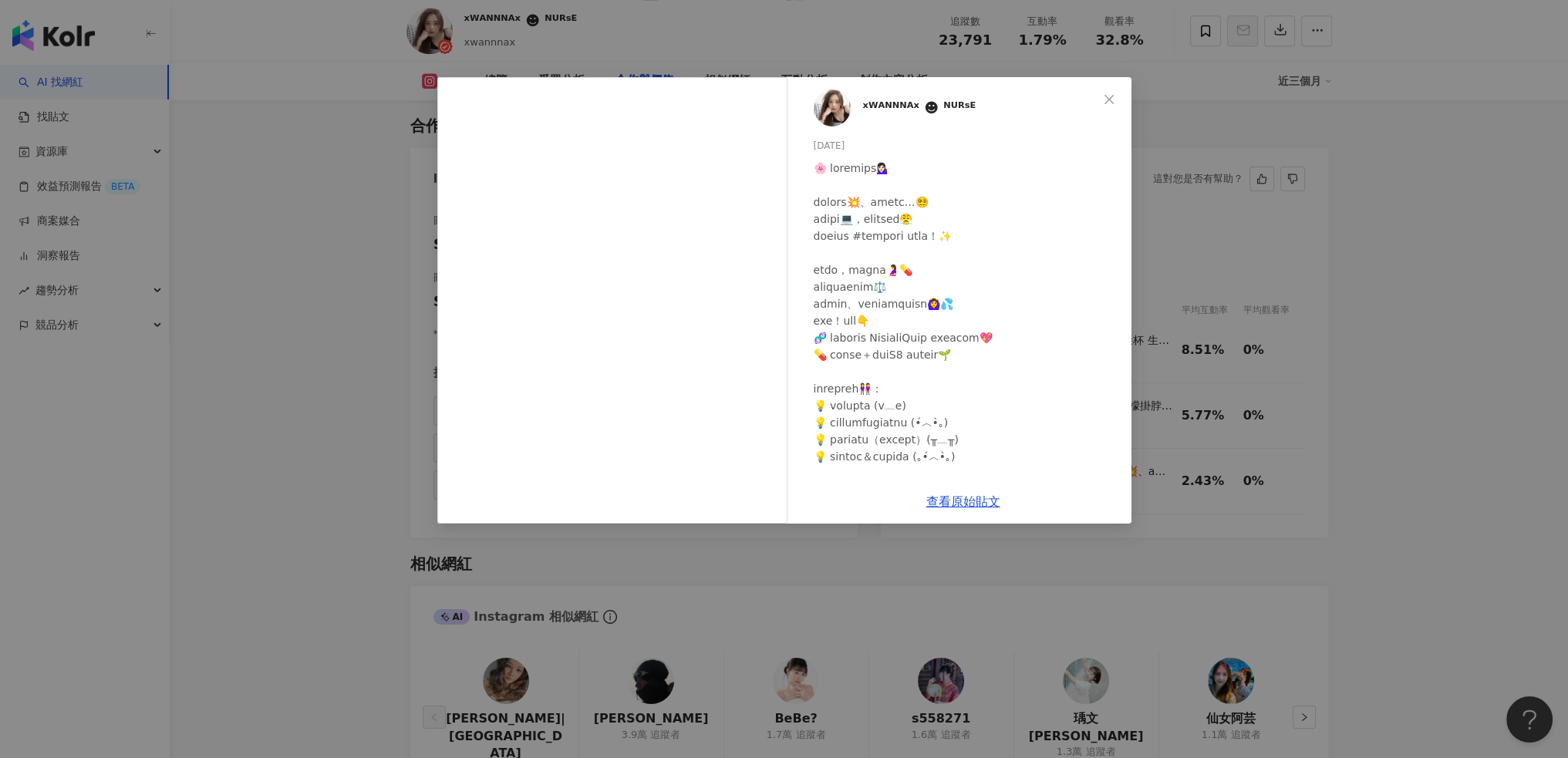
scroll to position [178, 0]
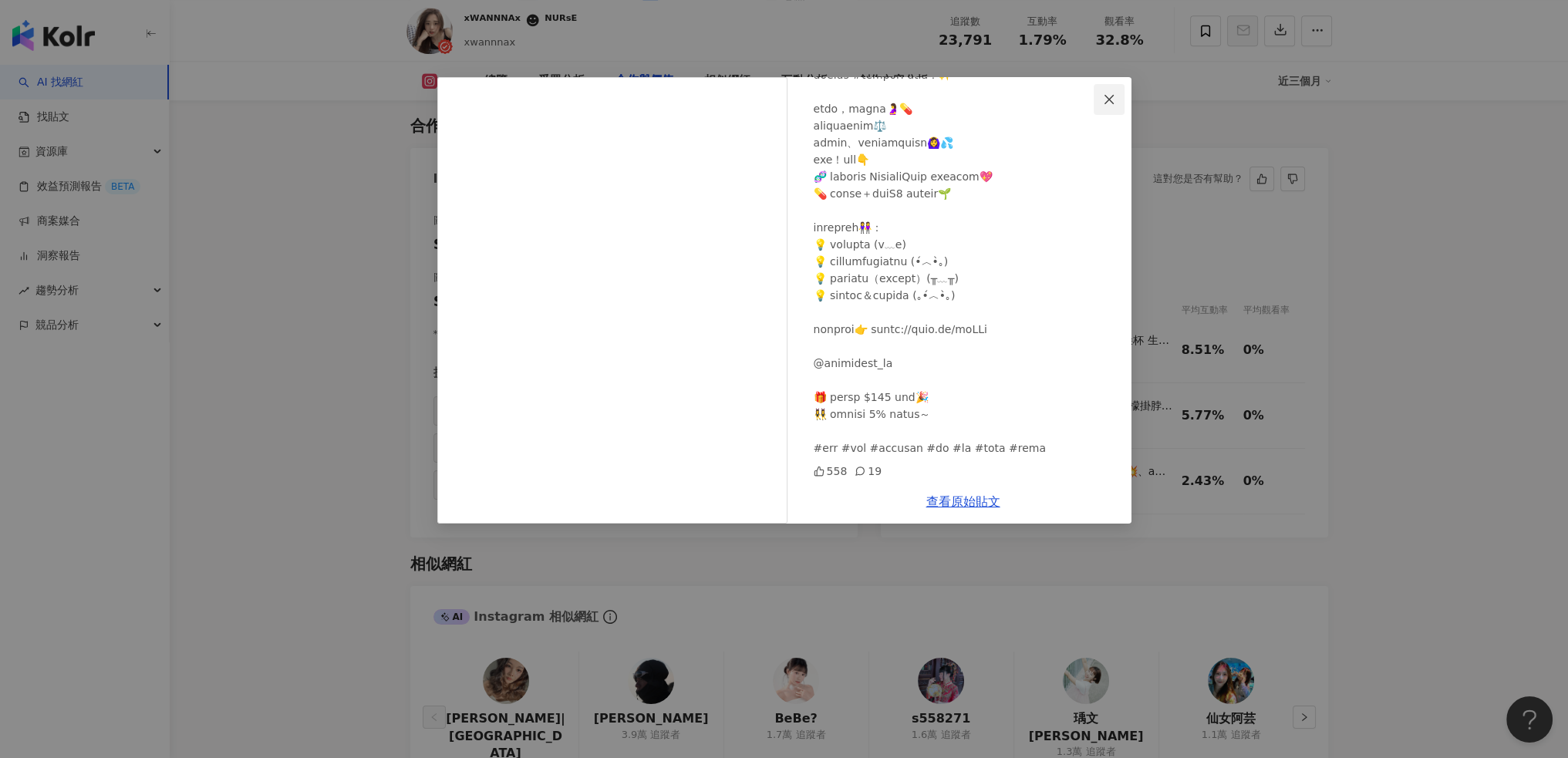
click at [1106, 99] on icon "close" at bounding box center [1109, 99] width 12 height 12
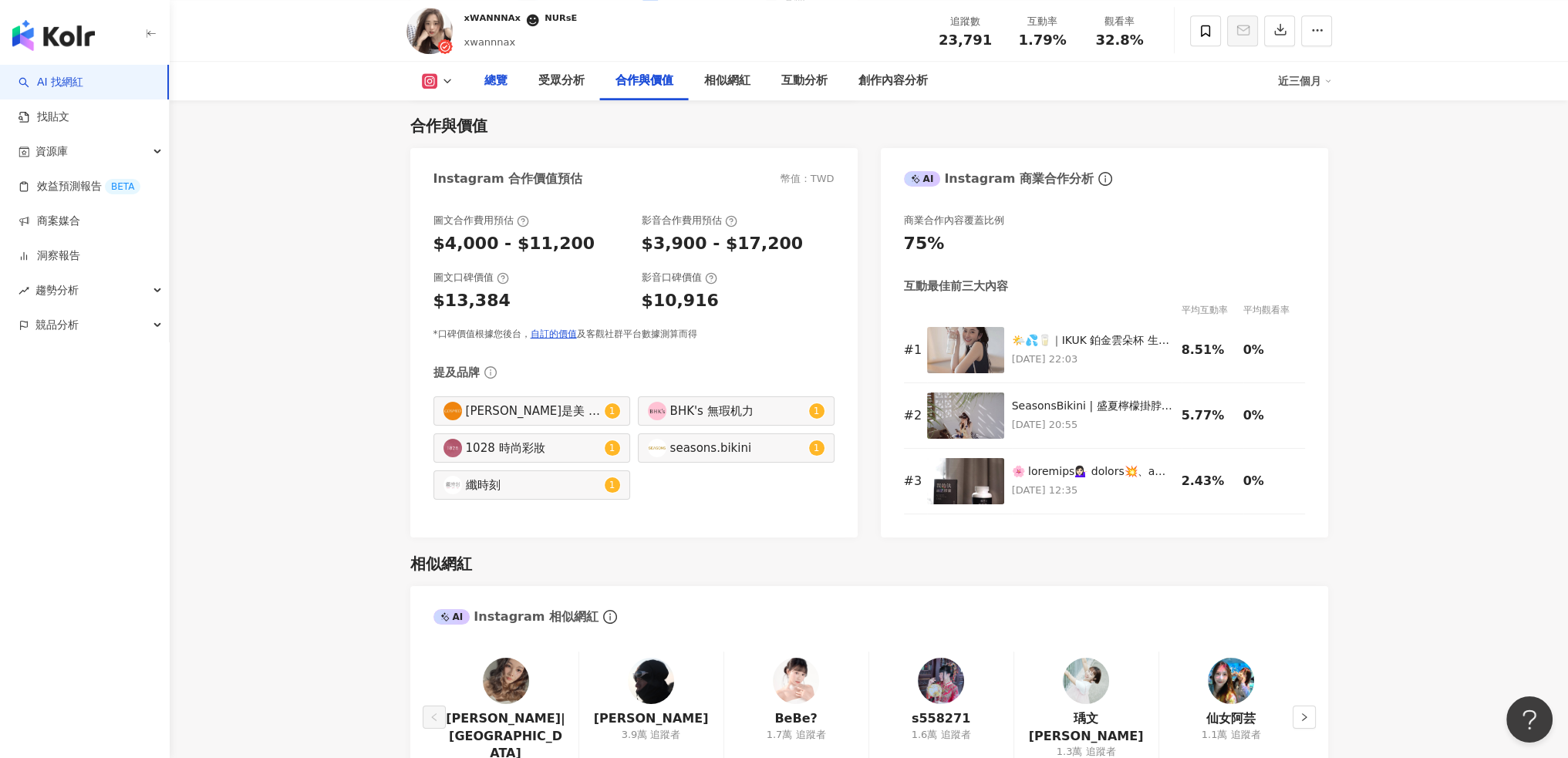
click at [496, 91] on div "總覽" at bounding box center [496, 80] width 54 height 38
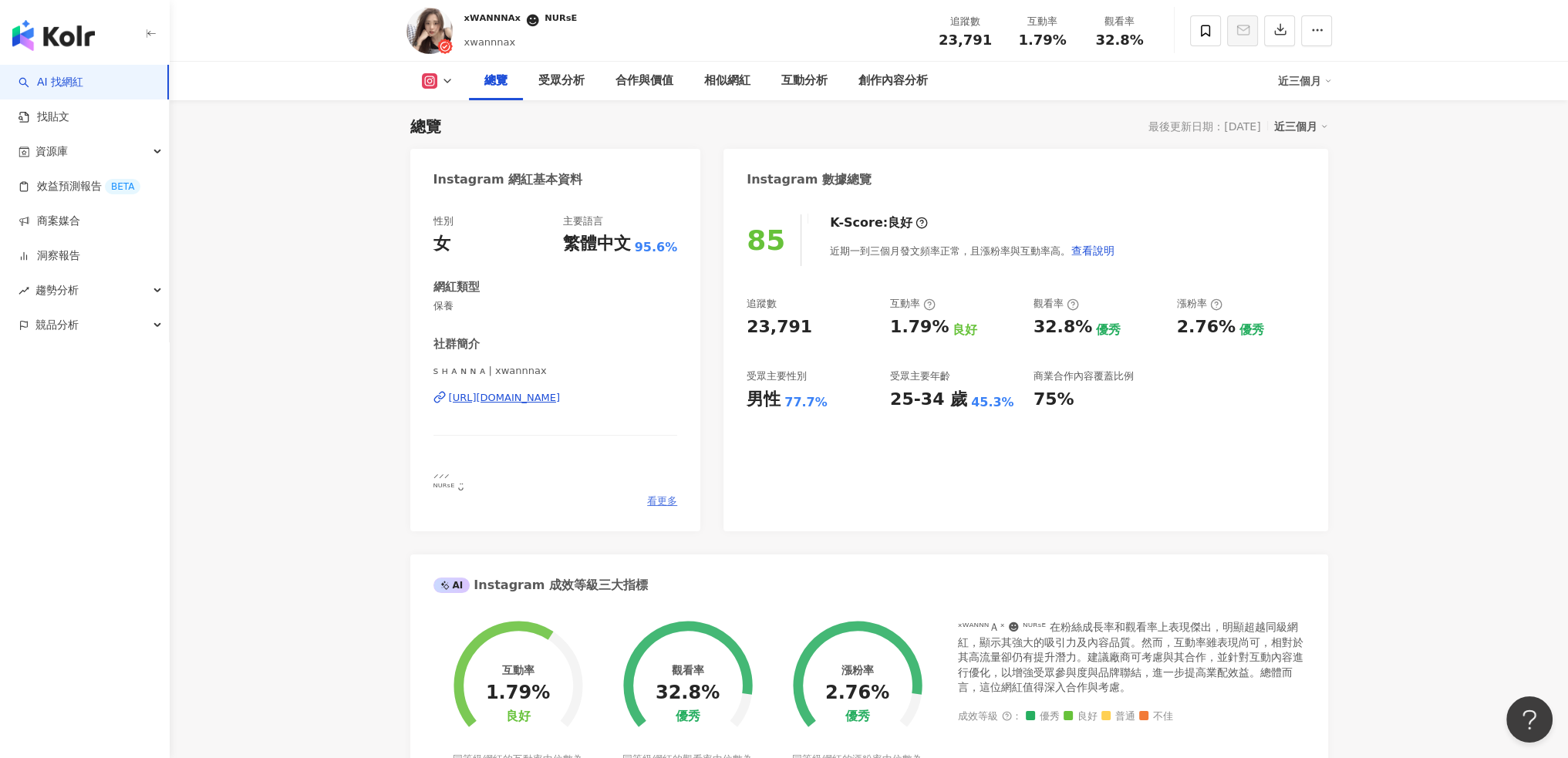
click at [673, 498] on span "看更多" at bounding box center [661, 501] width 30 height 14
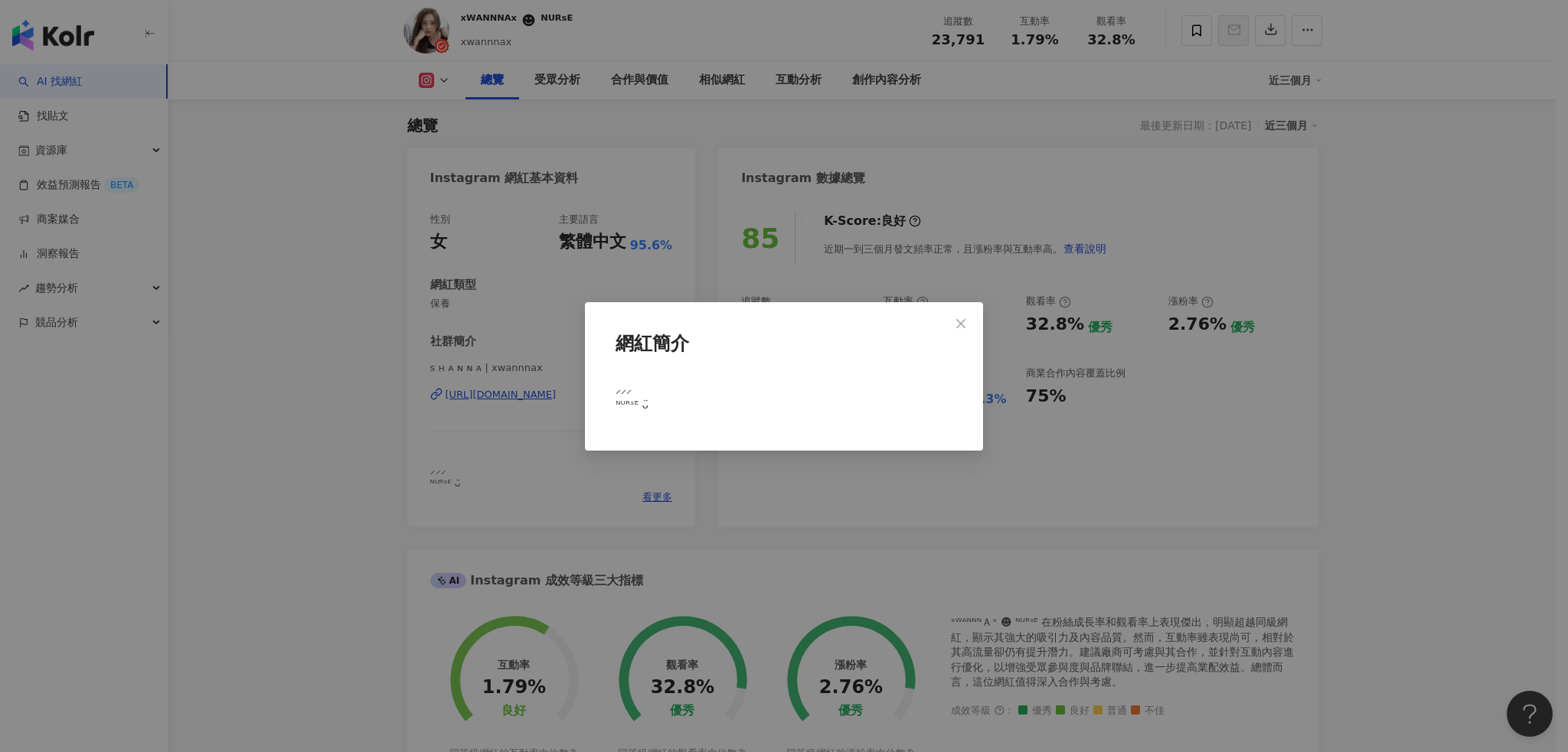
click at [623, 403] on span "⸝⸝⸝ ᴺᵁᴿˢᴱ ᴗ̈" at bounding box center [632, 395] width 33 height 29
click at [475, 396] on div "網紅簡介 ⸝⸝⸝ ᴺᵁᴿˢᴱ ᴗ̈" at bounding box center [784, 376] width 1568 height 752
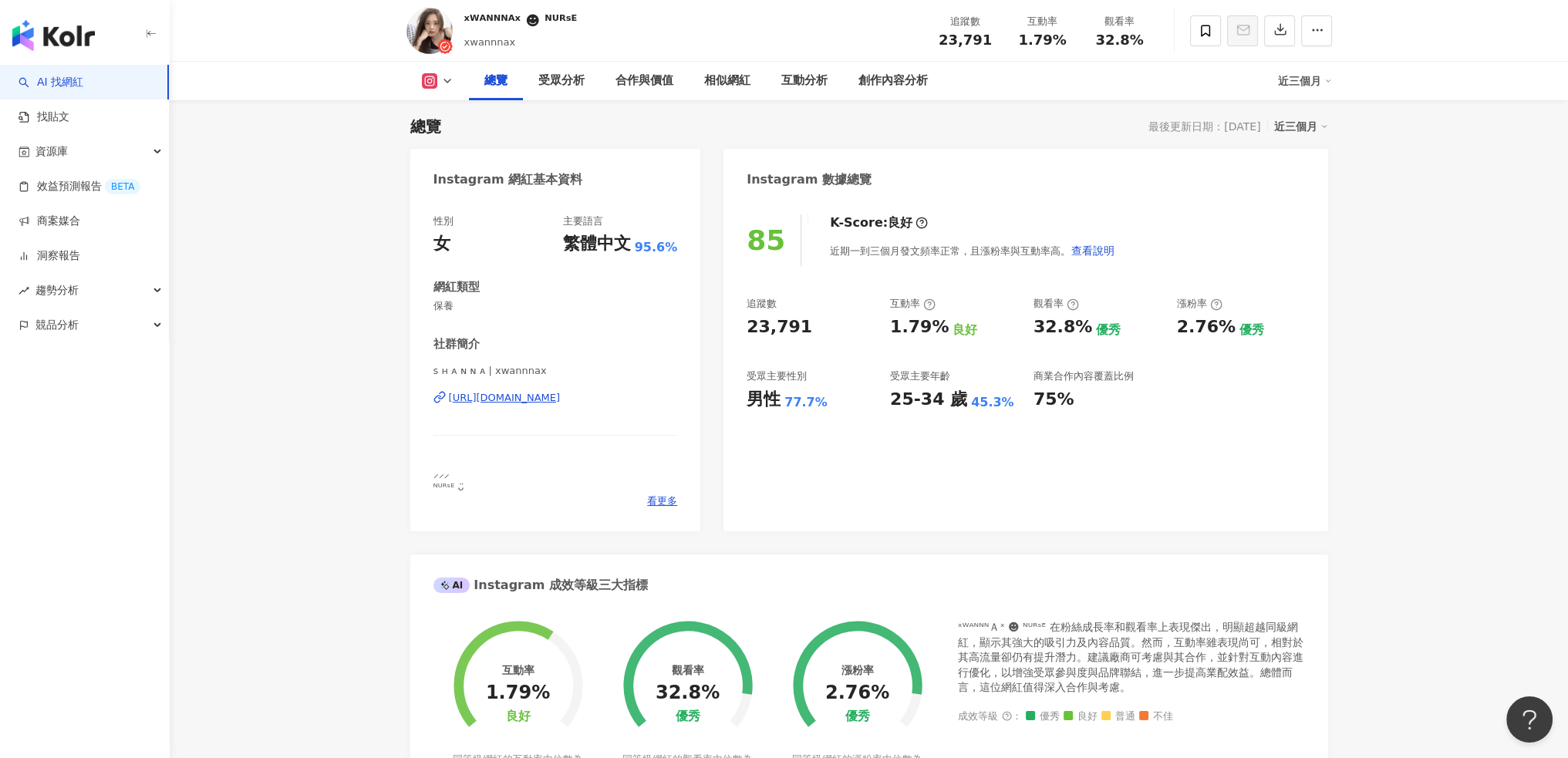
click at [511, 397] on div "https://www.instagram.com/xwannnax/" at bounding box center [505, 398] width 112 height 14
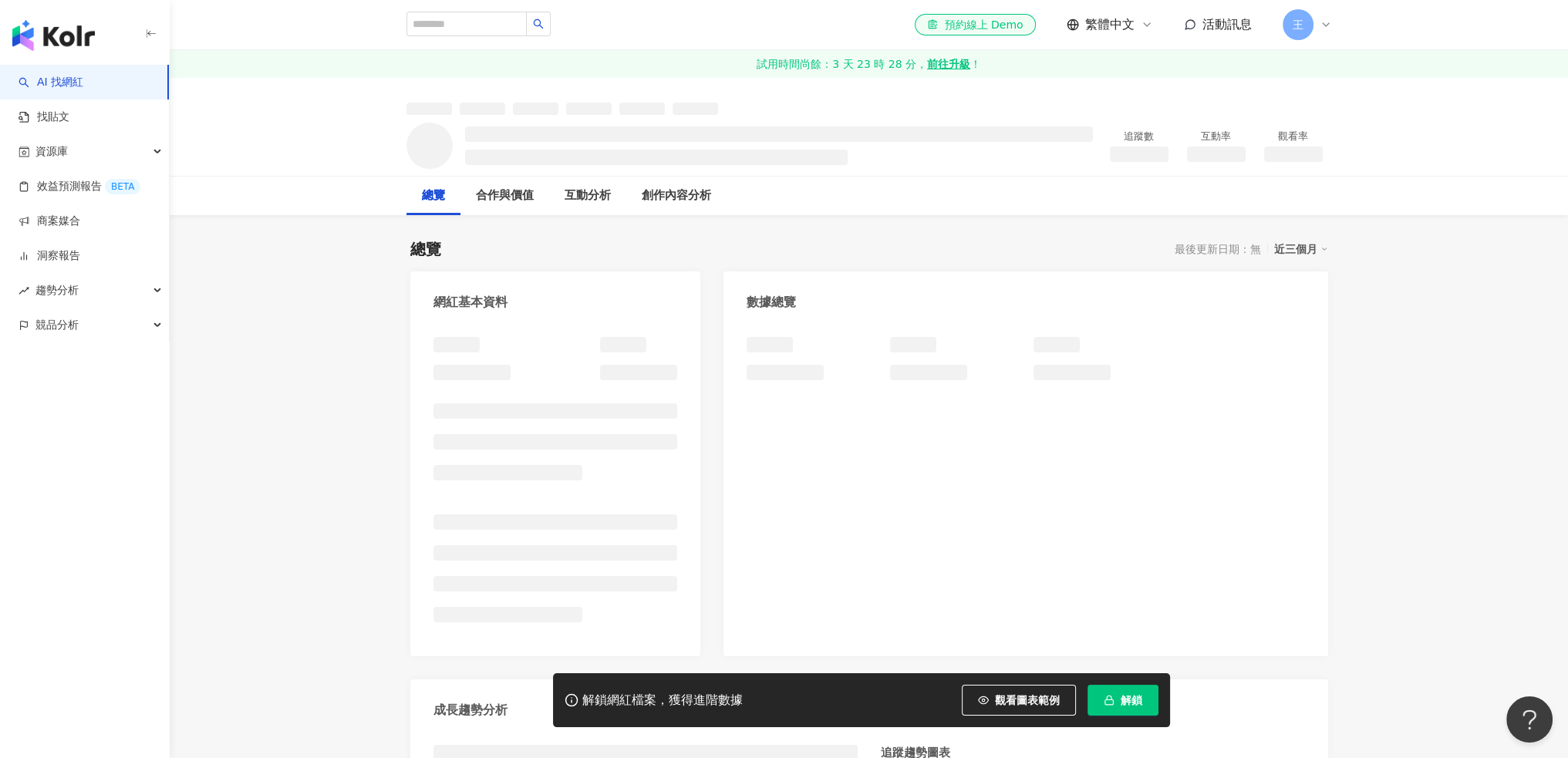
click at [1119, 708] on button "解鎖" at bounding box center [1123, 700] width 71 height 31
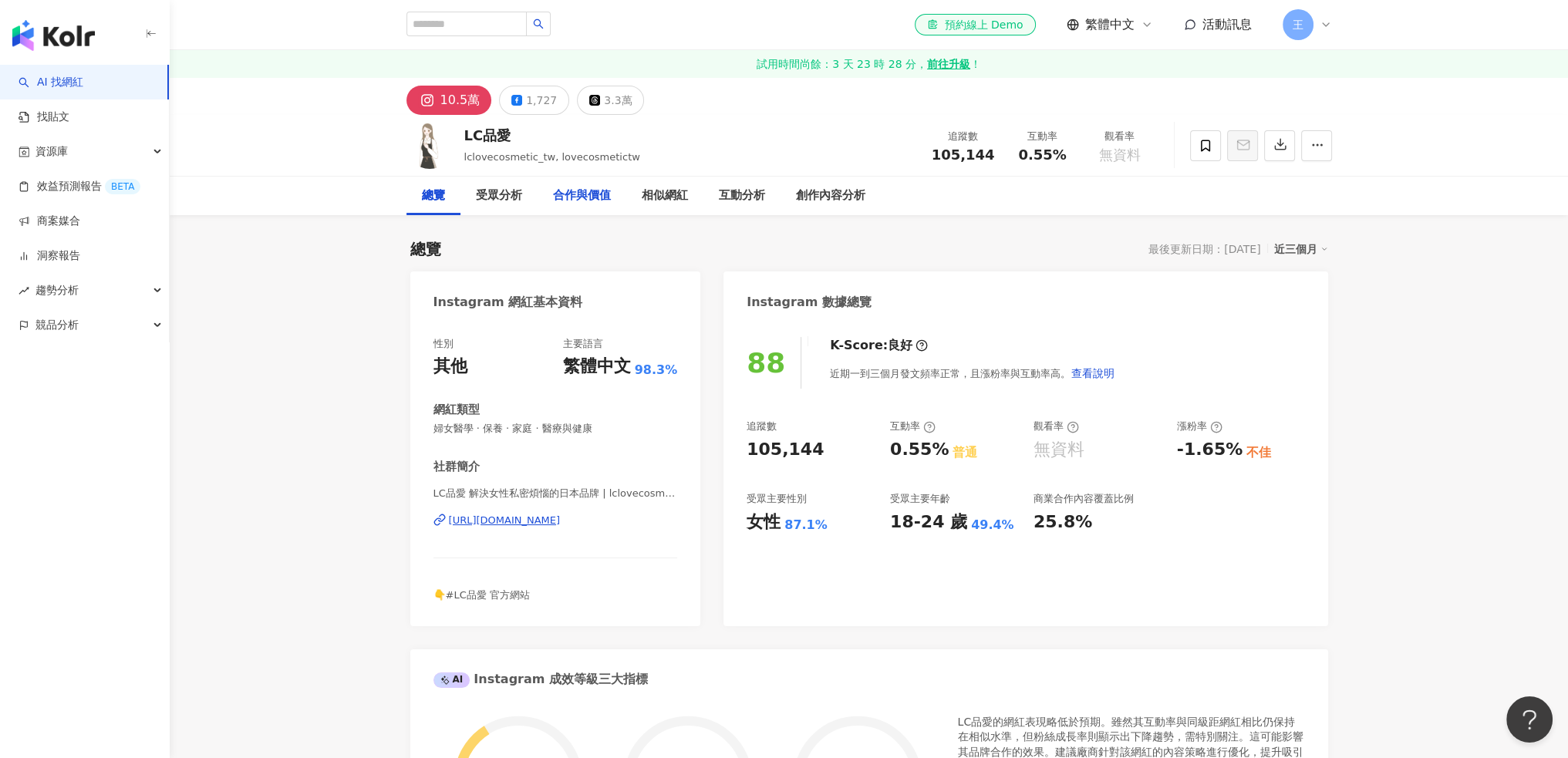
click at [586, 187] on div "合作與價值" at bounding box center [582, 196] width 58 height 19
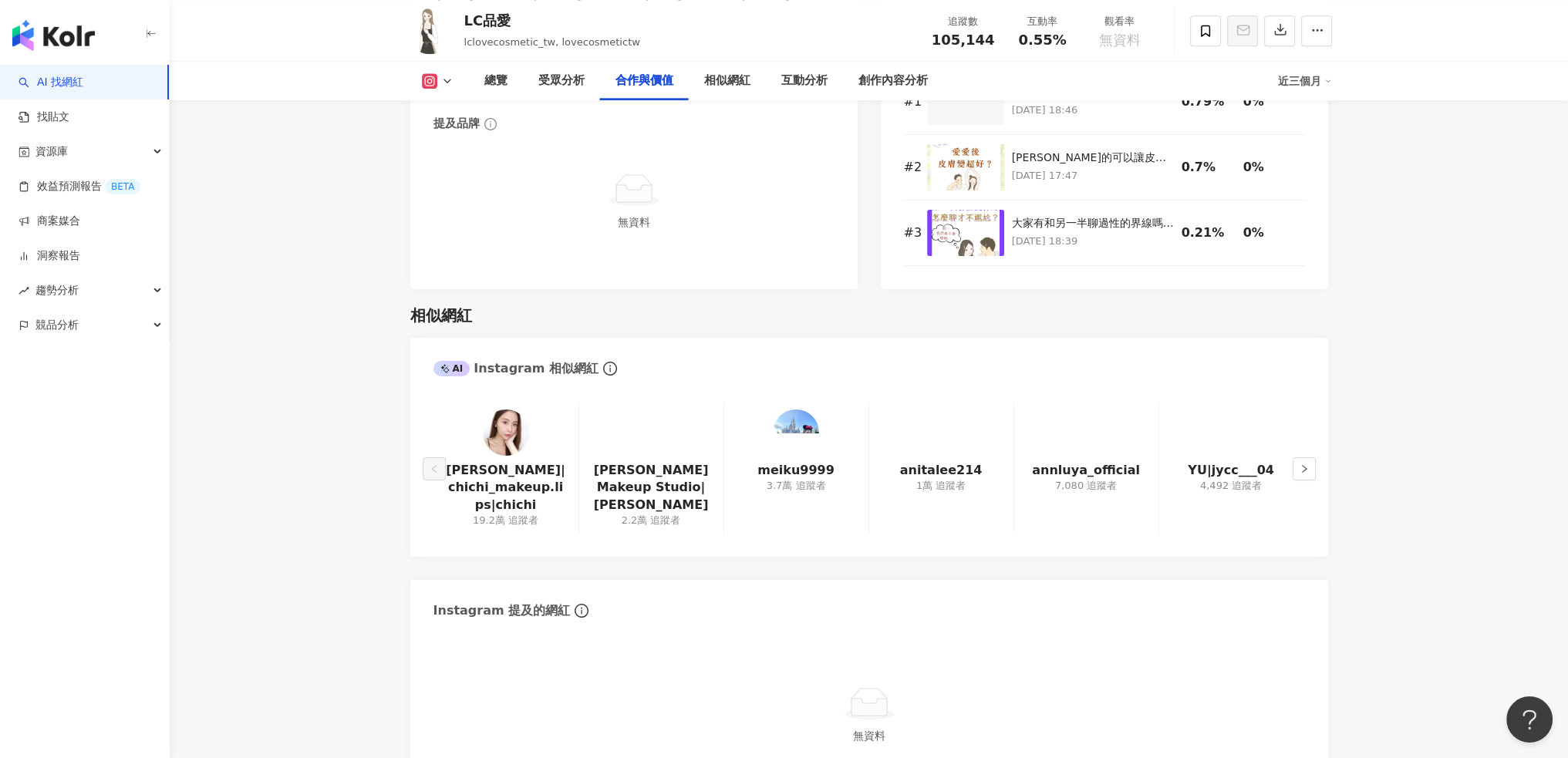
scroll to position [2331, 0]
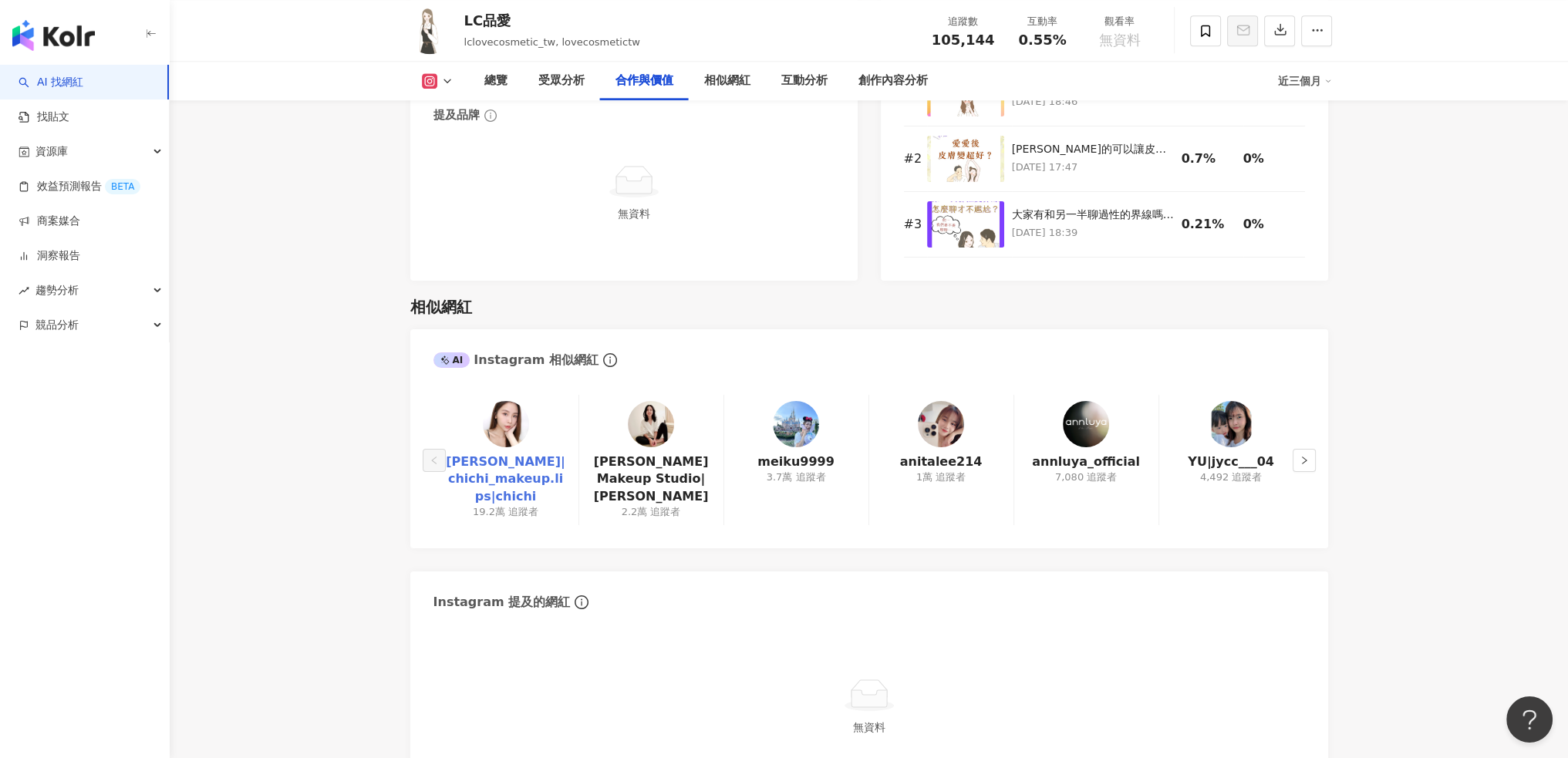
click at [502, 456] on link "CHICHI綺綺|chichi_makeup.lips|chichi" at bounding box center [505, 479] width 121 height 51
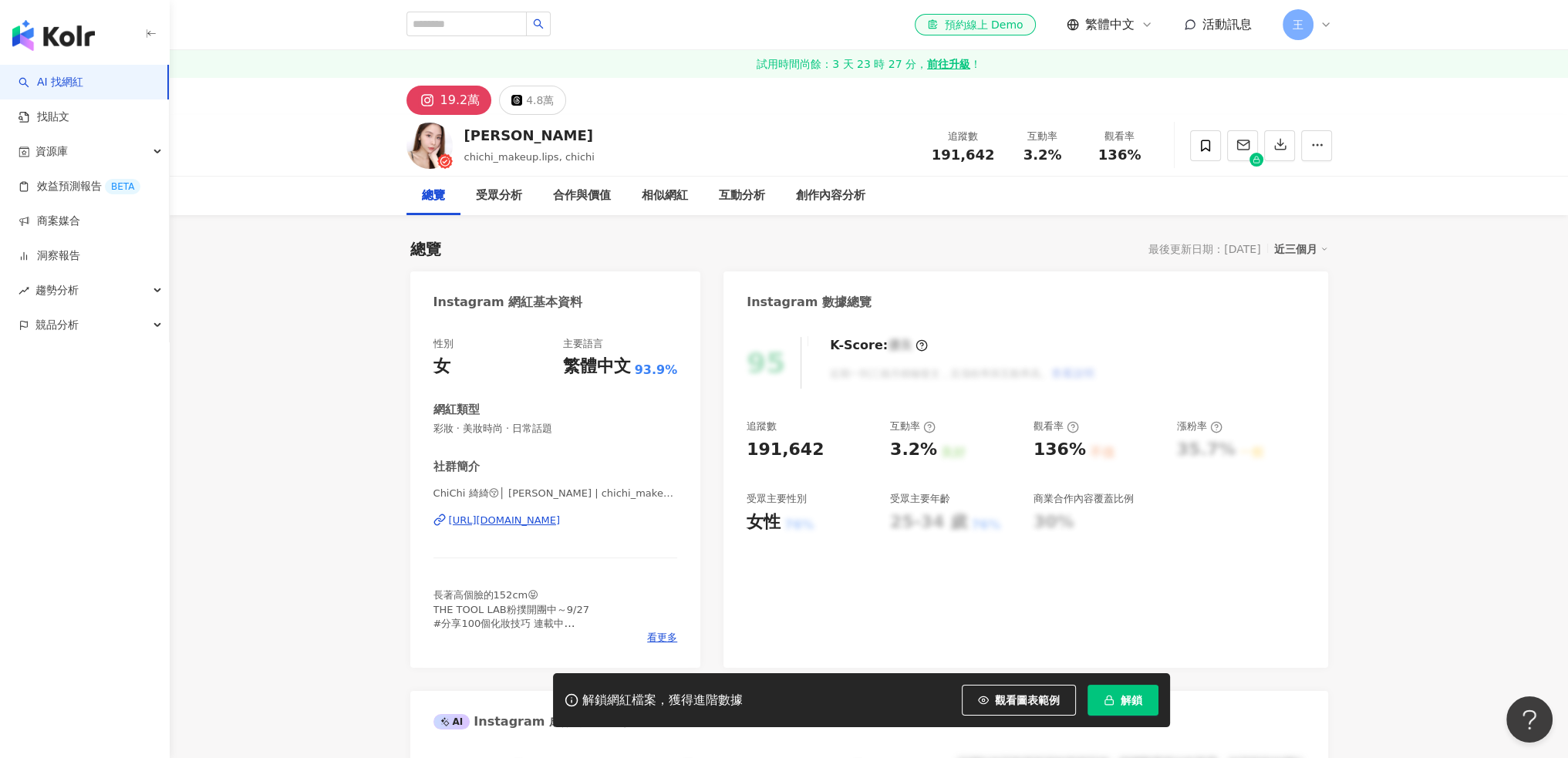
click at [446, 140] on img at bounding box center [428, 145] width 46 height 46
click at [427, 147] on img at bounding box center [428, 145] width 46 height 46
click at [496, 146] on div "CHICHI綺綺 chichi_makeup.lips, chichi" at bounding box center [529, 144] width 130 height 38
click at [510, 127] on div "CHICHI綺綺" at bounding box center [529, 135] width 130 height 20
click at [730, 197] on div "互動分析" at bounding box center [741, 196] width 46 height 19
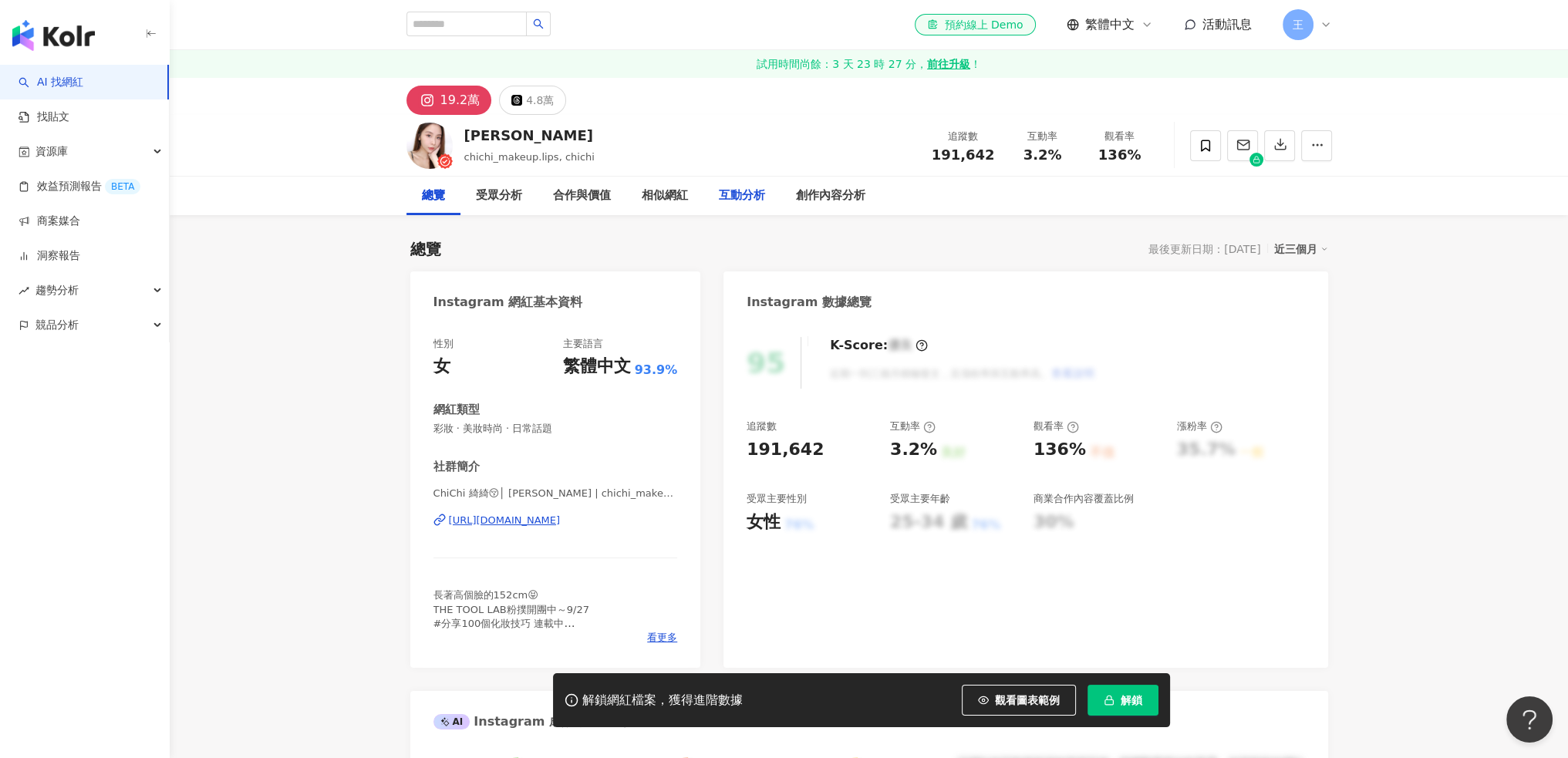
scroll to position [3013, 0]
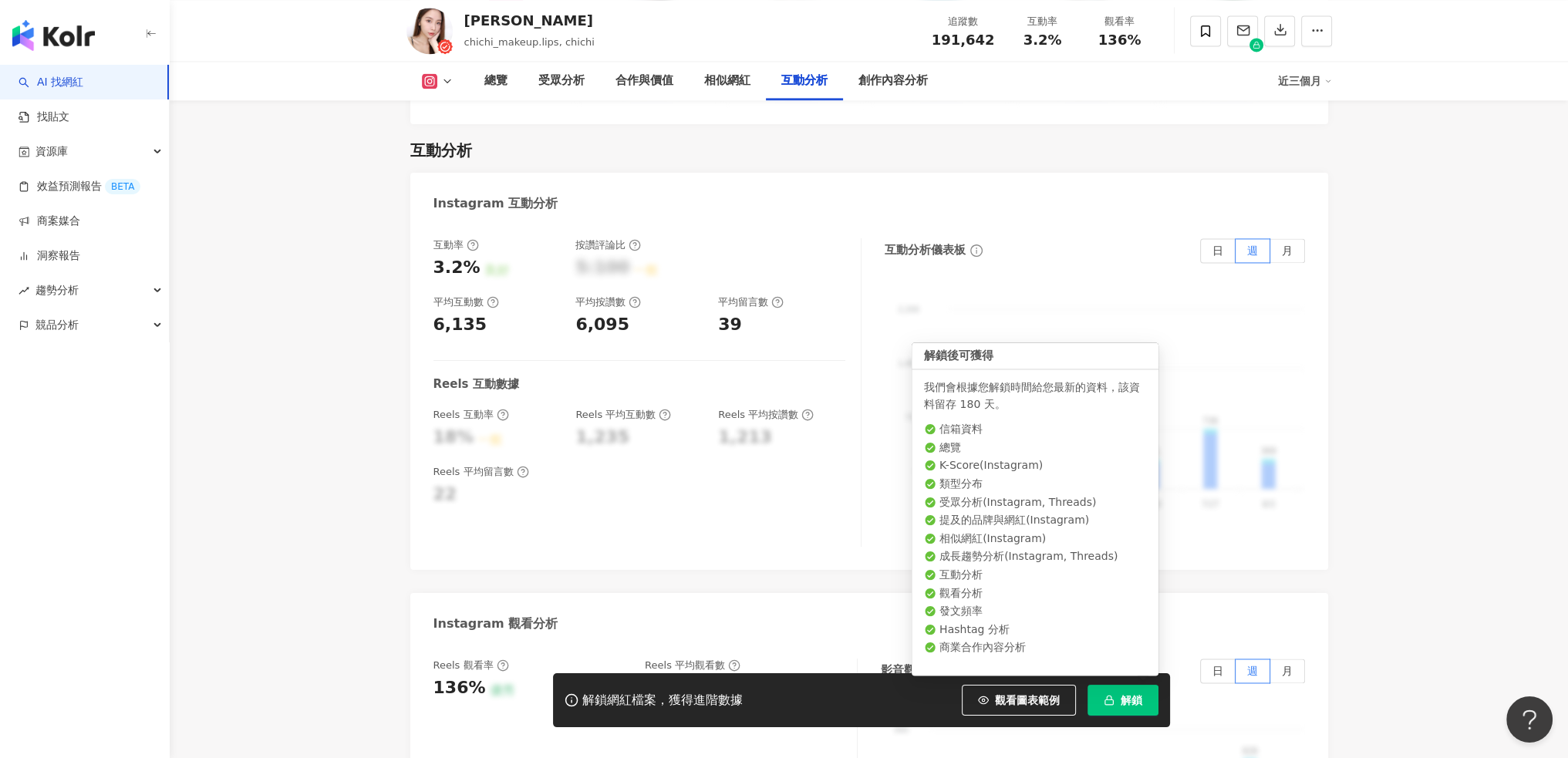
click at [1120, 713] on button "解鎖" at bounding box center [1123, 700] width 71 height 31
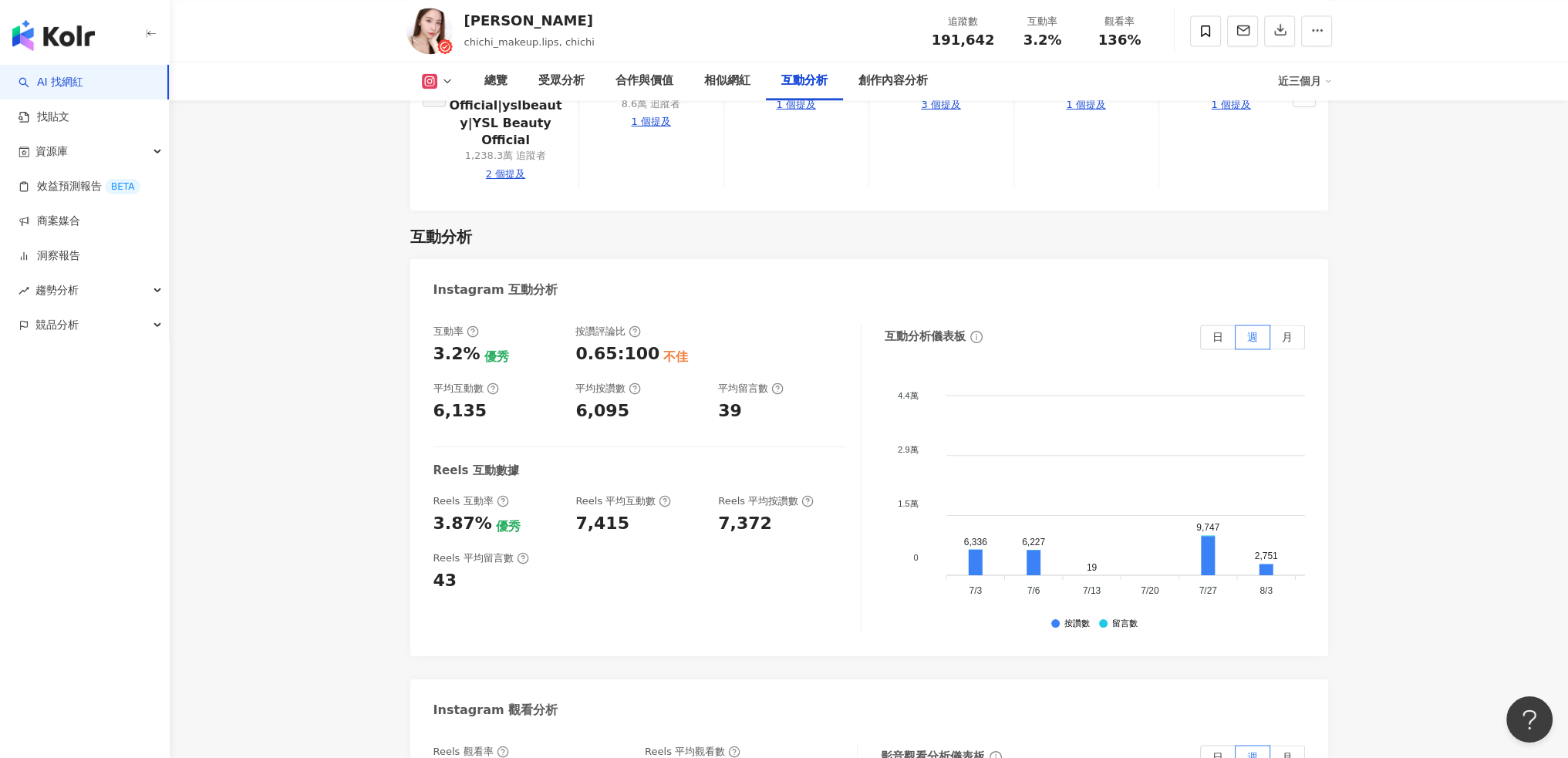
scroll to position [3082, 0]
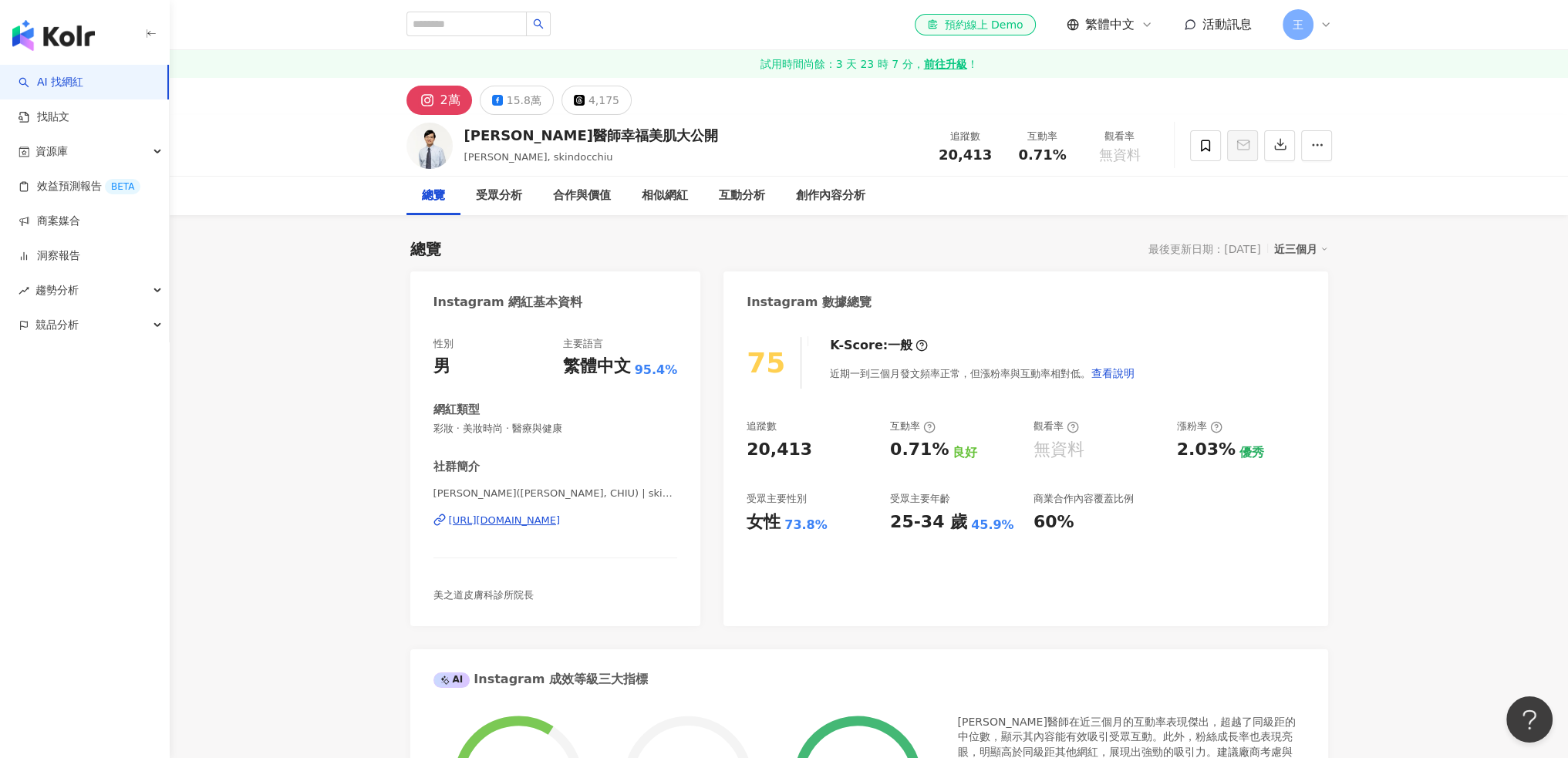
click at [560, 518] on div "[URL][DOMAIN_NAME]" at bounding box center [505, 520] width 112 height 14
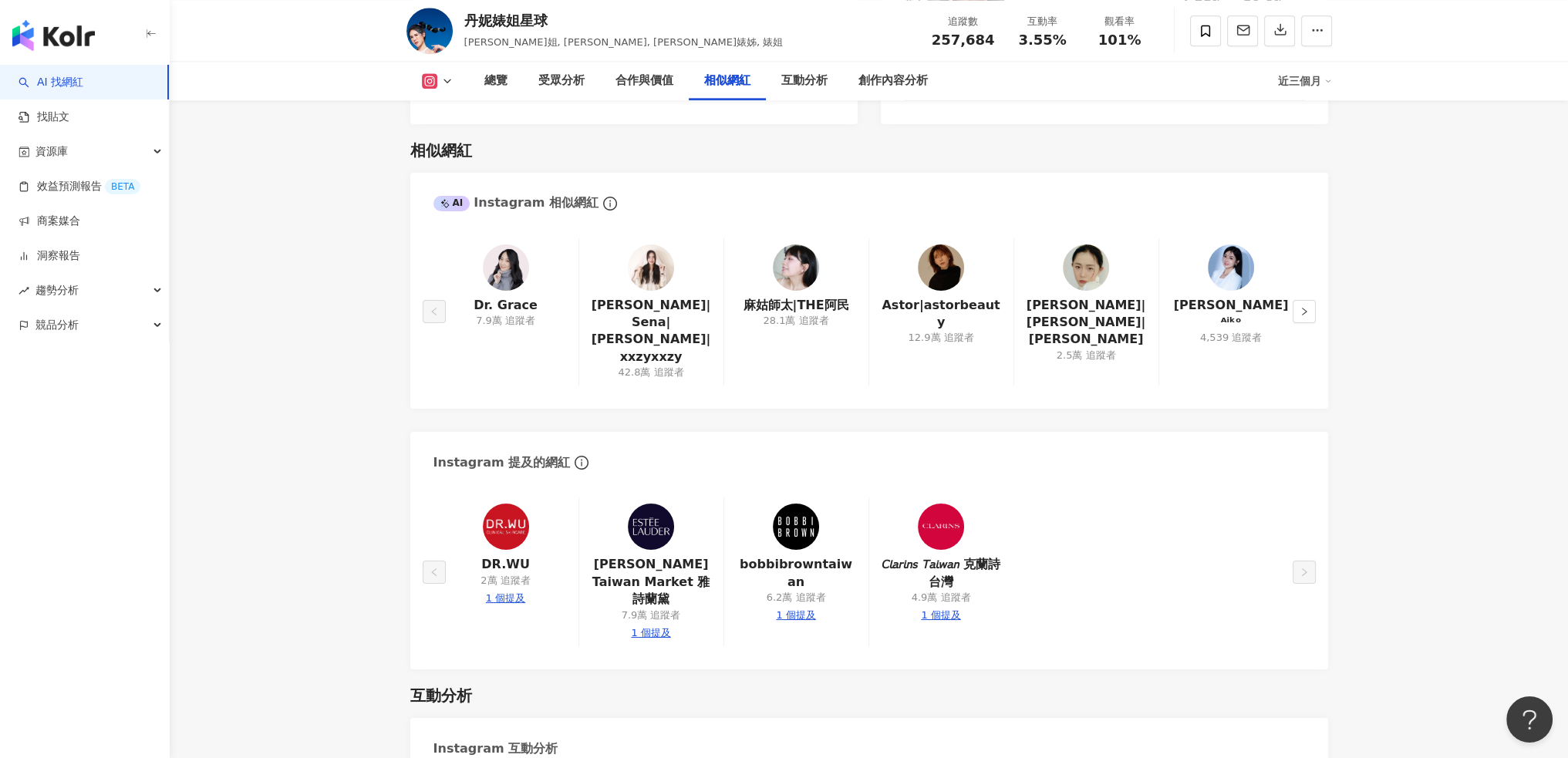
click at [515, 313] on div "7.9萬 追蹤者" at bounding box center [505, 320] width 59 height 14
click at [511, 262] on img at bounding box center [505, 267] width 46 height 46
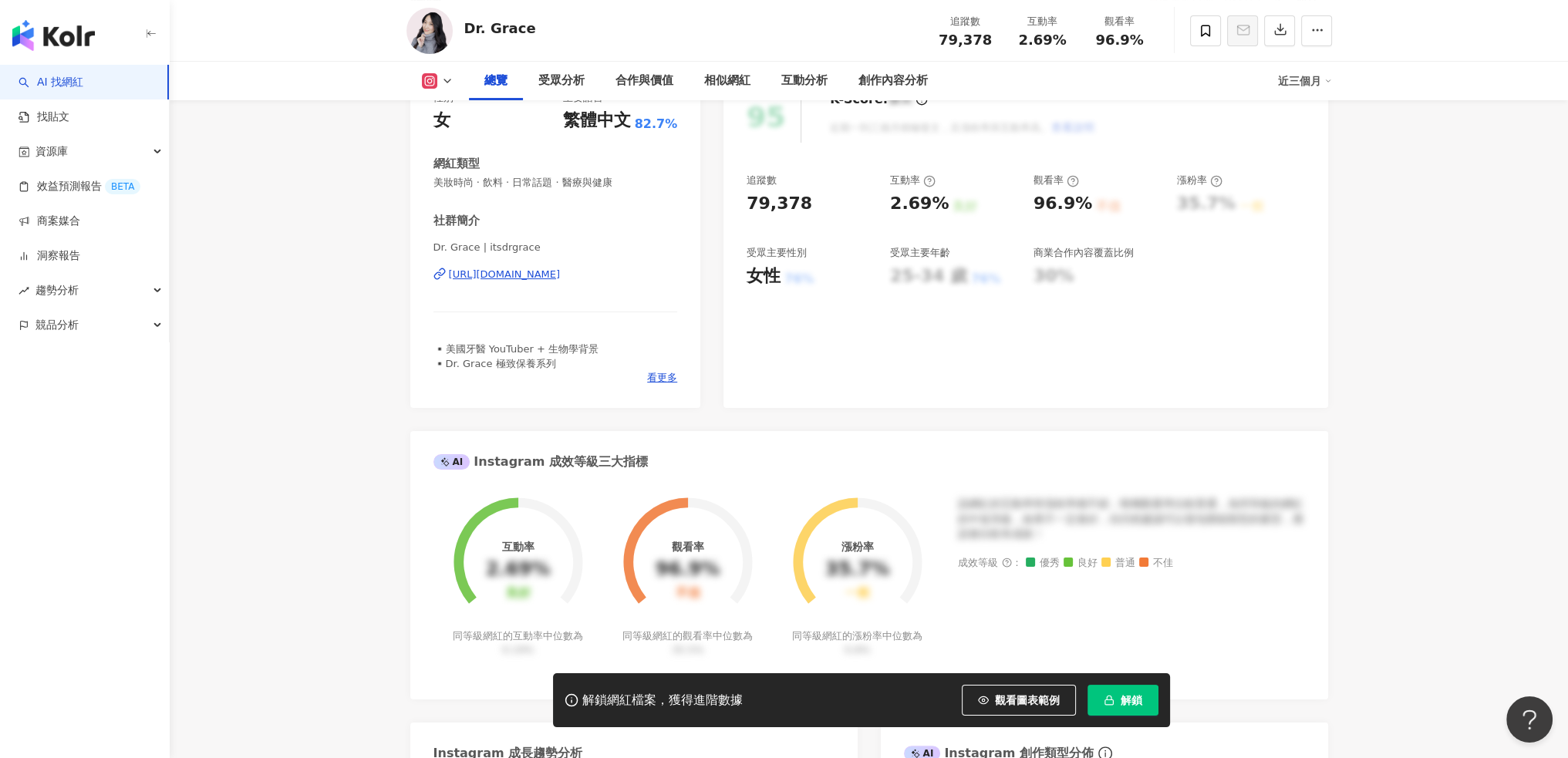
scroll to position [256, 0]
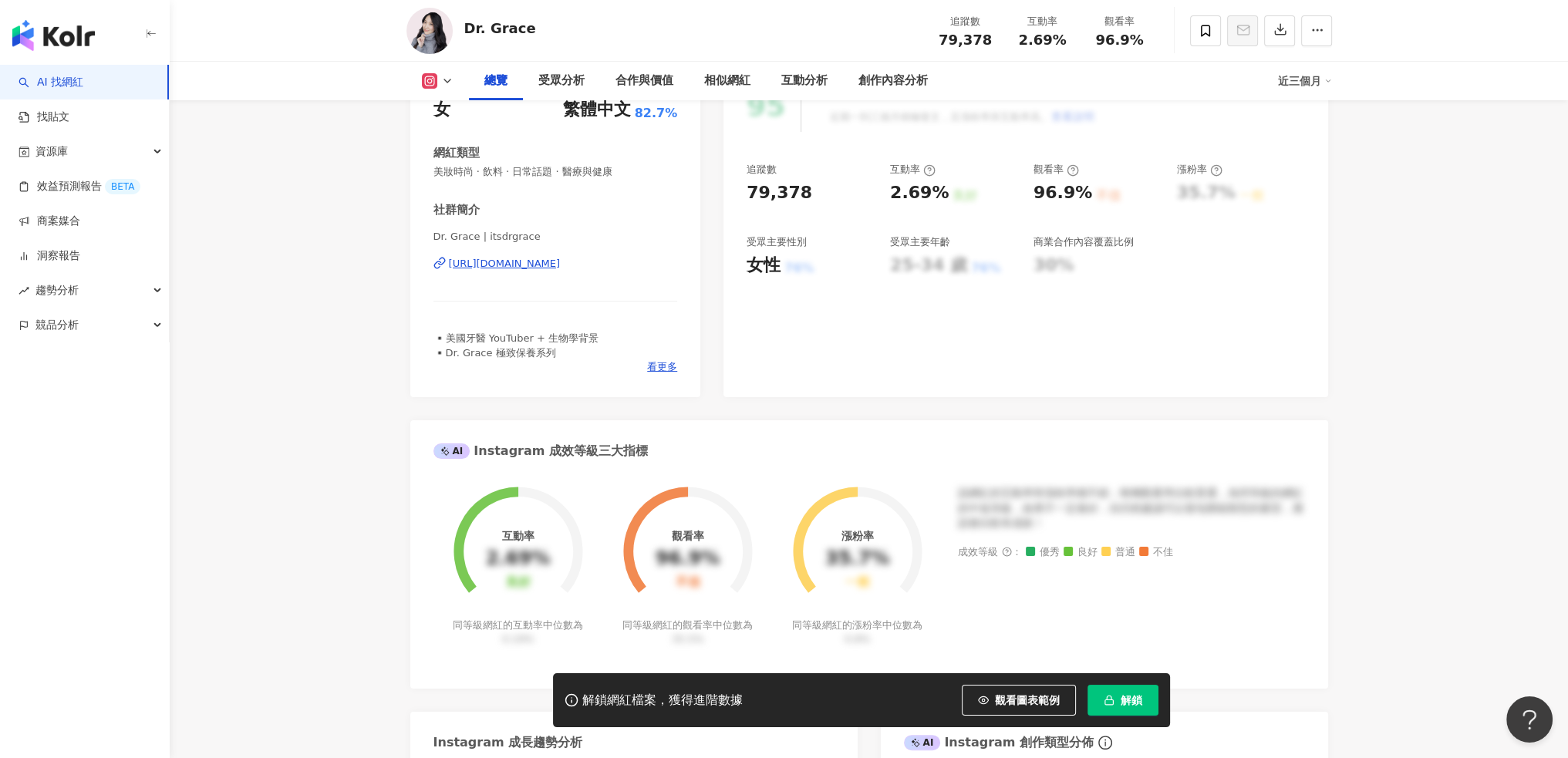
click at [555, 261] on div "[URL][DOMAIN_NAME]" at bounding box center [505, 263] width 112 height 14
click at [1191, 34] on span at bounding box center [1205, 30] width 31 height 31
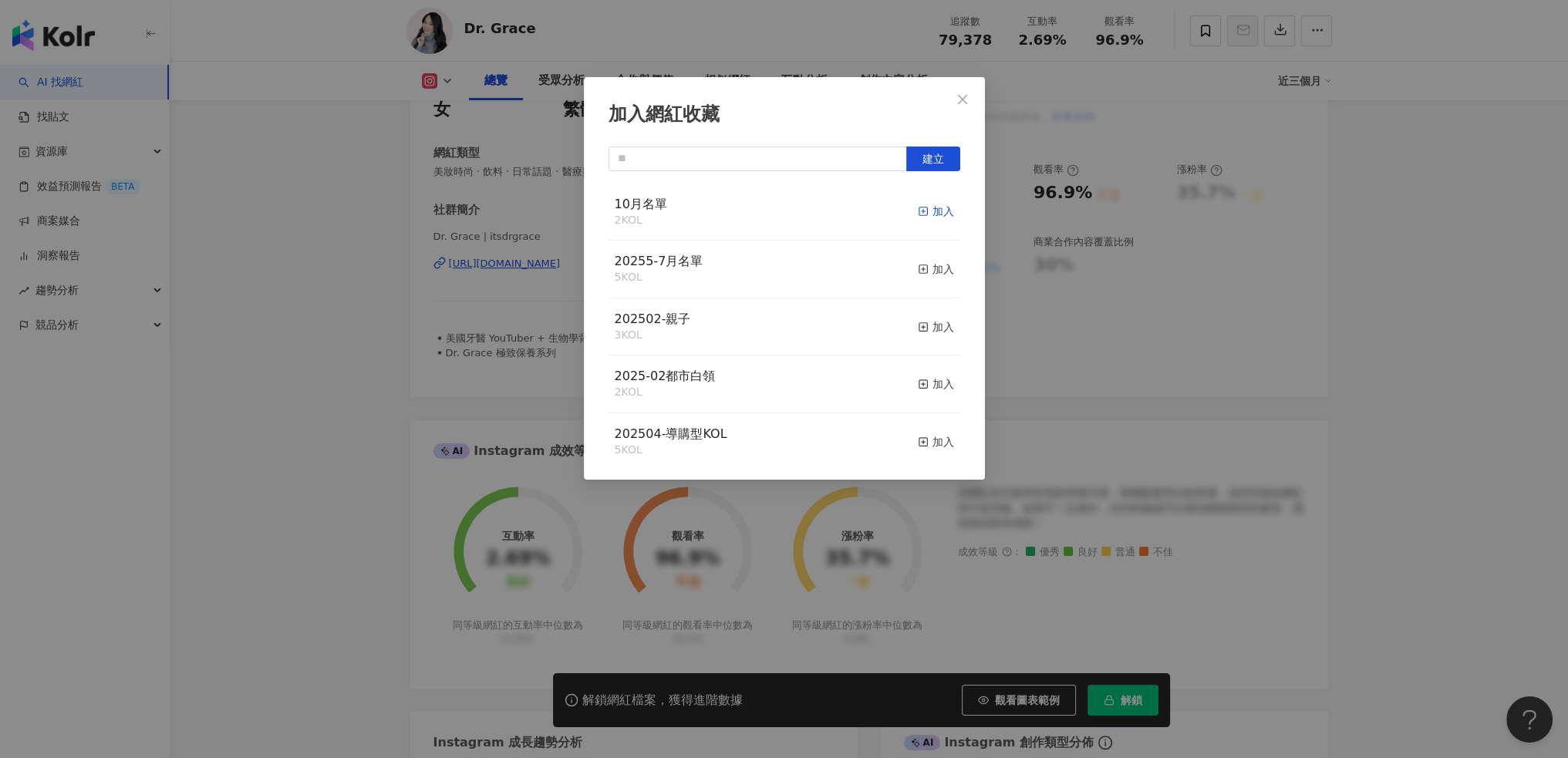
click at [922, 212] on div "加入" at bounding box center [936, 211] width 36 height 17
click at [970, 101] on span "Close" at bounding box center [962, 99] width 31 height 12
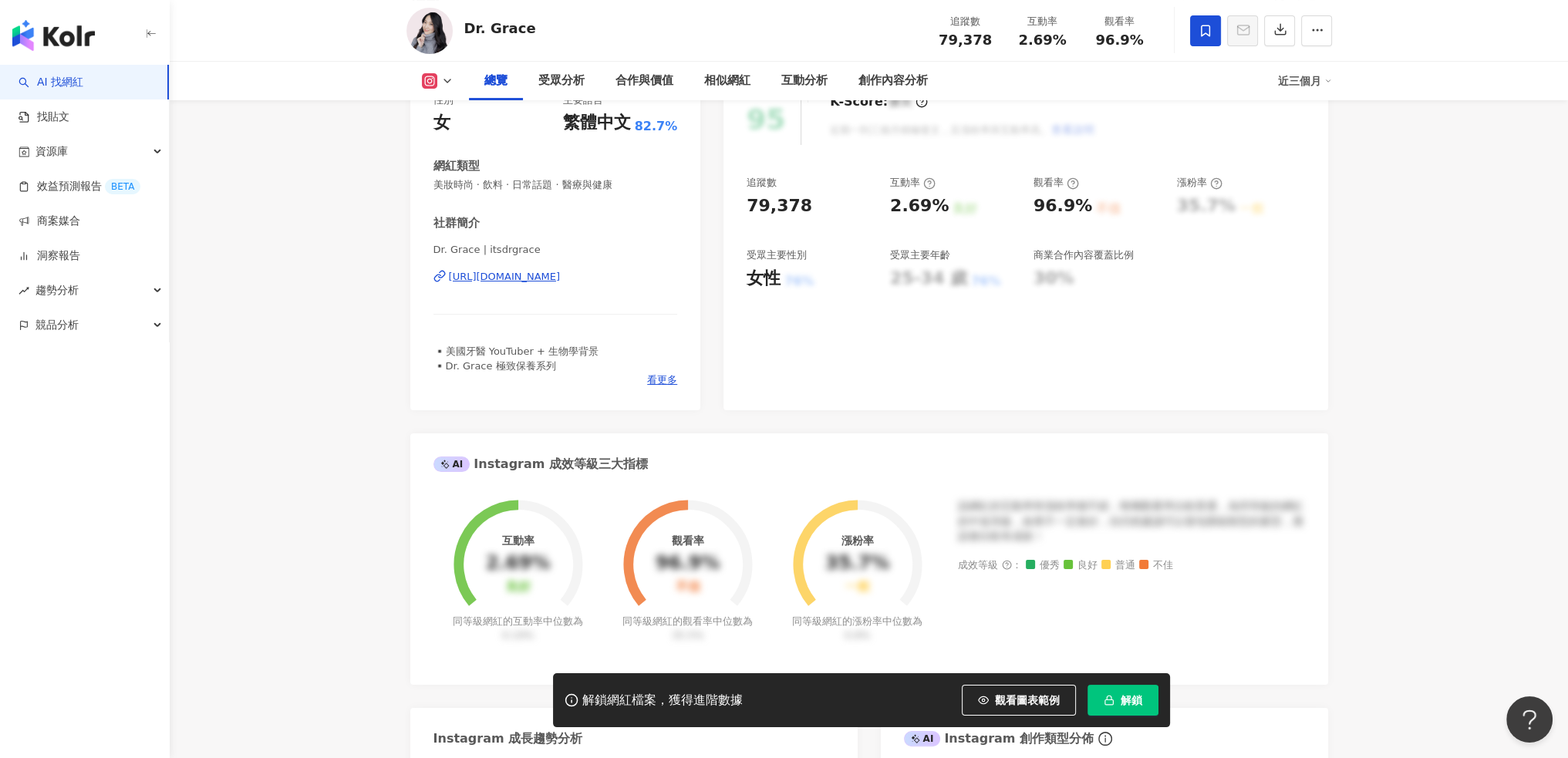
scroll to position [0, 0]
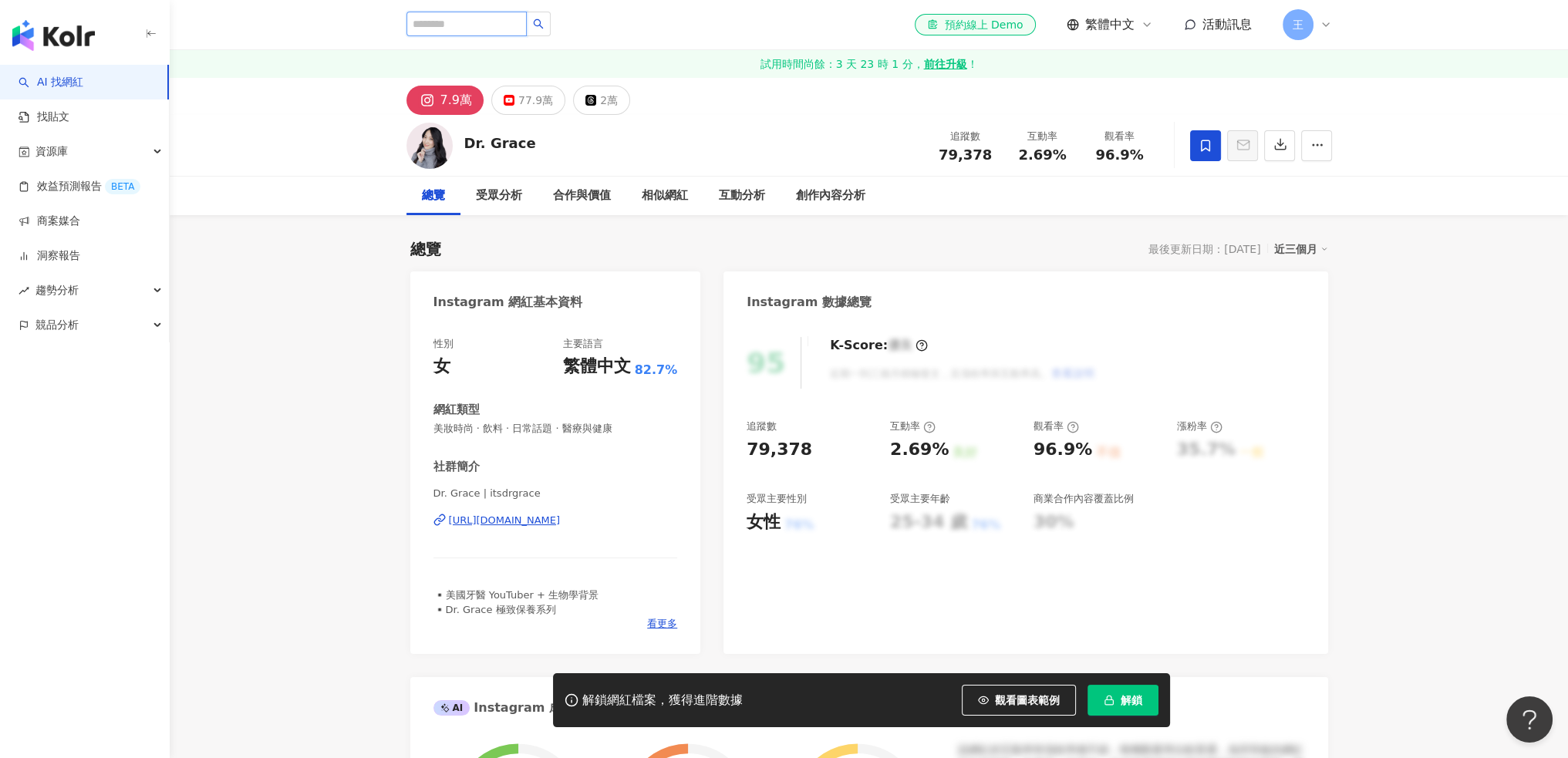
click at [485, 14] on input "search" at bounding box center [466, 23] width 121 height 24
type input "**"
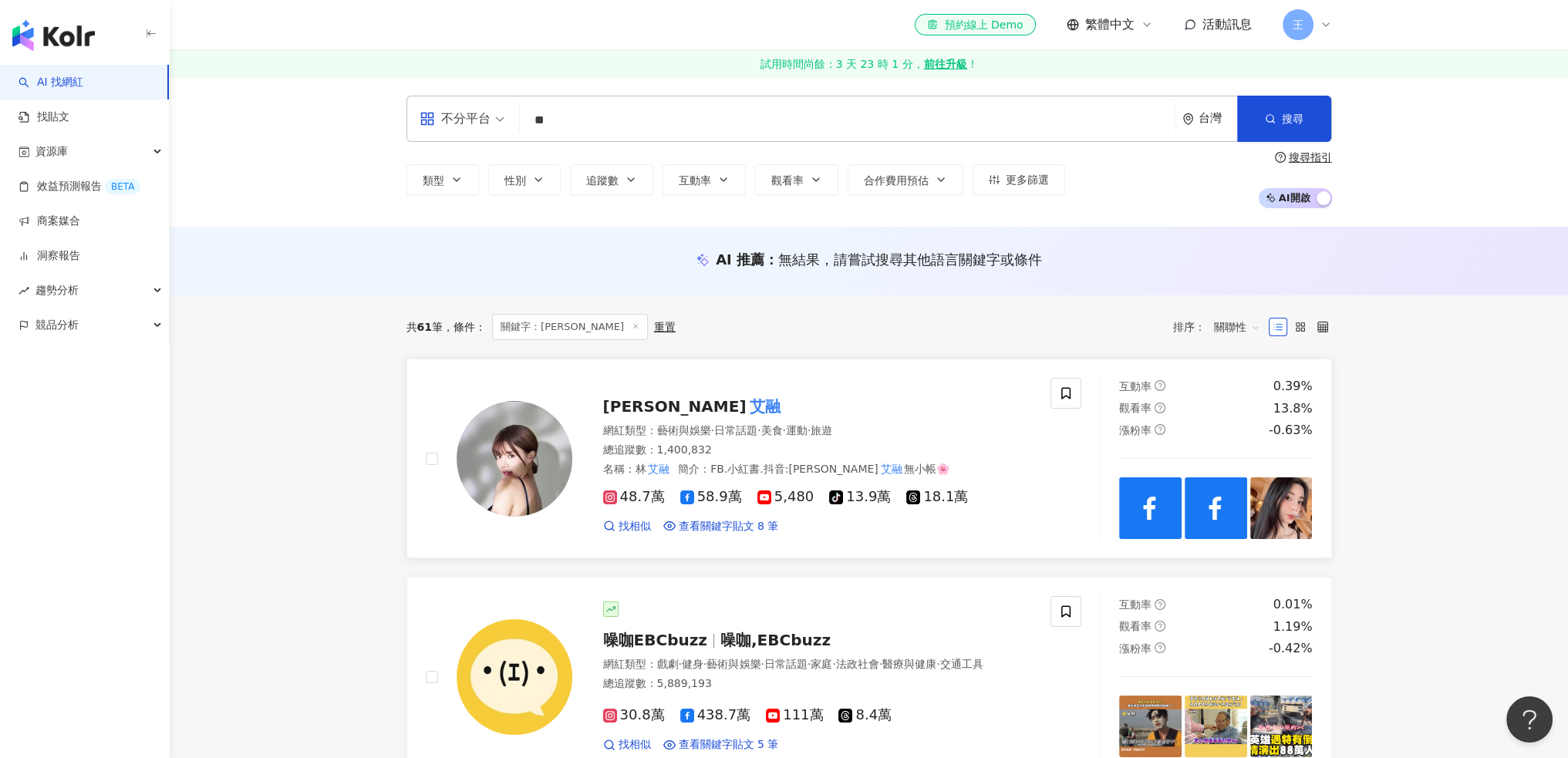
click at [638, 401] on span "Irene 林" at bounding box center [675, 406] width 143 height 19
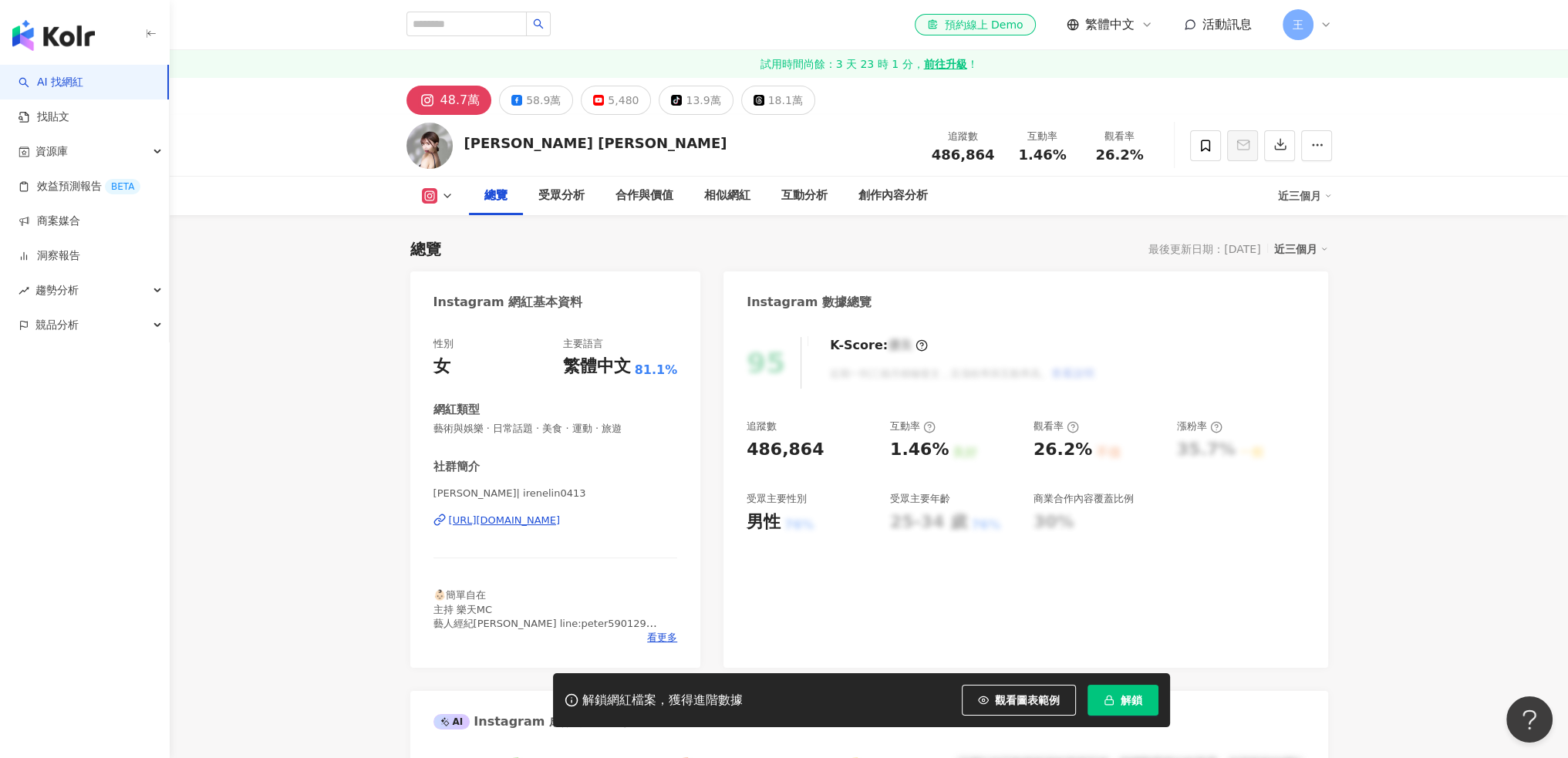
click at [1123, 695] on span "解鎖" at bounding box center [1131, 700] width 22 height 12
click at [661, 635] on span "看更多" at bounding box center [661, 637] width 30 height 14
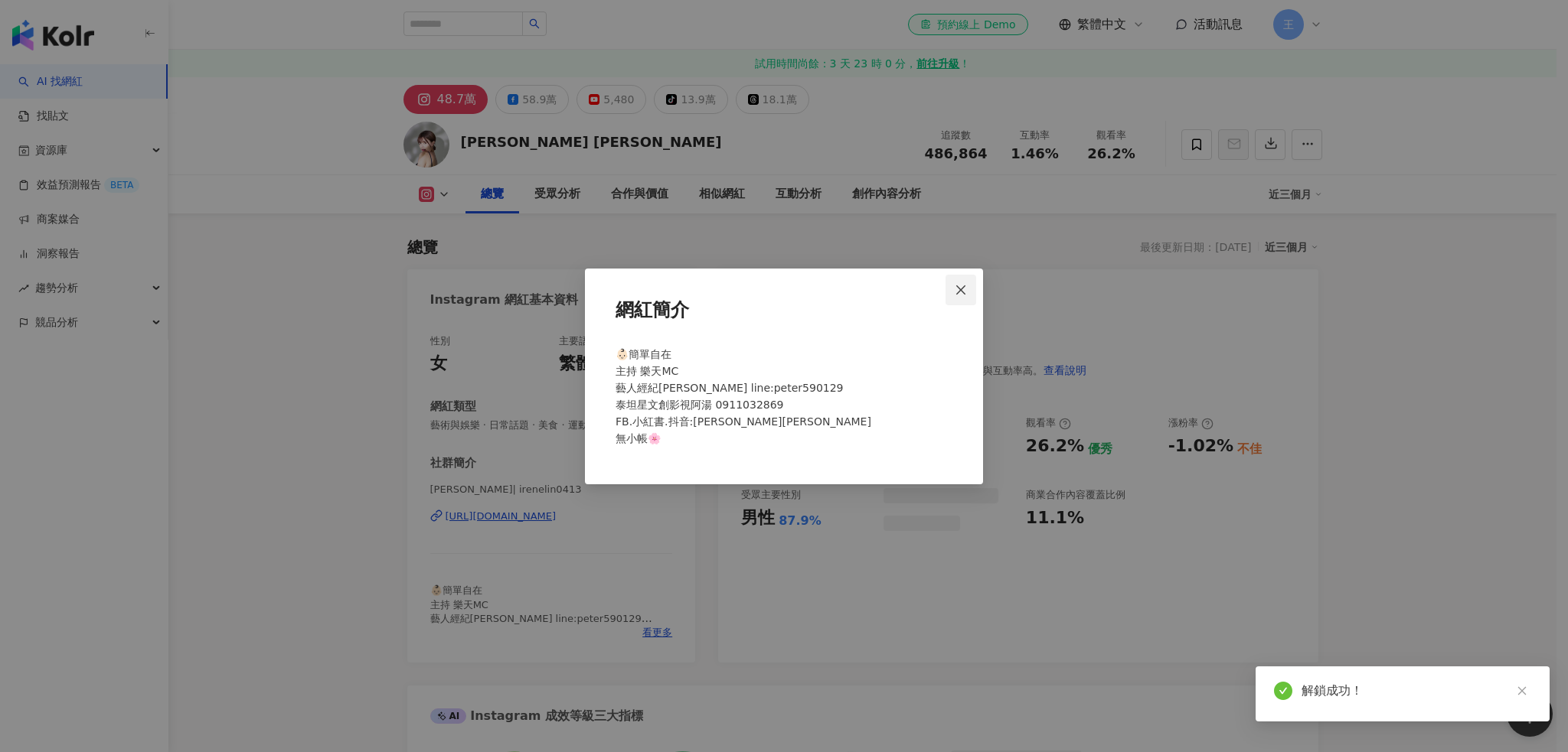
click at [964, 291] on icon "close" at bounding box center [960, 290] width 12 height 12
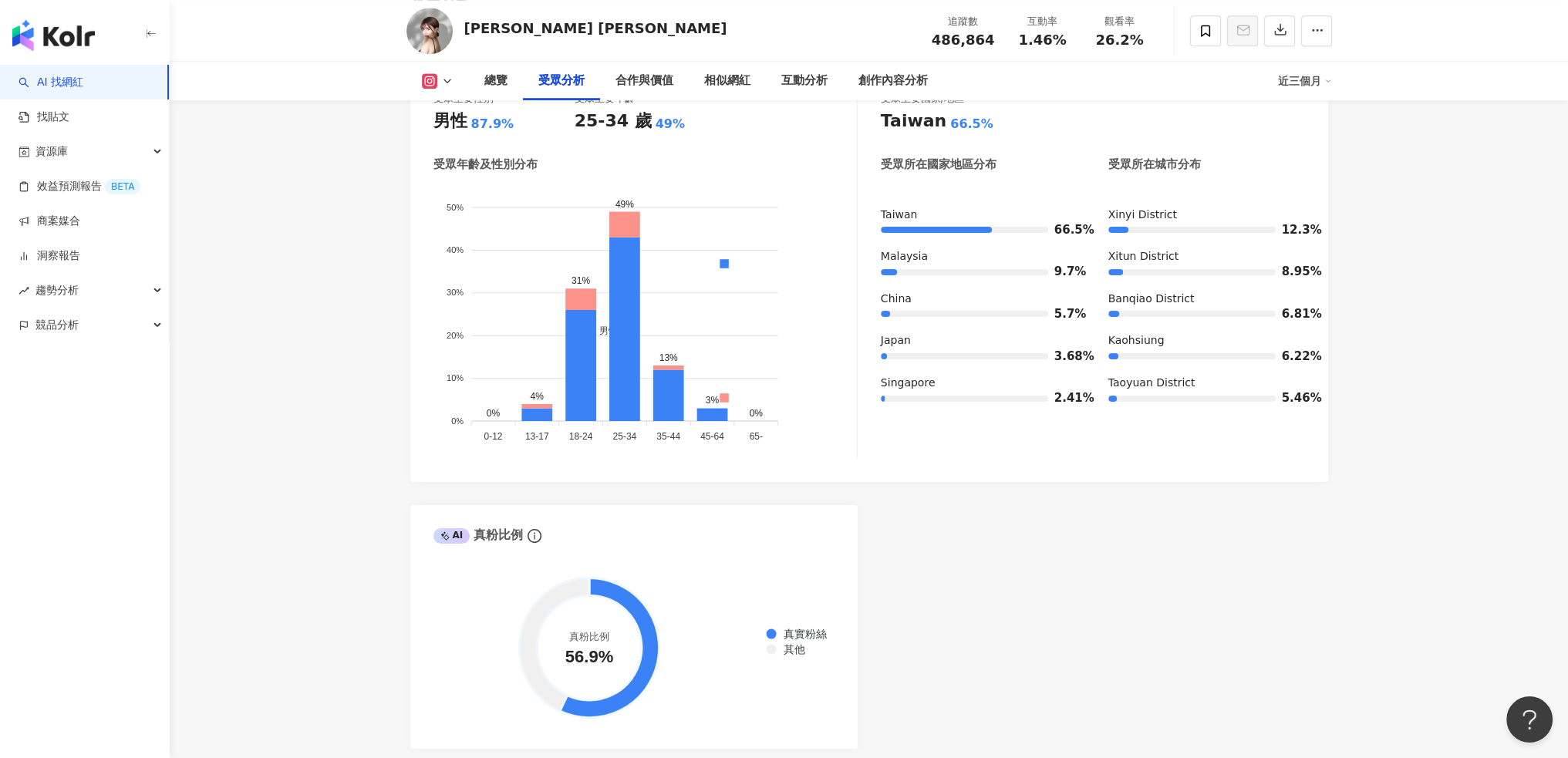
scroll to position [1542, 0]
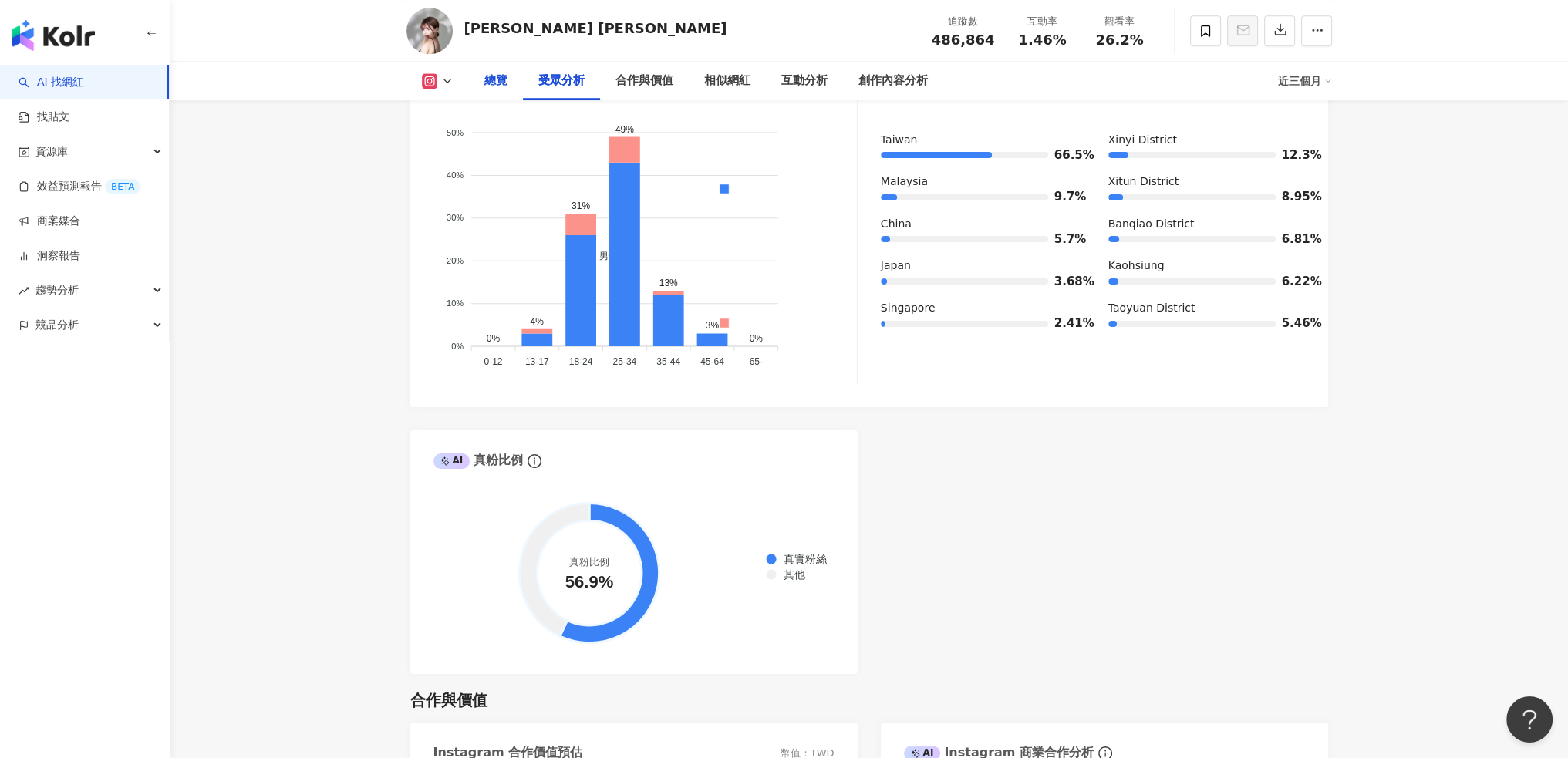
click at [494, 85] on div "總覽" at bounding box center [496, 81] width 23 height 19
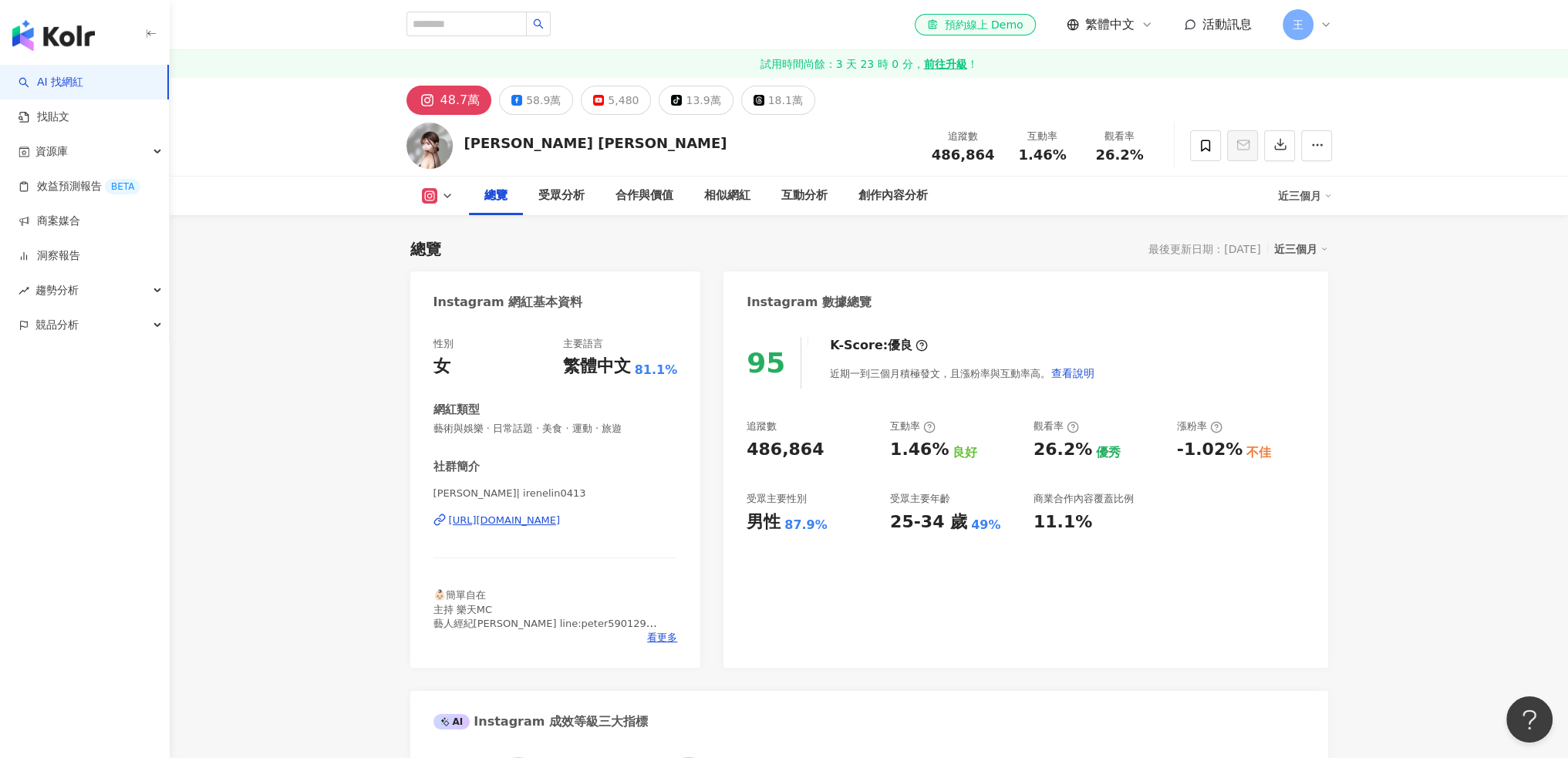
click at [447, 197] on polyline at bounding box center [447, 196] width 7 height 3
click at [459, 261] on button "Facebook" at bounding box center [460, 259] width 93 height 22
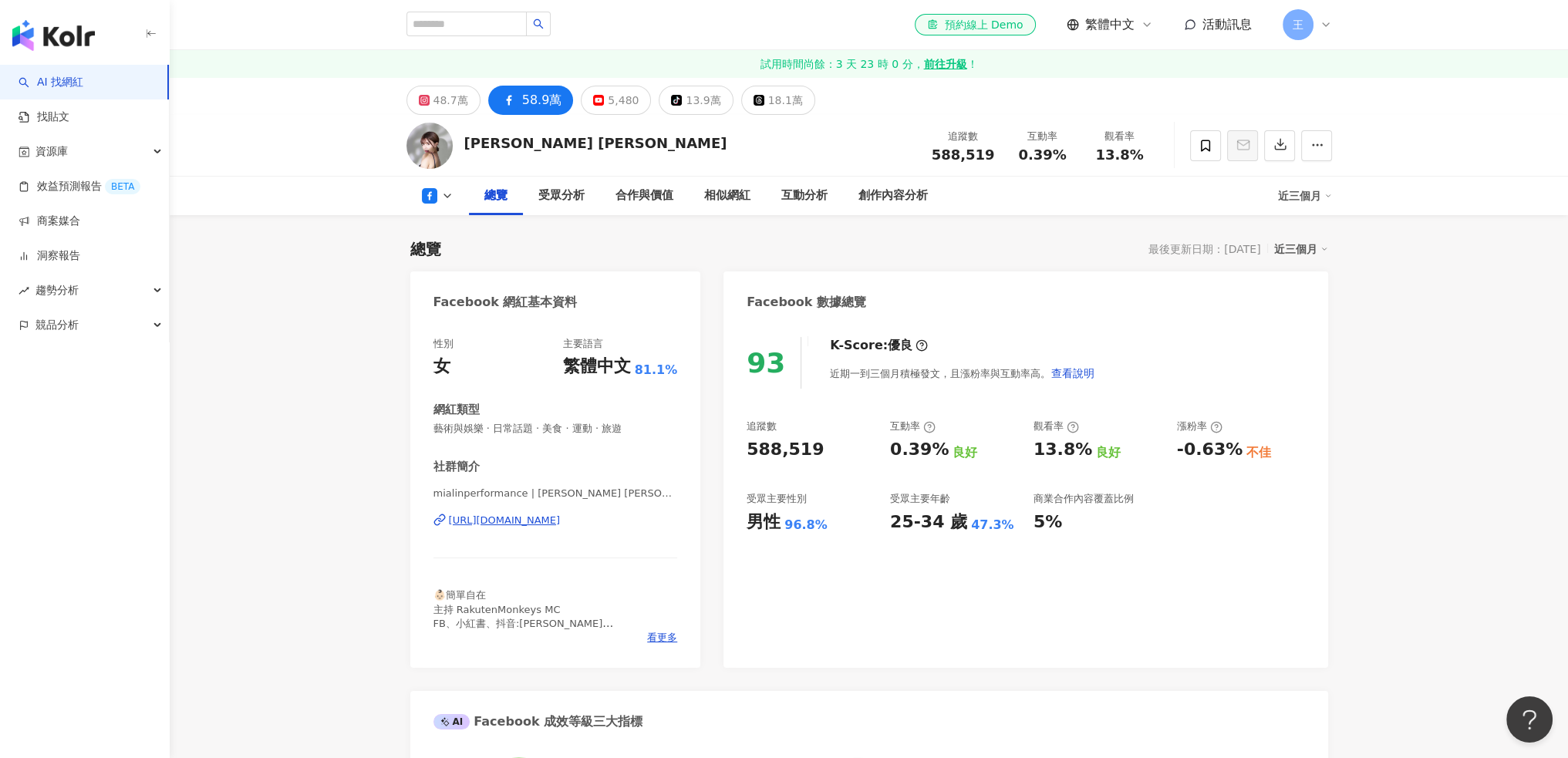
click at [446, 190] on icon at bounding box center [446, 196] width 12 height 12
click at [454, 222] on button "Instagram" at bounding box center [460, 224] width 93 height 22
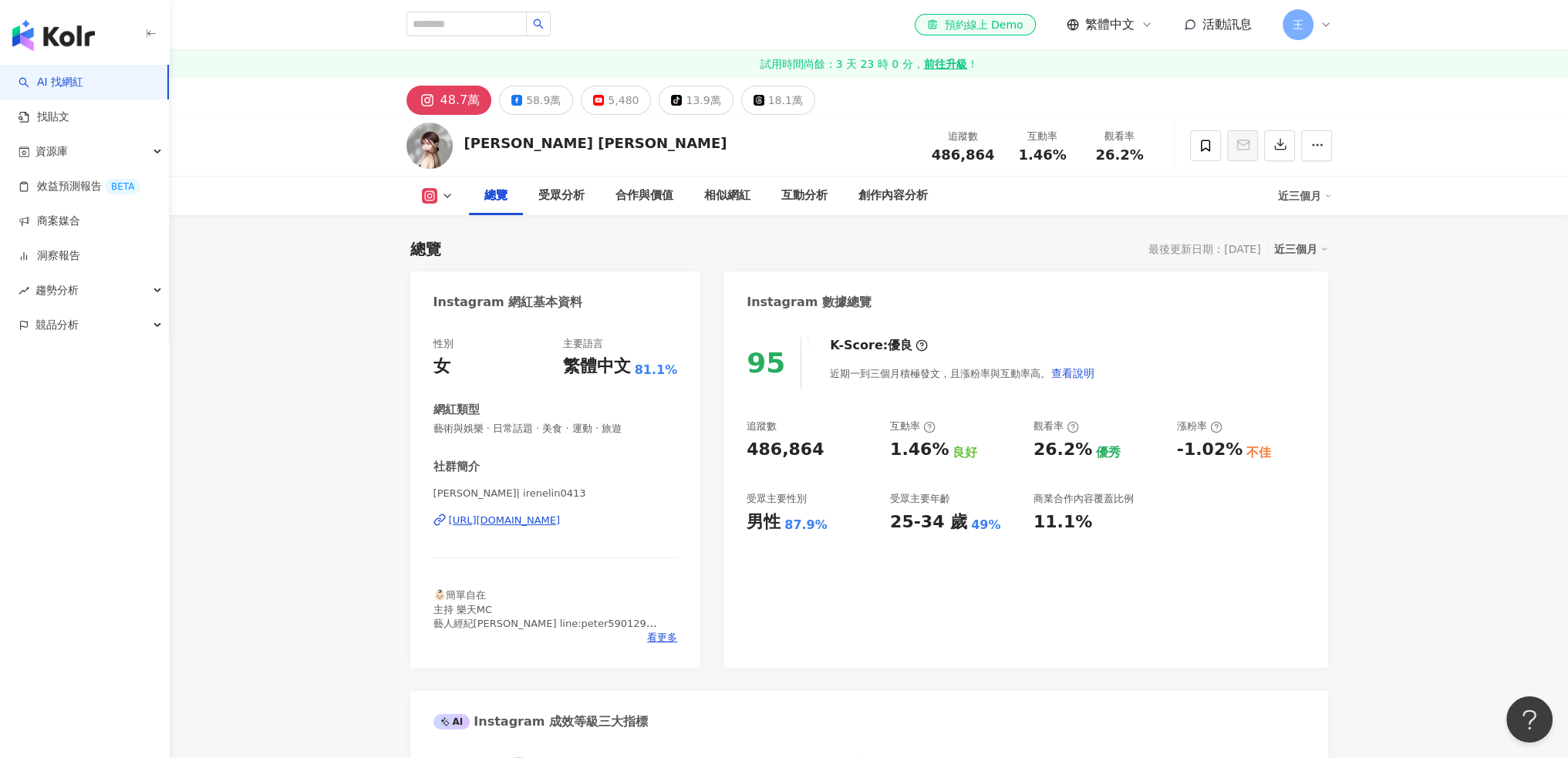
click at [438, 152] on img at bounding box center [428, 145] width 46 height 46
click at [496, 147] on div "Irene 林艾融" at bounding box center [595, 143] width 263 height 20
click at [449, 147] on img at bounding box center [428, 145] width 46 height 46
click at [560, 524] on div "https://www.instagram.com/irenelin0413/" at bounding box center [505, 520] width 112 height 14
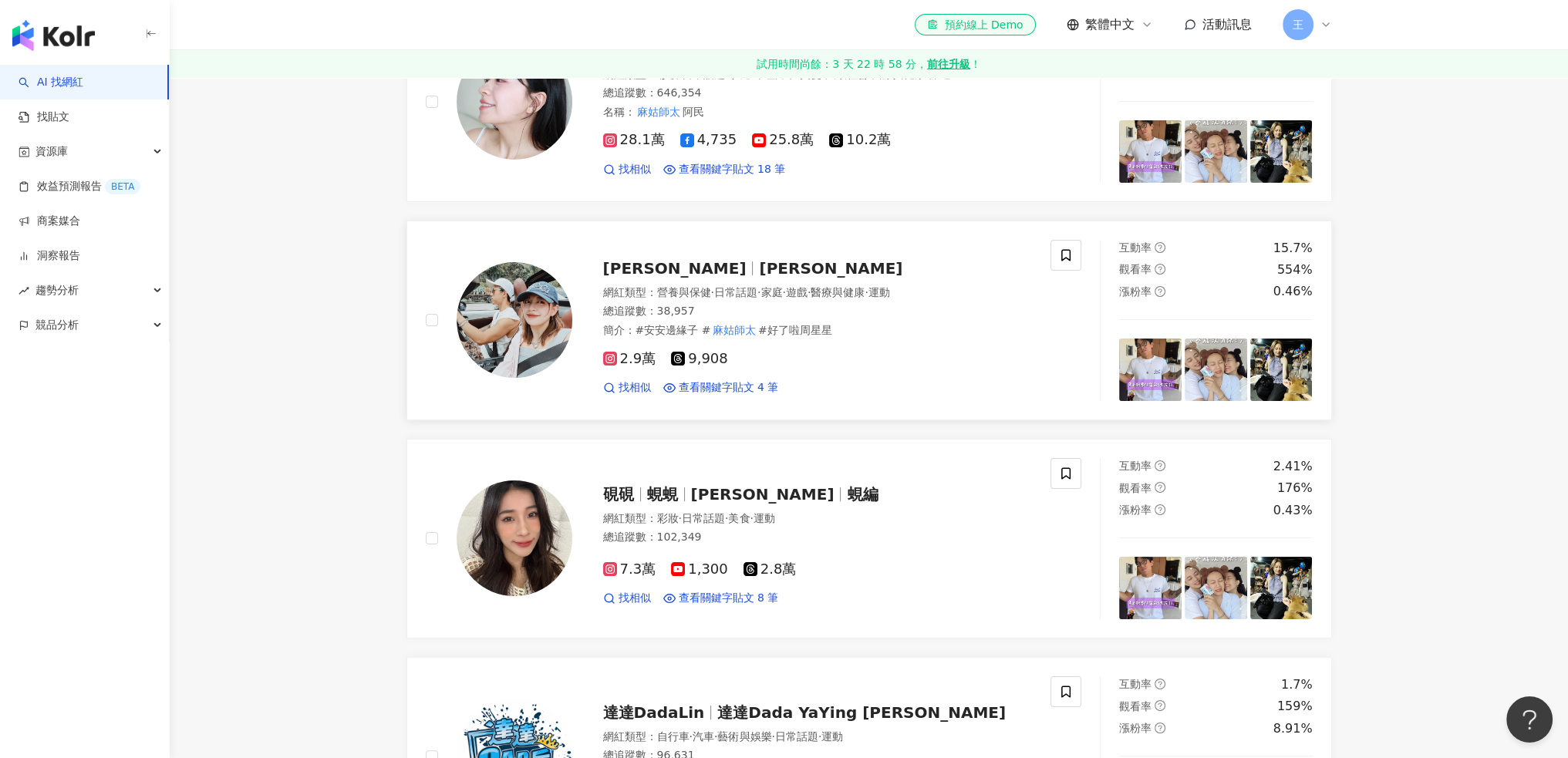
click at [687, 278] on span "[PERSON_NAME]" at bounding box center [681, 269] width 156 height 19
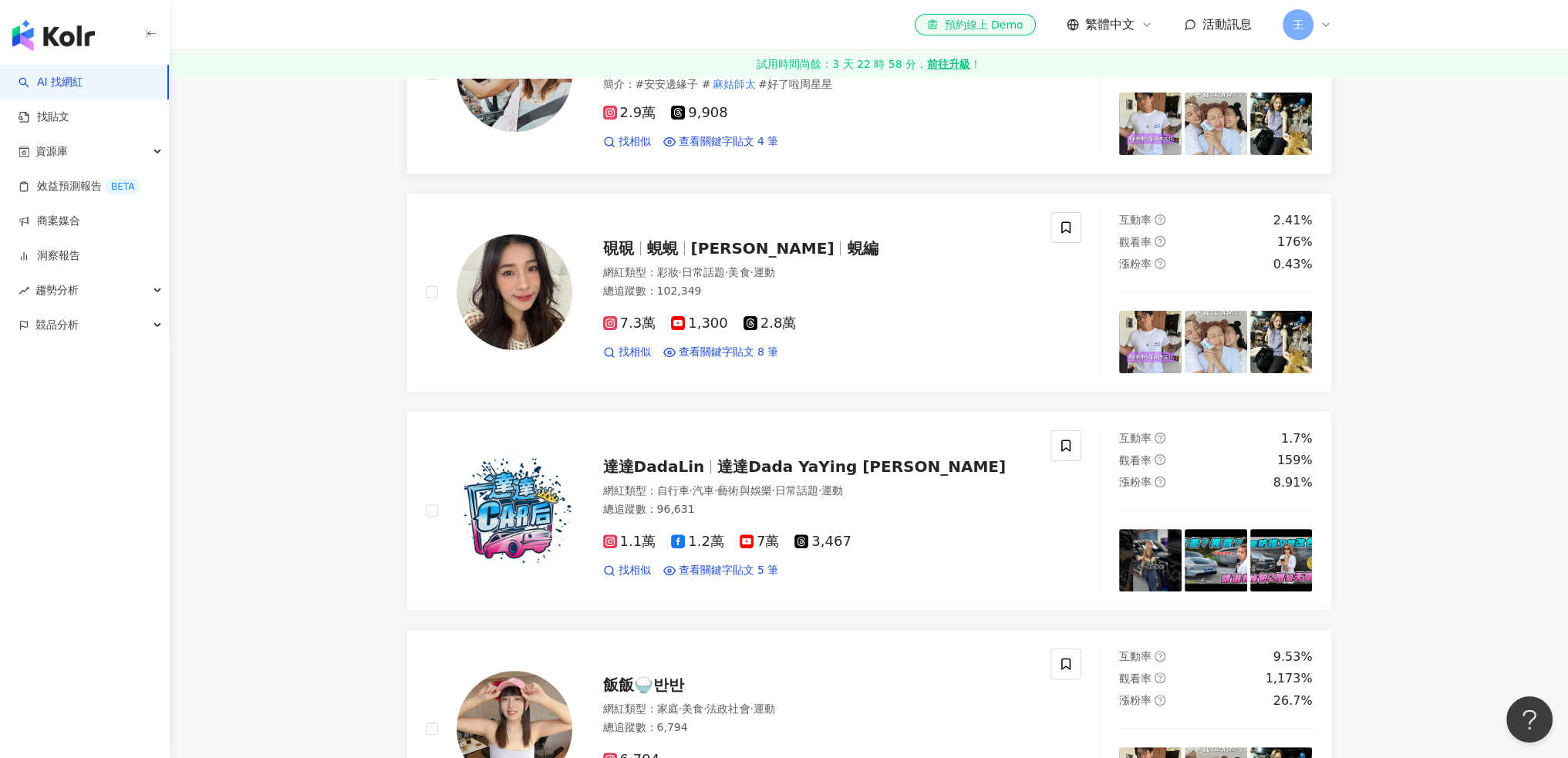
scroll to position [514, 0]
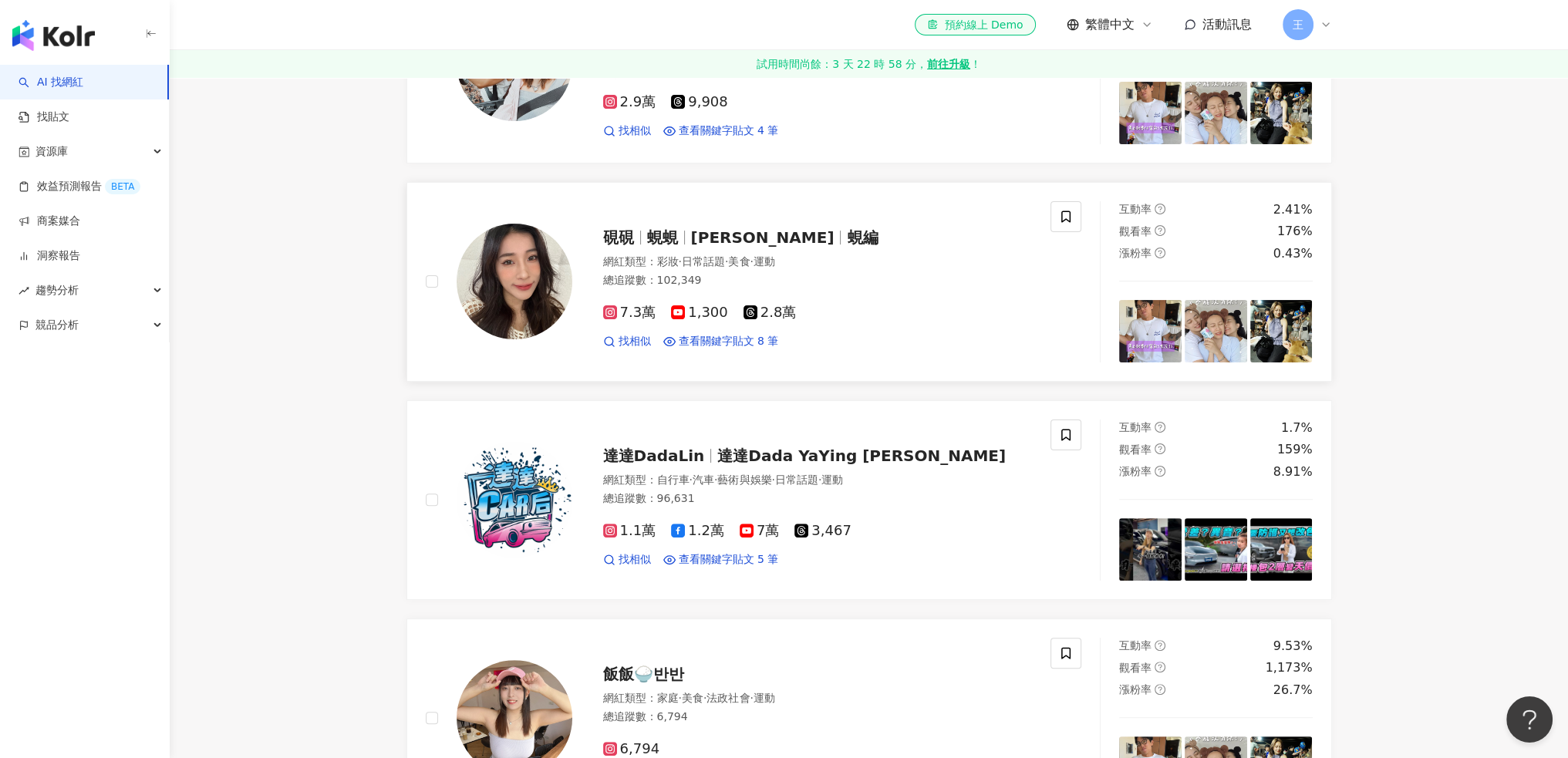
click at [731, 247] on span "阿硯" at bounding box center [768, 238] width 156 height 19
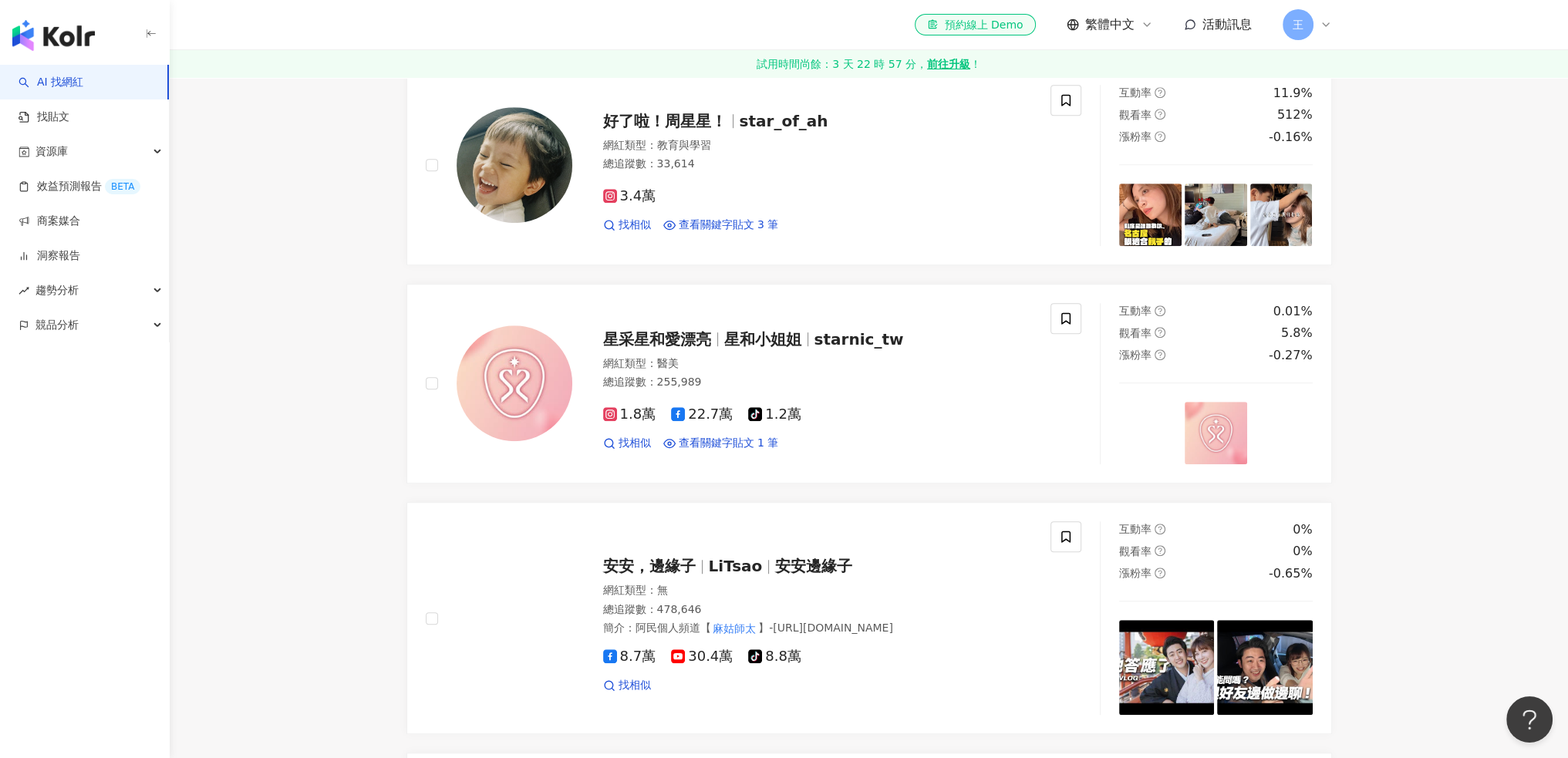
scroll to position [1542, 0]
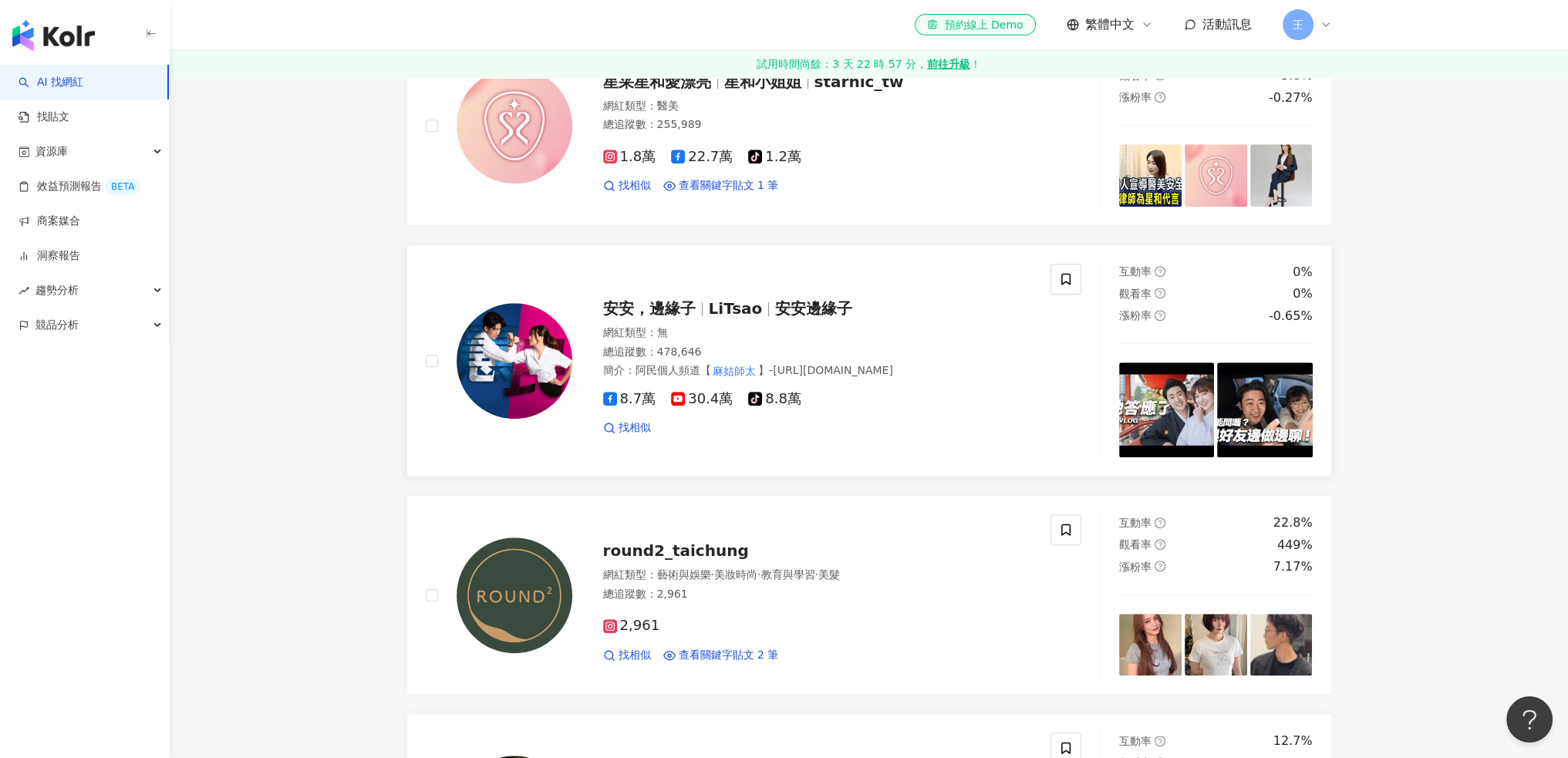
click at [793, 318] on span "安安邊緣子" at bounding box center [813, 309] width 77 height 19
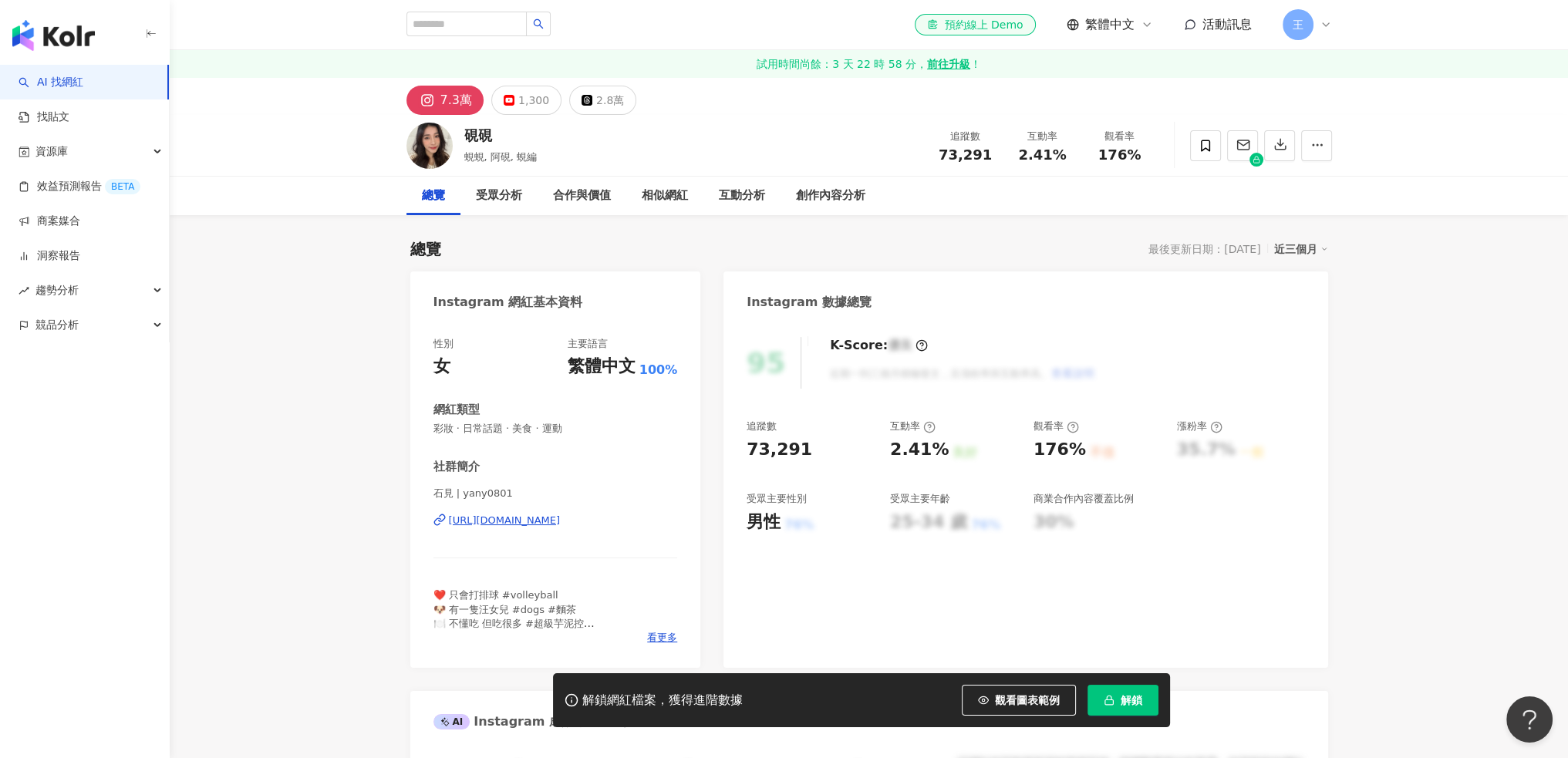
click at [1125, 700] on span "解鎖" at bounding box center [1131, 700] width 22 height 12
click at [1234, 533] on div "追蹤數 73,291 互動率 2.41% 良好 觀看率 176% 不佳 漲粉率 35.7% 一般 受眾主要性別 男性 76% 受眾主要年齡 25-34 歲 7…" at bounding box center [1025, 476] width 558 height 114
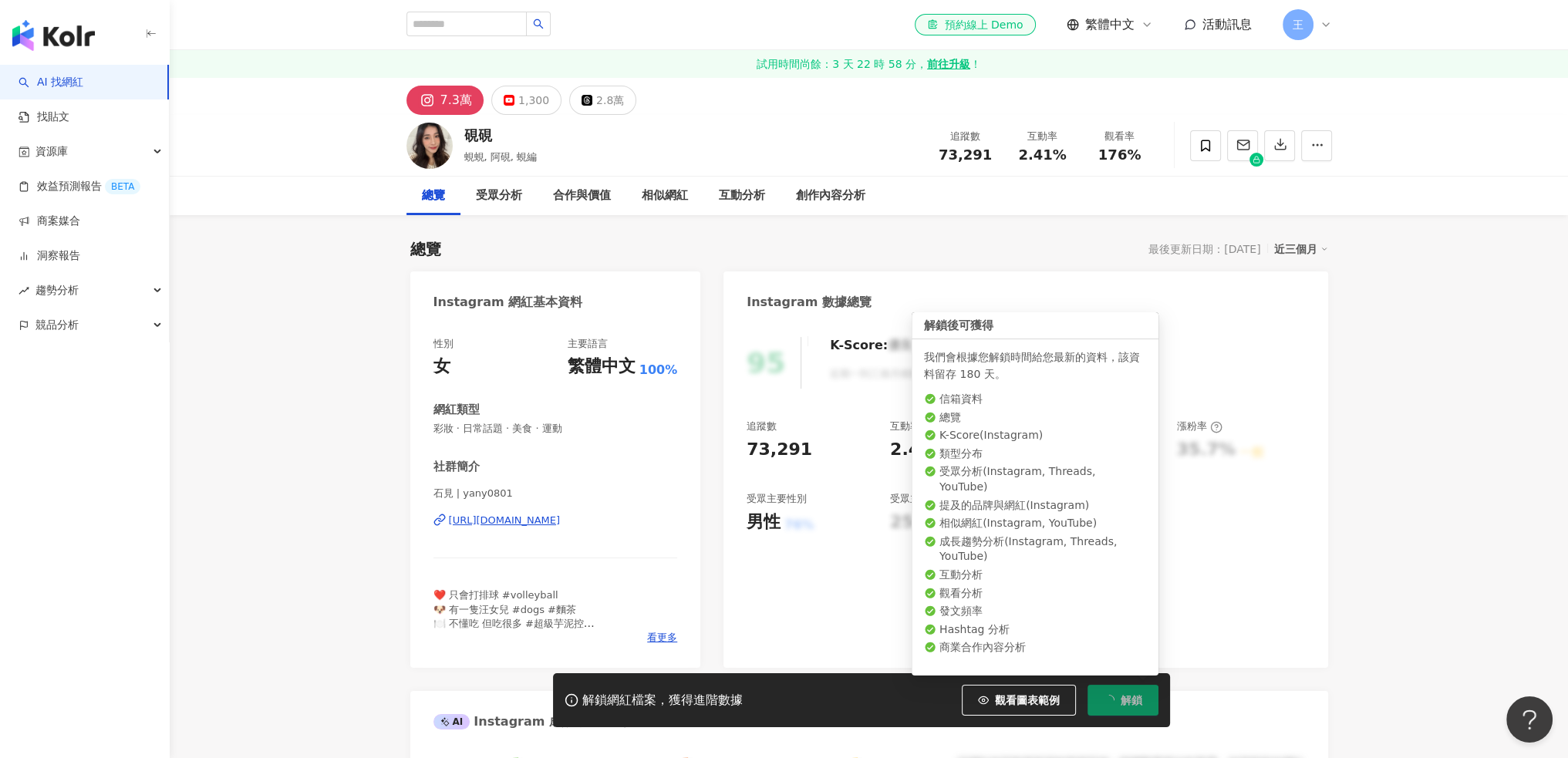
click at [1119, 702] on button "解鎖" at bounding box center [1123, 700] width 71 height 31
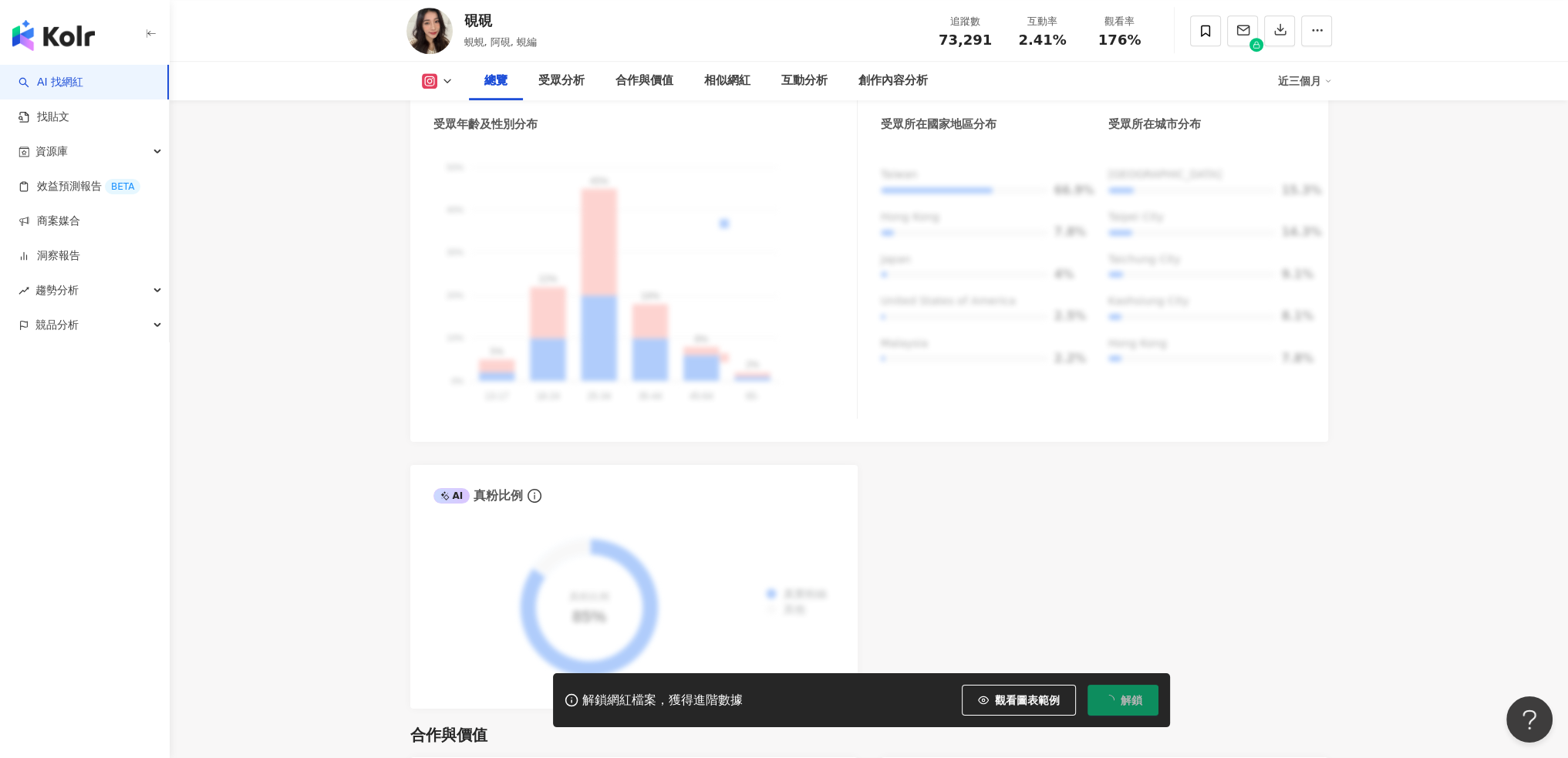
scroll to position [1542, 0]
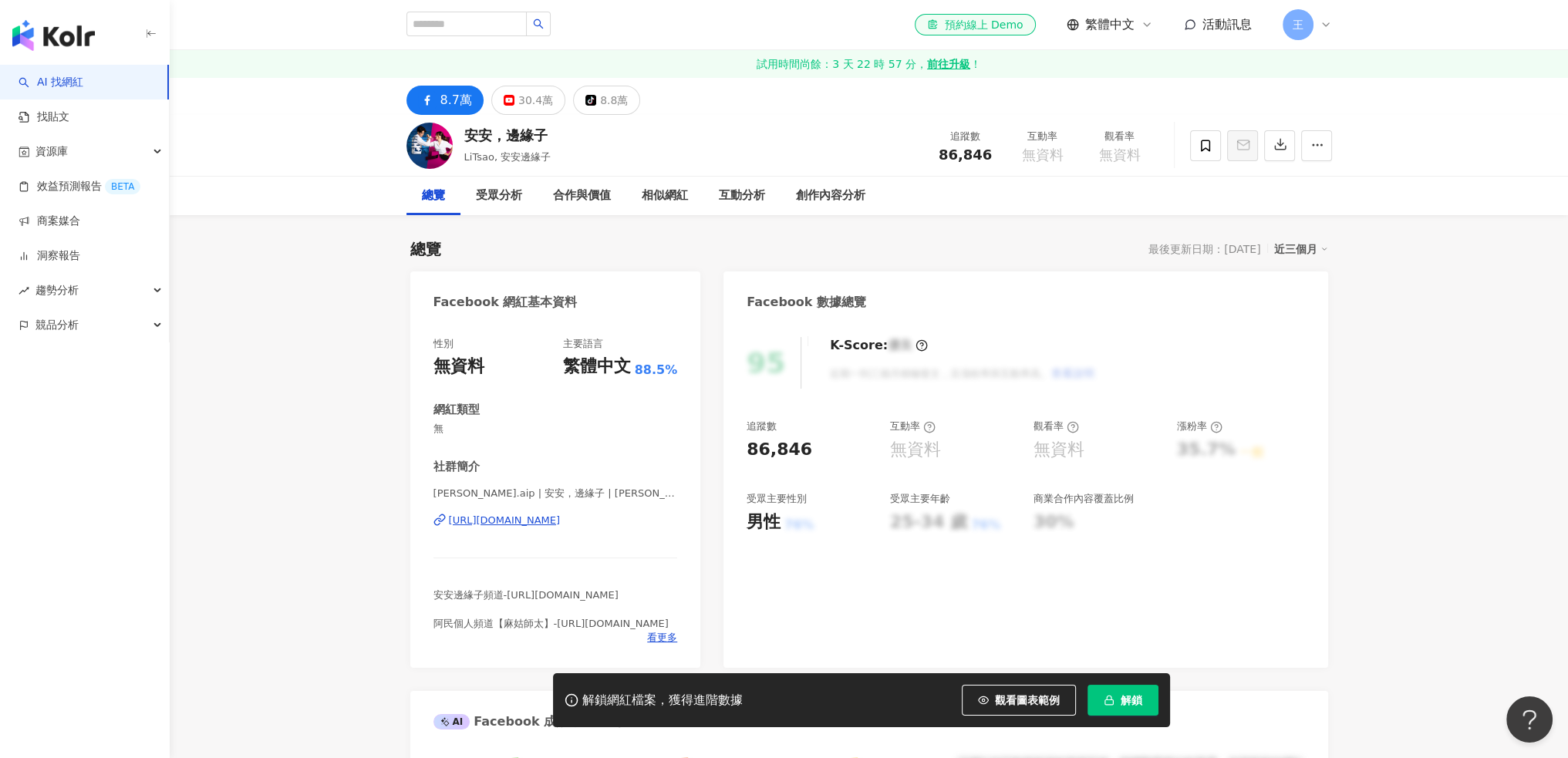
scroll to position [256, 0]
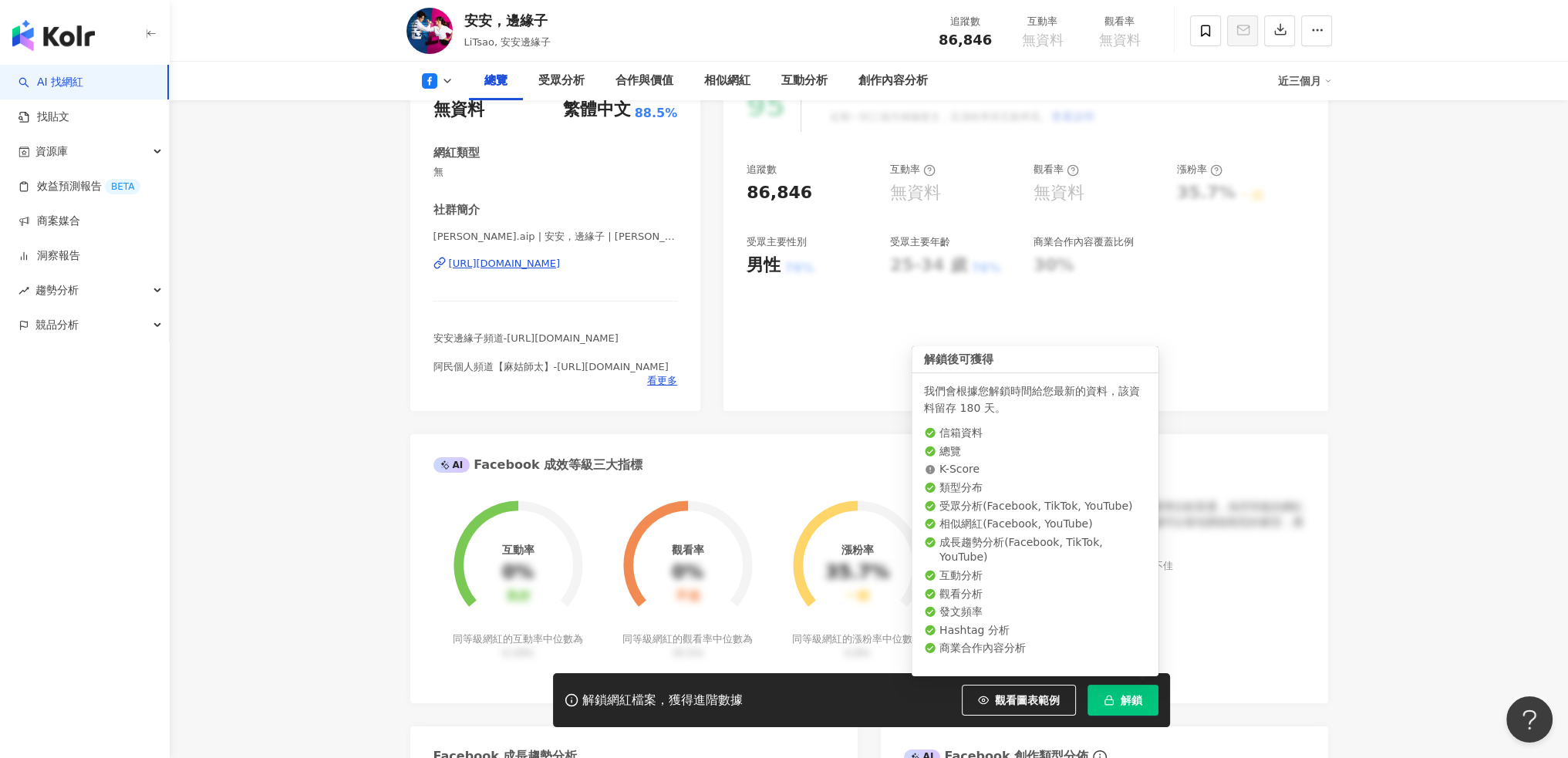
click at [1124, 707] on span "解鎖" at bounding box center [1131, 700] width 22 height 12
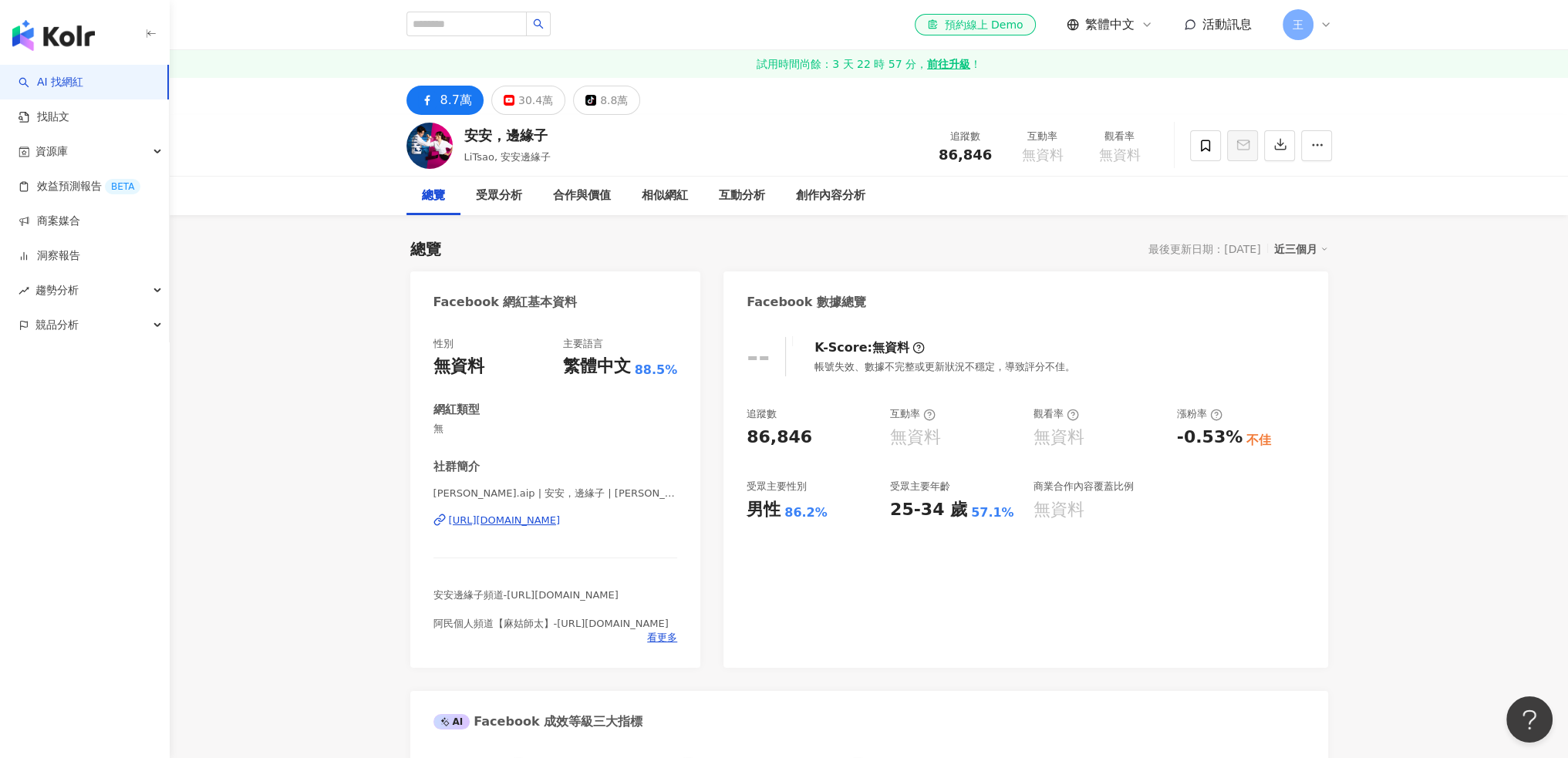
click at [515, 505] on div "haley.aip | 安安，邊緣子 | haley.aip https://www.facebook.com/1175559729209858" at bounding box center [555, 532] width 244 height 90
click at [530, 520] on div "https://www.facebook.com/1175559729209858" at bounding box center [505, 520] width 112 height 14
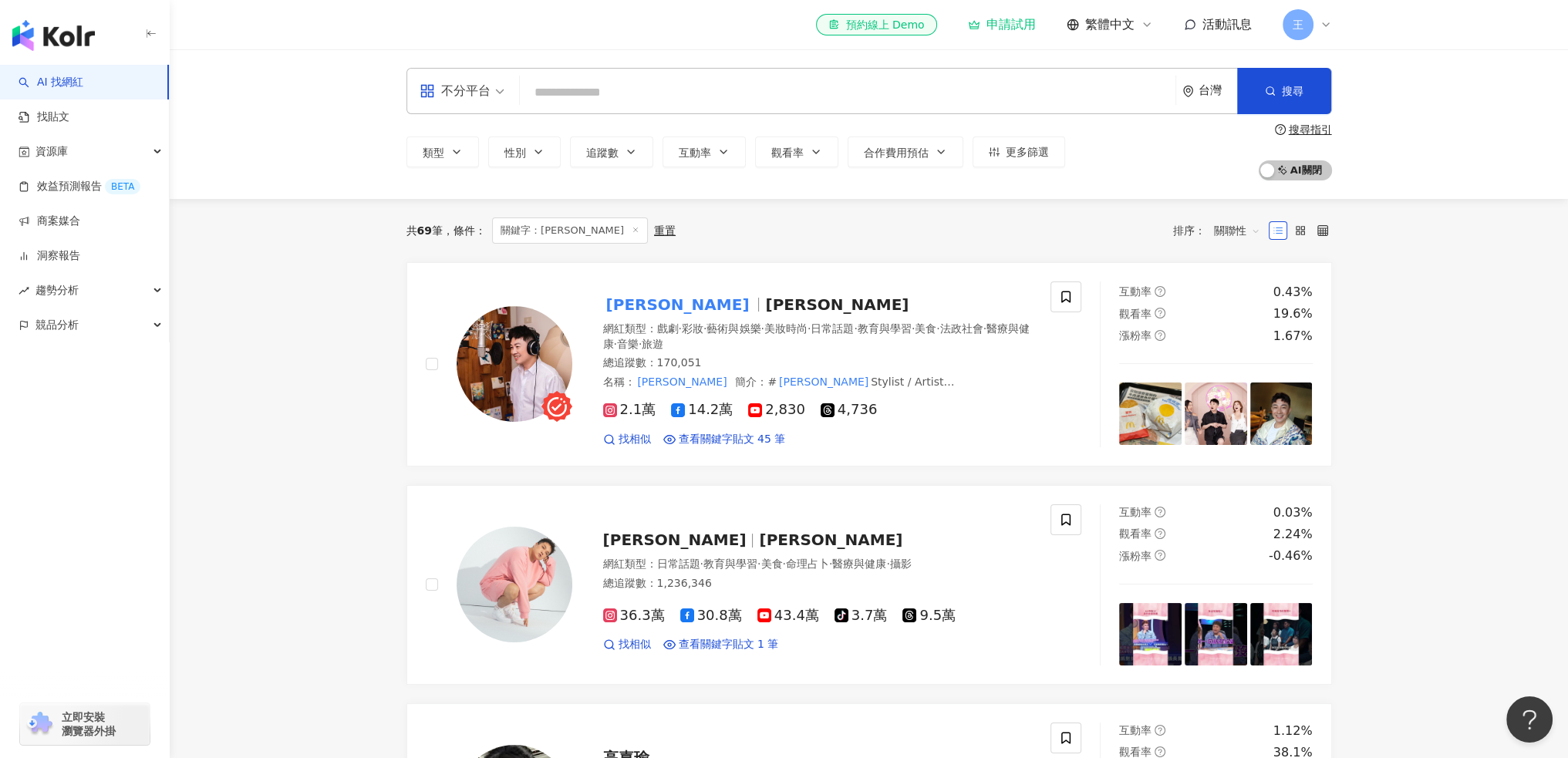
click at [581, 93] on input "search" at bounding box center [847, 92] width 643 height 29
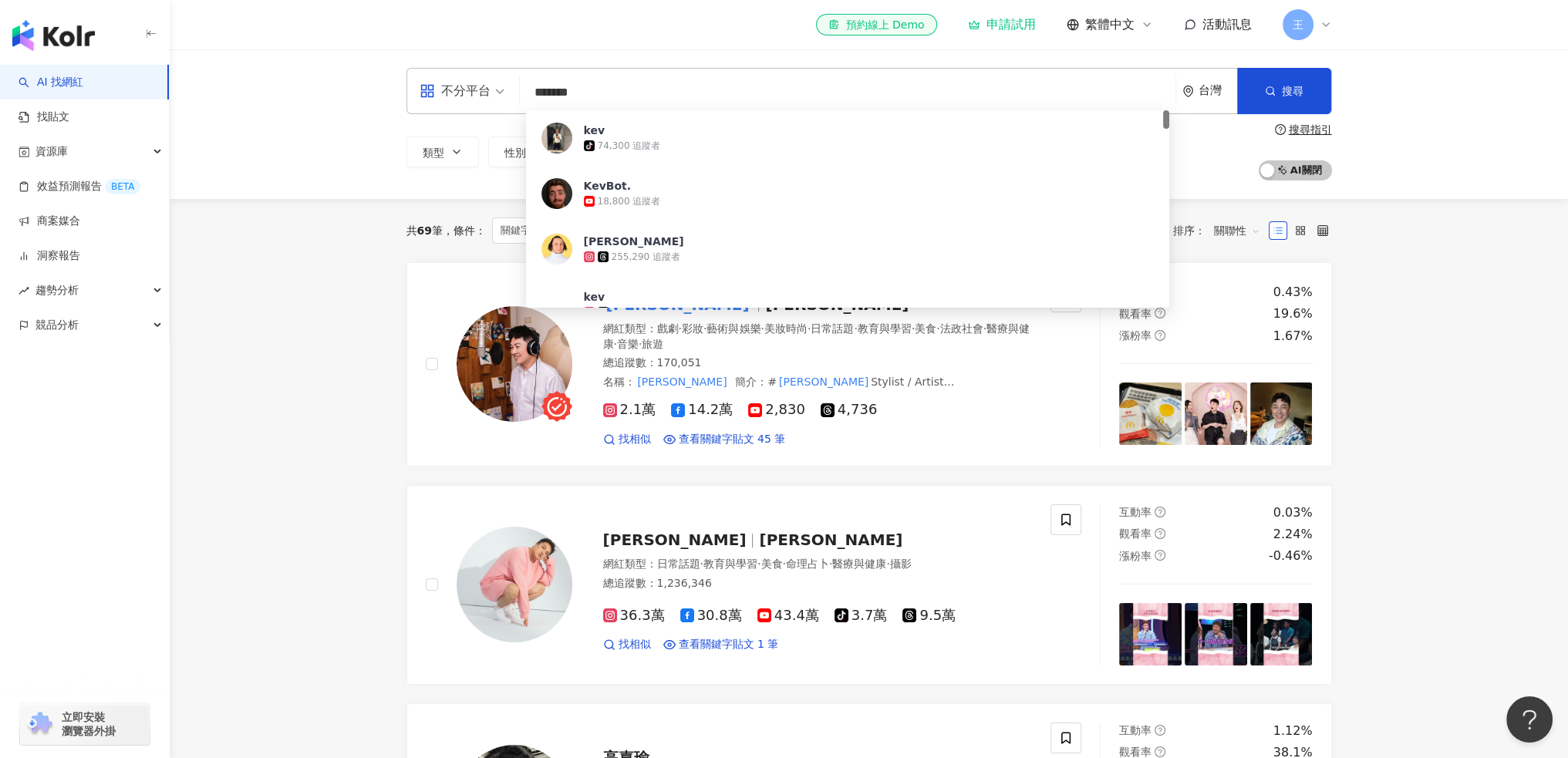
type input "*******"
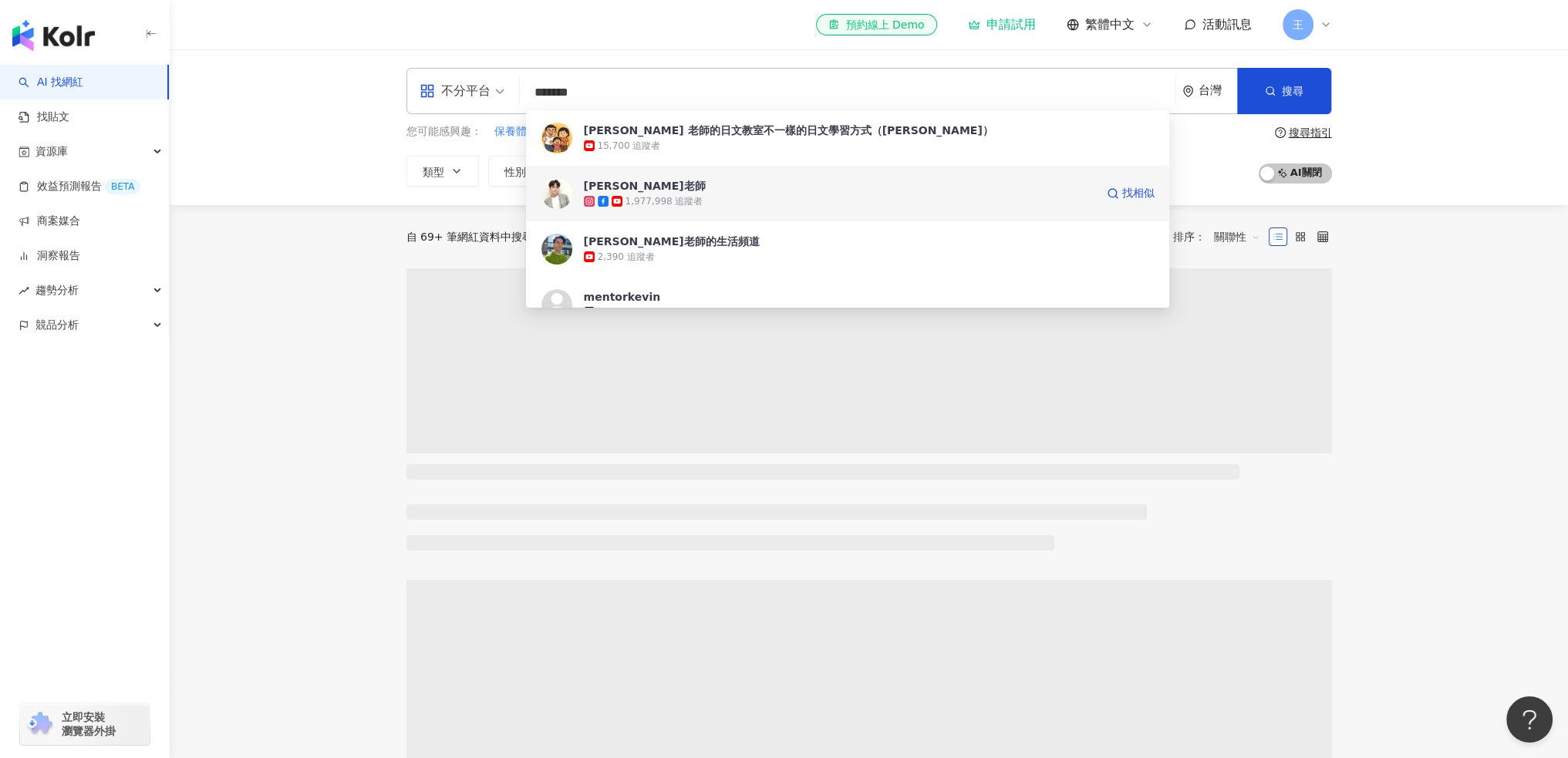
click at [626, 186] on div "[PERSON_NAME]老師" at bounding box center [645, 185] width 122 height 15
